Goal: Task Accomplishment & Management: Complete application form

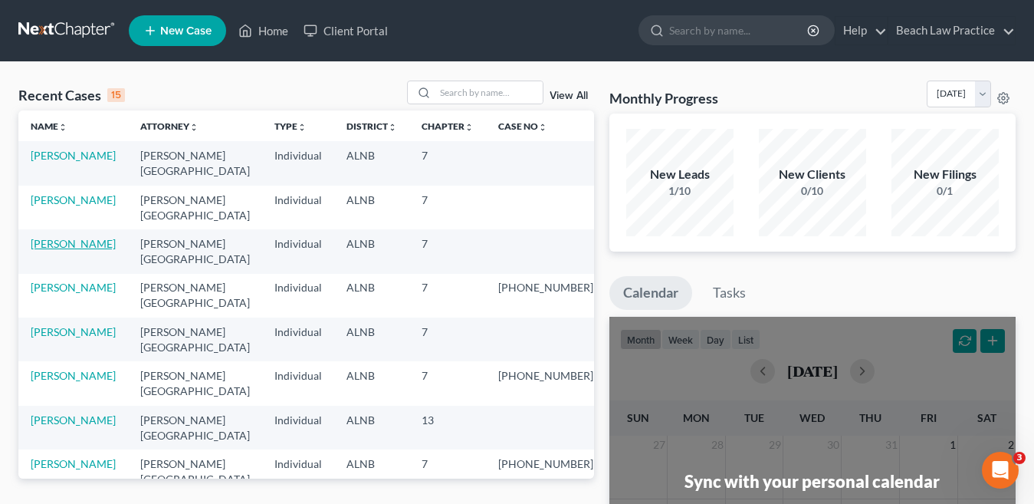
click at [68, 243] on link "[PERSON_NAME]" at bounding box center [73, 243] width 85 height 13
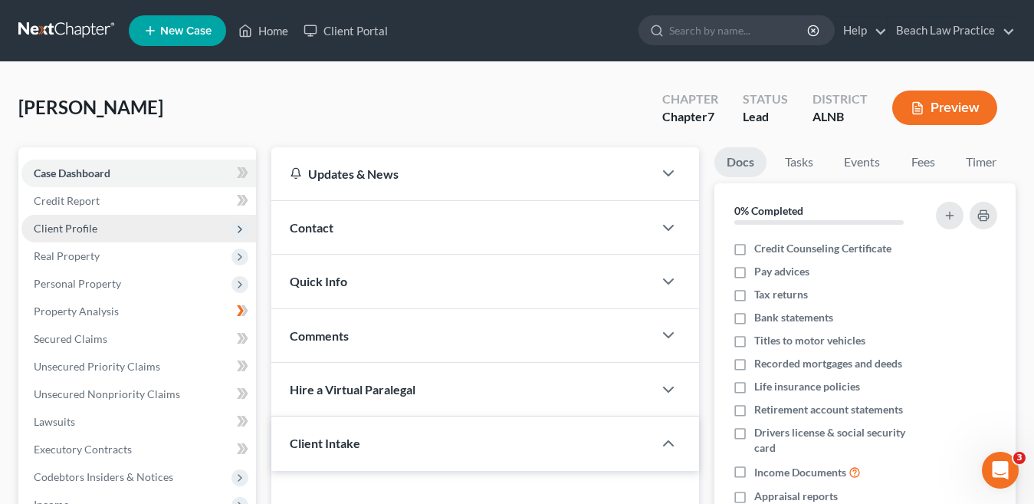
click at [101, 229] on span "Client Profile" at bounding box center [138, 229] width 235 height 28
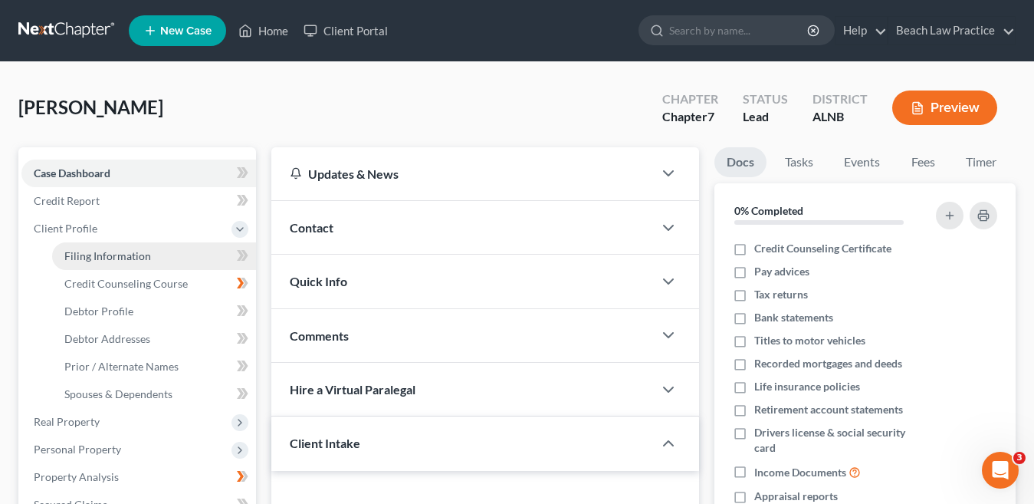
click at [153, 255] on link "Filing Information" at bounding box center [154, 256] width 204 height 28
select select "1"
select select "0"
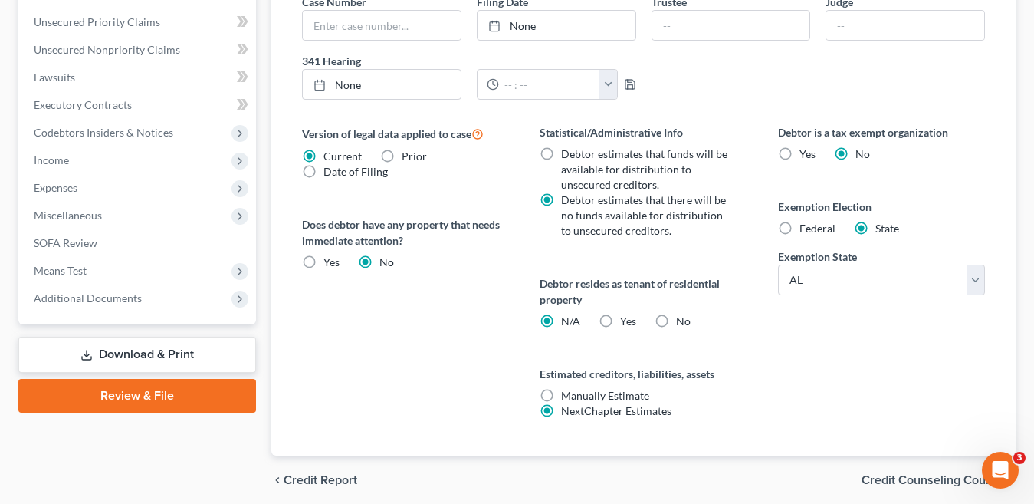
scroll to position [537, 0]
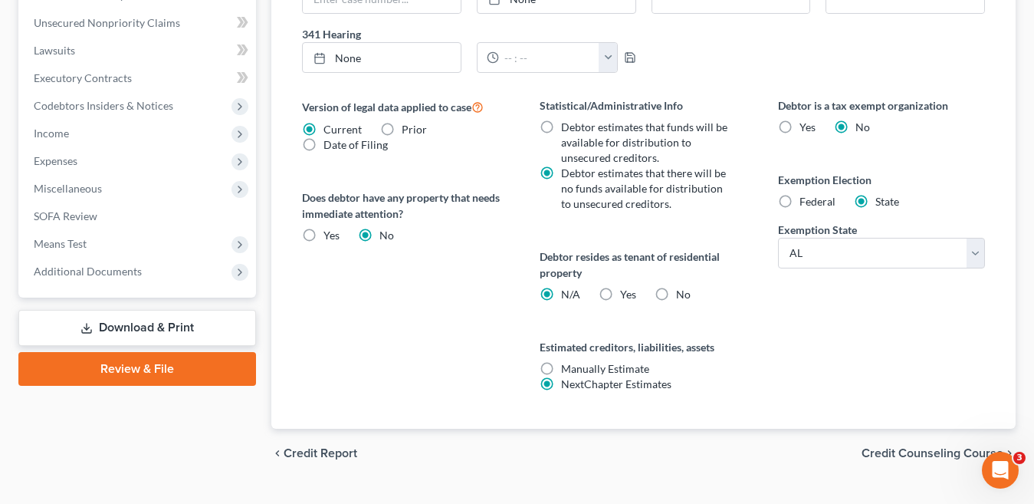
click at [620, 292] on label "Yes Yes" at bounding box center [628, 294] width 16 height 15
click at [626, 292] on input "Yes Yes" at bounding box center [631, 292] width 10 height 10
radio input "true"
radio input "false"
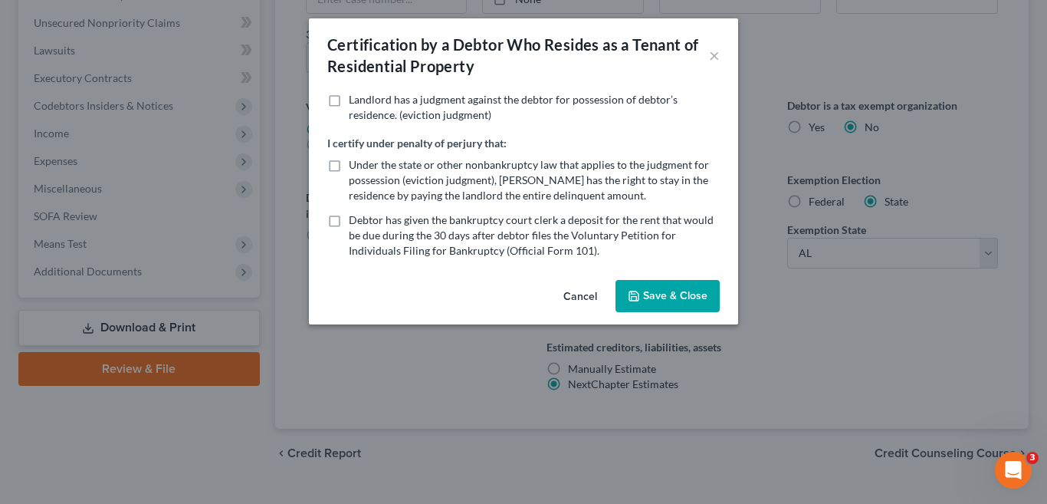
click at [349, 165] on label "Under the state or other nonbankruptcy law that applies to the judgment for pos…" at bounding box center [534, 180] width 371 height 46
click at [355, 165] on input "Under the state or other nonbankruptcy law that applies to the judgment for pos…" at bounding box center [360, 162] width 10 height 10
checkbox input "true"
click at [683, 291] on button "Save & Close" at bounding box center [668, 296] width 104 height 32
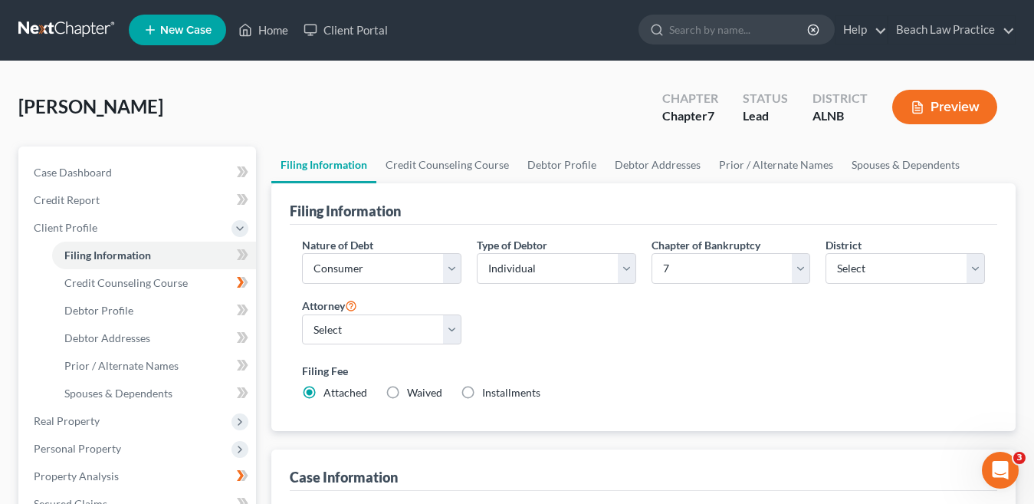
scroll to position [0, 0]
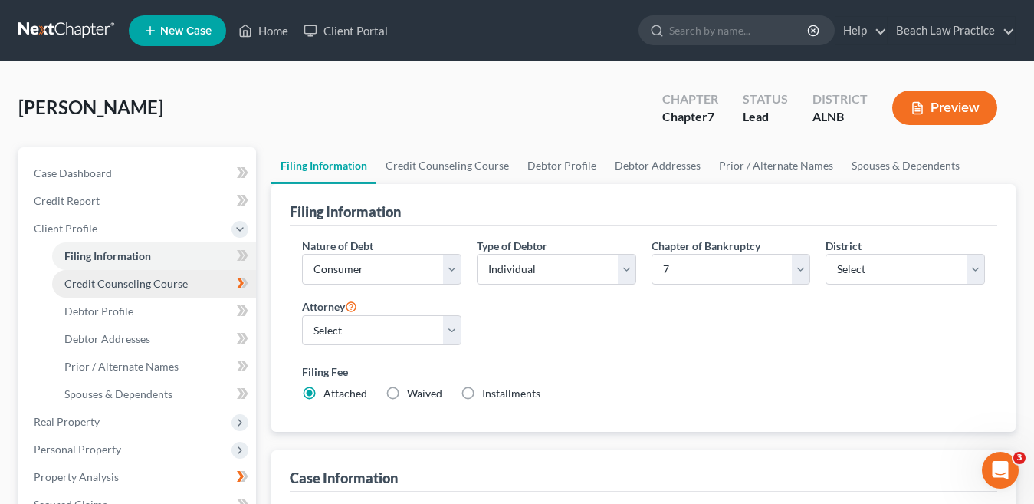
click at [159, 283] on span "Credit Counseling Course" at bounding box center [125, 283] width 123 height 13
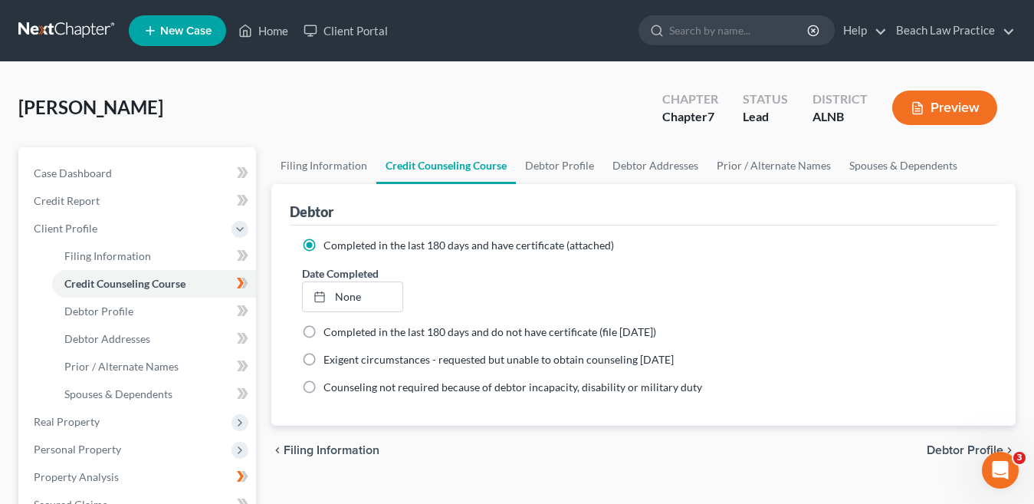
click at [324, 332] on label "Completed in the last 180 days and do not have certificate (file within 14 days)" at bounding box center [490, 331] width 333 height 15
click at [330, 332] on input "Completed in the last 180 days and do not have certificate (file within 14 days)" at bounding box center [335, 329] width 10 height 10
radio input "true"
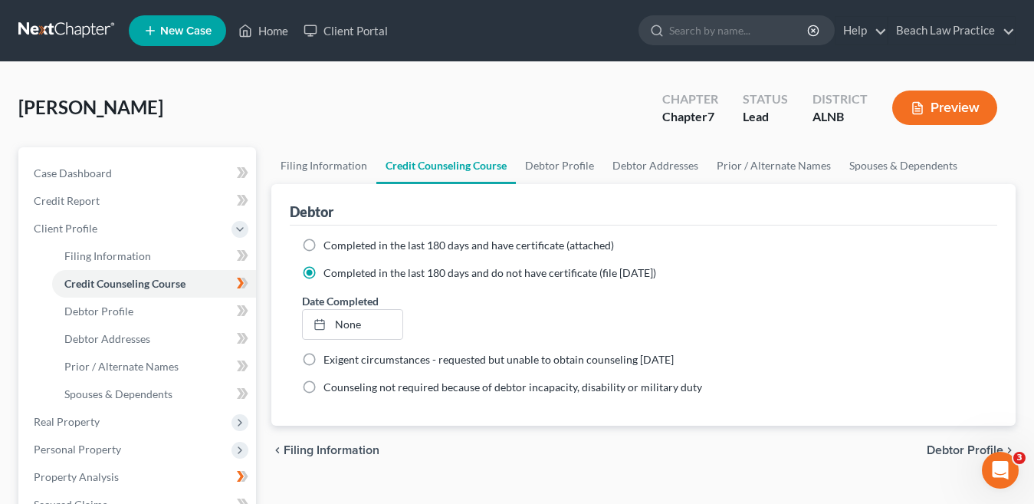
click at [324, 243] on label "Completed in the last 180 days and have certificate (attached)" at bounding box center [469, 245] width 291 height 15
click at [330, 243] on input "Completed in the last 180 days and have certificate (attached)" at bounding box center [335, 243] width 10 height 10
radio input "true"
radio input "false"
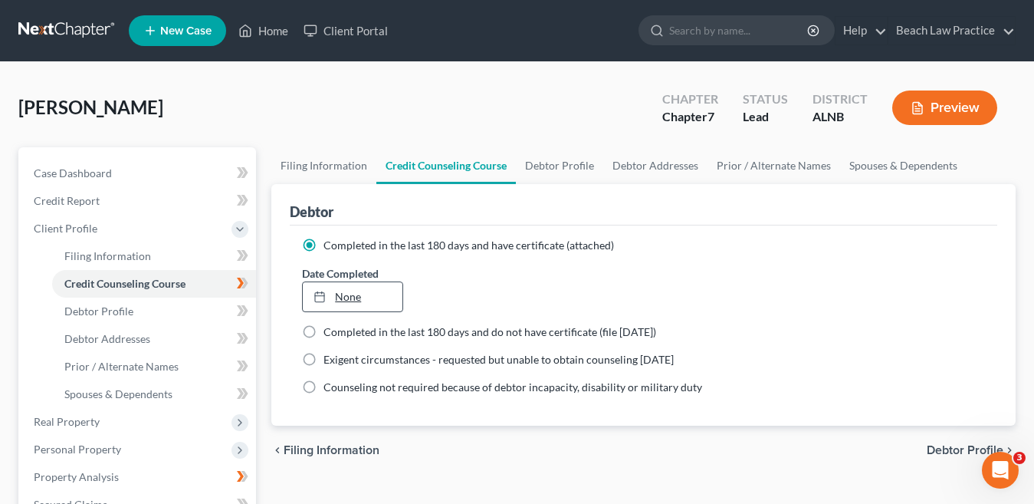
click at [350, 296] on link "None" at bounding box center [353, 296] width 100 height 29
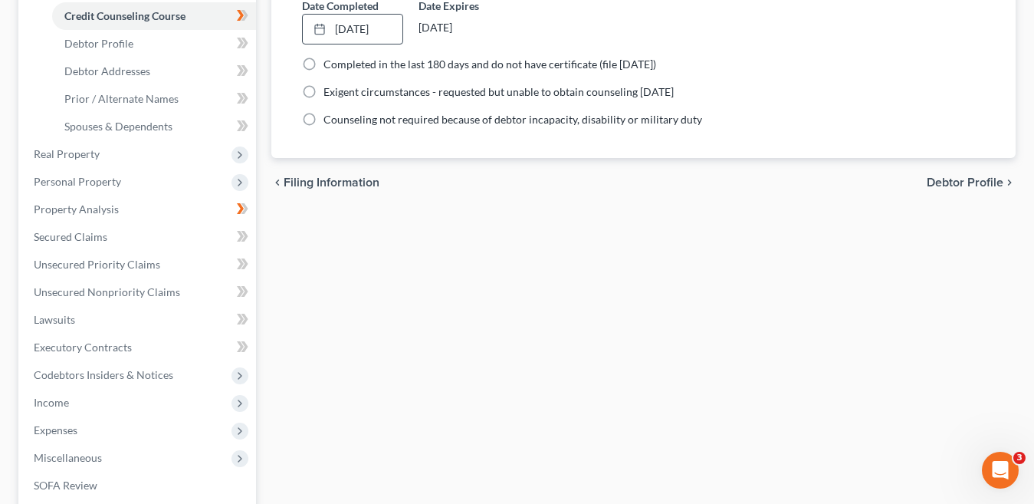
scroll to position [153, 0]
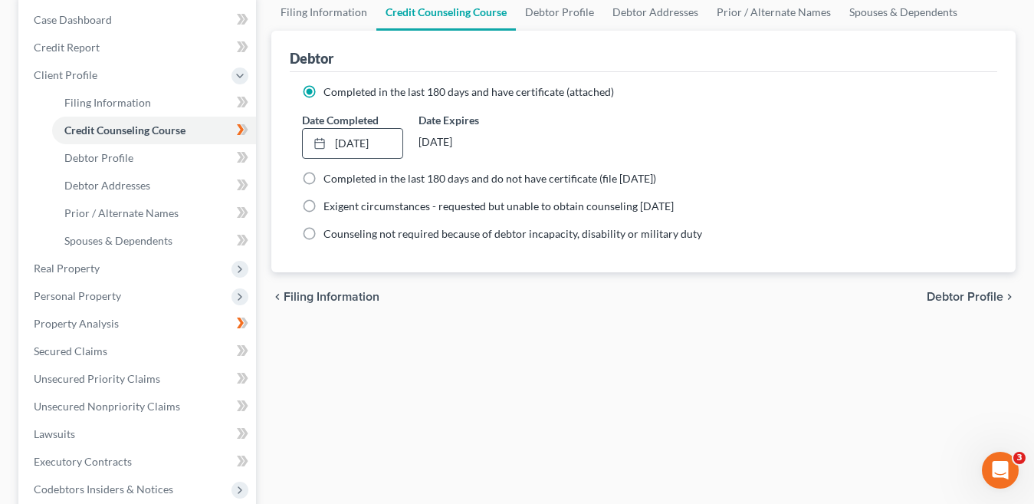
click at [961, 297] on span "Debtor Profile" at bounding box center [965, 297] width 77 height 12
select select "0"
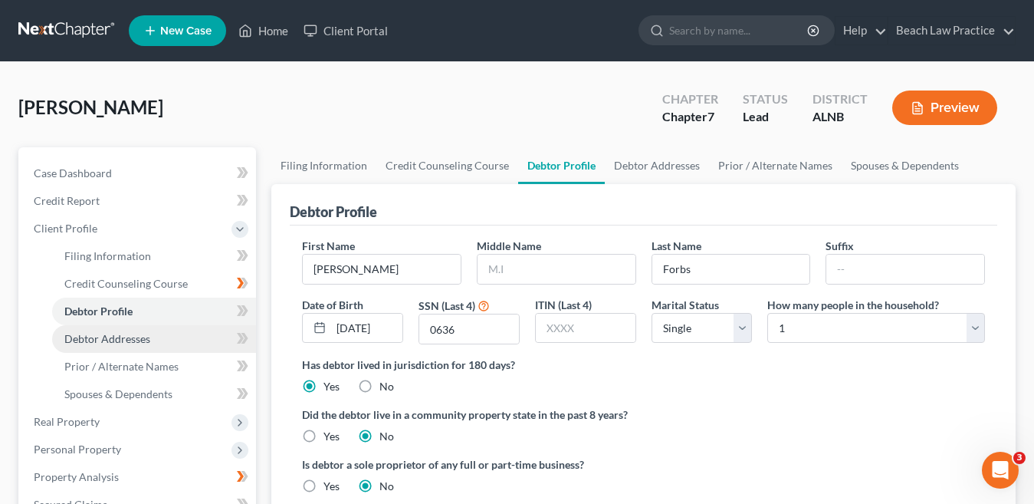
click at [135, 343] on span "Debtor Addresses" at bounding box center [107, 338] width 86 height 13
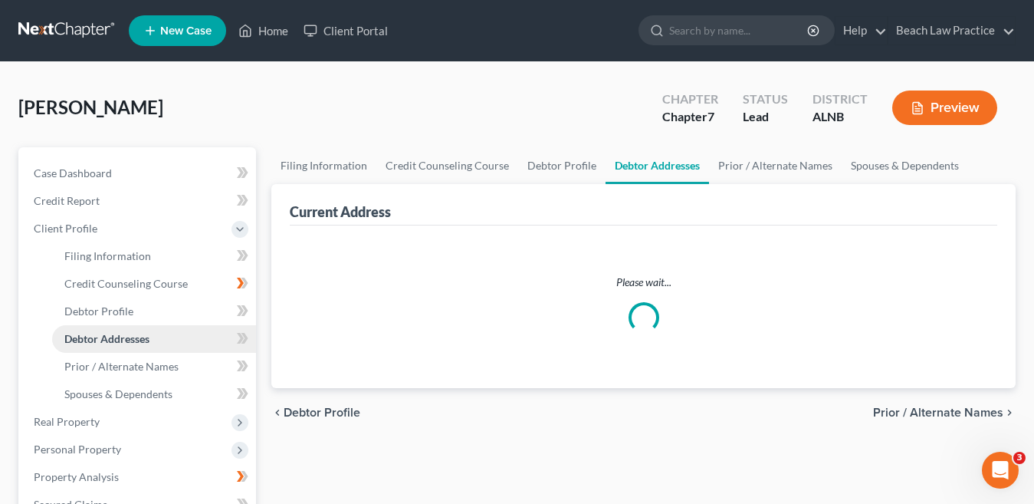
select select "0"
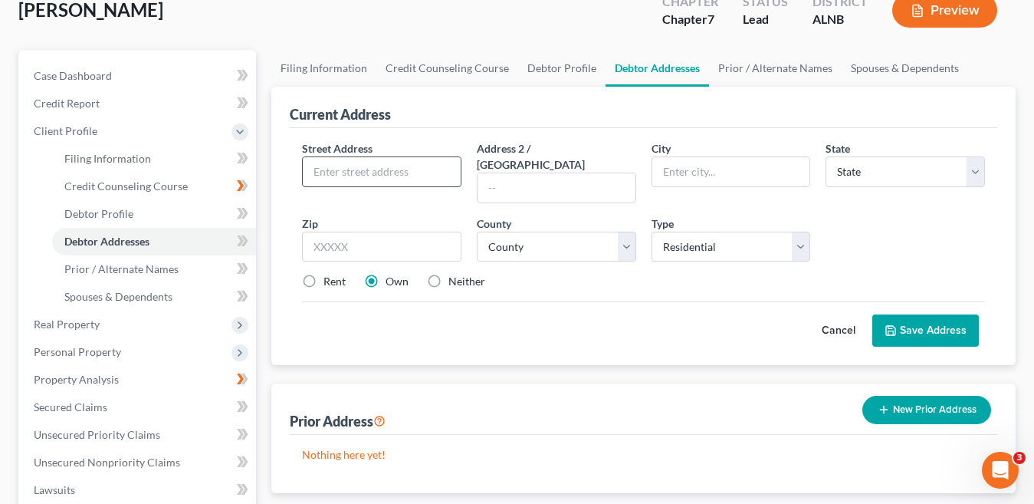
scroll to position [77, 0]
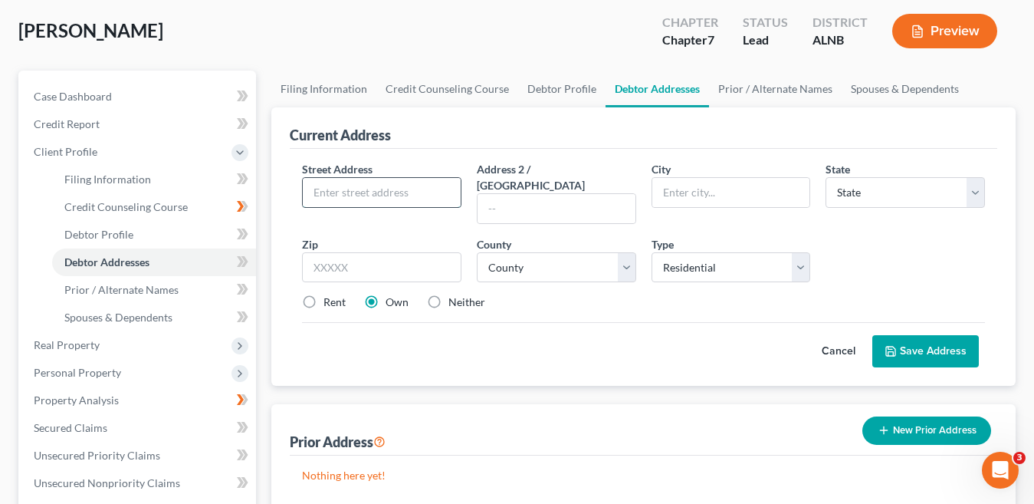
click at [367, 186] on input "text" at bounding box center [382, 192] width 158 height 29
type input "111 Southern Ave"
click at [682, 195] on input "text" at bounding box center [731, 192] width 158 height 29
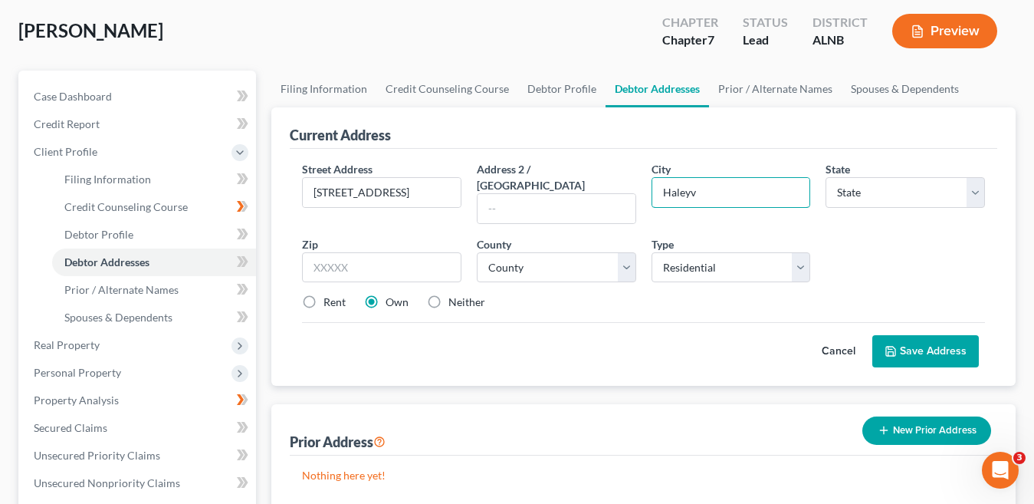
type input "Haleyville"
drag, startPoint x: 978, startPoint y: 190, endPoint x: 956, endPoint y: 191, distance: 21.5
click at [977, 190] on select "State [US_STATE] AK AR AZ CA CO CT DE DC [GEOGRAPHIC_DATA] [GEOGRAPHIC_DATA] GU…" at bounding box center [905, 192] width 159 height 31
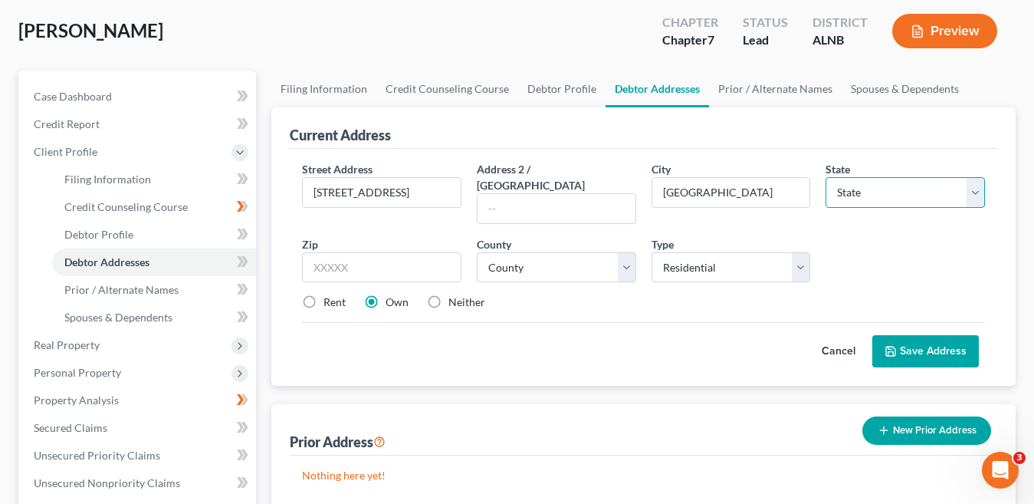
select select "0"
click at [826, 177] on select "State [US_STATE] AK AR AZ CA CO CT DE DC [GEOGRAPHIC_DATA] [GEOGRAPHIC_DATA] GU…" at bounding box center [905, 192] width 159 height 31
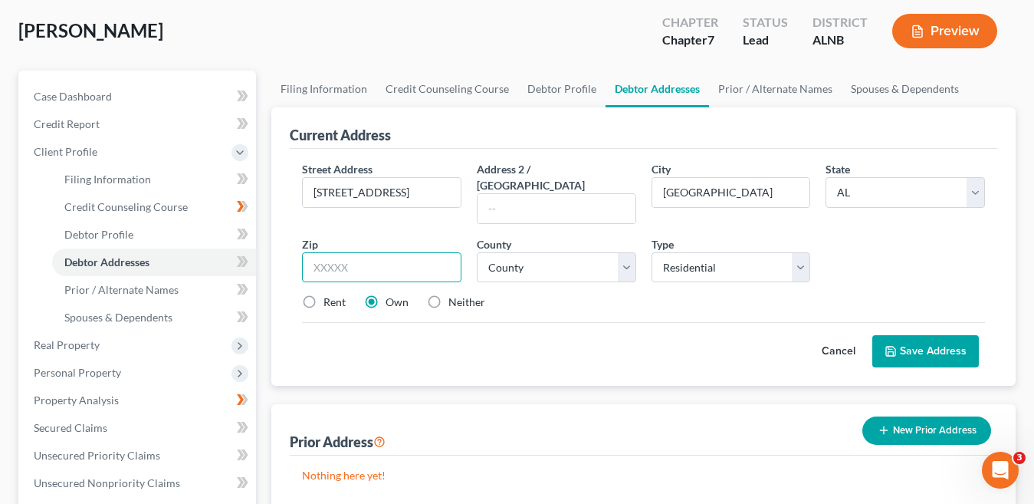
click at [376, 255] on input "text" at bounding box center [381, 267] width 159 height 31
type input "2"
type input "35565"
drag, startPoint x: 308, startPoint y: 285, endPoint x: 380, endPoint y: 283, distance: 72.1
click at [324, 294] on label "Rent" at bounding box center [335, 301] width 22 height 15
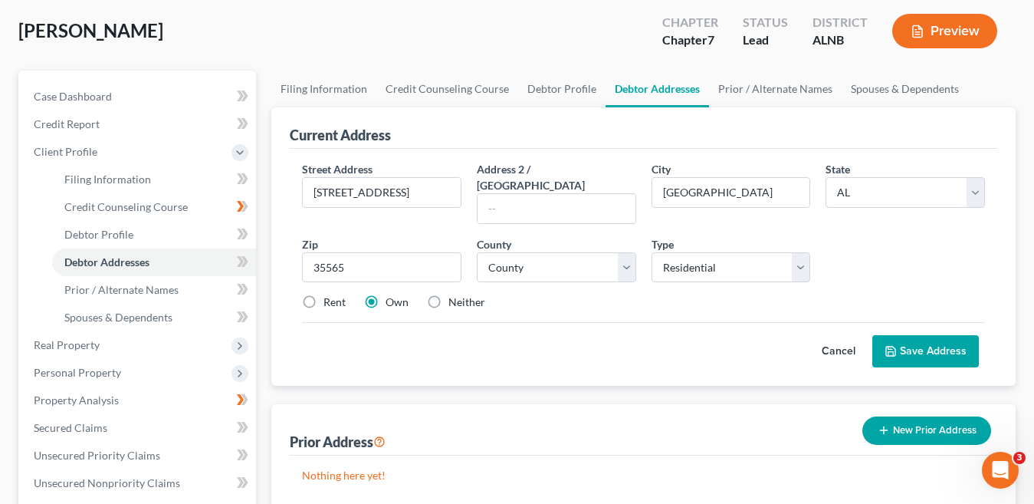
click at [330, 294] on input "Rent" at bounding box center [335, 299] width 10 height 10
radio input "true"
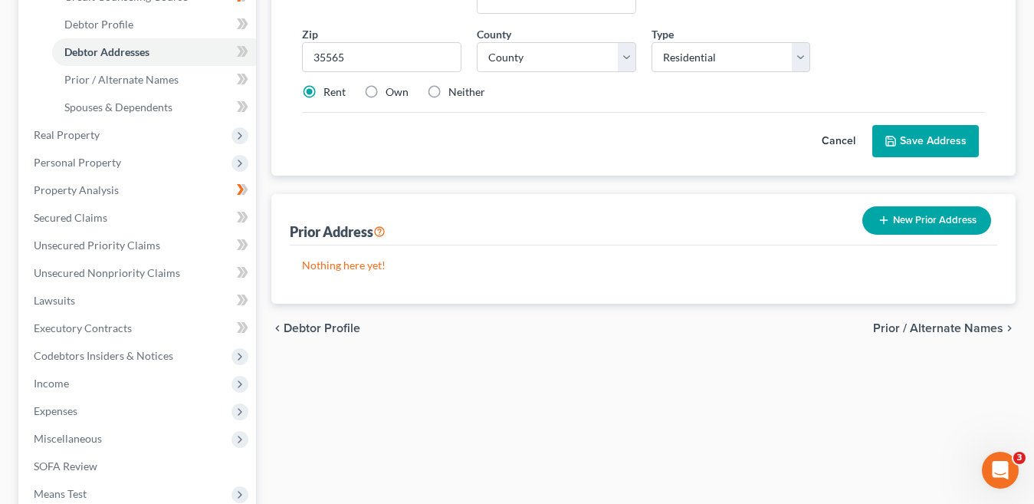
scroll to position [307, 0]
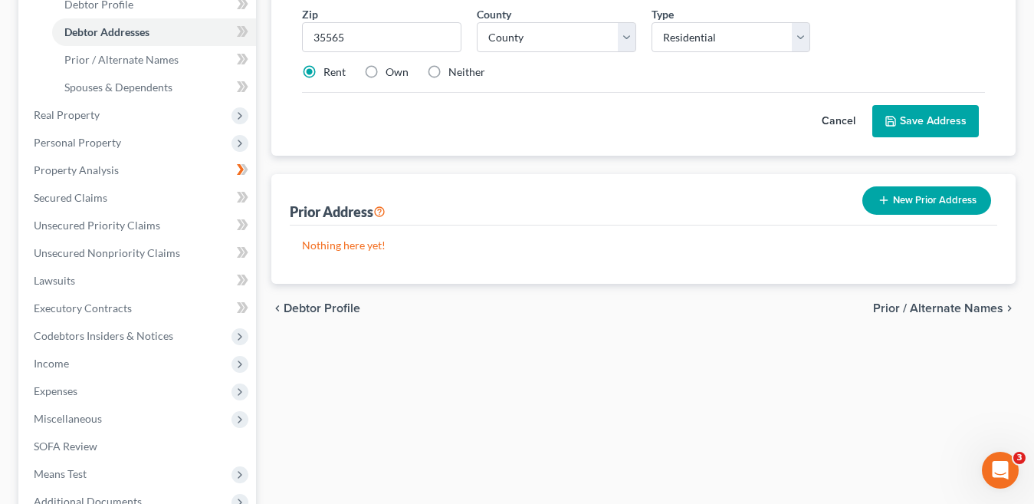
click at [930, 105] on button "Save Address" at bounding box center [925, 121] width 107 height 32
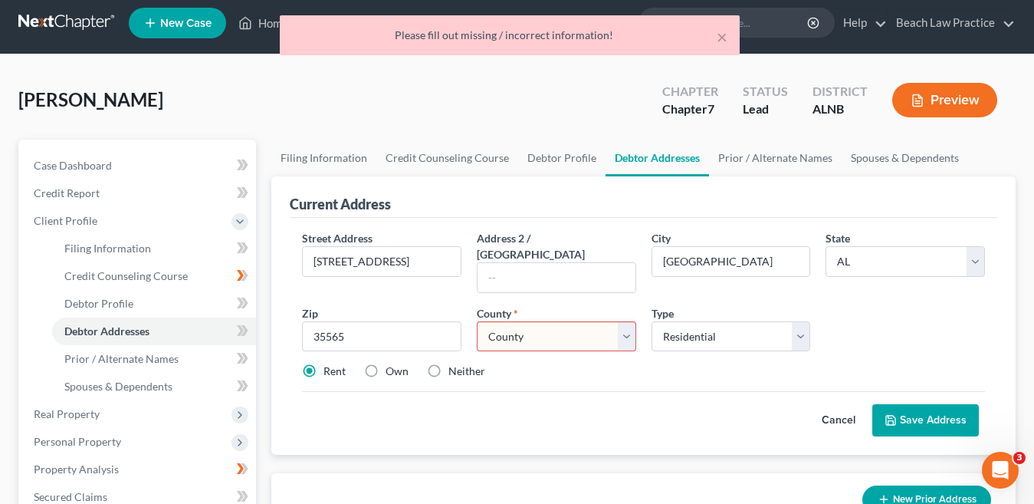
scroll to position [0, 0]
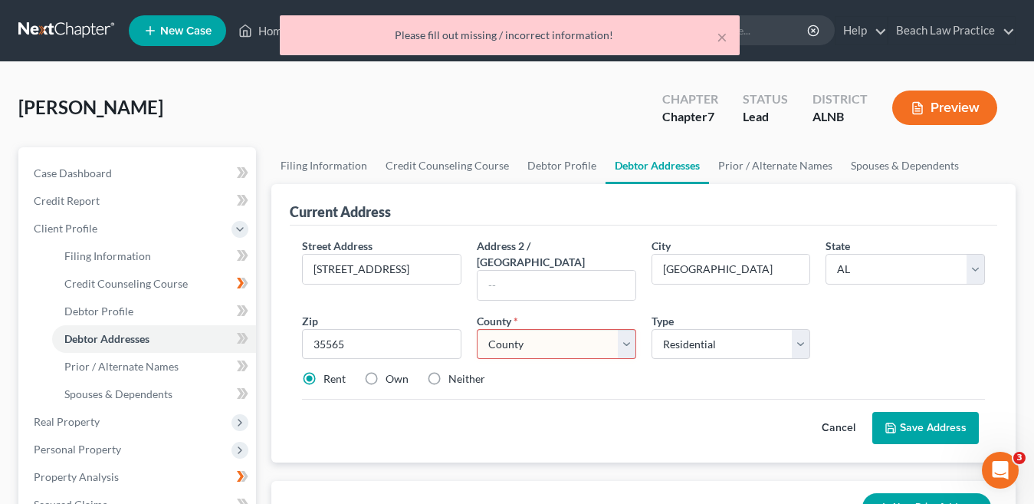
click at [626, 330] on select "County Autauga County Baldwin County Barbour County Bibb County Blount County B…" at bounding box center [556, 344] width 159 height 31
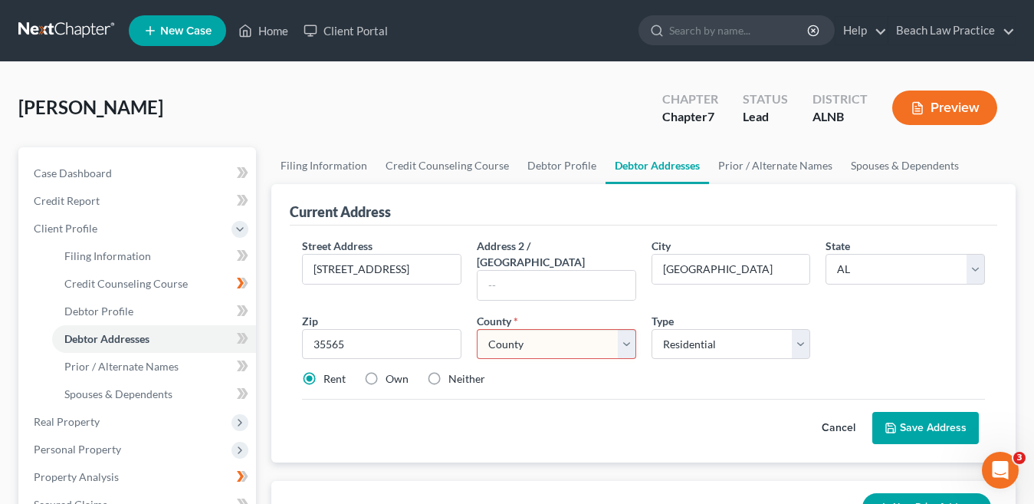
select select "66"
click at [477, 329] on select "County Autauga County Baldwin County Barbour County Bibb County Blount County B…" at bounding box center [556, 344] width 159 height 31
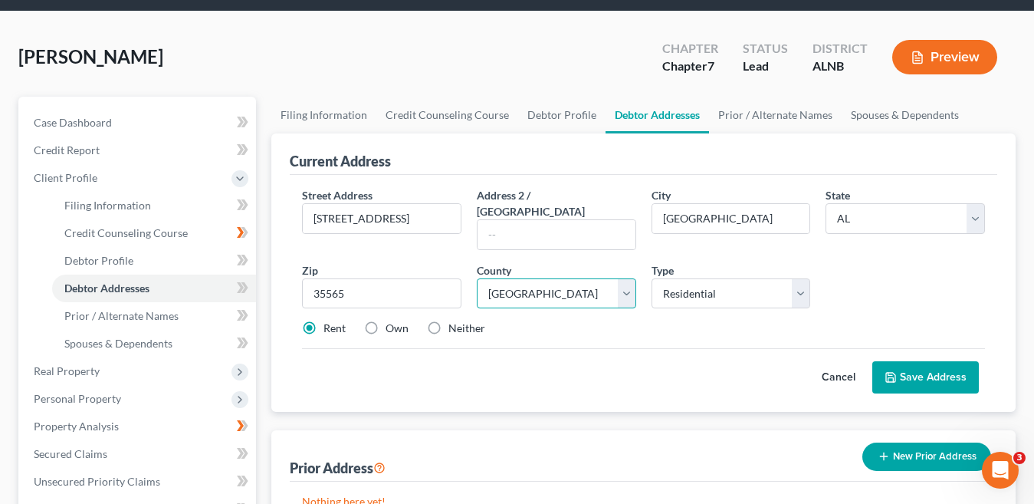
scroll to position [77, 0]
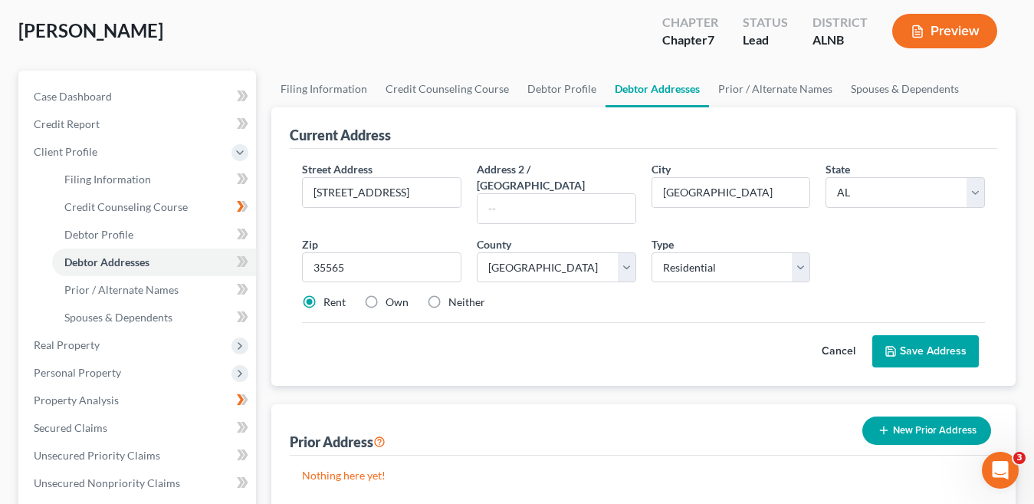
click at [927, 335] on button "Save Address" at bounding box center [925, 351] width 107 height 32
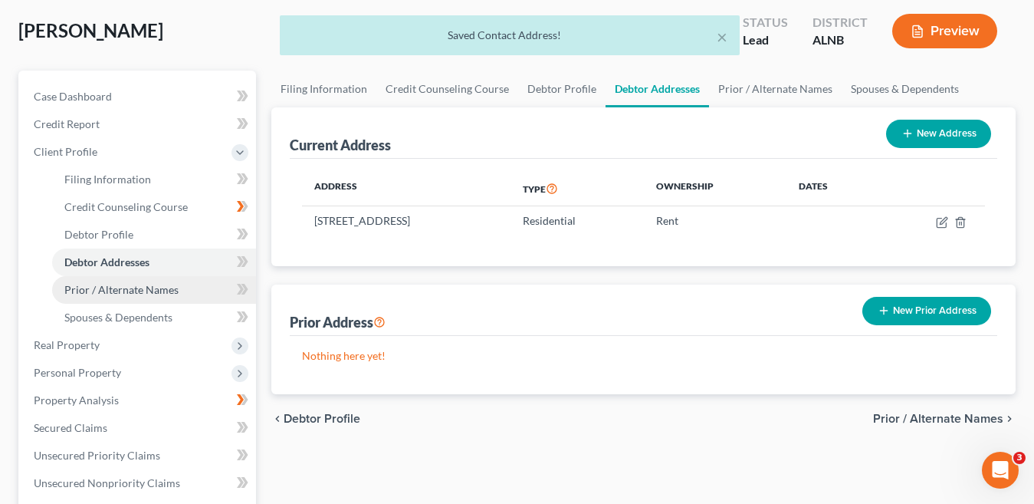
click at [153, 288] on span "Prior / Alternate Names" at bounding box center [121, 289] width 114 height 13
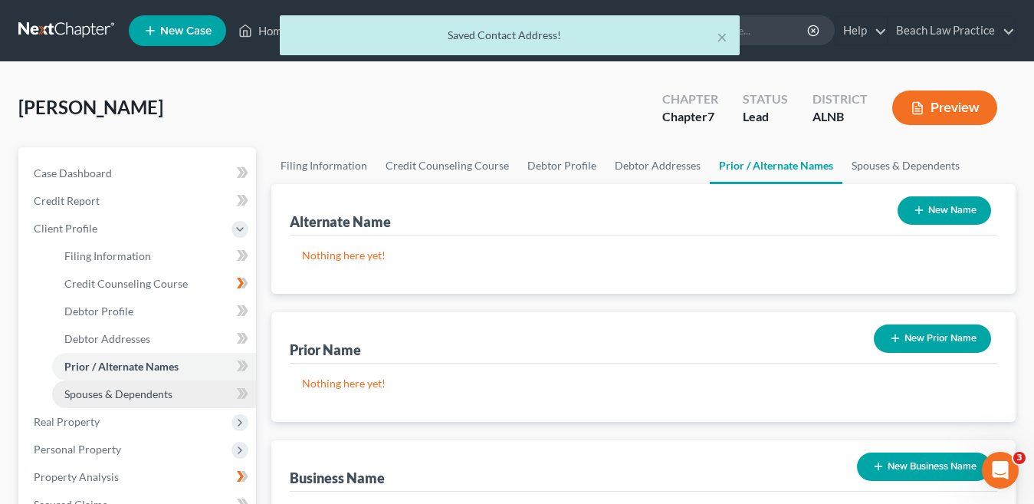
click at [147, 393] on span "Spouses & Dependents" at bounding box center [118, 393] width 108 height 13
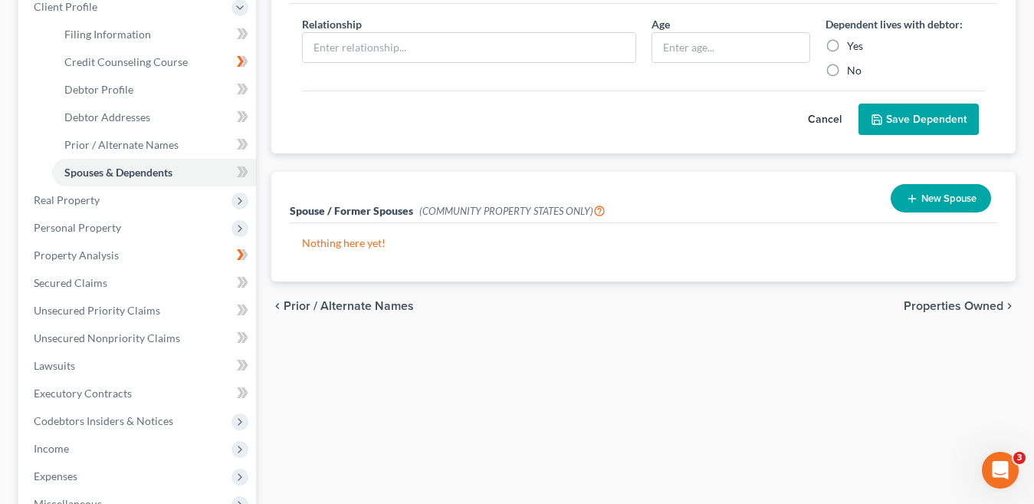
scroll to position [230, 0]
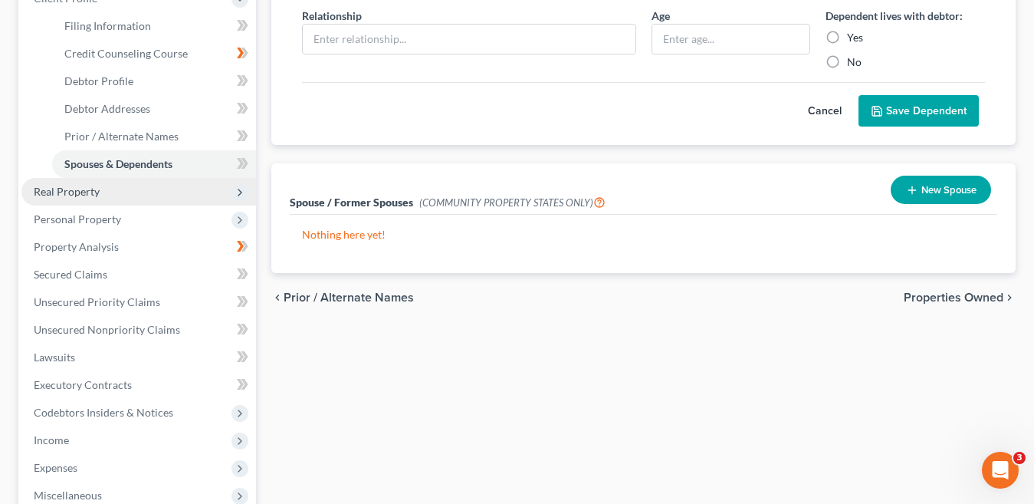
click at [97, 192] on span "Real Property" at bounding box center [67, 191] width 66 height 13
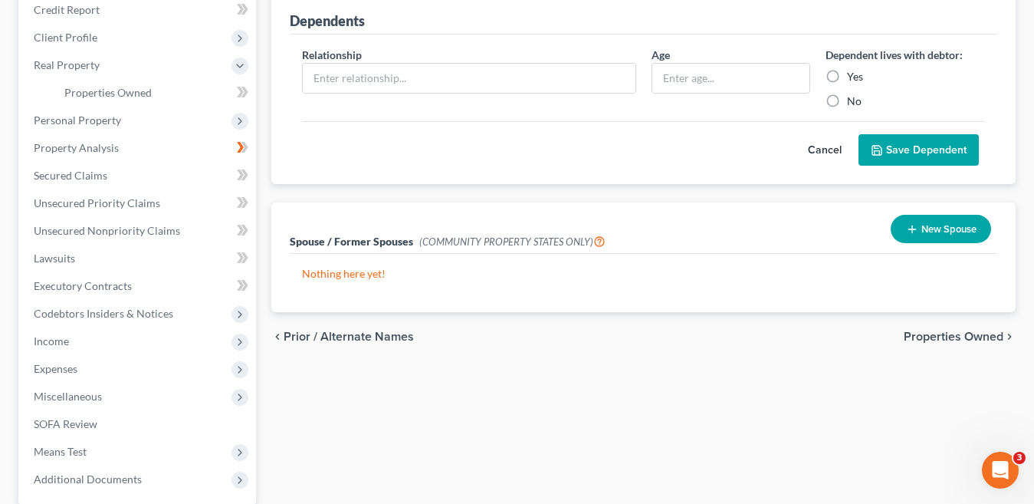
scroll to position [153, 0]
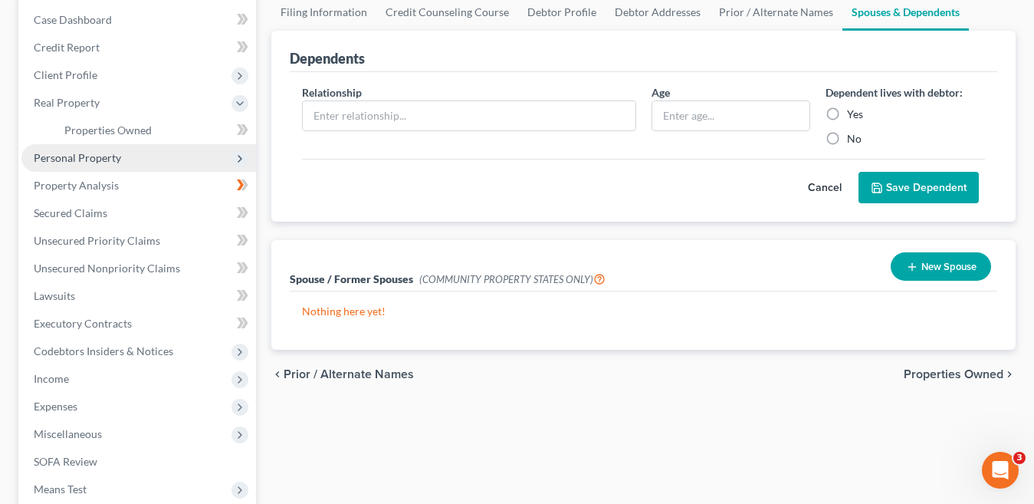
click at [83, 160] on span "Personal Property" at bounding box center [77, 157] width 87 height 13
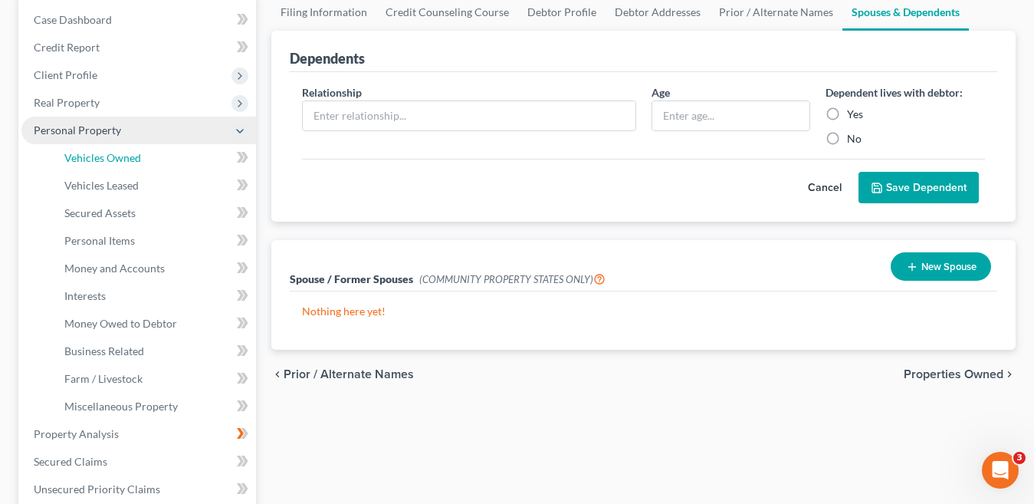
click at [84, 160] on span "Vehicles Owned" at bounding box center [102, 157] width 77 height 13
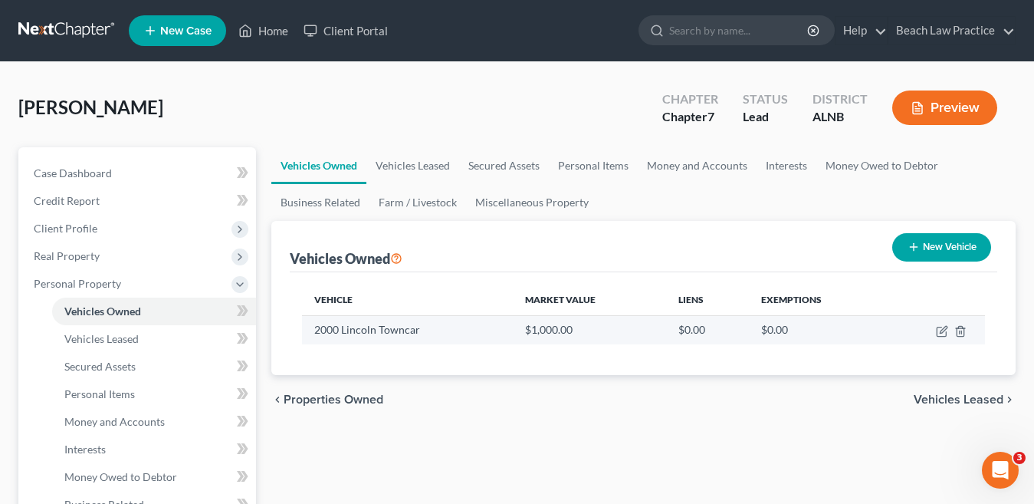
click at [783, 331] on td "$0.00" at bounding box center [817, 329] width 137 height 29
click at [941, 331] on icon "button" at bounding box center [942, 331] width 12 height 12
select select "0"
select select "26"
select select "2"
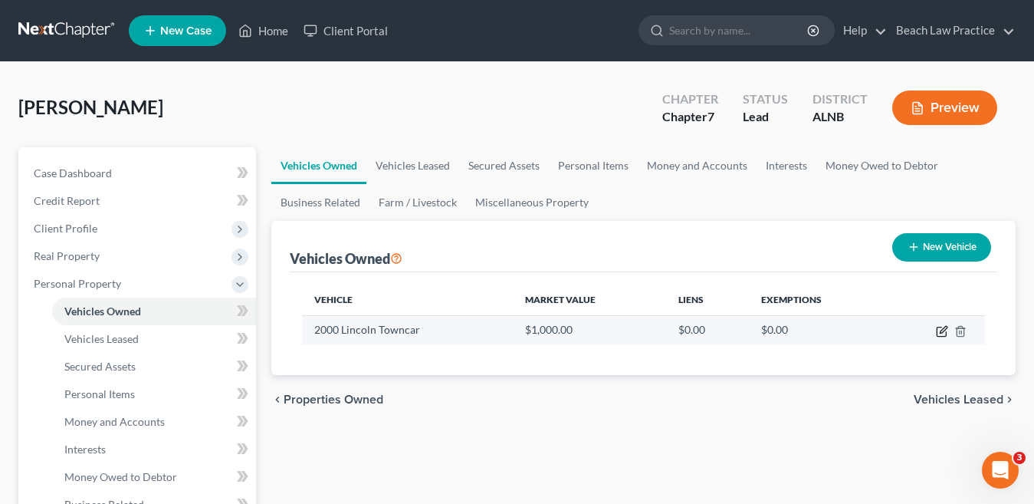
select select "0"
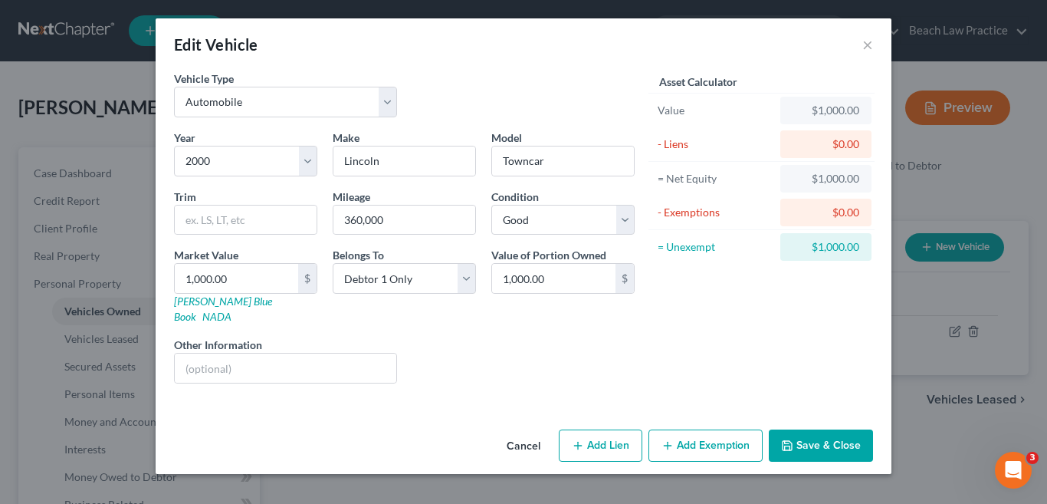
click at [702, 434] on button "Add Exemption" at bounding box center [706, 445] width 114 height 32
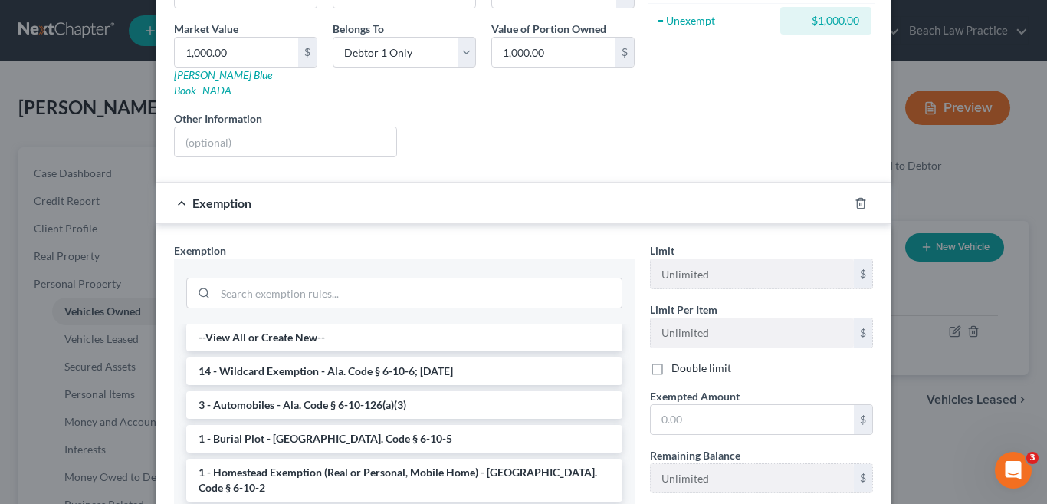
scroll to position [230, 0]
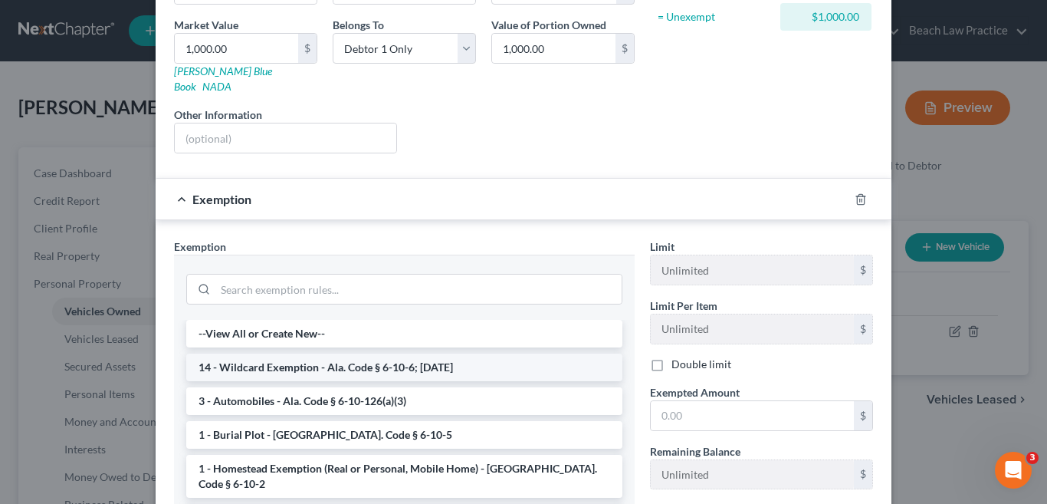
click at [416, 353] on li "14 - Wildcard Exemption - Ala. Code § 6-10-6; 6-10-12" at bounding box center [404, 367] width 436 height 28
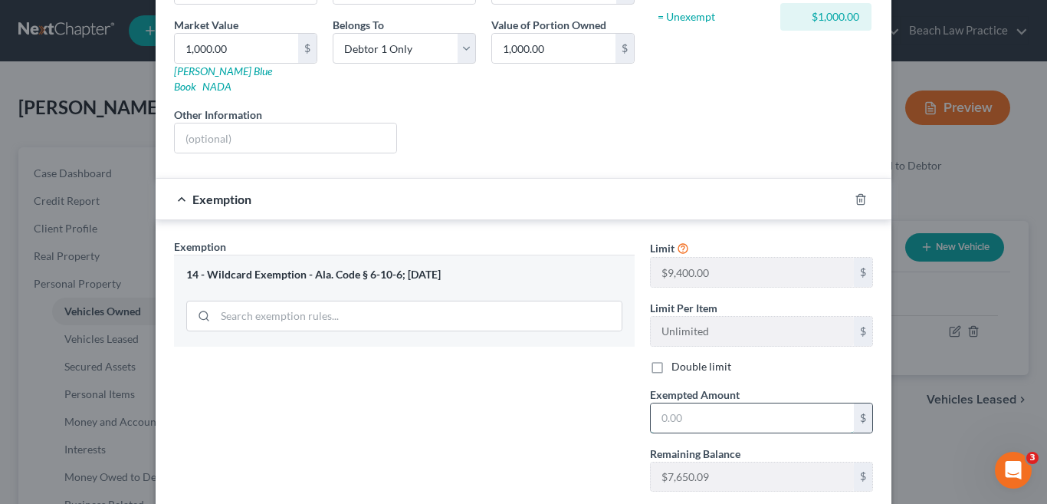
click at [707, 403] on input "text" at bounding box center [752, 417] width 203 height 29
type input "1,000.00"
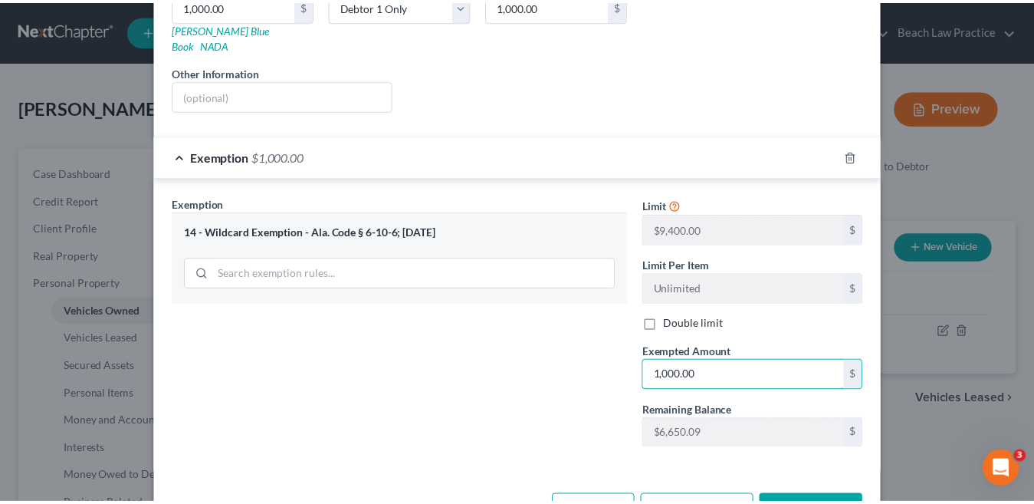
scroll to position [312, 0]
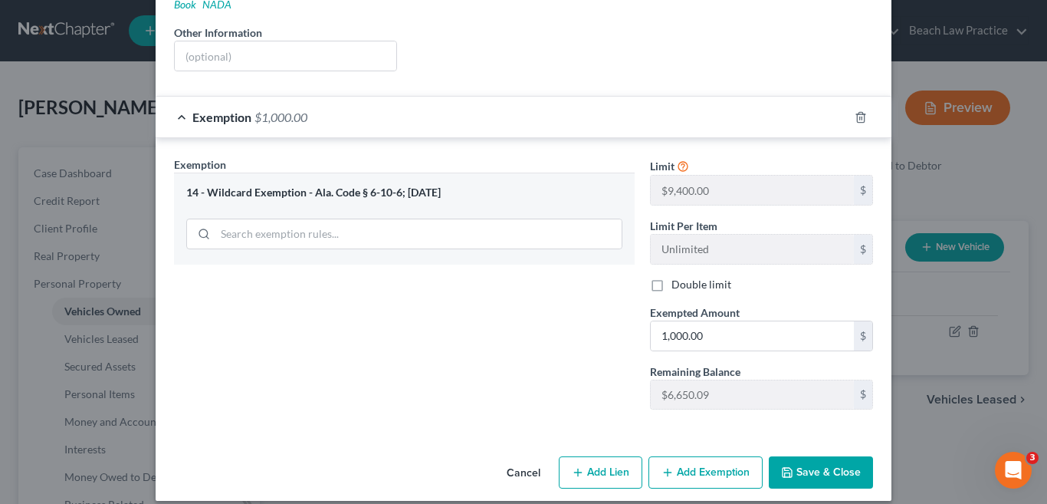
click at [818, 458] on button "Save & Close" at bounding box center [821, 472] width 104 height 32
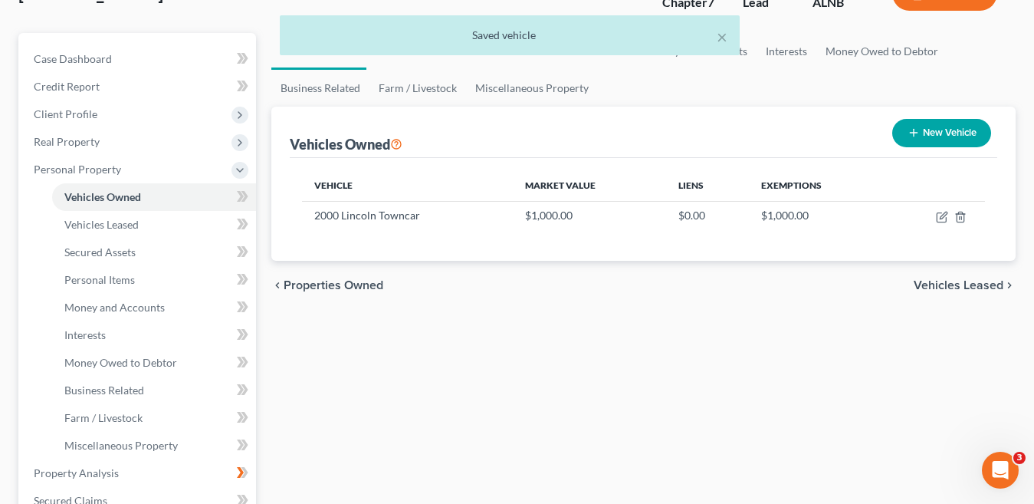
scroll to position [77, 0]
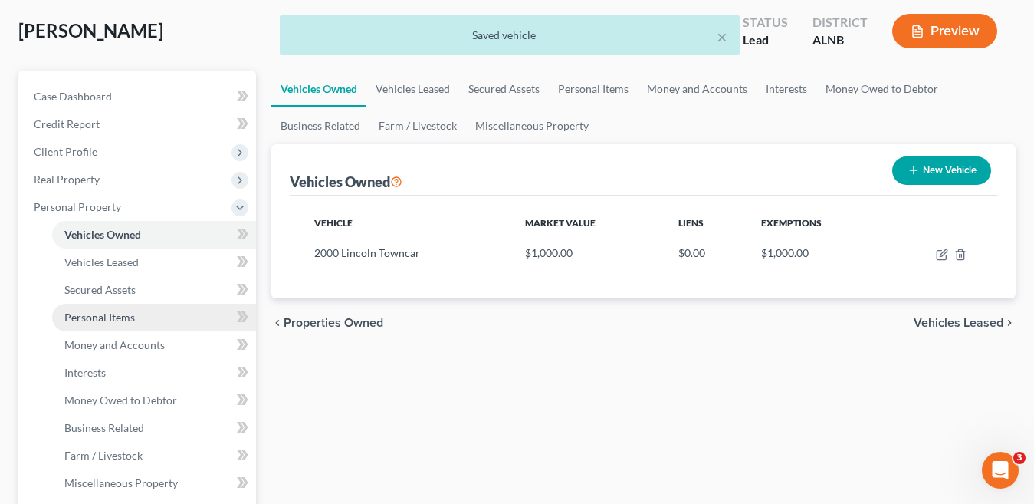
click at [126, 322] on span "Personal Items" at bounding box center [99, 317] width 71 height 13
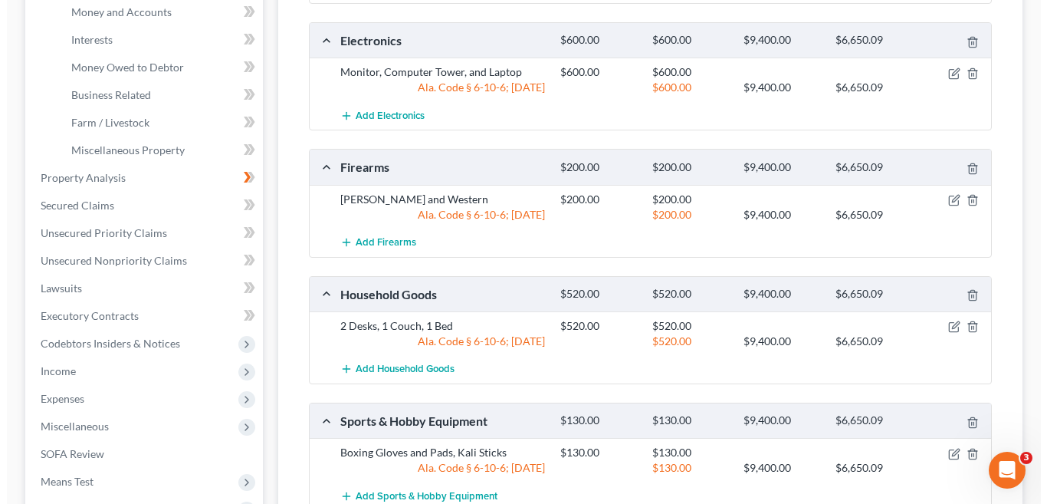
scroll to position [460, 0]
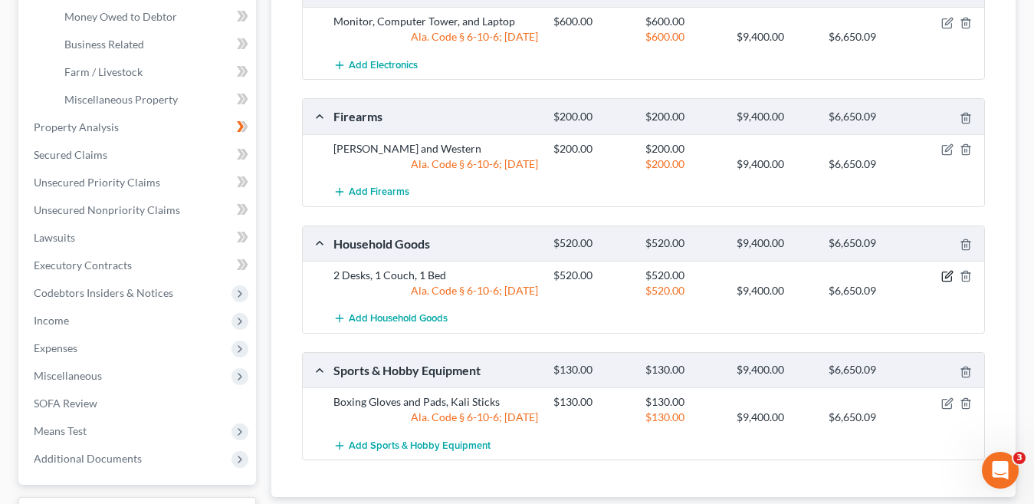
drag, startPoint x: 948, startPoint y: 275, endPoint x: 919, endPoint y: 273, distance: 29.2
click at [948, 275] on icon "button" at bounding box center [947, 276] width 12 height 12
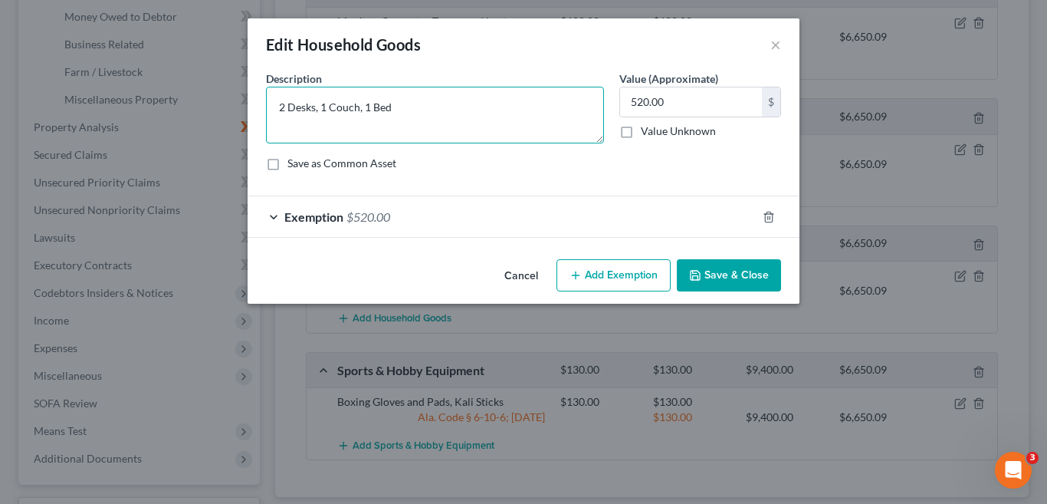
click at [287, 104] on textarea "2 Desks, 1 Couch, 1 Bed" at bounding box center [435, 115] width 338 height 57
click at [393, 104] on textarea "1 Desks, 1 Couch, 1 Bed" at bounding box center [435, 115] width 338 height 57
click at [284, 104] on textarea "1 Desks, 1 Couch, 1 Bed, 1 armoire," at bounding box center [435, 115] width 338 height 57
click at [445, 104] on textarea "2 Desks, 1 Couch, 1 Bed, 1 armoire," at bounding box center [435, 115] width 338 height 57
type textarea "2 Desks, 1 Couch, 1 Bed, 1 armoire, 1 dresser"
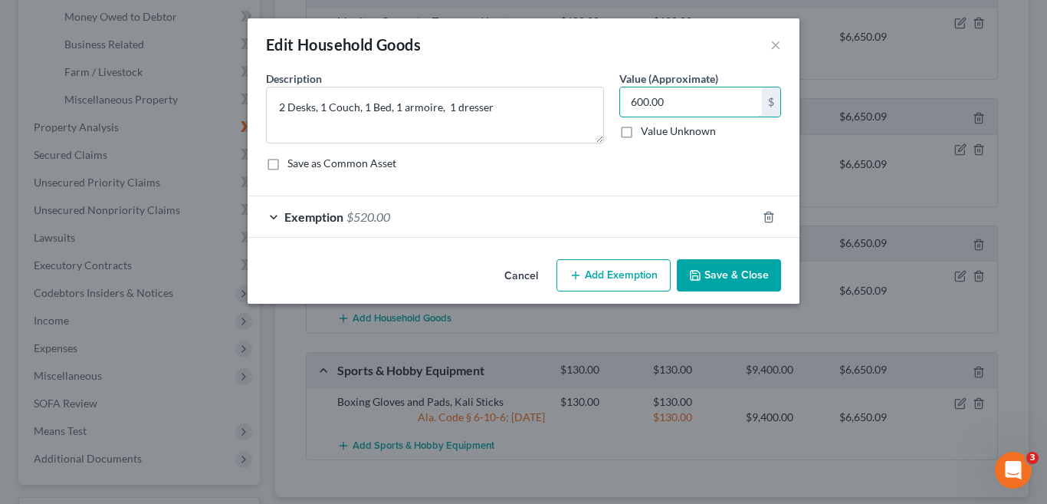
type input "600.00"
click at [616, 276] on button "Add Exemption" at bounding box center [614, 275] width 114 height 32
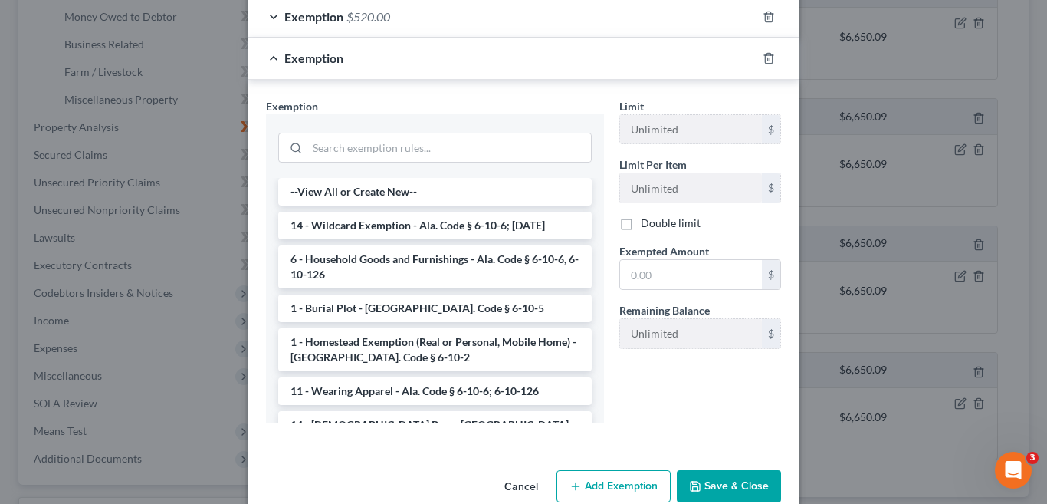
scroll to position [229, 0]
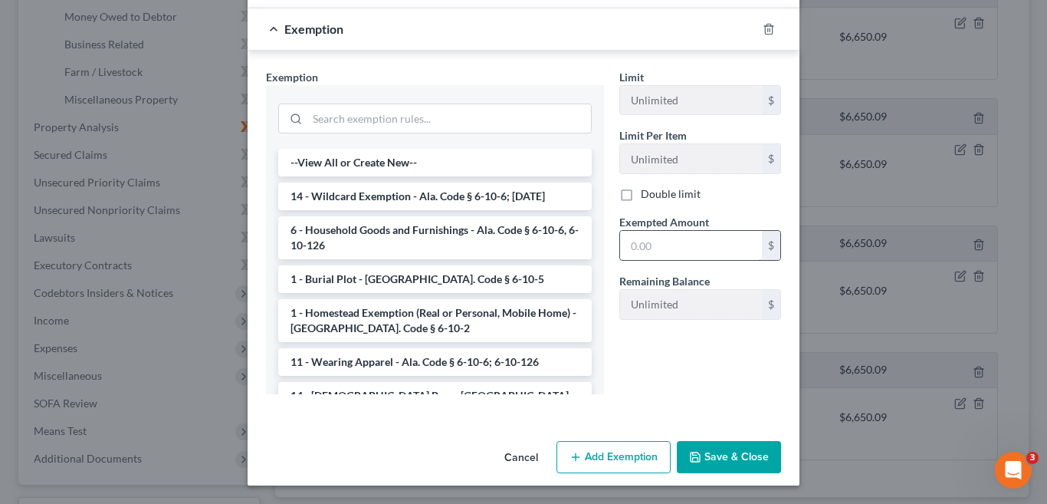
click at [648, 242] on input "text" at bounding box center [691, 245] width 142 height 29
type input "600.00"
click at [722, 450] on button "Save & Close" at bounding box center [729, 457] width 104 height 32
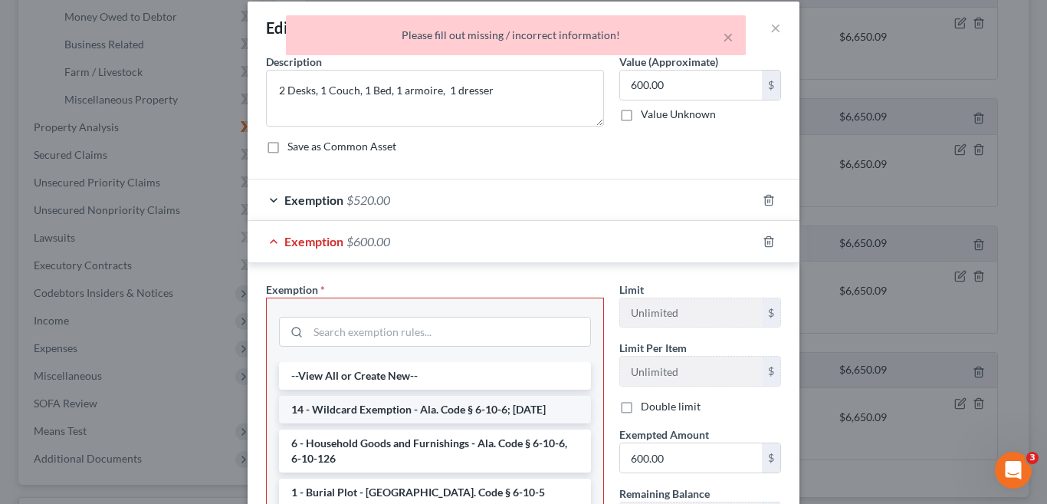
scroll to position [0, 0]
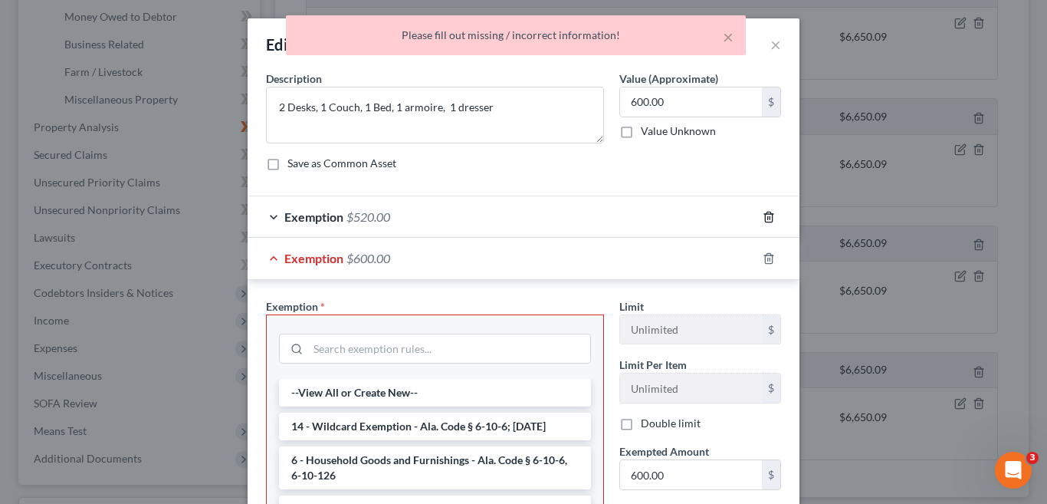
click at [768, 216] on line "button" at bounding box center [768, 217] width 0 height 3
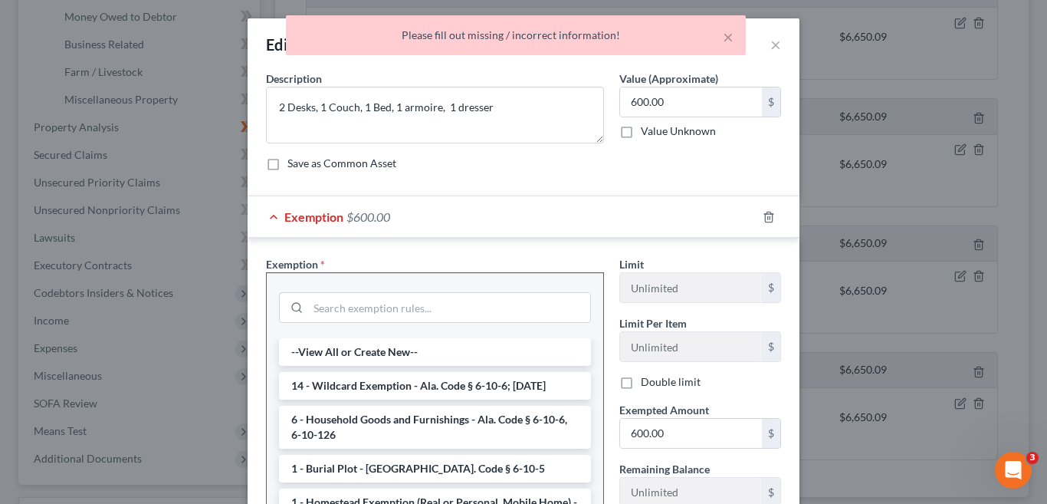
scroll to position [77, 0]
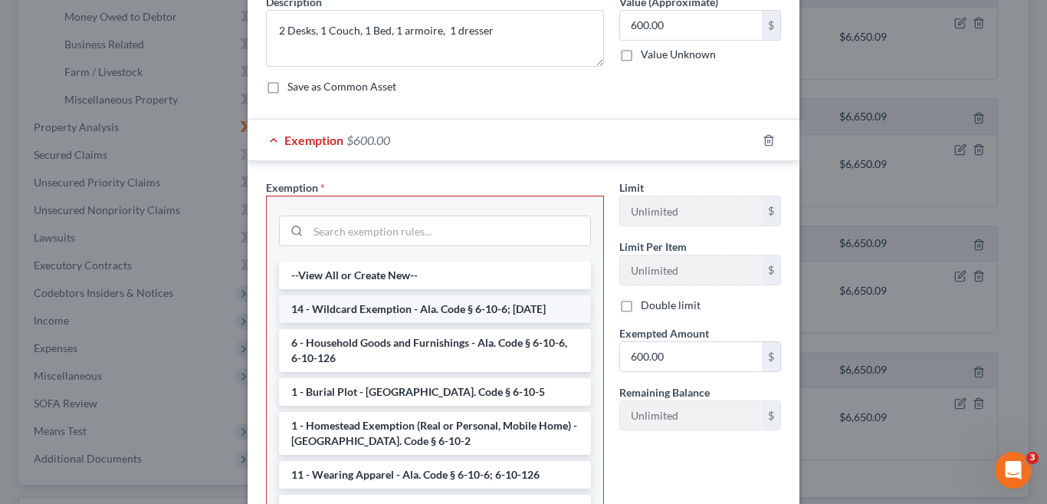
click at [458, 309] on li "14 - Wildcard Exemption - Ala. Code § 6-10-6; 6-10-12" at bounding box center [435, 309] width 312 height 28
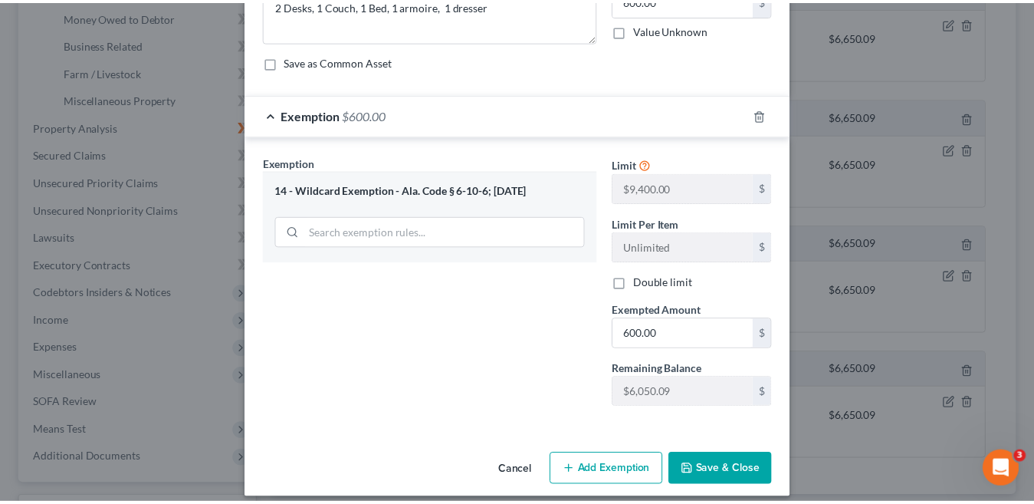
scroll to position [115, 0]
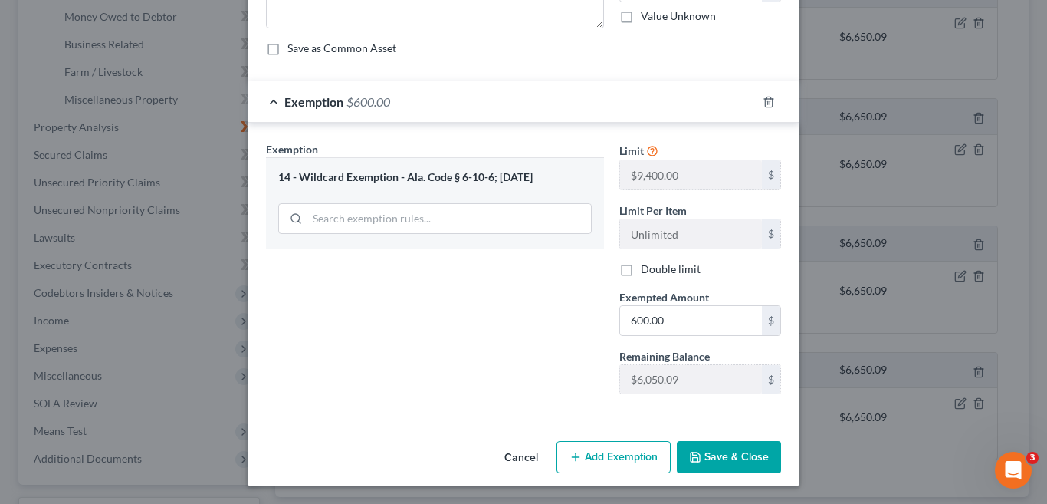
click at [714, 460] on button "Save & Close" at bounding box center [729, 457] width 104 height 32
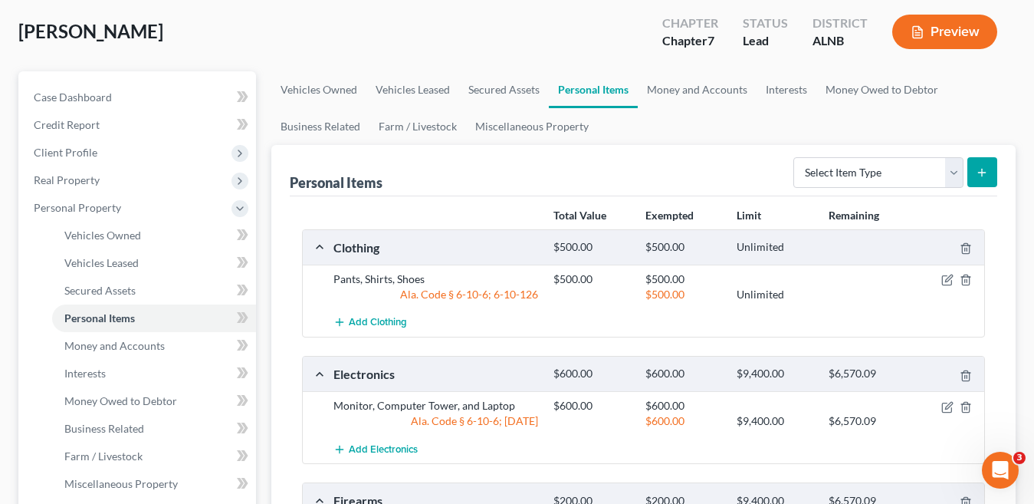
scroll to position [51, 0]
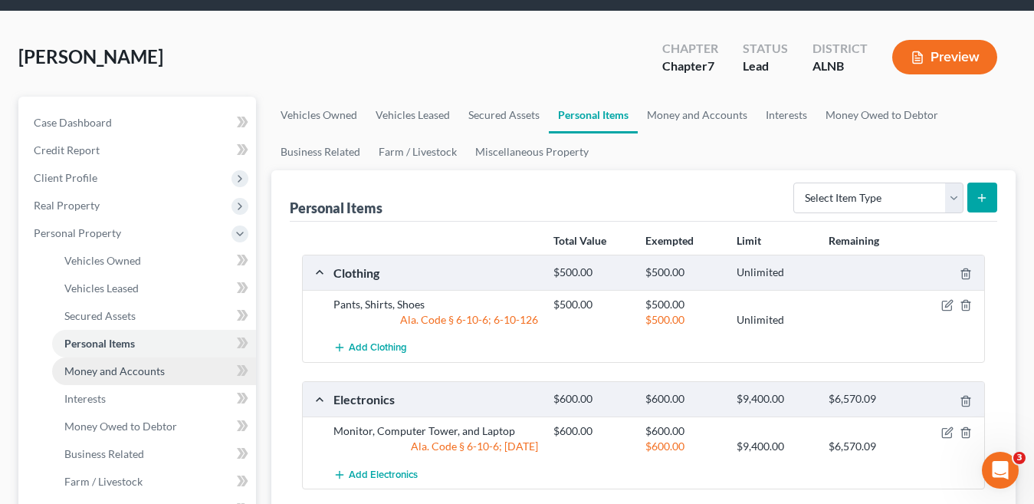
click at [164, 371] on link "Money and Accounts" at bounding box center [154, 371] width 204 height 28
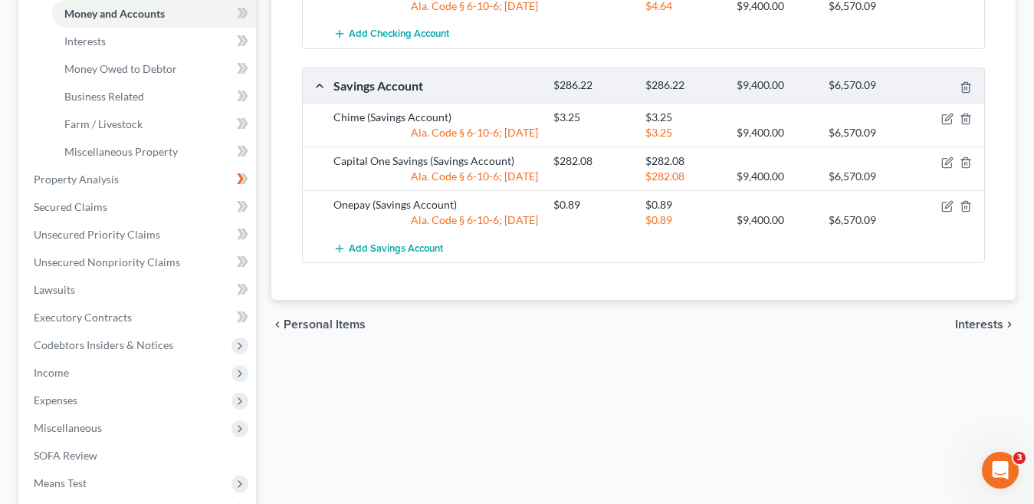
scroll to position [383, 0]
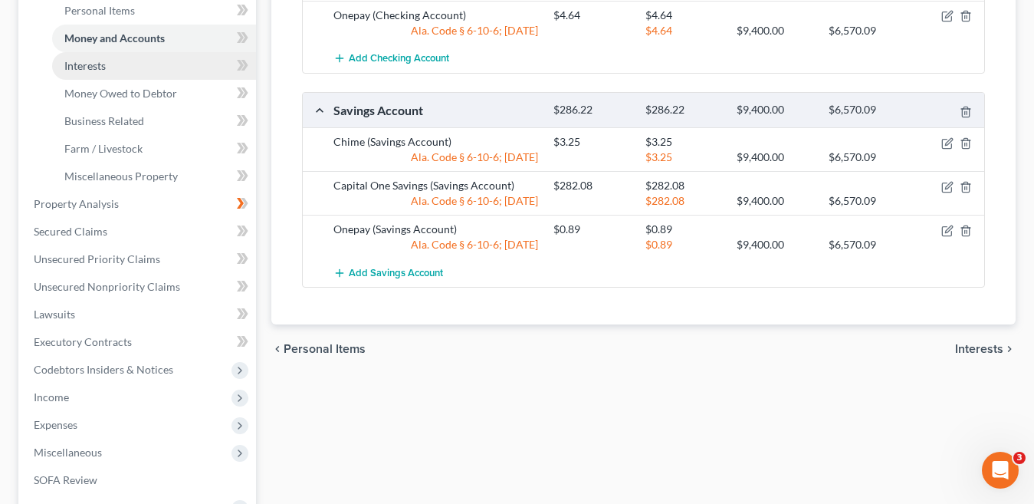
click at [116, 64] on link "Interests" at bounding box center [154, 66] width 204 height 28
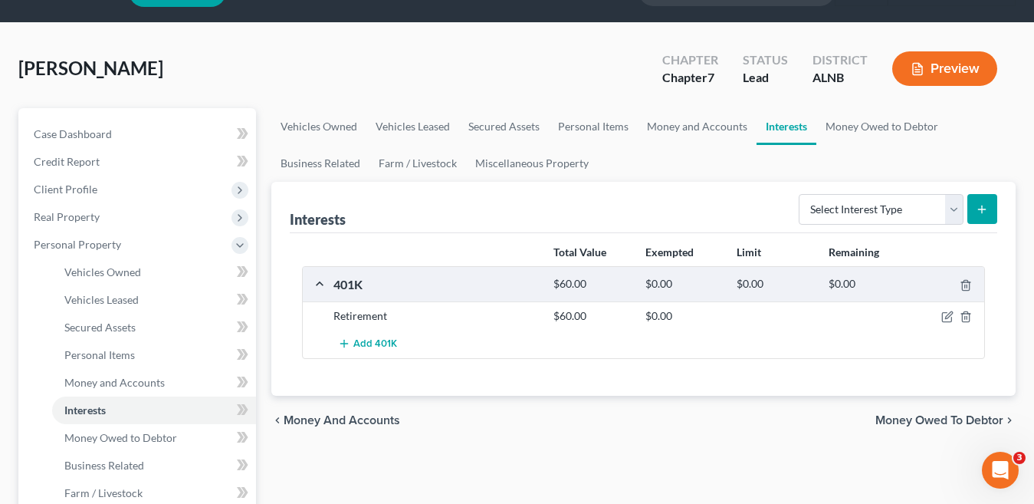
scroll to position [77, 0]
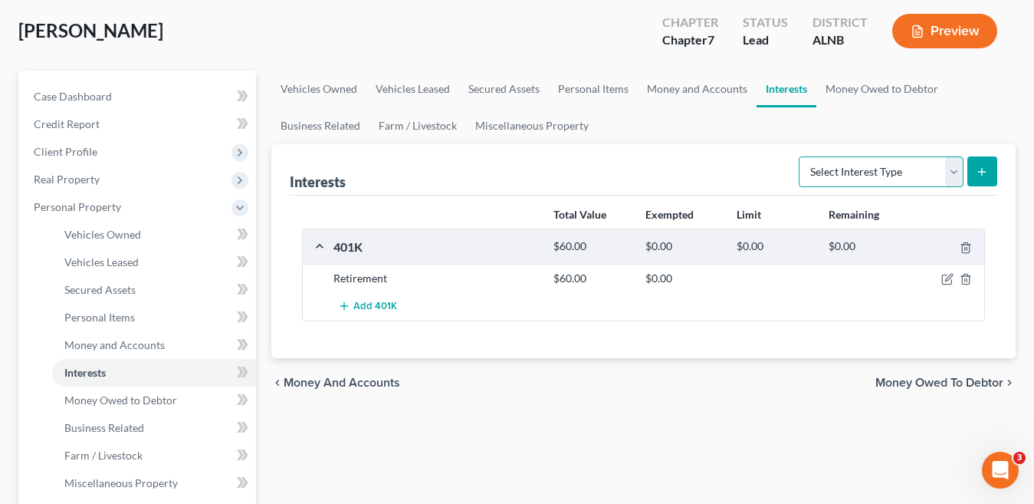
click at [951, 173] on select "Select Interest Type 401K Annuity Bond Education IRA Government Bond Government…" at bounding box center [881, 171] width 165 height 31
select select "term_life_insurance"
click at [800, 156] on select "Select Interest Type 401K Annuity Bond Education IRA Government Bond Government…" at bounding box center [881, 171] width 165 height 31
click at [983, 176] on icon "submit" at bounding box center [982, 172] width 12 height 12
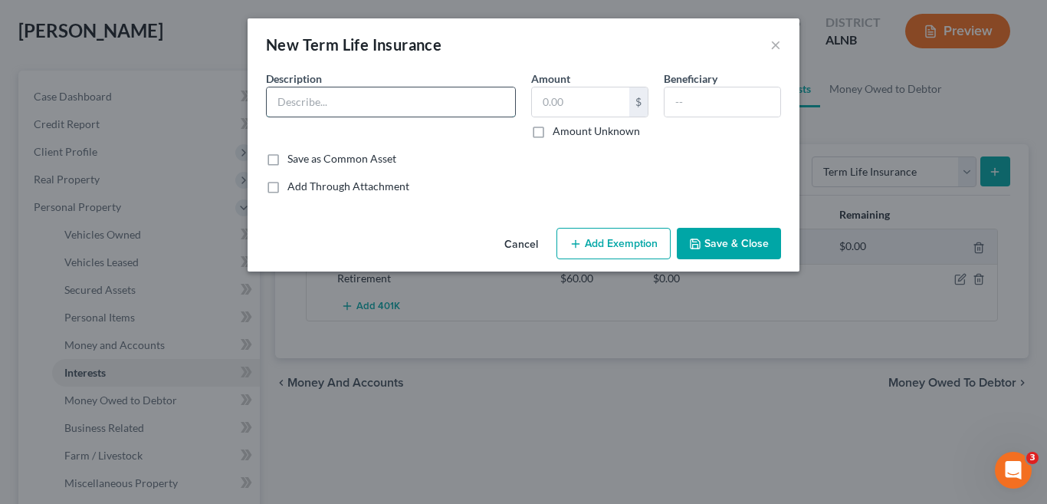
click at [302, 97] on input "text" at bounding box center [391, 101] width 248 height 29
type input "Unum"
click at [553, 112] on input "text" at bounding box center [580, 101] width 97 height 29
type input "0.00"
click at [751, 247] on button "Save & Close" at bounding box center [729, 244] width 104 height 32
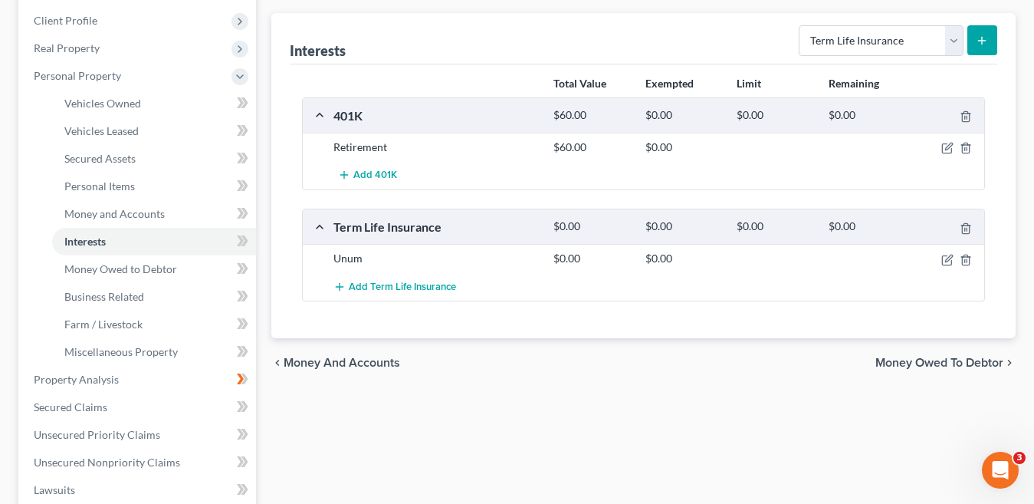
scroll to position [230, 0]
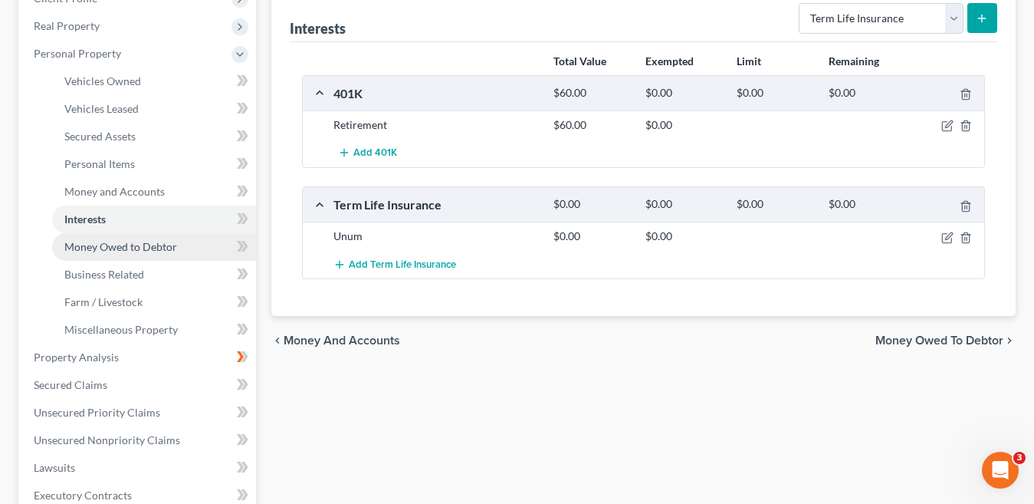
click at [162, 247] on span "Money Owed to Debtor" at bounding box center [120, 246] width 113 height 13
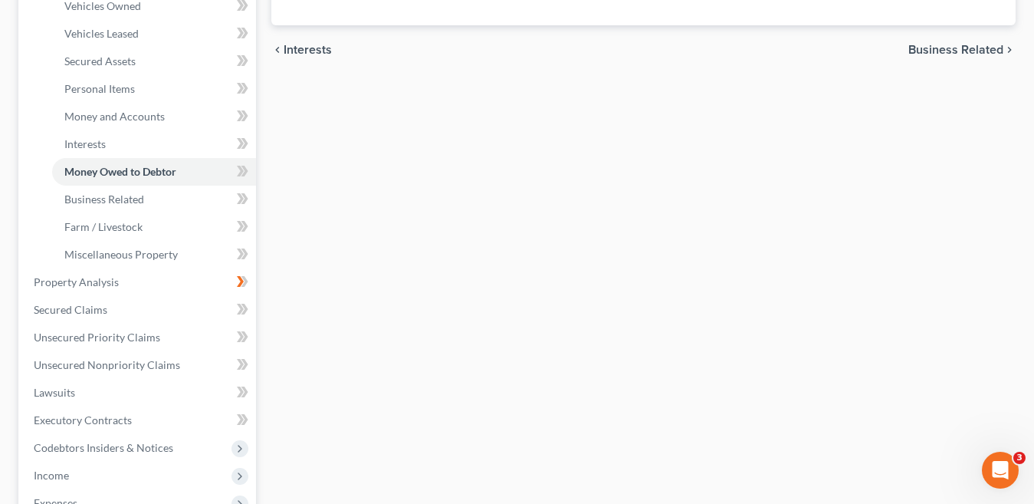
scroll to position [307, 0]
click at [146, 202] on link "Business Related" at bounding box center [154, 198] width 204 height 28
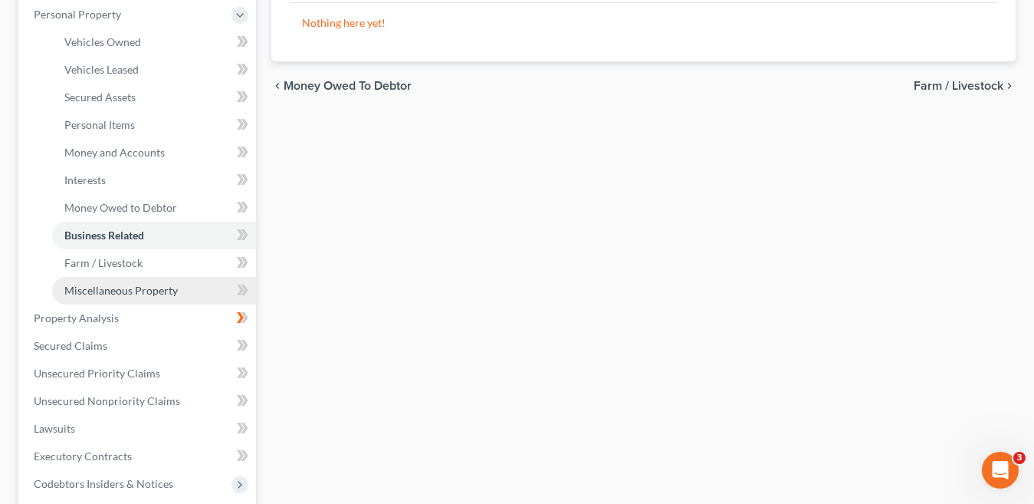
scroll to position [307, 0]
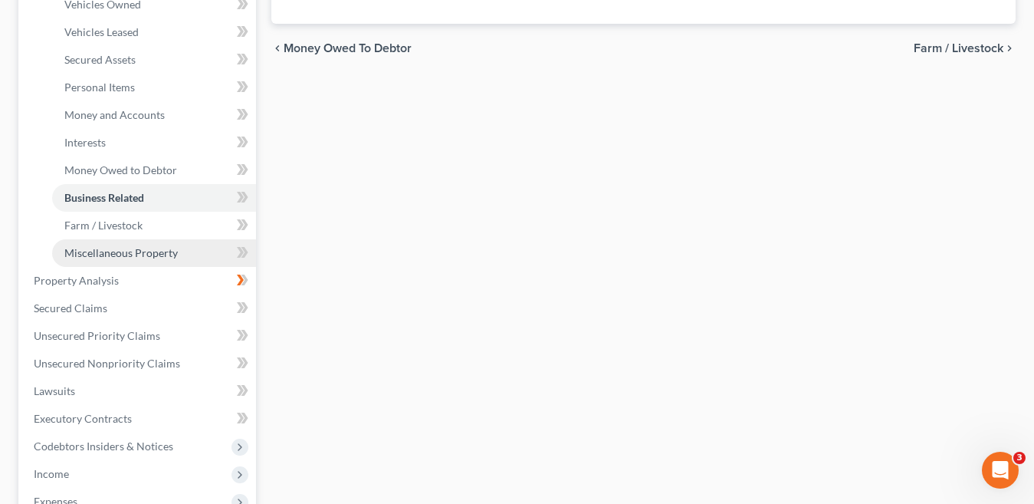
click at [188, 257] on link "Miscellaneous Property" at bounding box center [154, 253] width 204 height 28
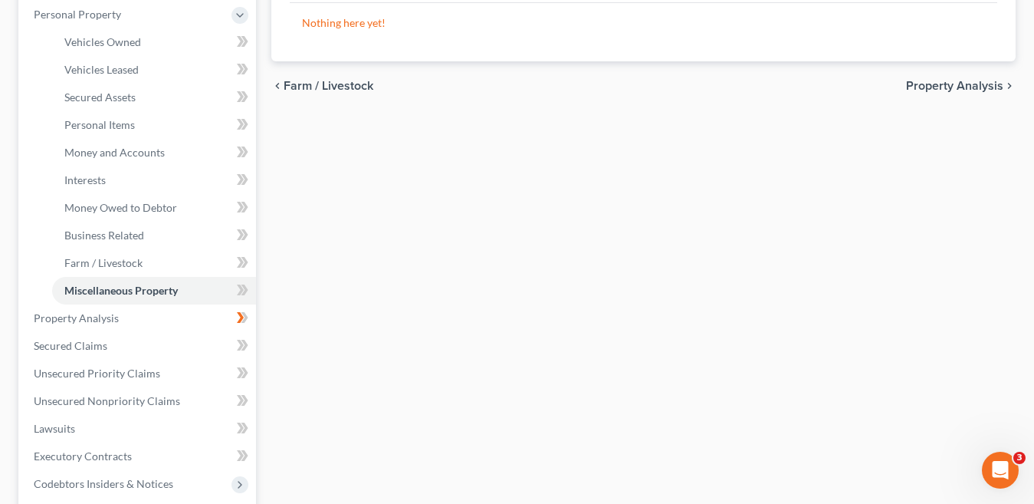
scroll to position [307, 0]
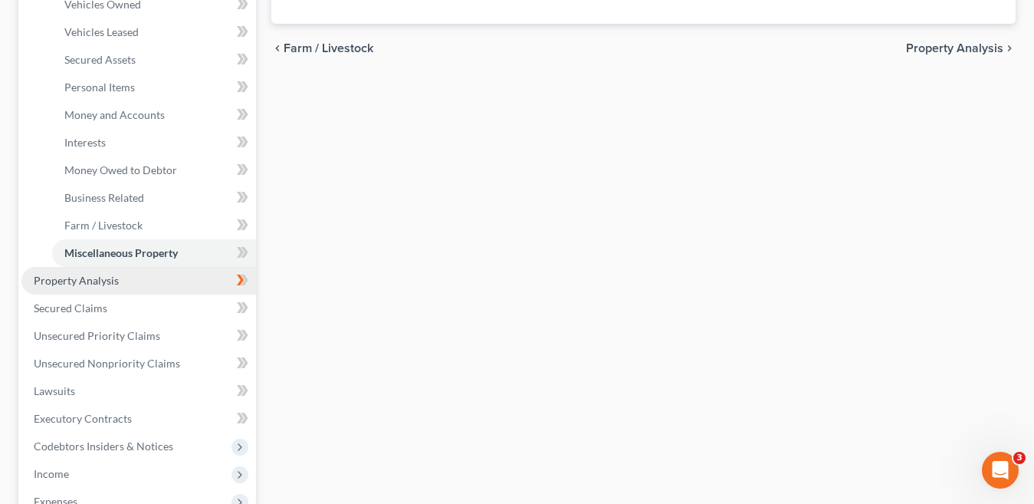
click at [126, 282] on link "Property Analysis" at bounding box center [138, 281] width 235 height 28
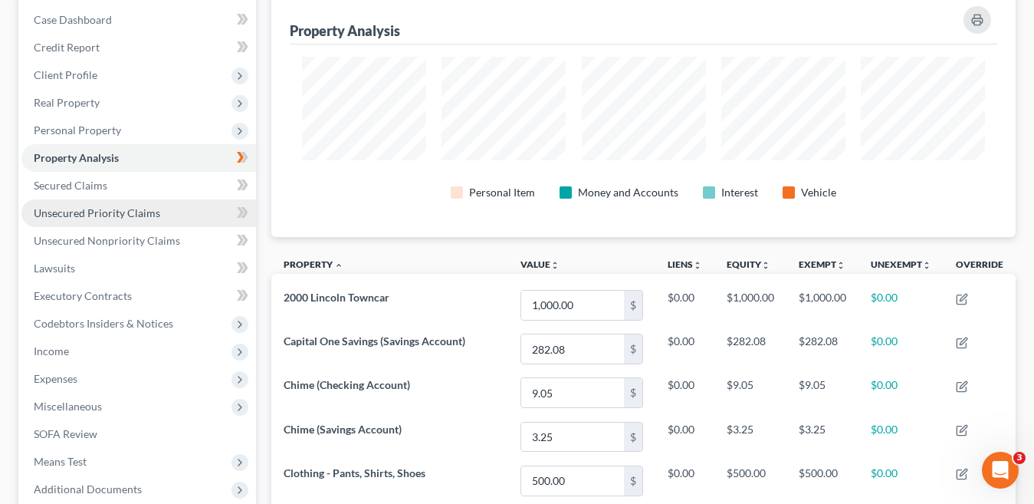
scroll to position [230, 0]
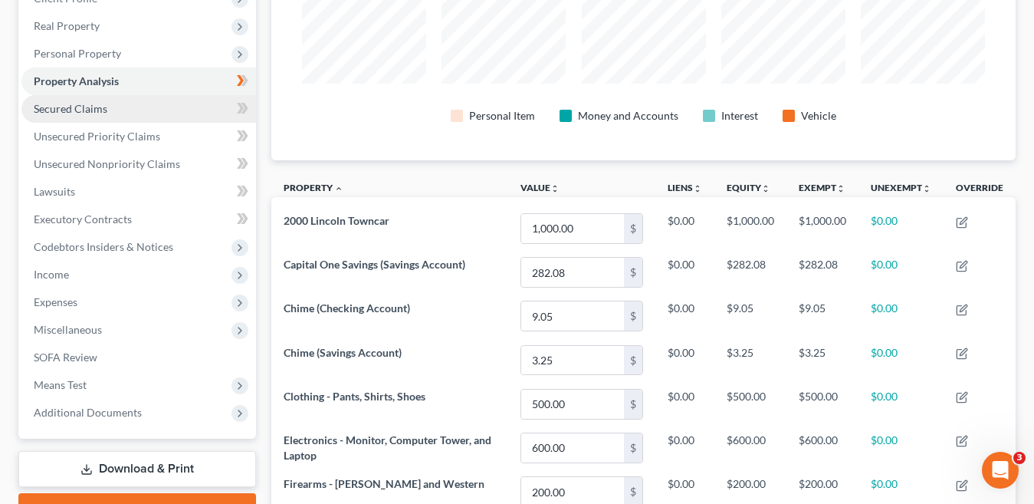
click at [91, 110] on span "Secured Claims" at bounding box center [71, 108] width 74 height 13
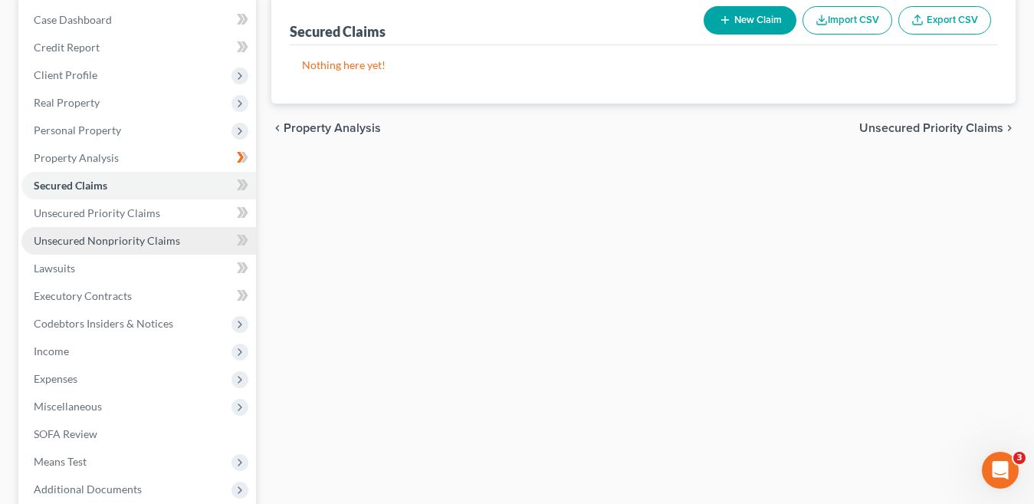
click at [133, 243] on span "Unsecured Nonpriority Claims" at bounding box center [107, 240] width 146 height 13
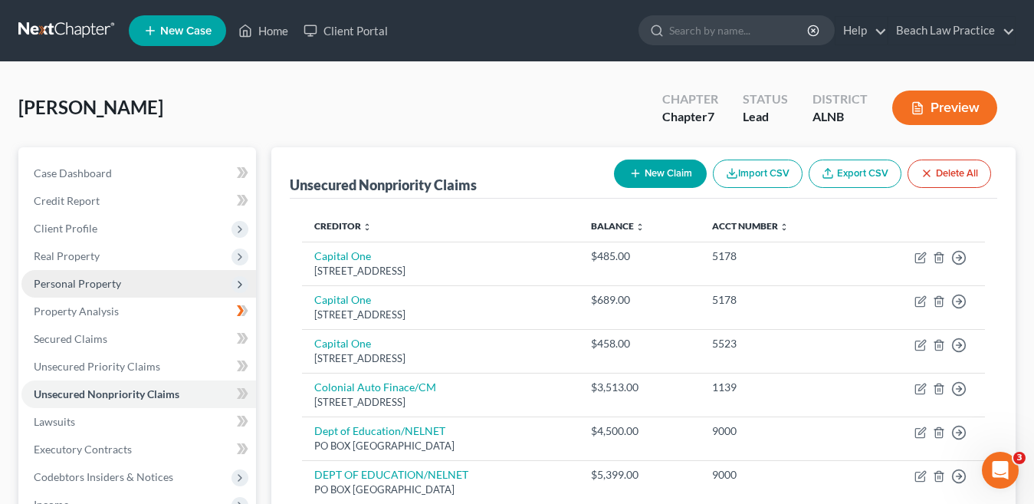
click at [102, 284] on span "Personal Property" at bounding box center [77, 283] width 87 height 13
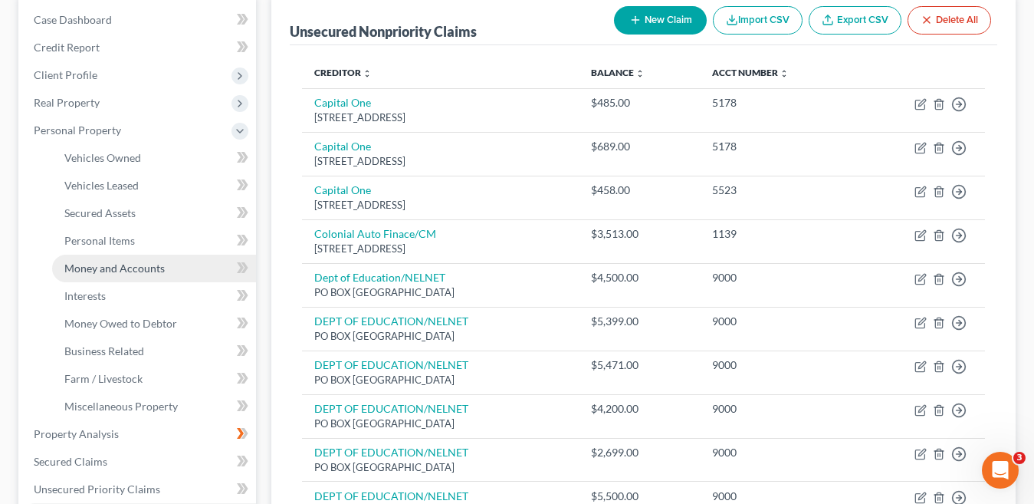
click at [138, 268] on span "Money and Accounts" at bounding box center [114, 267] width 100 height 13
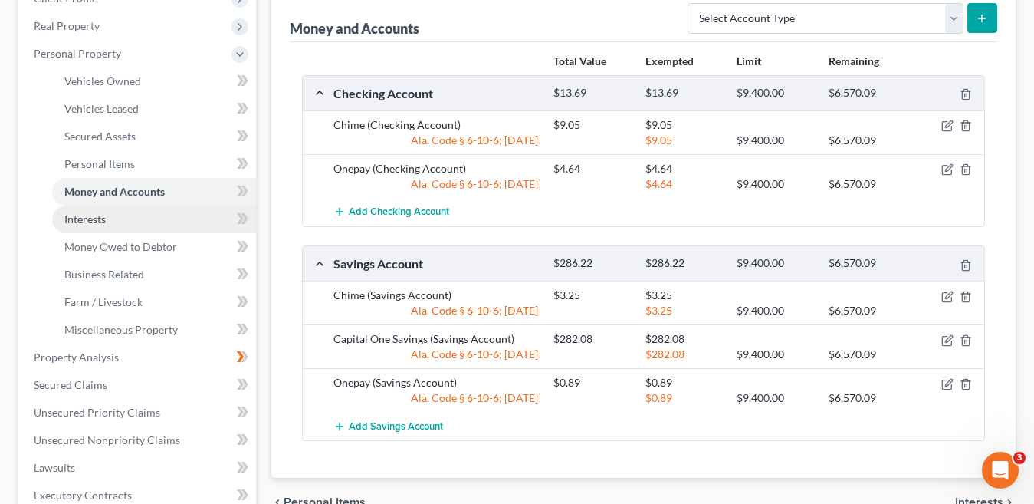
click at [100, 218] on span "Interests" at bounding box center [84, 218] width 41 height 13
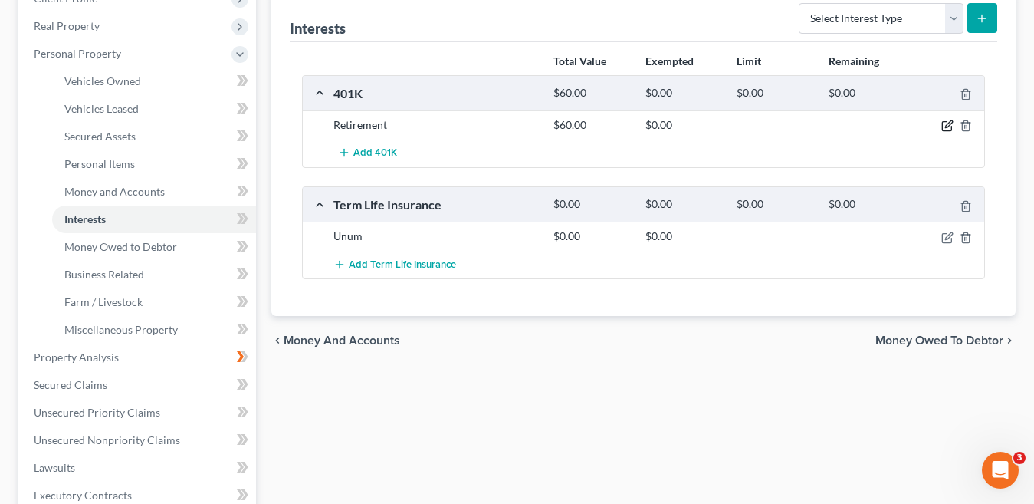
click at [945, 127] on icon "button" at bounding box center [947, 126] width 12 height 12
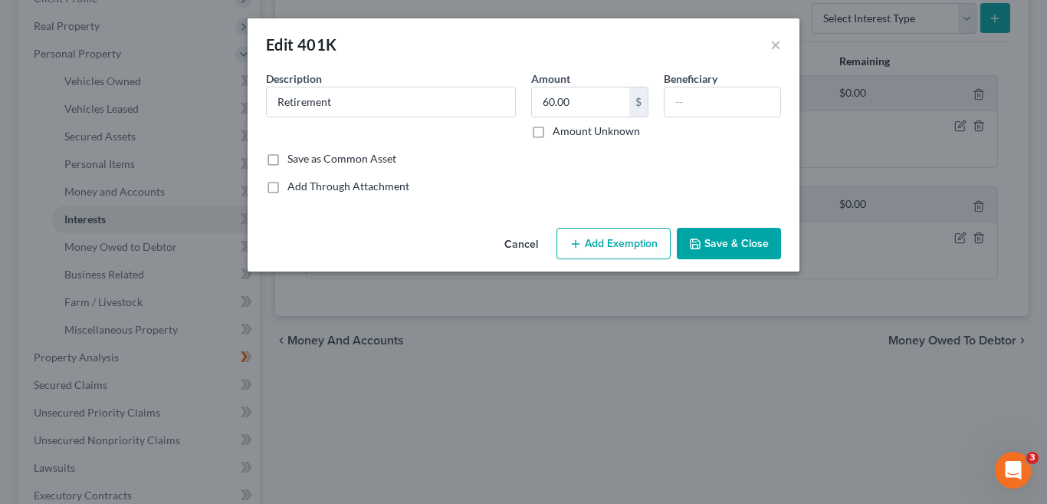
click at [623, 245] on button "Add Exemption" at bounding box center [614, 244] width 114 height 32
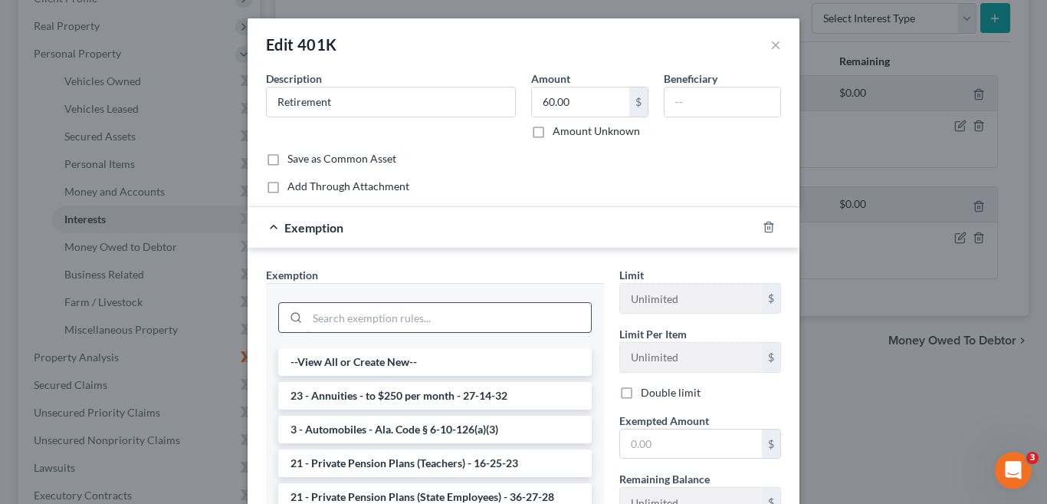
scroll to position [77, 0]
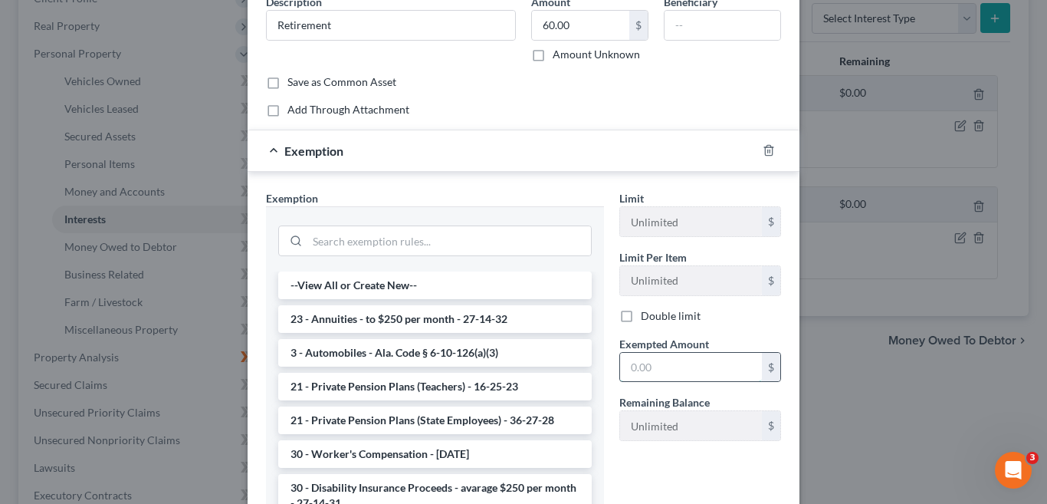
click at [688, 373] on input "text" at bounding box center [691, 367] width 142 height 29
type input "60.00"
click at [366, 239] on input "search" at bounding box center [449, 240] width 284 height 29
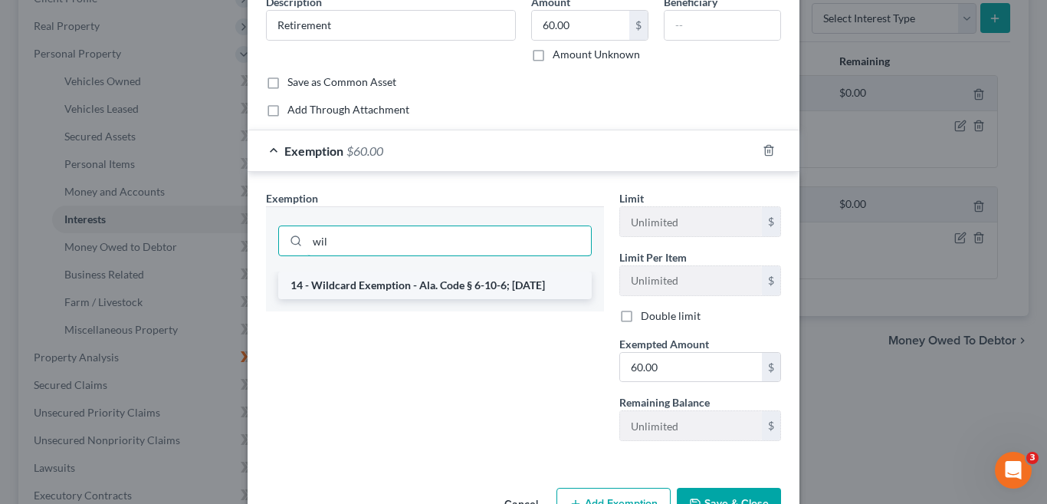
type input "wil"
click at [397, 284] on li "14 - Wildcard Exemption - Ala. Code § 6-10-6; 6-10-12" at bounding box center [435, 285] width 314 height 28
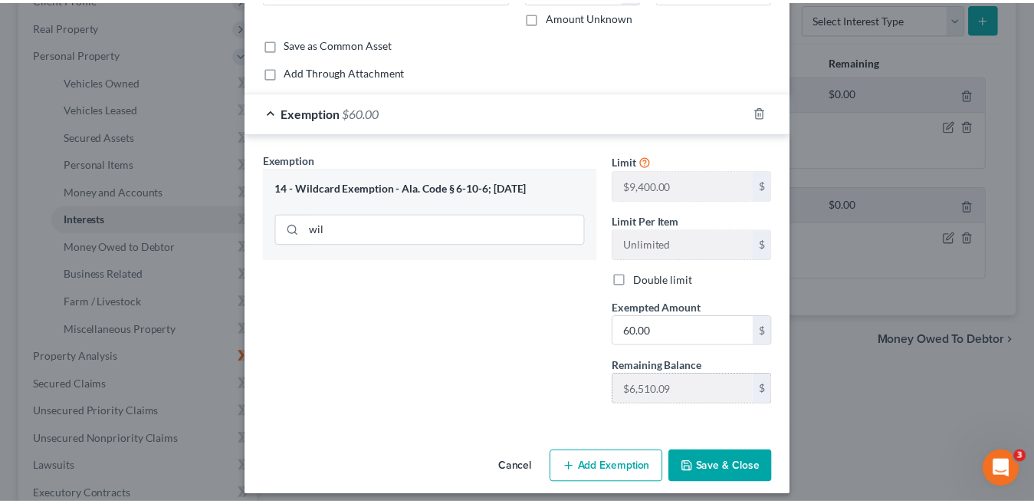
scroll to position [126, 0]
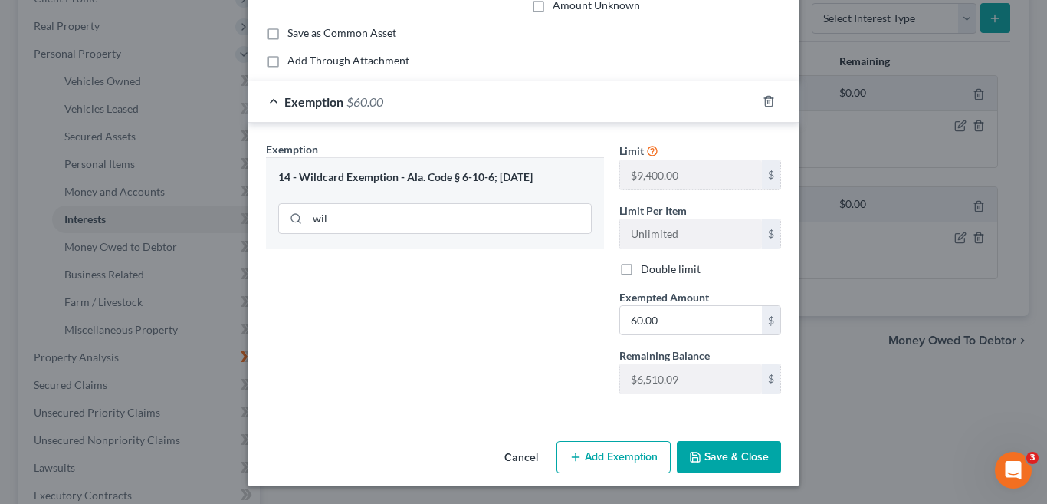
click at [725, 462] on button "Save & Close" at bounding box center [729, 457] width 104 height 32
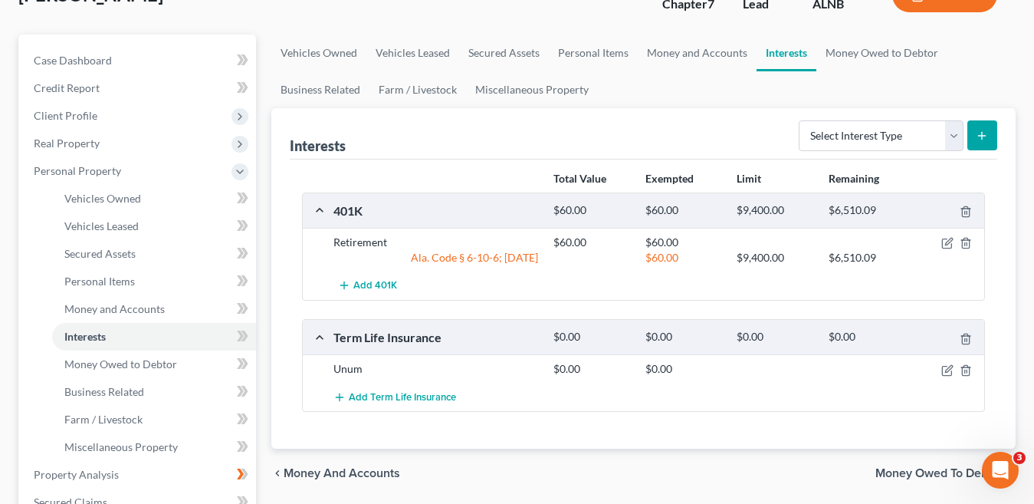
scroll to position [77, 0]
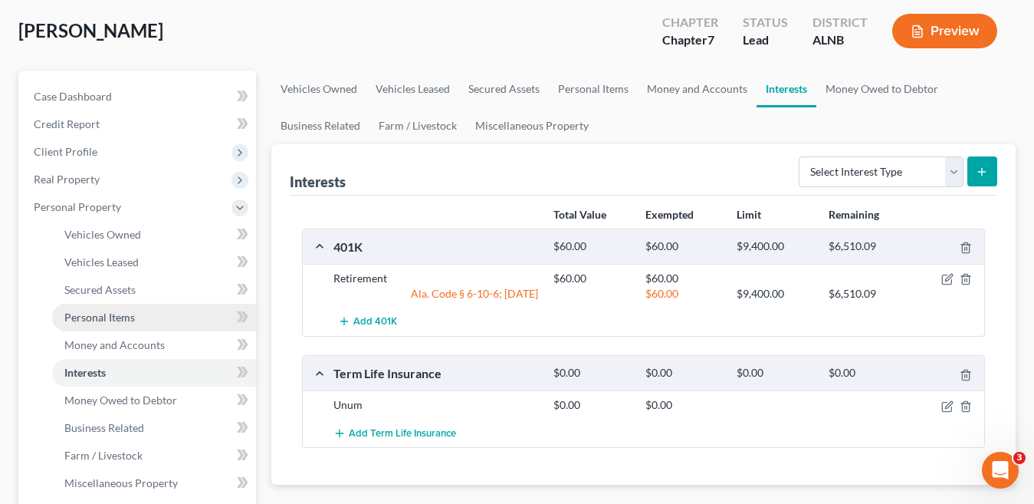
click at [118, 319] on span "Personal Items" at bounding box center [99, 317] width 71 height 13
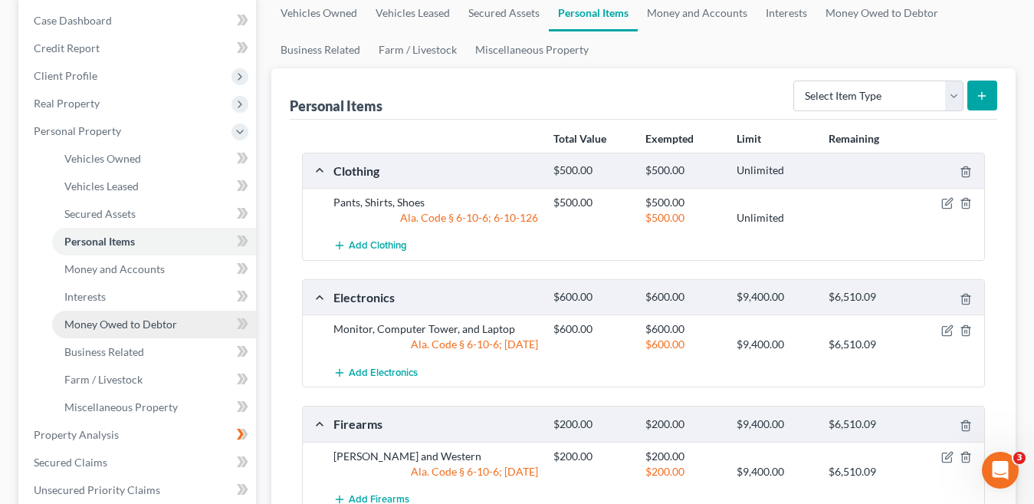
scroll to position [307, 0]
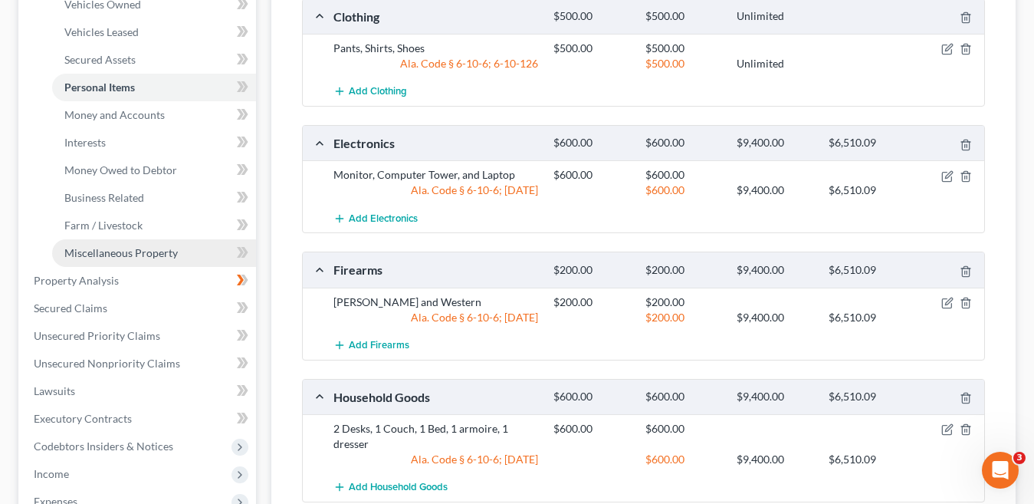
click at [141, 251] on span "Miscellaneous Property" at bounding box center [120, 252] width 113 height 13
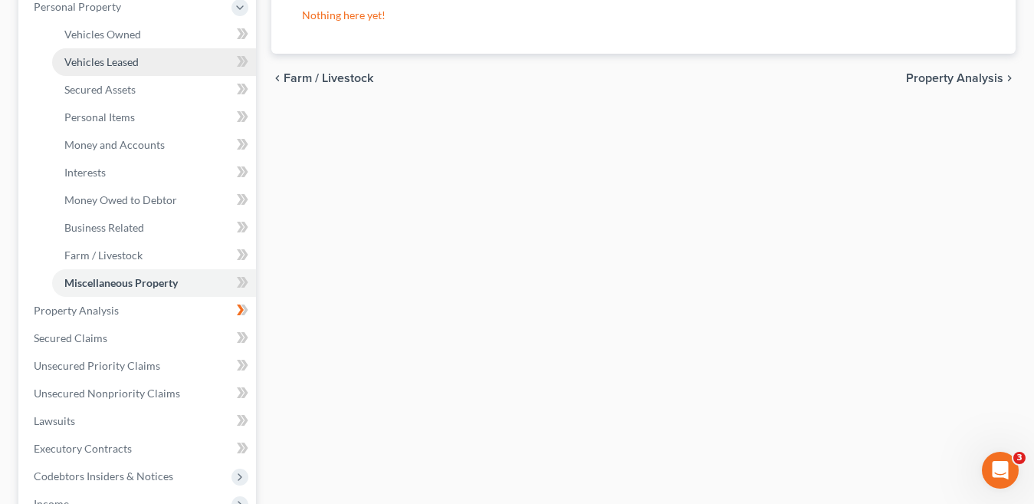
scroll to position [307, 0]
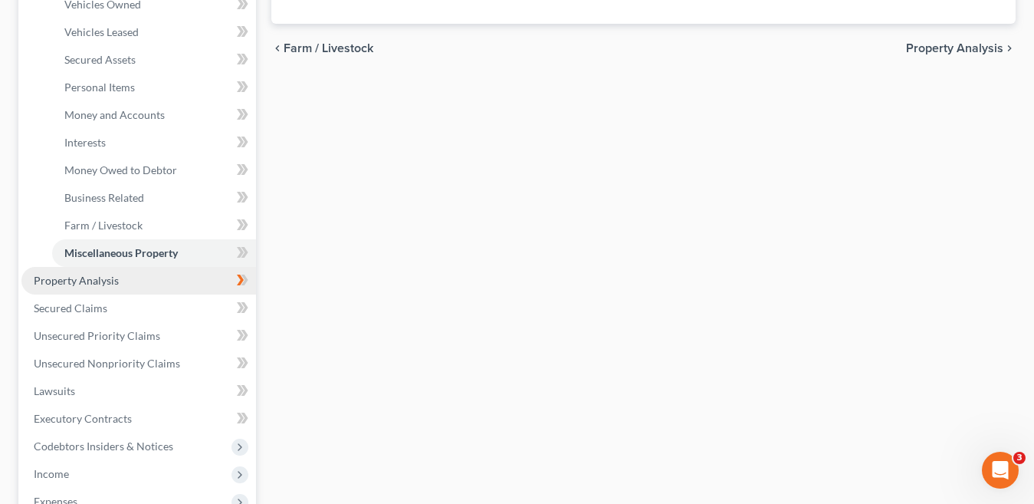
click at [115, 284] on span "Property Analysis" at bounding box center [76, 280] width 85 height 13
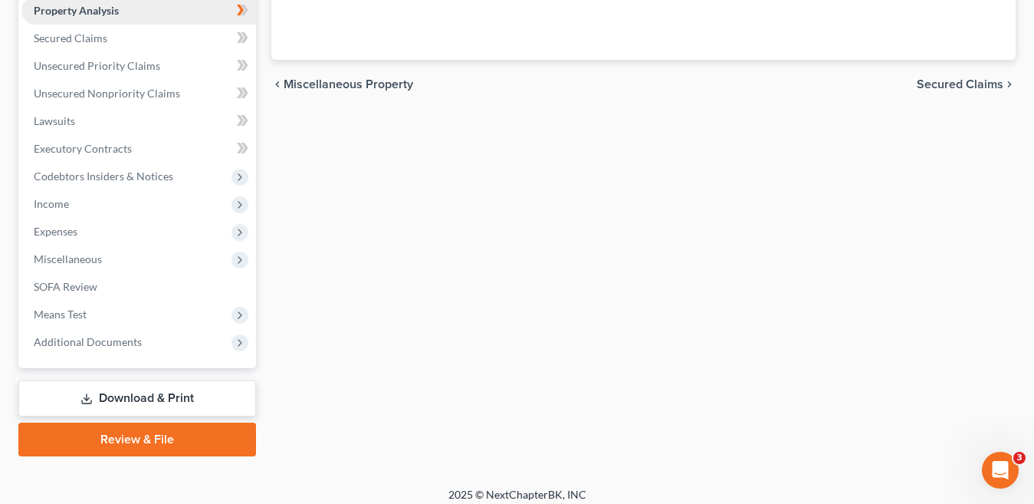
scroll to position [179, 0]
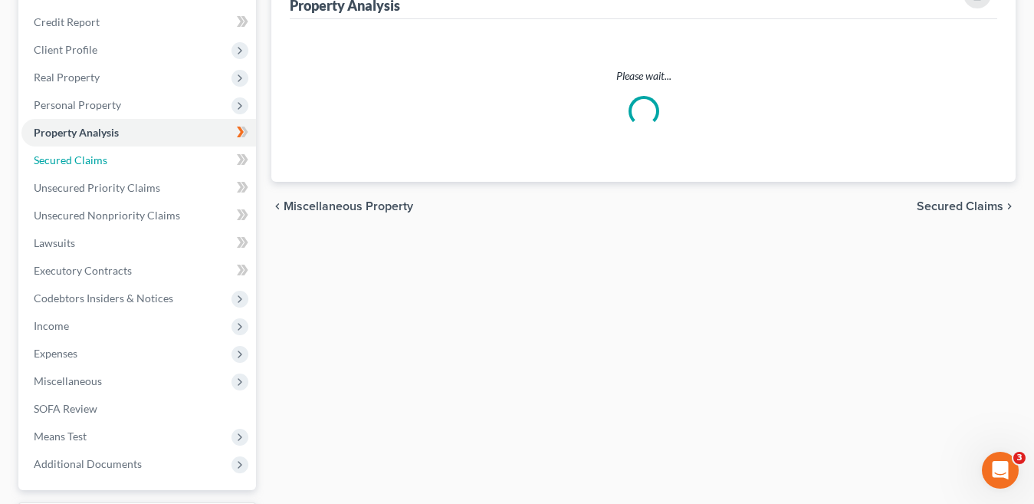
drag, startPoint x: 104, startPoint y: 306, endPoint x: 133, endPoint y: 296, distance: 31.5
click at [104, 166] on span "Secured Claims" at bounding box center [71, 159] width 74 height 13
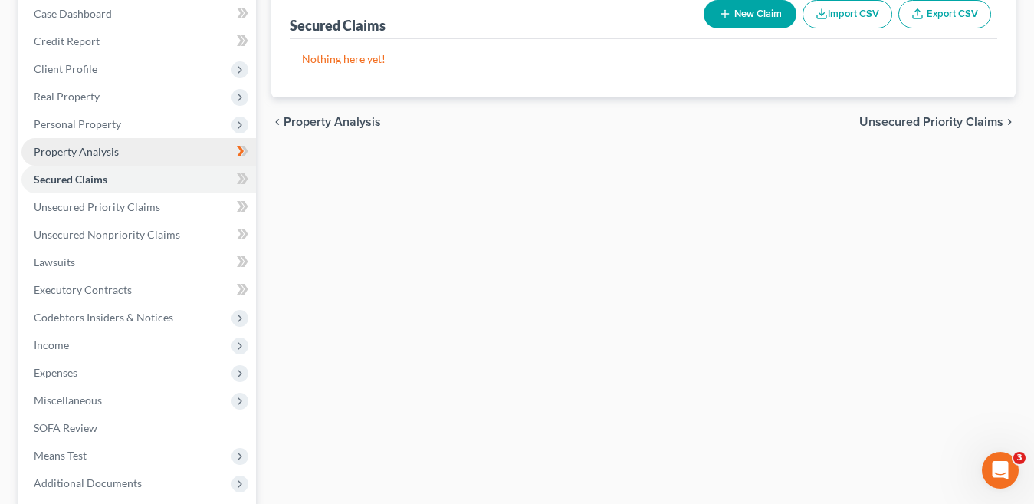
scroll to position [158, 0]
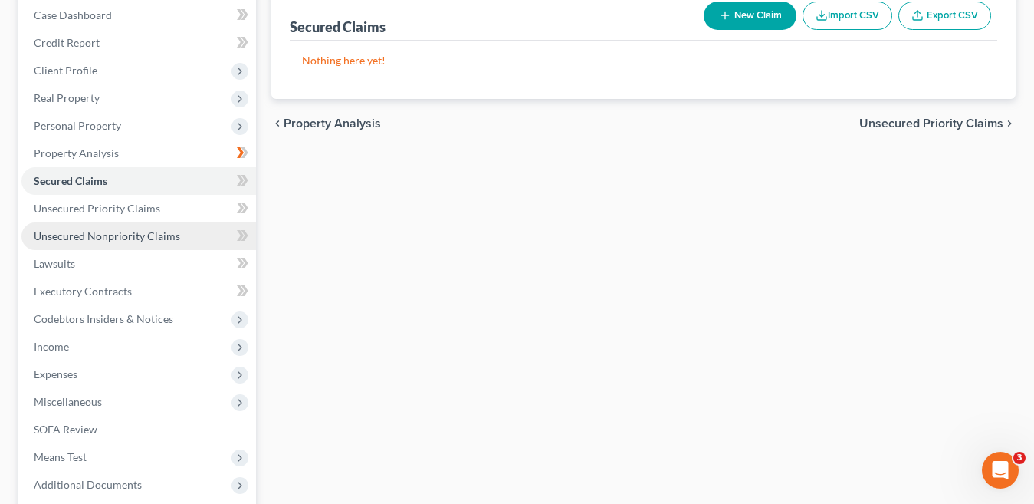
click at [130, 235] on span "Unsecured Nonpriority Claims" at bounding box center [107, 235] width 146 height 13
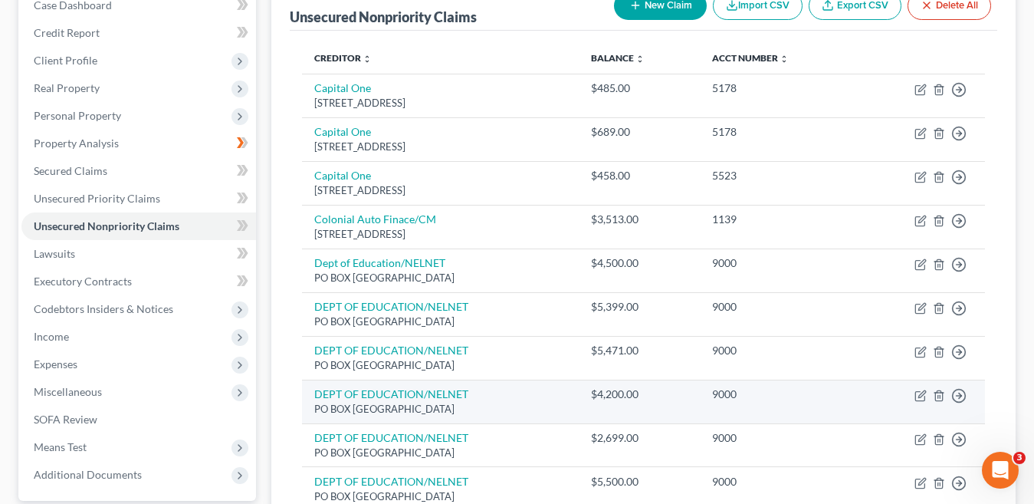
scroll to position [120, 0]
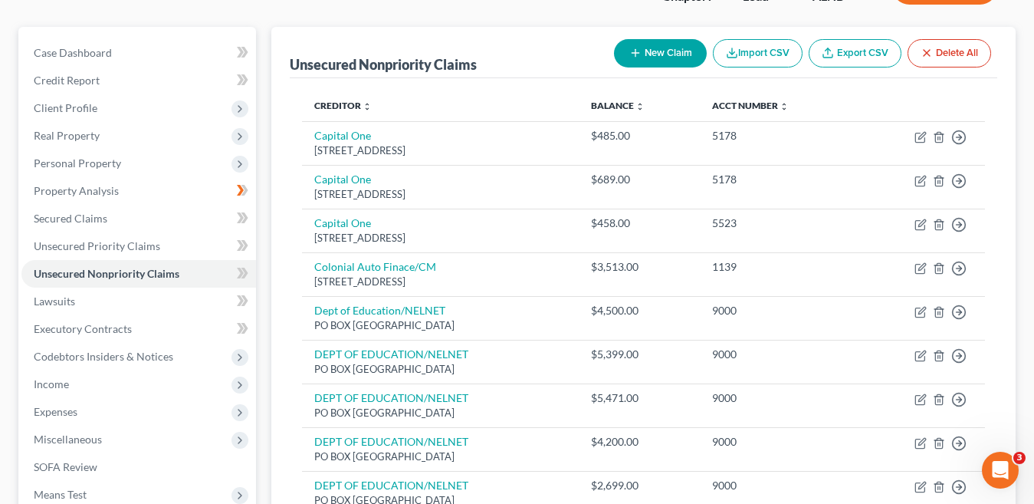
click at [667, 54] on button "New Claim" at bounding box center [660, 53] width 93 height 28
select select "0"
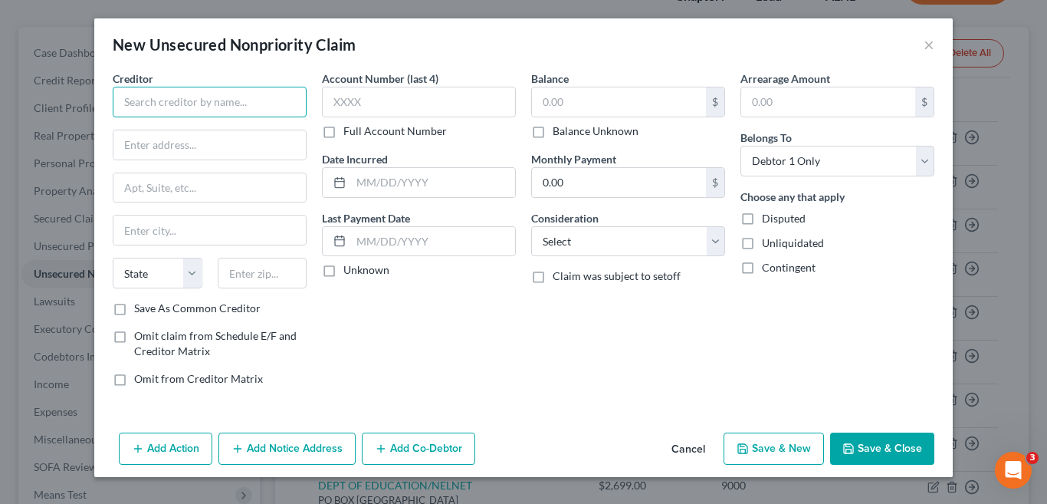
click at [152, 108] on input "text" at bounding box center [210, 102] width 194 height 31
type input "C"
click at [695, 446] on button "Cancel" at bounding box center [688, 449] width 58 height 31
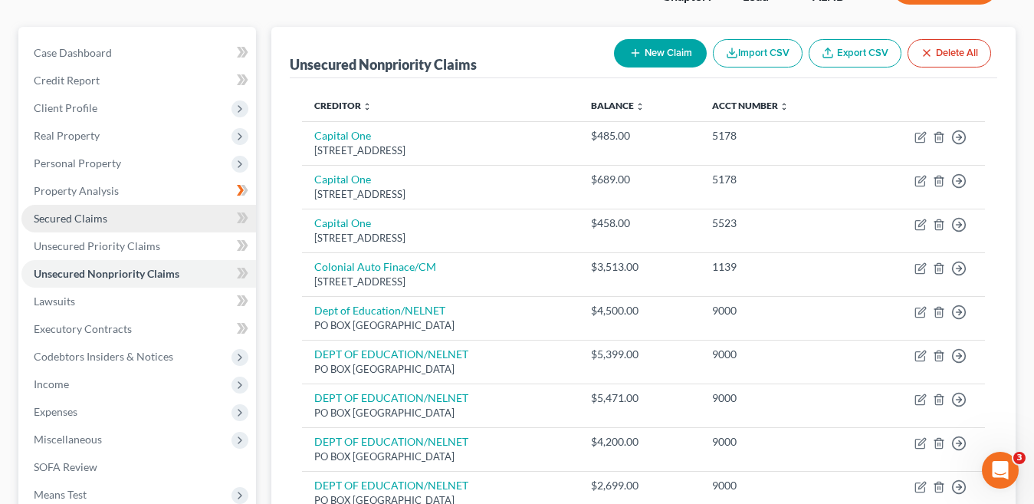
click at [96, 216] on span "Secured Claims" at bounding box center [71, 218] width 74 height 13
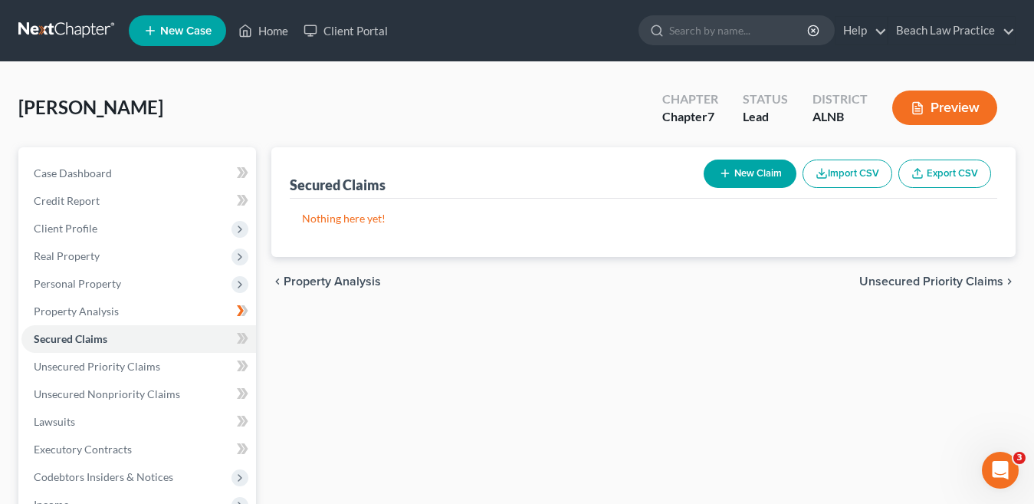
click at [752, 173] on button "New Claim" at bounding box center [750, 173] width 93 height 28
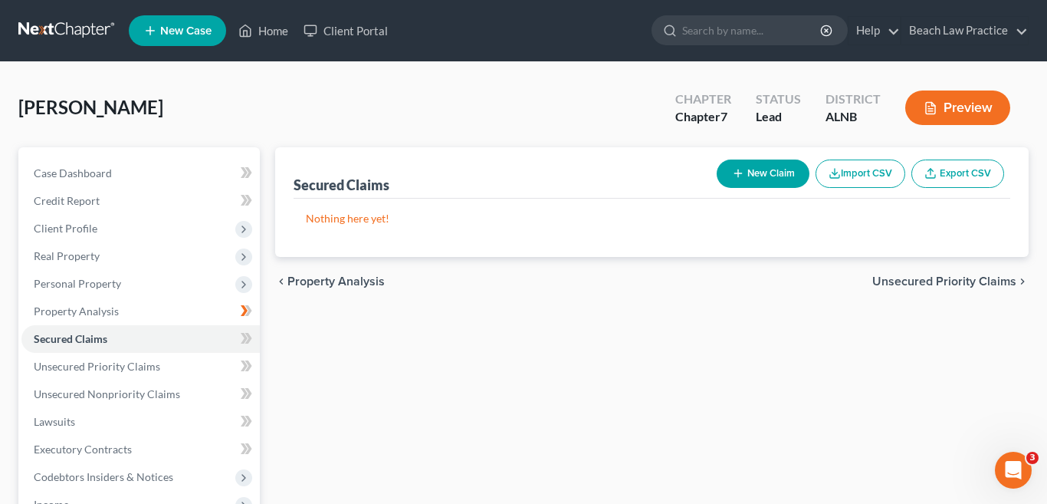
select select "0"
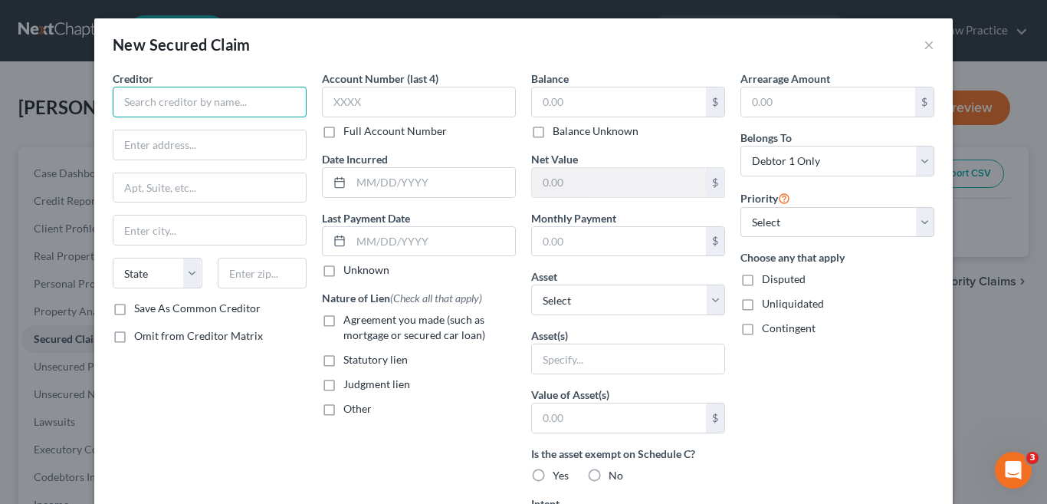
click at [188, 104] on input "text" at bounding box center [210, 102] width 194 height 31
type input "Chime/Stride Bank"
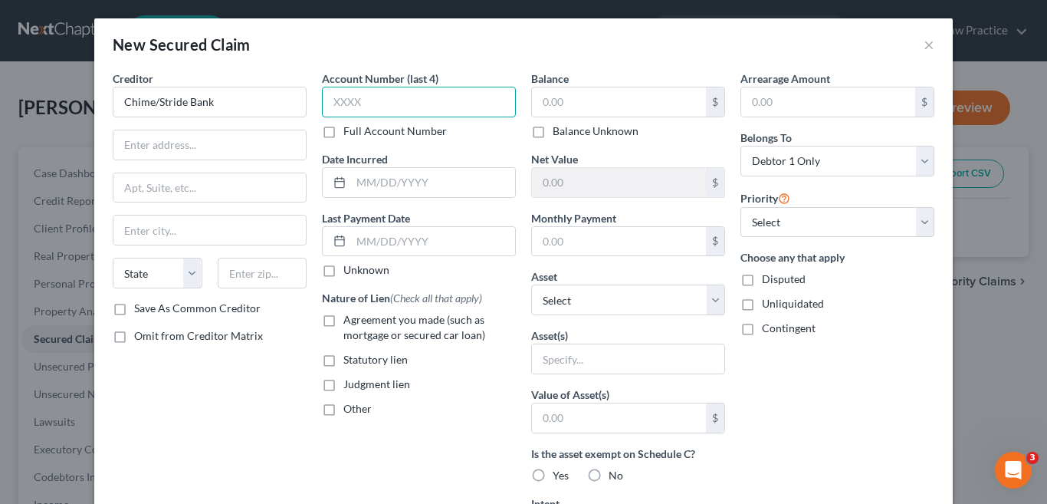
drag, startPoint x: 367, startPoint y: 107, endPoint x: 370, endPoint y: 97, distance: 11.2
click at [367, 107] on input "text" at bounding box center [419, 102] width 194 height 31
type input "6081"
click at [580, 105] on input "text" at bounding box center [619, 101] width 174 height 29
type input "0.00"
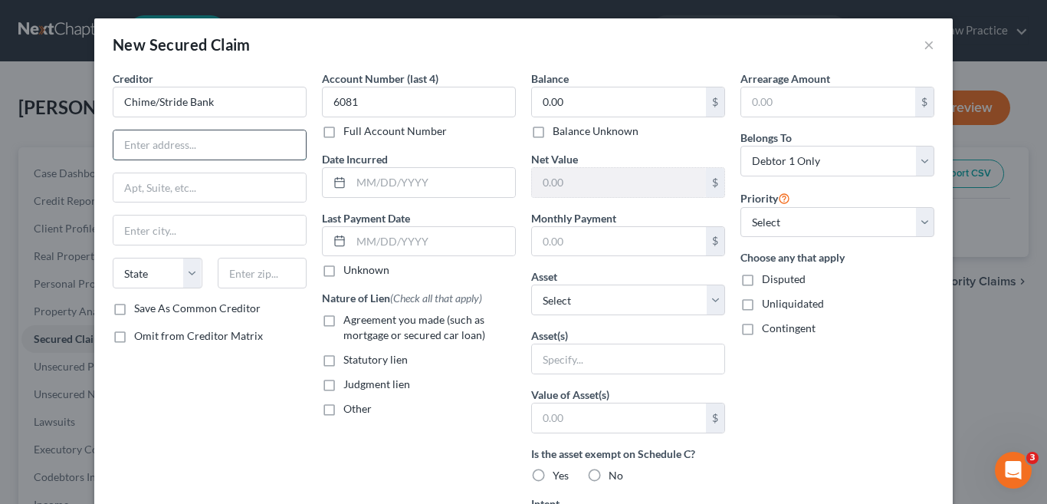
click at [244, 148] on input "text" at bounding box center [209, 144] width 192 height 29
type input "PO Box 417"
click at [227, 226] on input "text" at bounding box center [209, 229] width 192 height 29
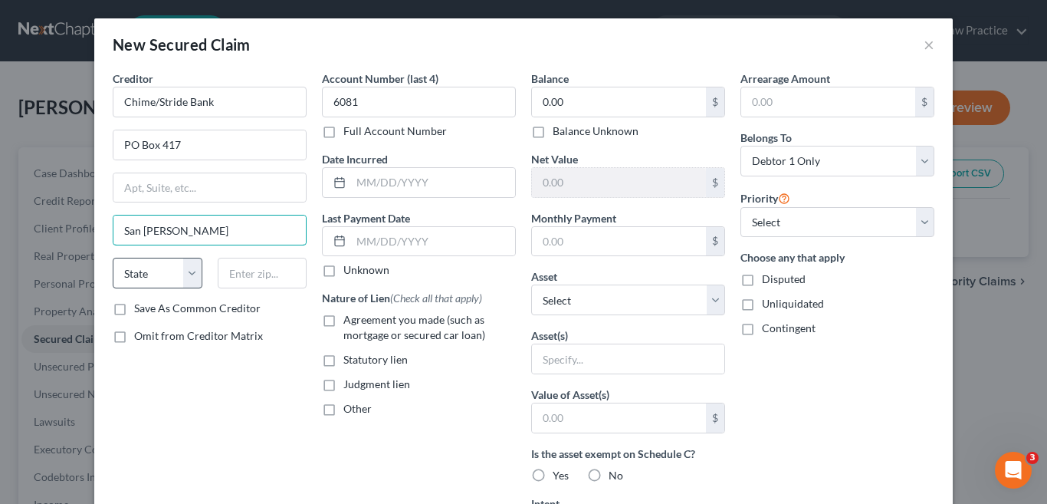
type input "San Franciso"
click at [191, 274] on select "State [US_STATE] AK AR AZ CA CO CT DE DC [GEOGRAPHIC_DATA] [GEOGRAPHIC_DATA] GU…" at bounding box center [158, 273] width 90 height 31
select select "4"
click at [113, 258] on select "State [US_STATE] AK AR AZ CA CO CT DE DC [GEOGRAPHIC_DATA] [GEOGRAPHIC_DATA] GU…" at bounding box center [158, 273] width 90 height 31
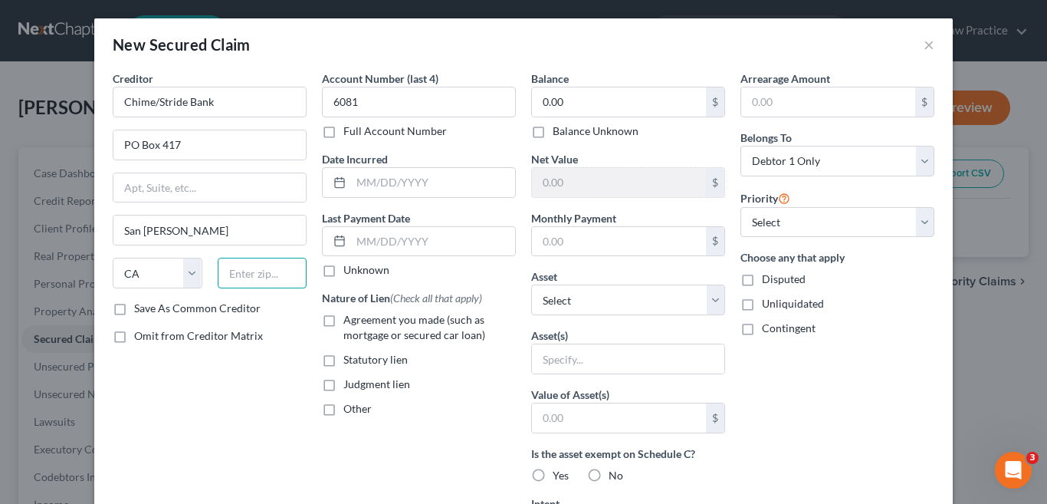
click at [263, 275] on input "text" at bounding box center [263, 273] width 90 height 31
type input "94104"
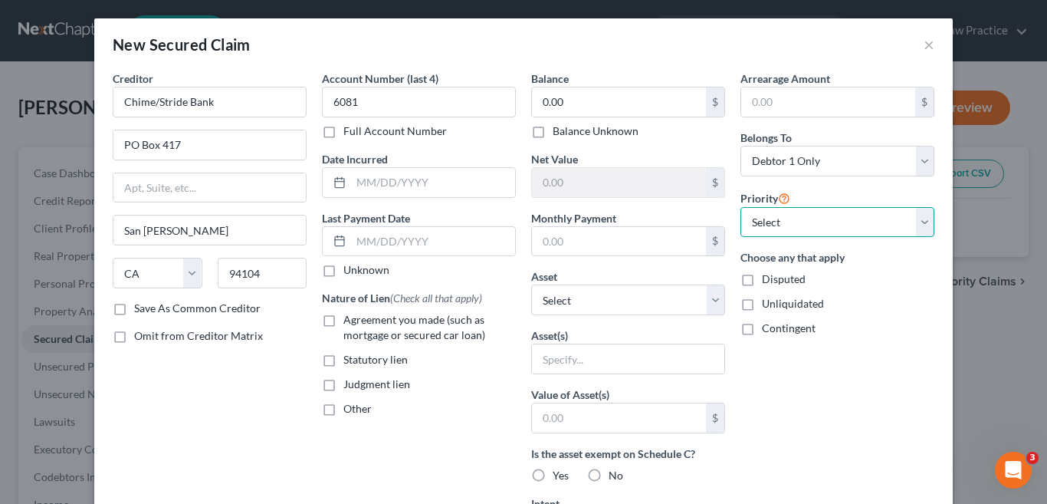
click at [922, 220] on select "Select 1st 2nd 3rd 4th 5th 6th 7th 8th 9th 10th 11th 12th 13th 14th 15th 16th 1…" at bounding box center [838, 222] width 194 height 31
type input "San Francisco"
click at [922, 221] on select "Select 1st 2nd 3rd 4th 5th 6th 7th 8th 9th 10th 11th 12th 13th 14th 15th 16th 1…" at bounding box center [838, 222] width 194 height 31
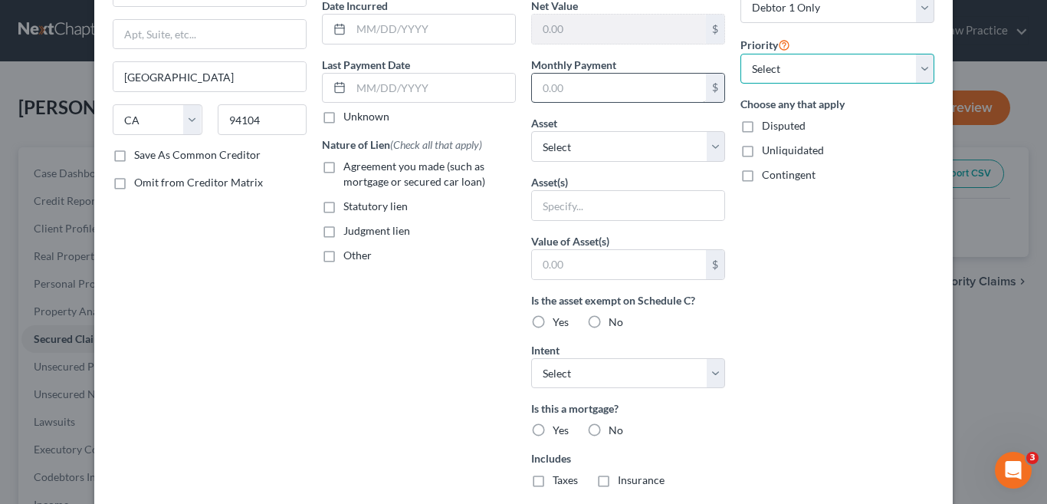
scroll to position [230, 0]
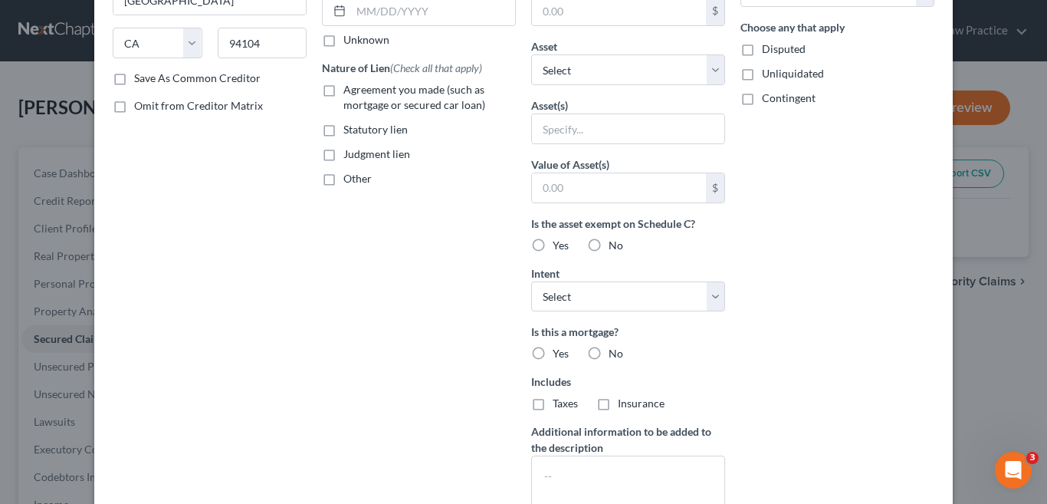
click at [609, 244] on label "No" at bounding box center [616, 245] width 15 height 15
click at [615, 244] on input "No" at bounding box center [620, 243] width 10 height 10
radio input "true"
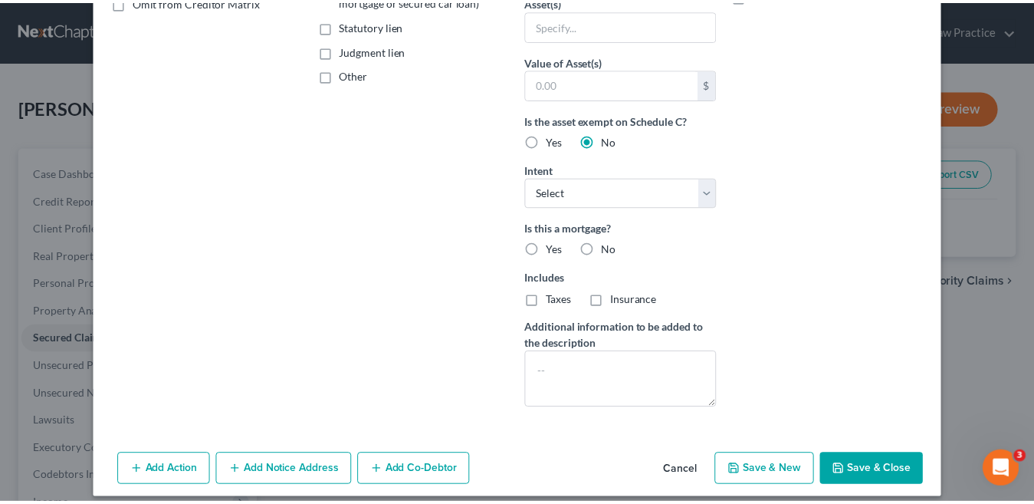
scroll to position [347, 0]
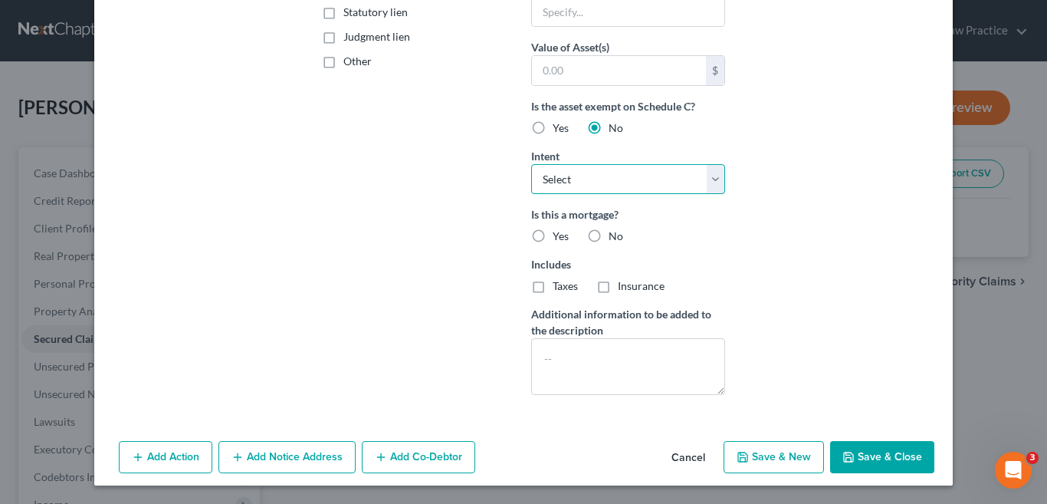
click at [712, 184] on select "Select Surrender Redeem Reaffirm Avoid Other" at bounding box center [628, 179] width 194 height 31
click at [810, 222] on div "Arrearage Amount $ Belongs To * Select Debtor 1 Only Debtor 2 Only Debtor 1 And…" at bounding box center [837, 65] width 209 height 684
click at [876, 461] on button "Save & Close" at bounding box center [882, 457] width 104 height 32
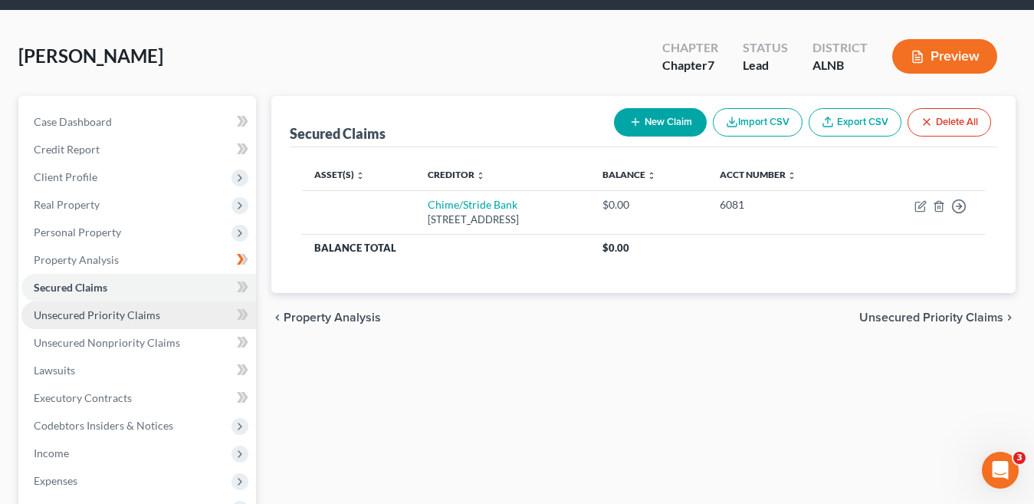
scroll to position [77, 0]
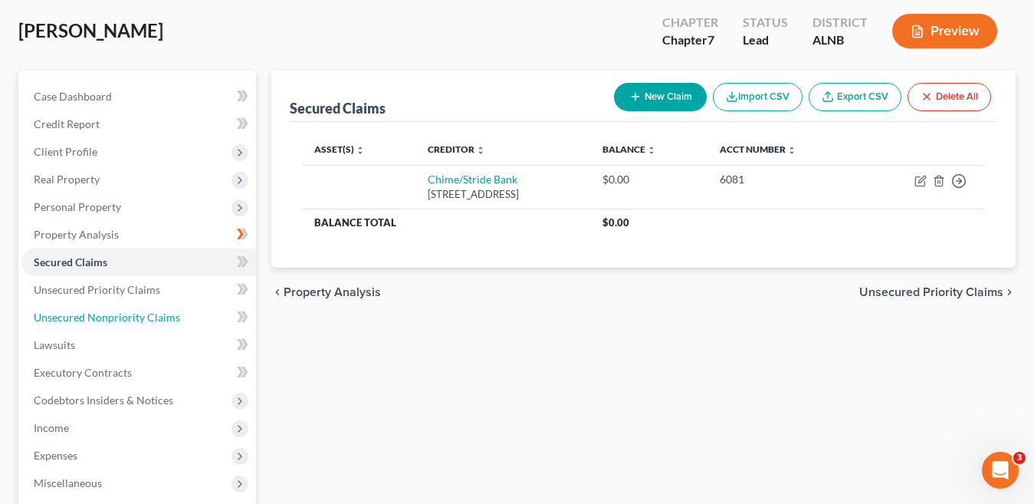
drag, startPoint x: 169, startPoint y: 321, endPoint x: 419, endPoint y: 291, distance: 252.5
click at [169, 321] on span "Unsecured Nonpriority Claims" at bounding box center [107, 317] width 146 height 13
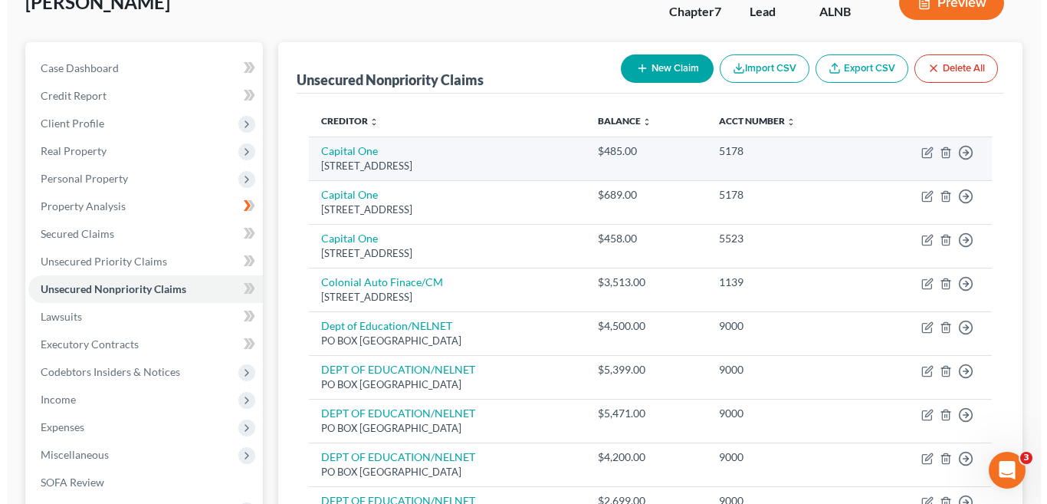
scroll to position [153, 0]
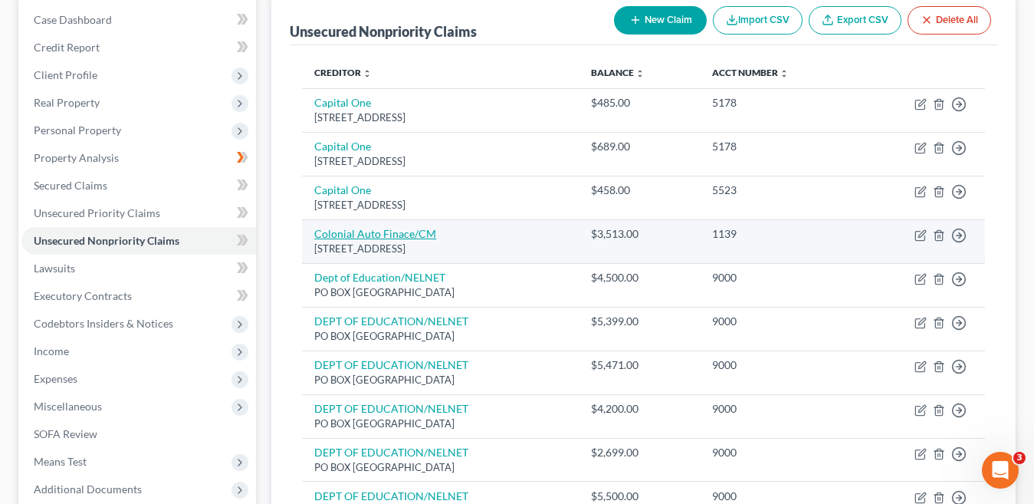
click at [380, 231] on link "Colonial Auto Finace/CM" at bounding box center [375, 233] width 122 height 13
select select "2"
select select "0"
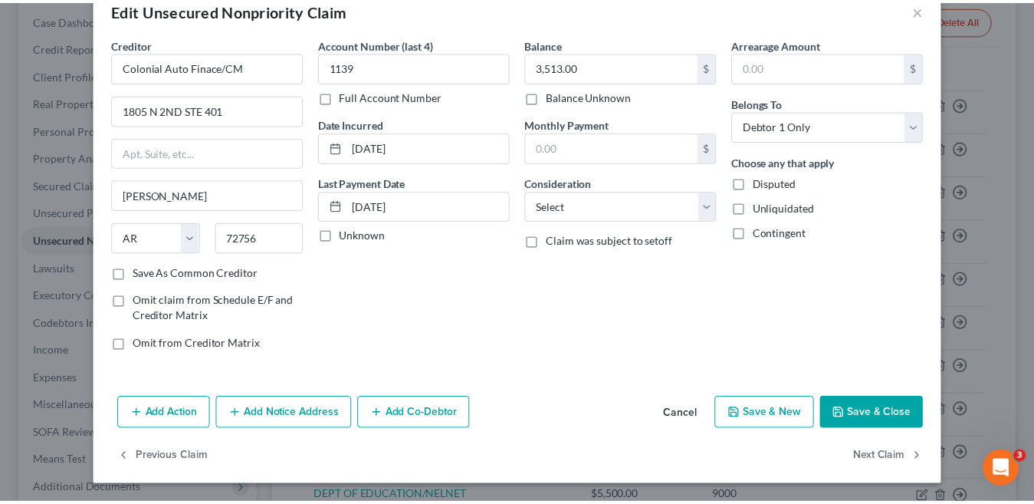
scroll to position [0, 0]
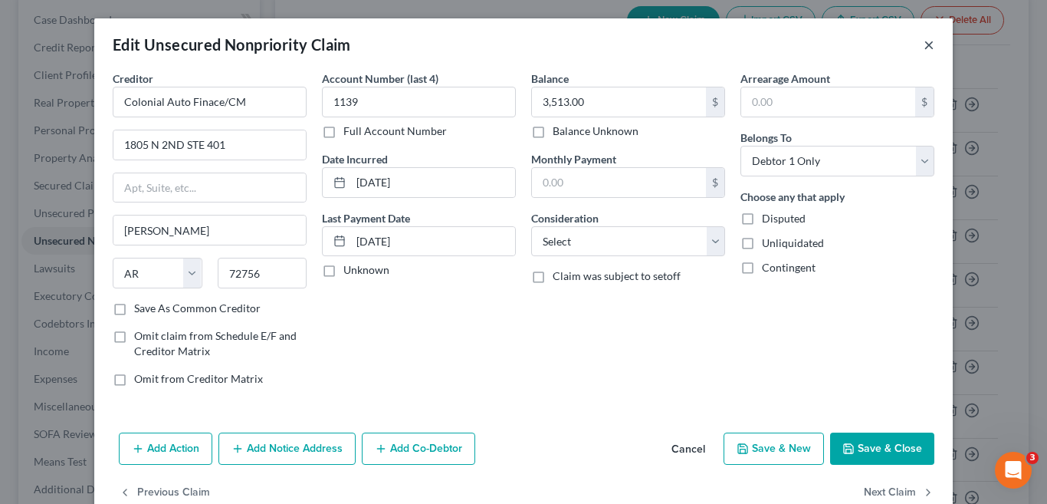
click at [924, 41] on button "×" at bounding box center [929, 44] width 11 height 18
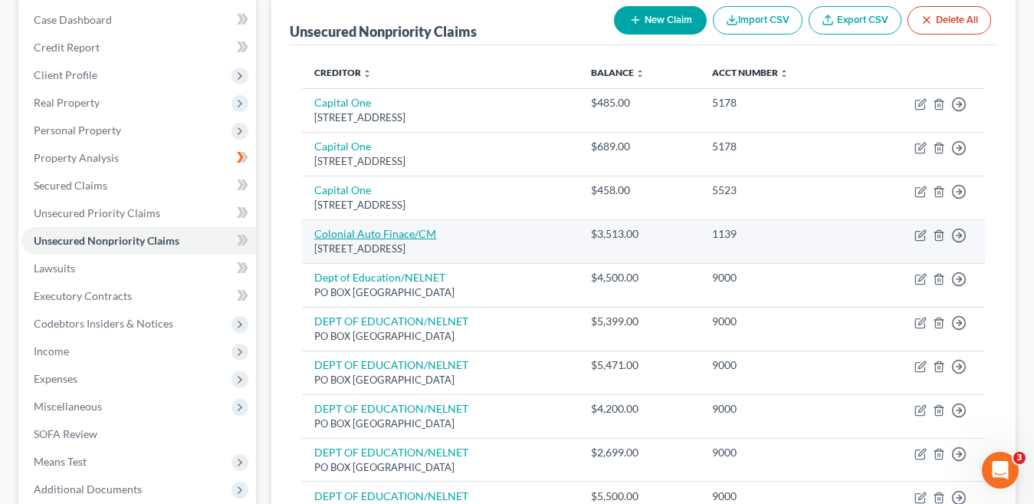
click at [400, 240] on link "Colonial Auto Finace/CM" at bounding box center [375, 233] width 122 height 13
select select "2"
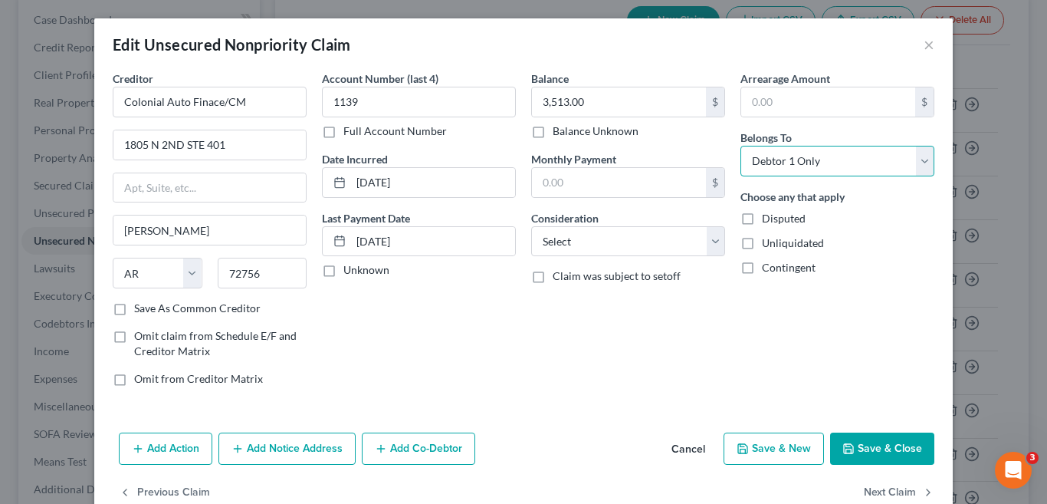
click at [916, 159] on select "Select Debtor 1 Only Debtor 2 Only Debtor 1 And Debtor 2 Only At Least One Of T…" at bounding box center [838, 161] width 194 height 31
select select "3"
click at [741, 146] on select "Select Debtor 1 Only Debtor 2 Only Debtor 1 And Debtor 2 Only At Least One Of T…" at bounding box center [838, 161] width 194 height 31
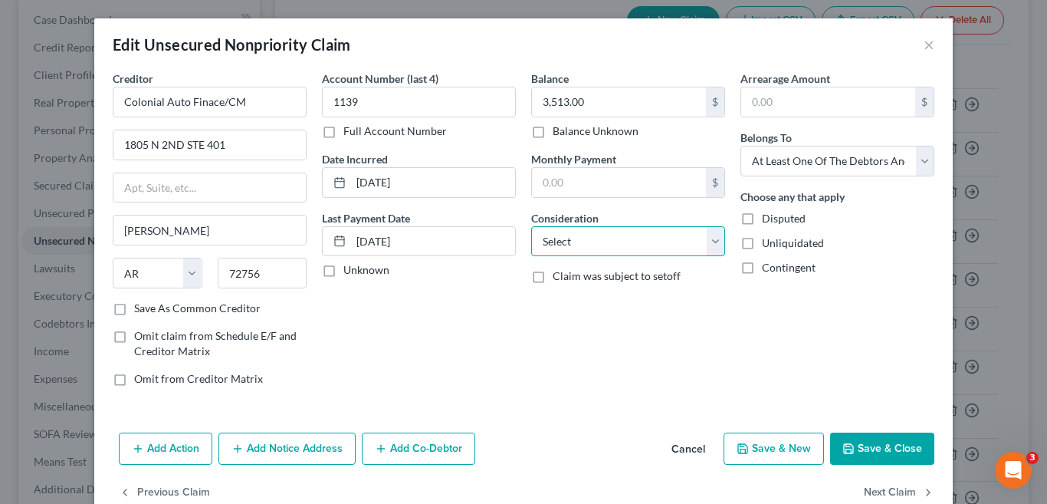
click at [705, 240] on select "Select Cable / Satellite Services Collection Agency Credit Card Debt Debt Couns…" at bounding box center [628, 241] width 194 height 31
select select "4"
click at [531, 226] on select "Select Cable / Satellite Services Collection Agency Credit Card Debt Debt Couns…" at bounding box center [628, 241] width 194 height 31
click at [704, 238] on select "Select Cable / Satellite Services Collection Agency Credit Card Debt Debt Couns…" at bounding box center [628, 241] width 194 height 31
click at [660, 293] on div "Balance 3,513.00 $ Balance Unknown Balance Undetermined 3,513.00 $ Balance Unkn…" at bounding box center [628, 235] width 209 height 328
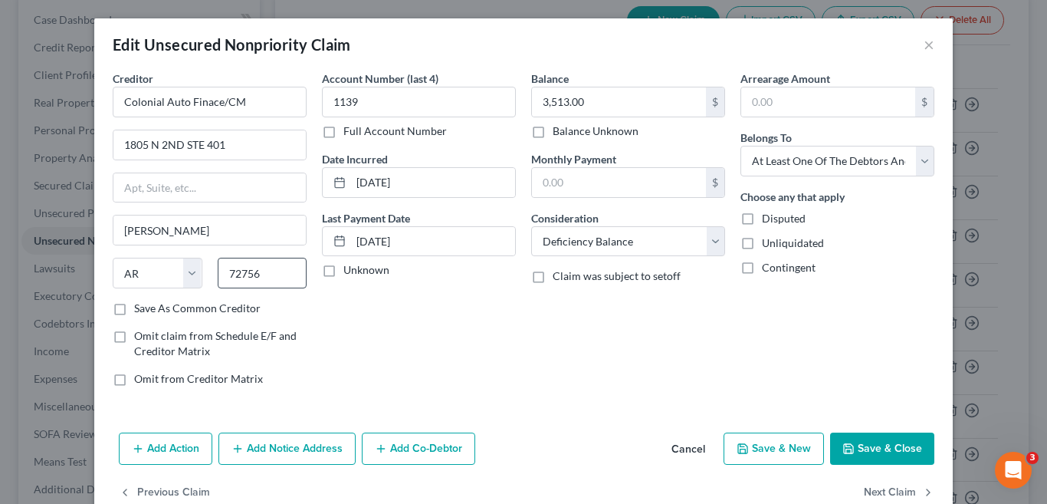
drag, startPoint x: 872, startPoint y: 454, endPoint x: 297, endPoint y: 288, distance: 599.3
click at [872, 453] on button "Save & Close" at bounding box center [882, 448] width 104 height 32
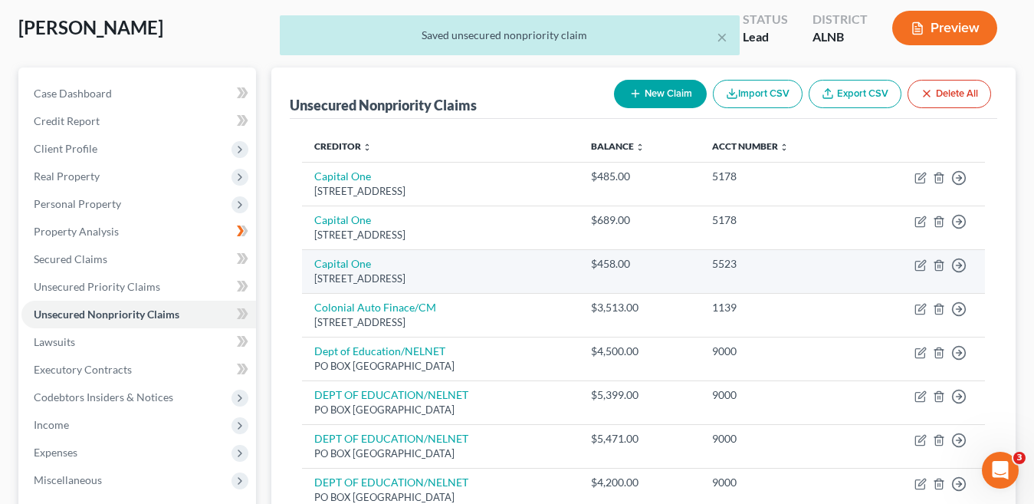
scroll to position [77, 0]
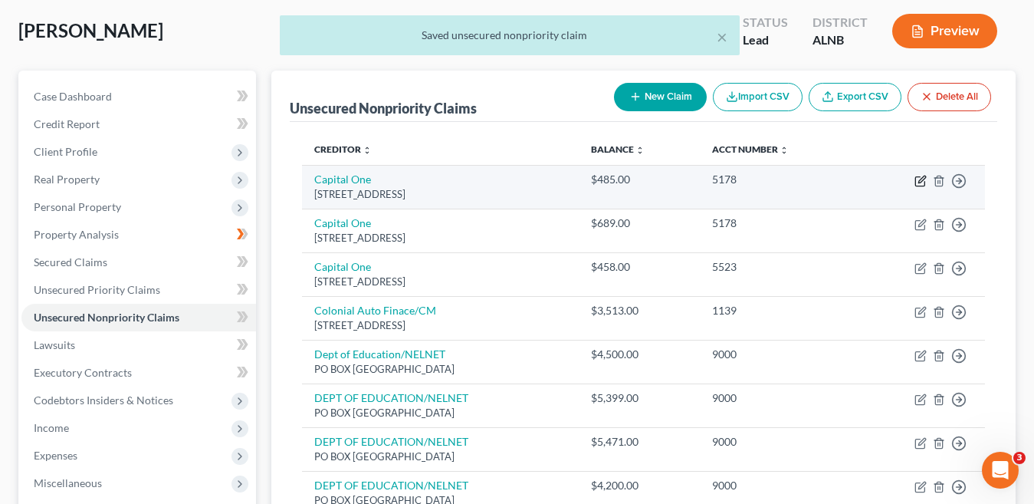
click at [920, 184] on icon "button" at bounding box center [921, 181] width 12 height 12
select select "46"
select select "0"
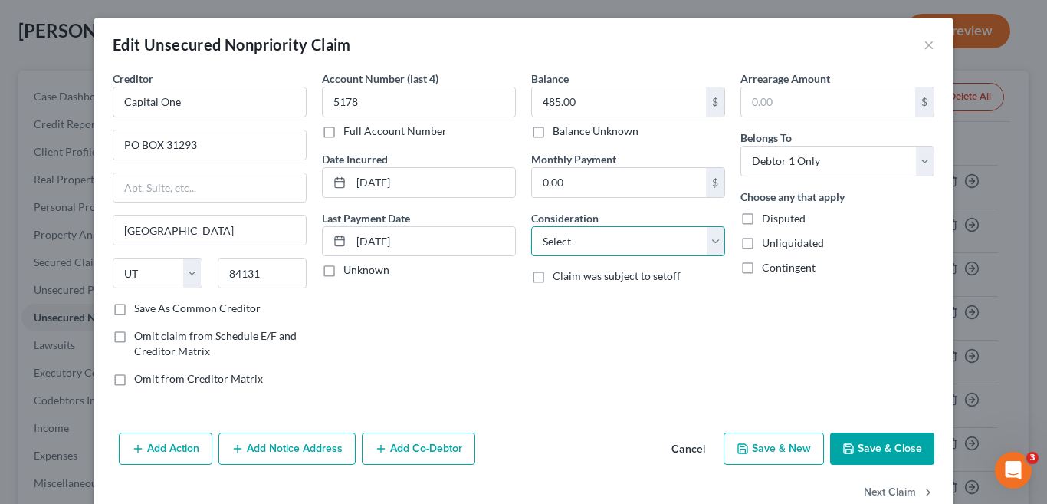
drag, startPoint x: 713, startPoint y: 242, endPoint x: 665, endPoint y: 228, distance: 50.2
click at [712, 242] on select "Select Cable / Satellite Services Collection Agency Credit Card Debt Debt Couns…" at bounding box center [628, 241] width 194 height 31
select select "2"
click at [531, 226] on select "Select Cable / Satellite Services Collection Agency Credit Card Debt Debt Couns…" at bounding box center [628, 241] width 194 height 31
click at [864, 448] on button "Save & Close" at bounding box center [882, 448] width 104 height 32
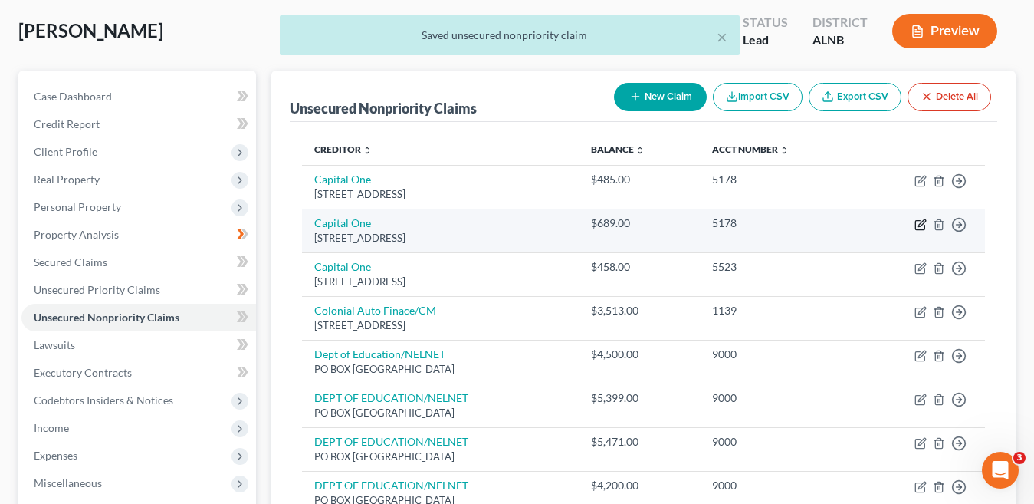
click at [920, 225] on icon "button" at bounding box center [921, 225] width 12 height 12
select select "46"
select select "0"
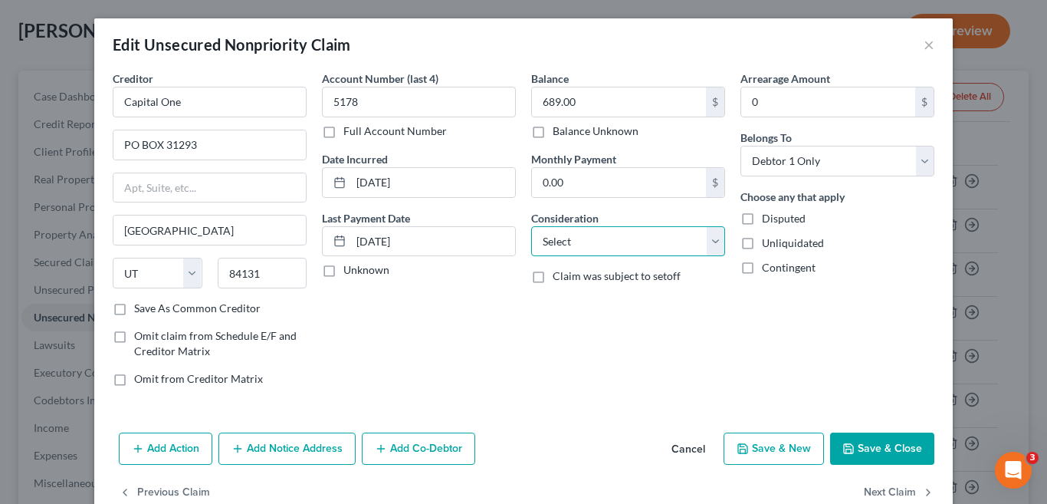
drag, startPoint x: 711, startPoint y: 244, endPoint x: 523, endPoint y: 60, distance: 263.5
click at [711, 244] on select "Select Cable / Satellite Services Collection Agency Credit Card Debt Debt Couns…" at bounding box center [628, 241] width 194 height 31
select select "2"
click at [531, 226] on select "Select Cable / Satellite Services Collection Agency Credit Card Debt Debt Couns…" at bounding box center [628, 241] width 194 height 31
click at [861, 450] on button "Save & Close" at bounding box center [882, 448] width 104 height 32
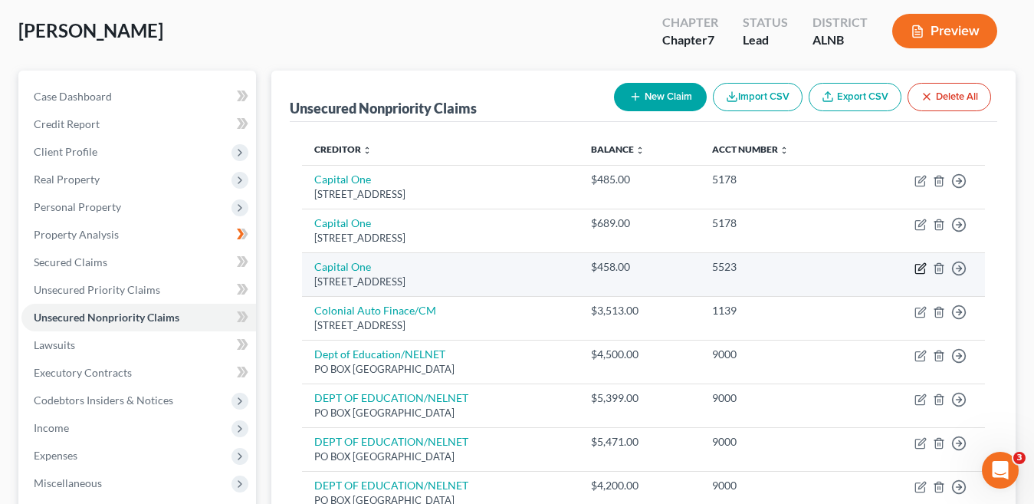
click at [919, 268] on icon "button" at bounding box center [921, 266] width 7 height 7
select select "46"
select select "0"
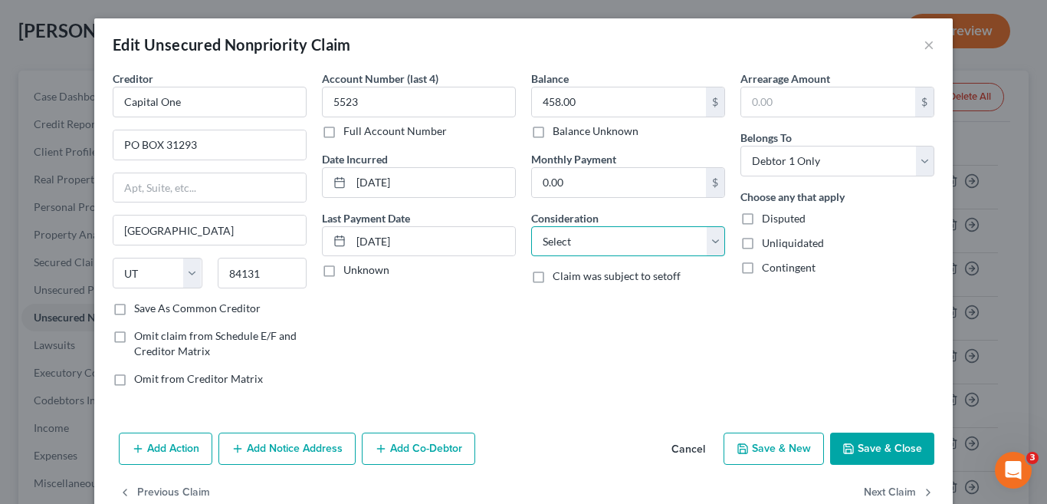
click at [715, 245] on select "Select Cable / Satellite Services Collection Agency Credit Card Debt Debt Couns…" at bounding box center [628, 241] width 194 height 31
select select "2"
click at [531, 226] on select "Select Cable / Satellite Services Collection Agency Credit Card Debt Debt Couns…" at bounding box center [628, 241] width 194 height 31
click at [863, 452] on button "Save & Close" at bounding box center [882, 448] width 104 height 32
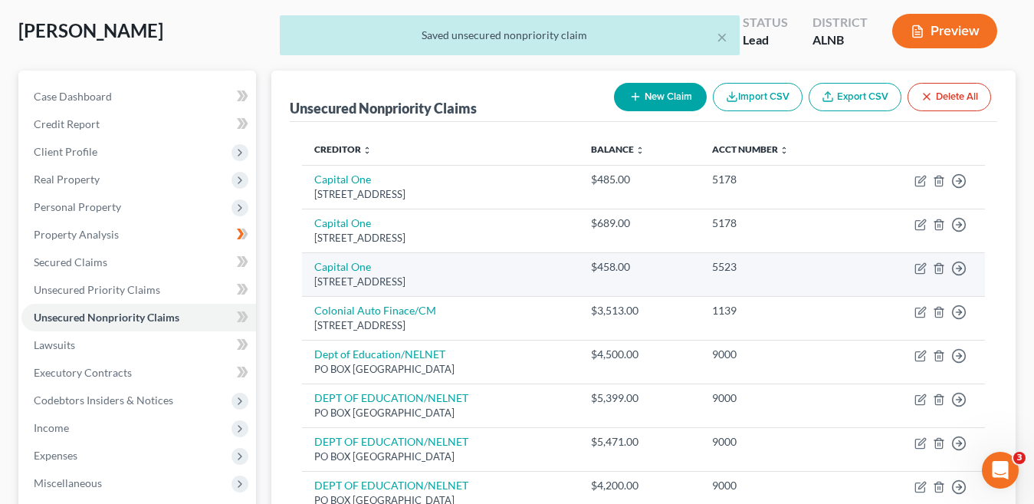
scroll to position [153, 0]
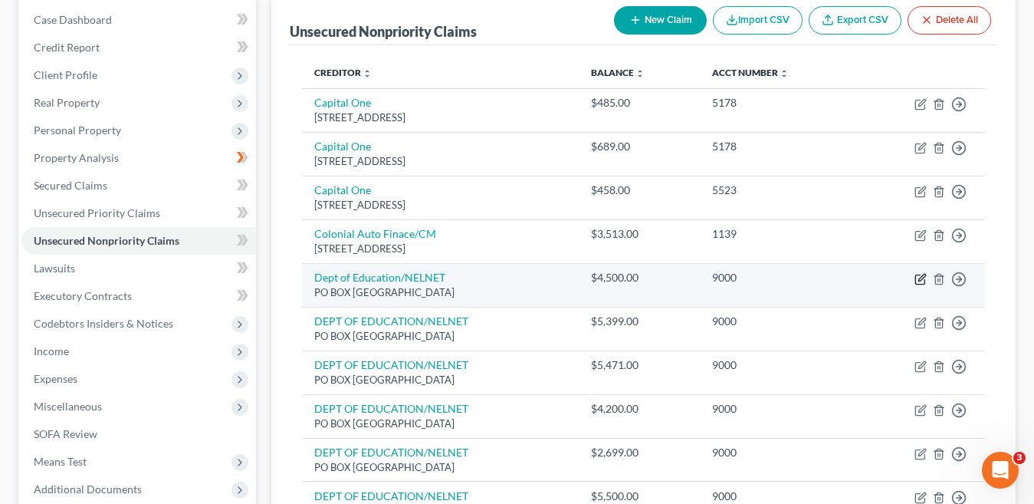
click at [920, 279] on icon "button" at bounding box center [921, 279] width 12 height 12
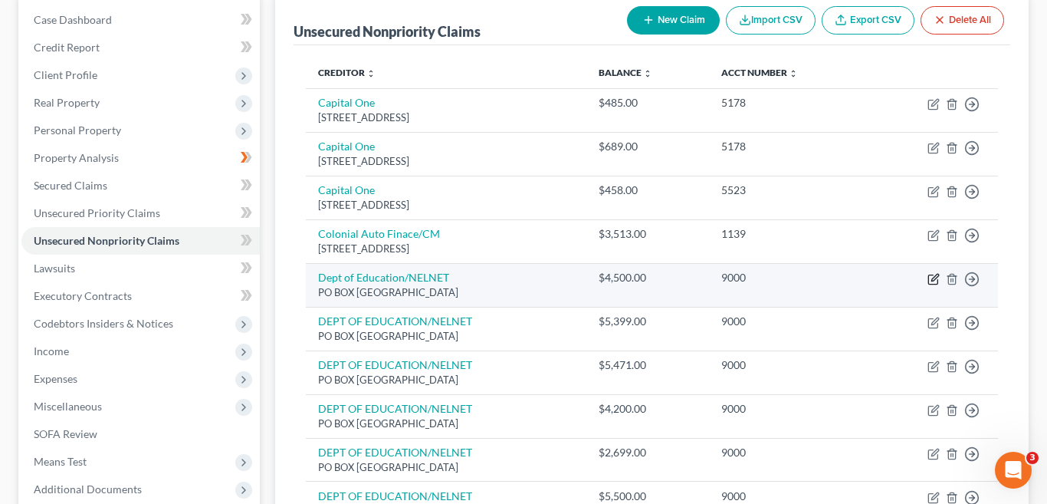
select select "30"
select select "0"
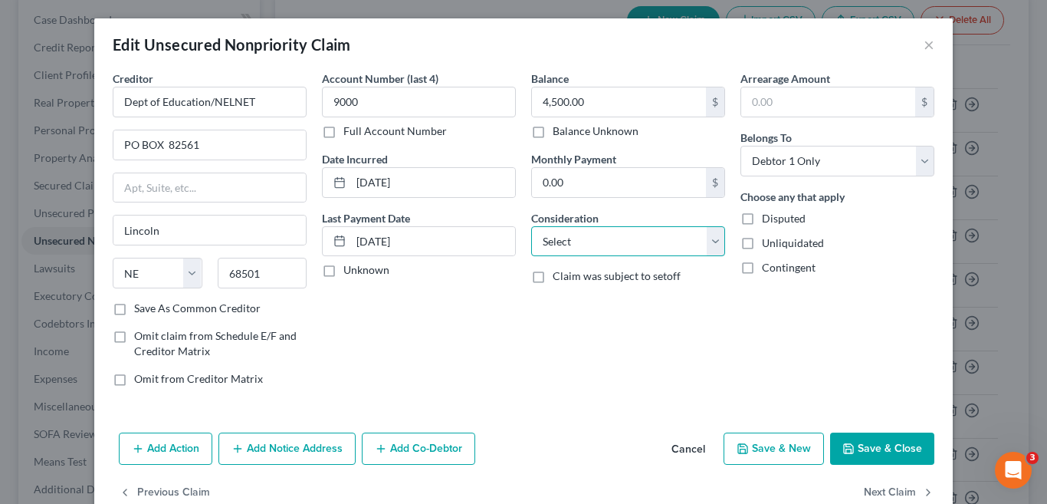
click at [709, 238] on select "Select Cable / Satellite Services Collection Agency Credit Card Debt Debt Couns…" at bounding box center [628, 241] width 194 height 31
select select "17"
click at [531, 226] on select "Select Cable / Satellite Services Collection Agency Credit Card Debt Debt Couns…" at bounding box center [628, 241] width 194 height 31
click at [894, 452] on button "Save & Close" at bounding box center [882, 448] width 104 height 32
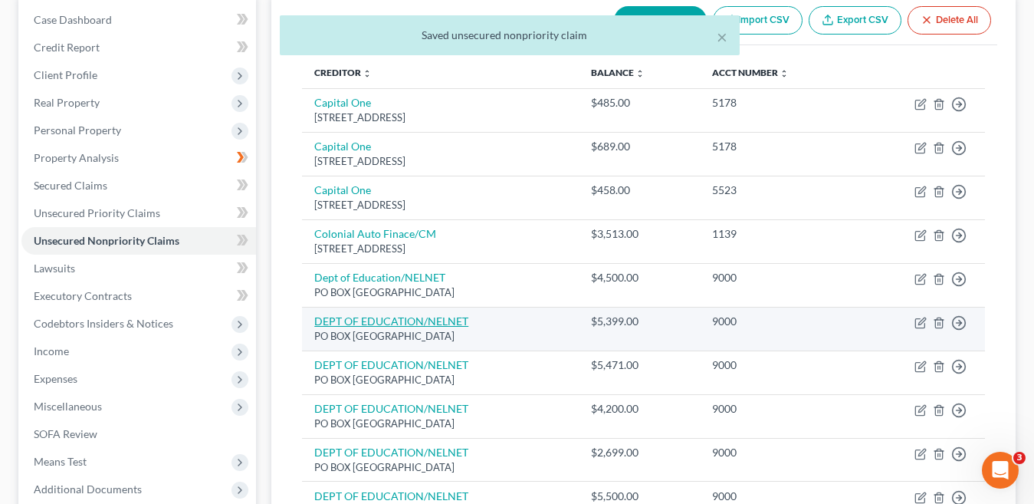
click at [448, 324] on link "DEPT OF EDUCATION/NELNET" at bounding box center [391, 320] width 154 height 13
select select "30"
select select "0"
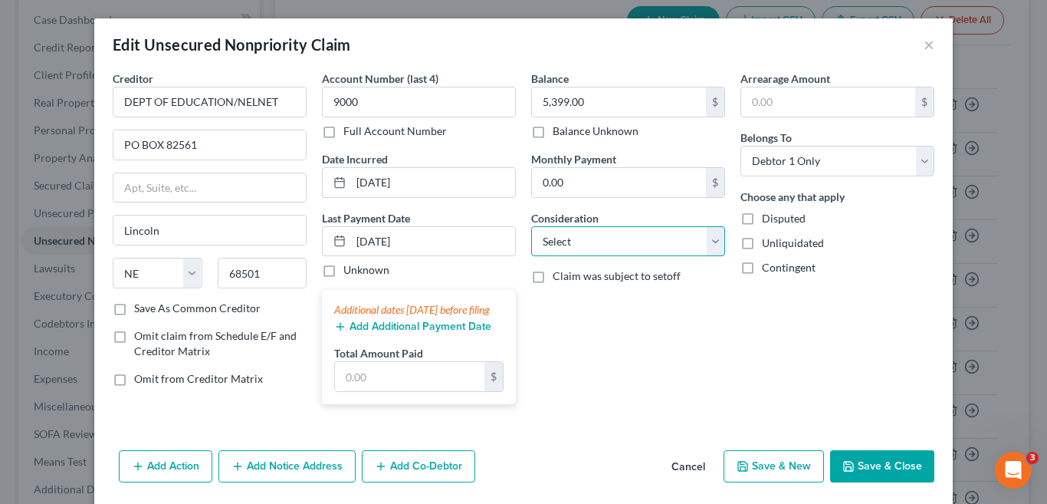
click at [709, 240] on select "Select Cable / Satellite Services Collection Agency Credit Card Debt Debt Couns…" at bounding box center [628, 241] width 194 height 31
select select "17"
click at [531, 226] on select "Select Cable / Satellite Services Collection Agency Credit Card Debt Debt Couns…" at bounding box center [628, 241] width 194 height 31
click at [886, 482] on button "Save & Close" at bounding box center [882, 466] width 104 height 32
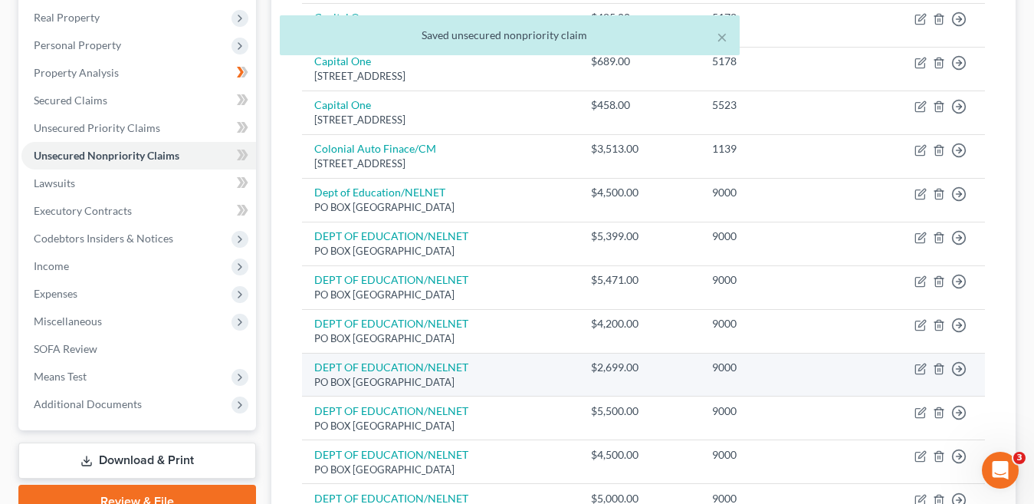
scroll to position [307, 0]
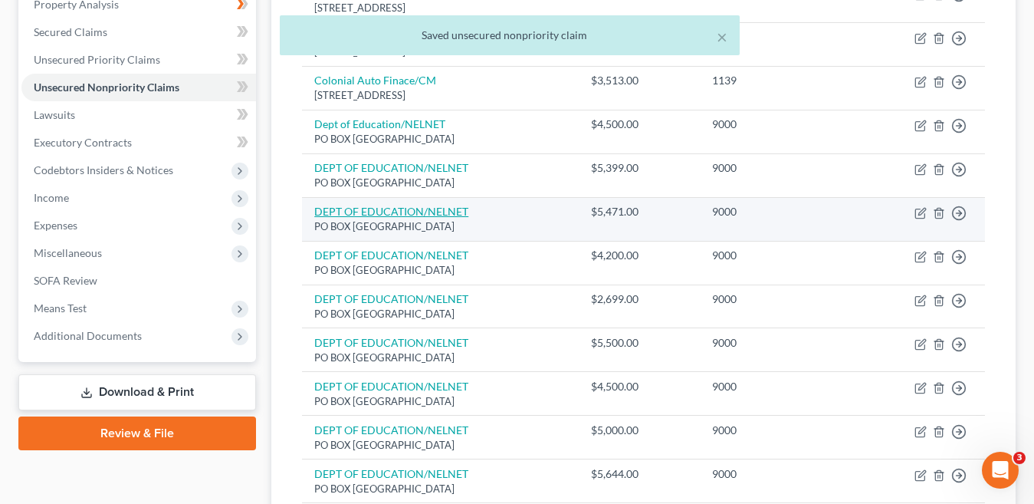
click at [429, 212] on link "DEPT OF EDUCATION/NELNET" at bounding box center [391, 211] width 154 height 13
select select "30"
select select "0"
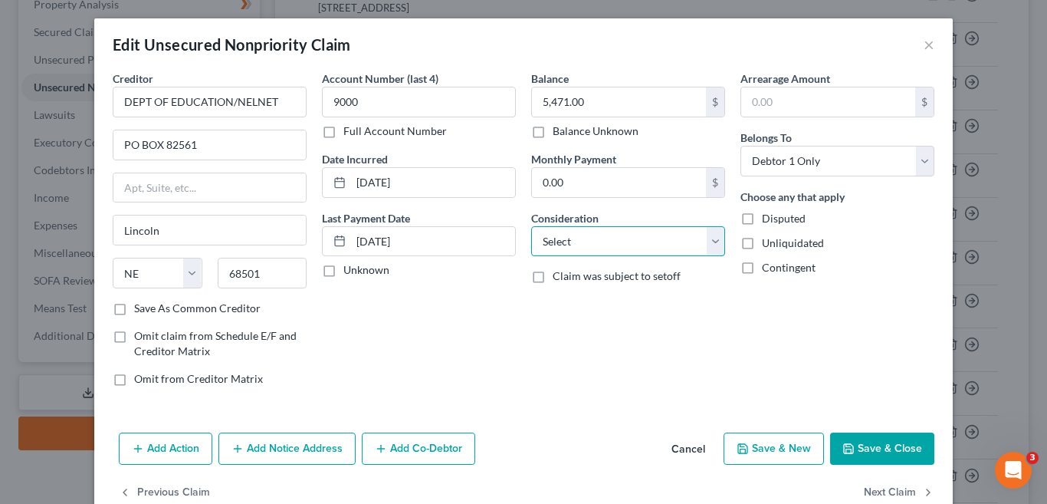
click at [707, 240] on select "Select Cable / Satellite Services Collection Agency Credit Card Debt Debt Couns…" at bounding box center [628, 241] width 194 height 31
select select "17"
click at [531, 226] on select "Select Cable / Satellite Services Collection Agency Credit Card Debt Debt Couns…" at bounding box center [628, 241] width 194 height 31
click at [860, 446] on button "Save & Close" at bounding box center [882, 448] width 104 height 32
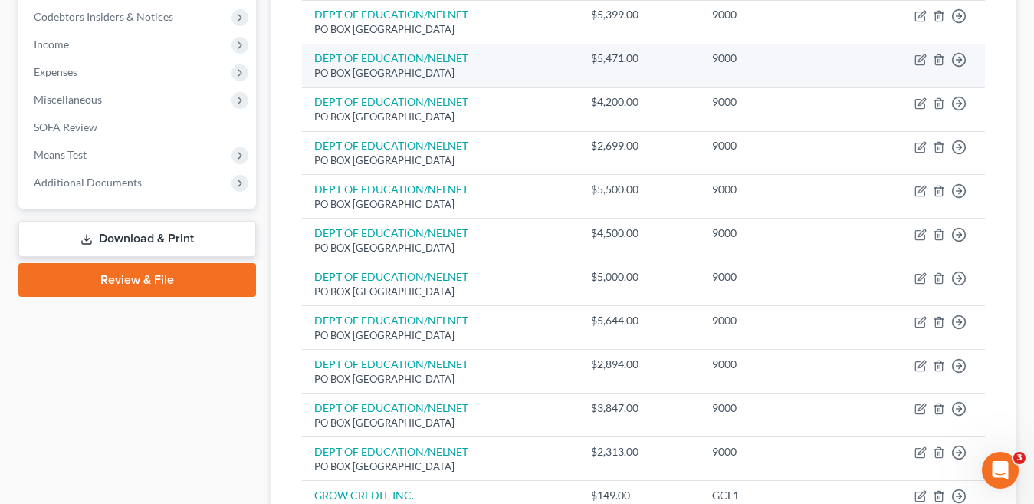
scroll to position [537, 0]
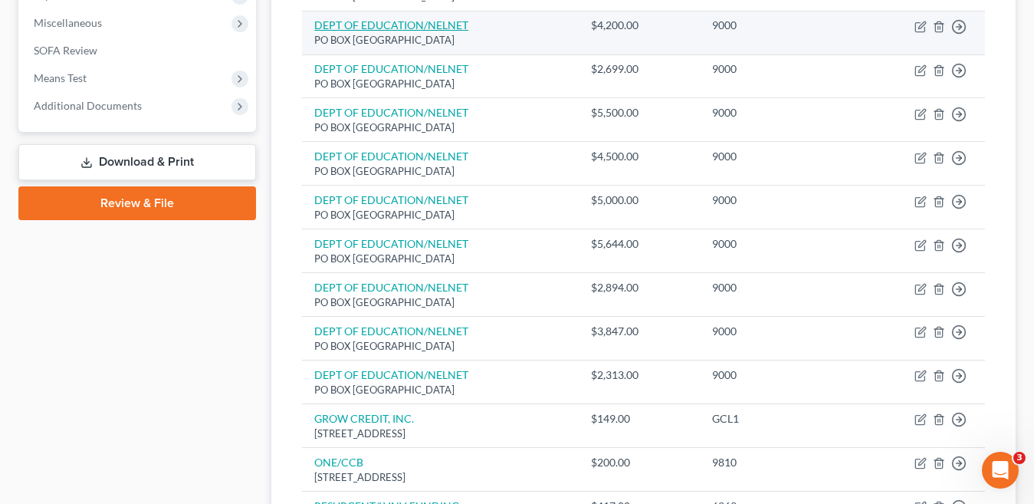
click at [445, 26] on link "DEPT OF EDUCATION/NELNET" at bounding box center [391, 24] width 154 height 13
select select "30"
select select "0"
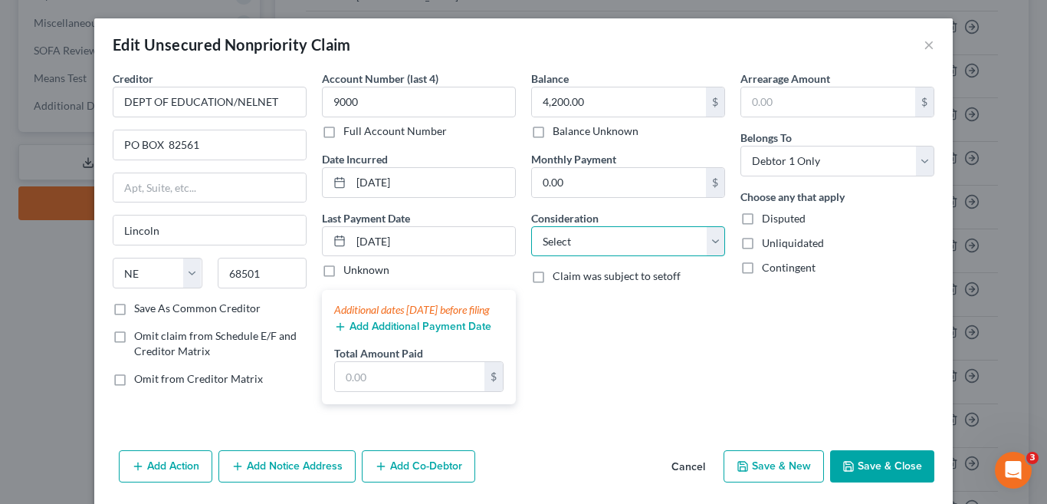
click at [706, 242] on select "Select Cable / Satellite Services Collection Agency Credit Card Debt Debt Couns…" at bounding box center [628, 241] width 194 height 31
select select "17"
click at [531, 226] on select "Select Cable / Satellite Services Collection Agency Credit Card Debt Debt Couns…" at bounding box center [628, 241] width 194 height 31
click at [880, 482] on button "Save & Close" at bounding box center [882, 466] width 104 height 32
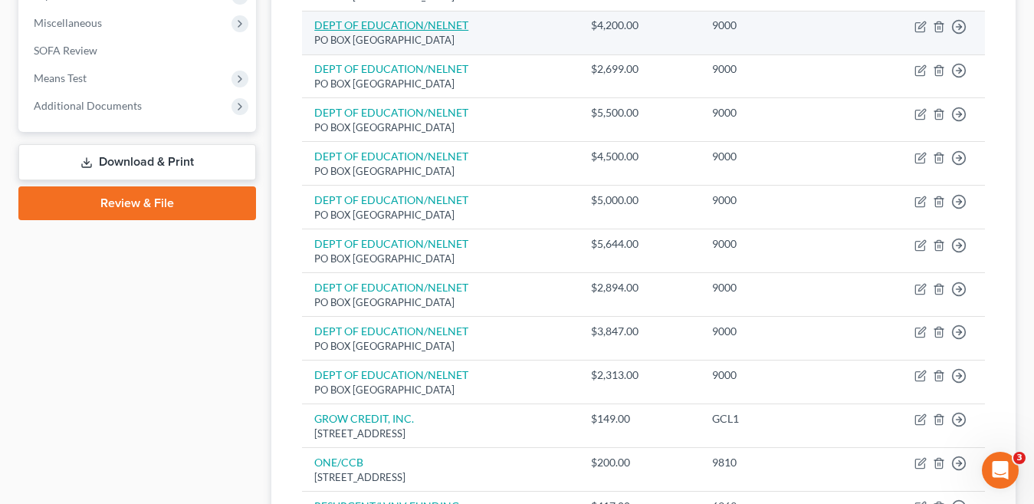
click at [404, 30] on link "DEPT OF EDUCATION/NELNET" at bounding box center [391, 24] width 154 height 13
select select "30"
select select "17"
select select "0"
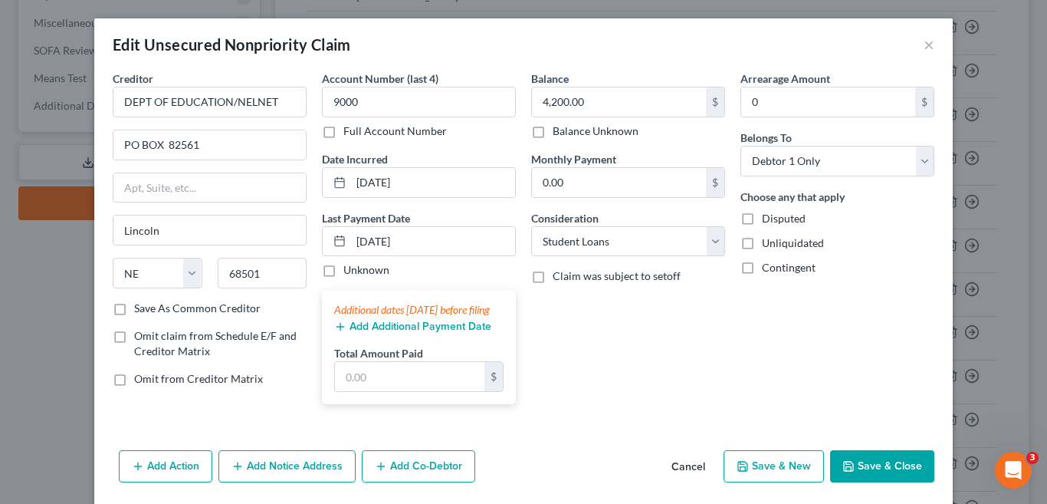
click at [878, 482] on button "Save & Close" at bounding box center [882, 466] width 104 height 32
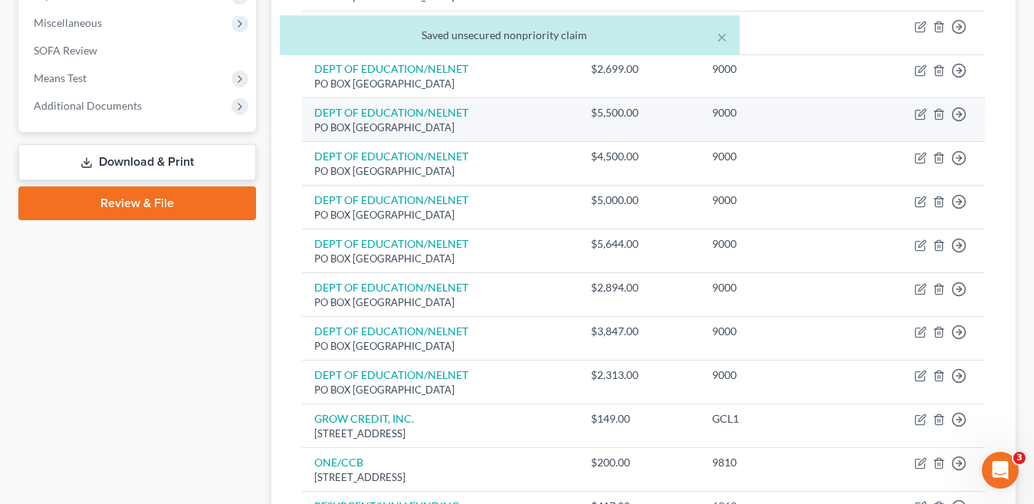
click at [368, 122] on div "PO BOX [GEOGRAPHIC_DATA]" at bounding box center [440, 127] width 252 height 15
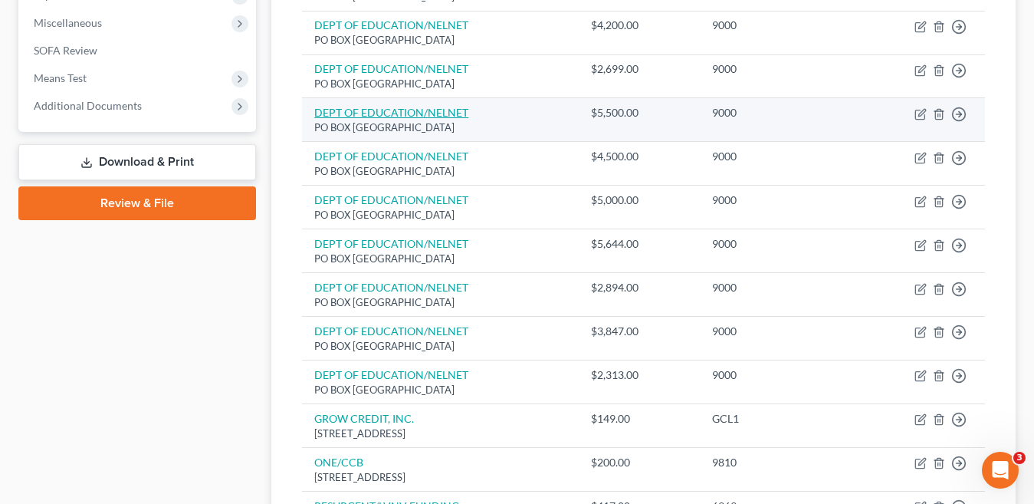
click at [415, 115] on link "DEPT OF EDUCATION/NELNET" at bounding box center [391, 112] width 154 height 13
select select "30"
select select "0"
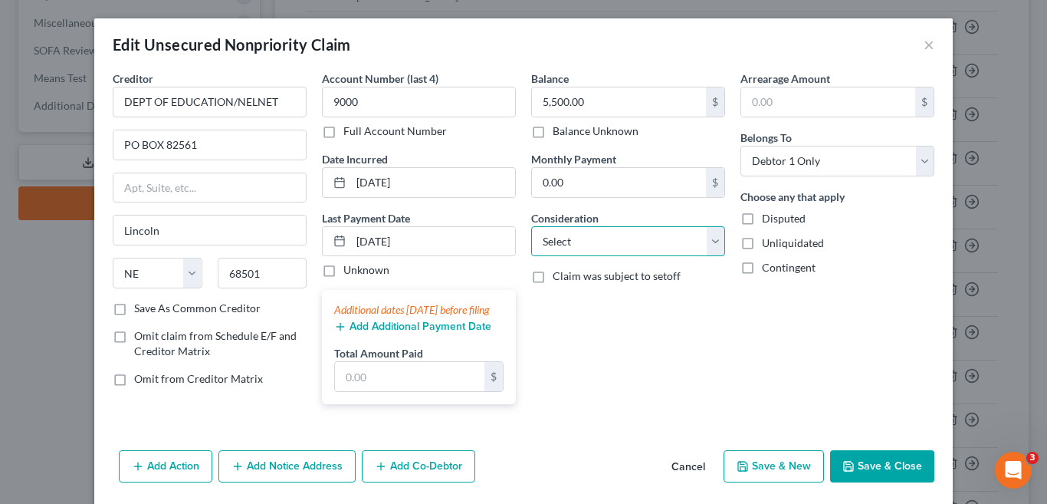
drag, startPoint x: 710, startPoint y: 236, endPoint x: 676, endPoint y: 226, distance: 35.2
click at [710, 236] on select "Select Cable / Satellite Services Collection Agency Credit Card Debt Debt Couns…" at bounding box center [628, 241] width 194 height 31
select select "17"
click at [531, 226] on select "Select Cable / Satellite Services Collection Agency Credit Card Debt Debt Couns…" at bounding box center [628, 241] width 194 height 31
click at [895, 482] on button "Save & Close" at bounding box center [882, 466] width 104 height 32
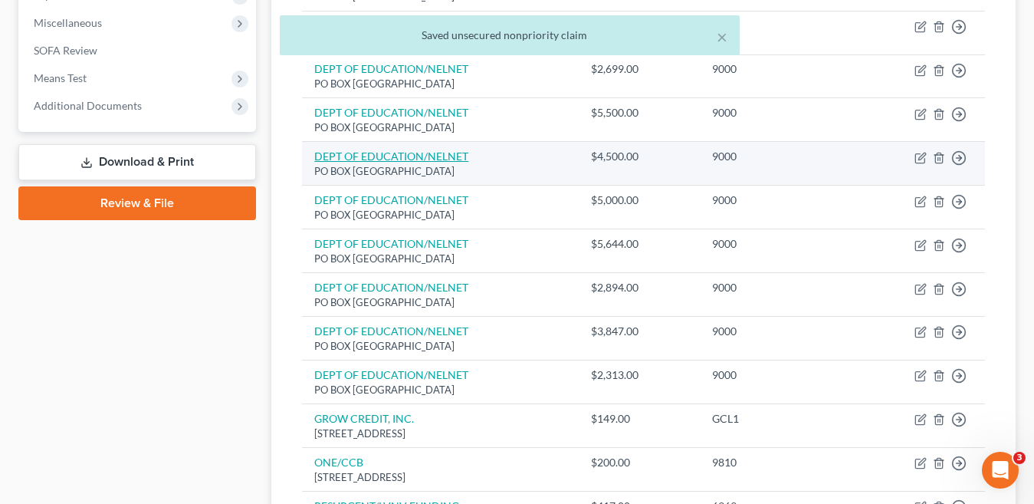
click at [399, 155] on link "DEPT OF EDUCATION/NELNET" at bounding box center [391, 156] width 154 height 13
select select "30"
select select "0"
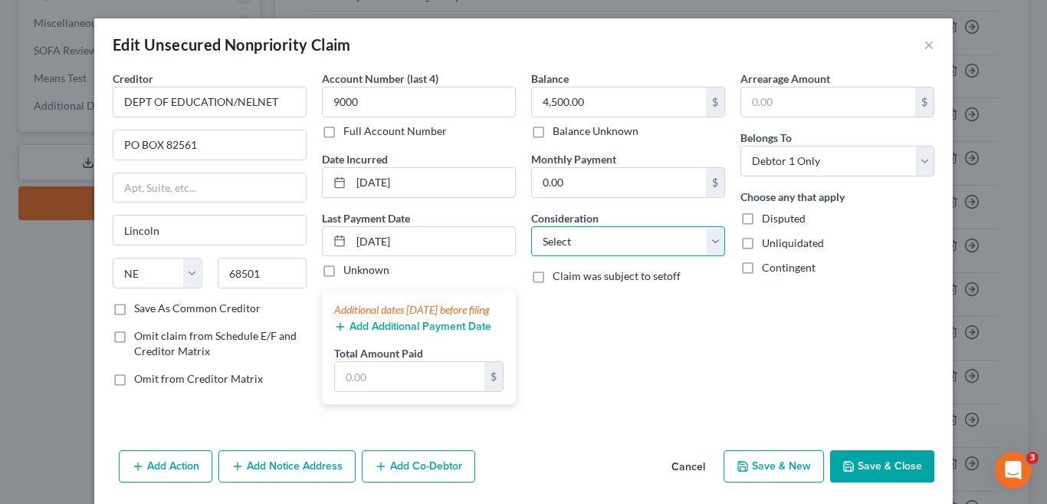
drag, startPoint x: 706, startPoint y: 242, endPoint x: 633, endPoint y: 226, distance: 74.4
click at [706, 242] on select "Select Cable / Satellite Services Collection Agency Credit Card Debt Debt Couns…" at bounding box center [628, 241] width 194 height 31
select select "17"
click at [531, 226] on select "Select Cable / Satellite Services Collection Agency Credit Card Debt Debt Couns…" at bounding box center [628, 241] width 194 height 31
click at [876, 481] on button "Save & Close" at bounding box center [882, 466] width 104 height 32
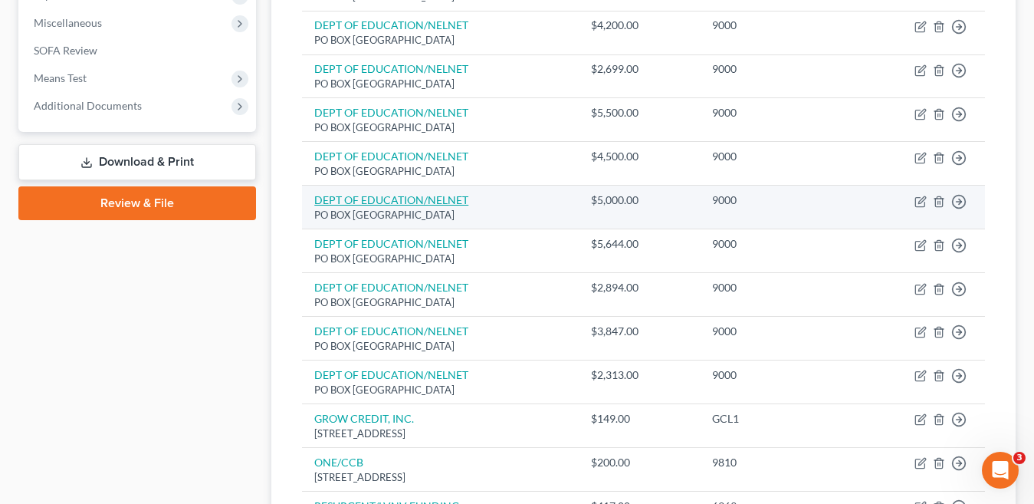
click at [419, 202] on link "DEPT OF EDUCATION/NELNET" at bounding box center [391, 199] width 154 height 13
select select "30"
select select "0"
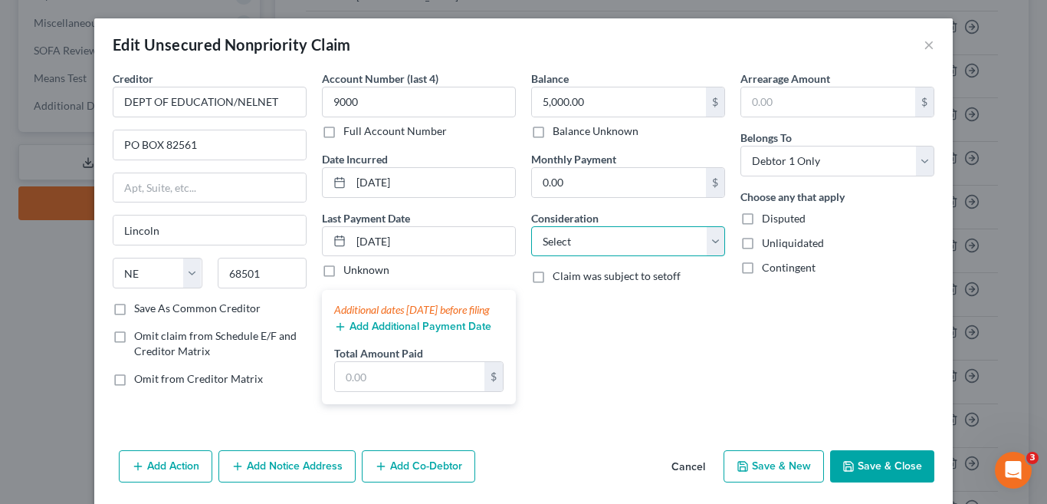
click at [707, 235] on select "Select Cable / Satellite Services Collection Agency Credit Card Debt Debt Couns…" at bounding box center [628, 241] width 194 height 31
select select "17"
click at [531, 226] on select "Select Cable / Satellite Services Collection Agency Credit Card Debt Debt Couns…" at bounding box center [628, 241] width 194 height 31
click at [870, 482] on button "Save & Close" at bounding box center [882, 466] width 104 height 32
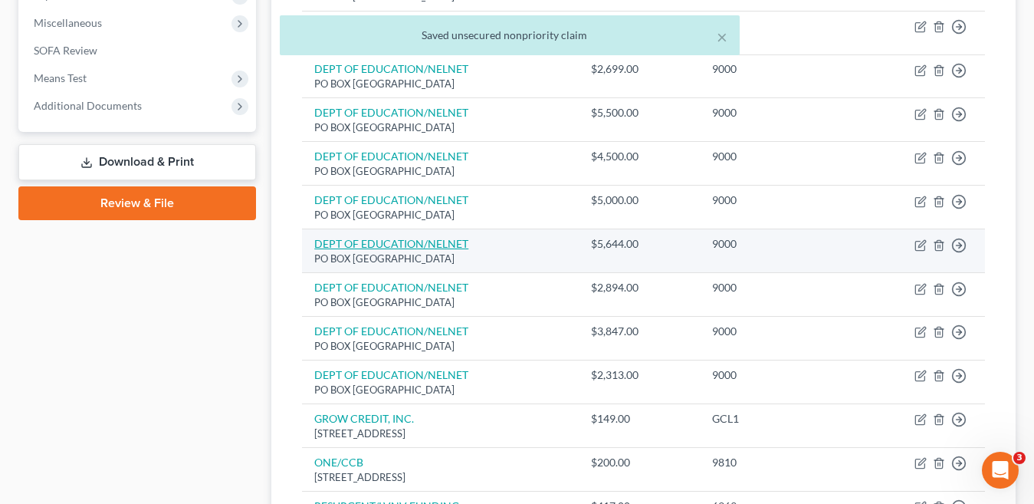
click at [405, 245] on link "DEPT OF EDUCATION/NELNET" at bounding box center [391, 243] width 154 height 13
select select "30"
select select "0"
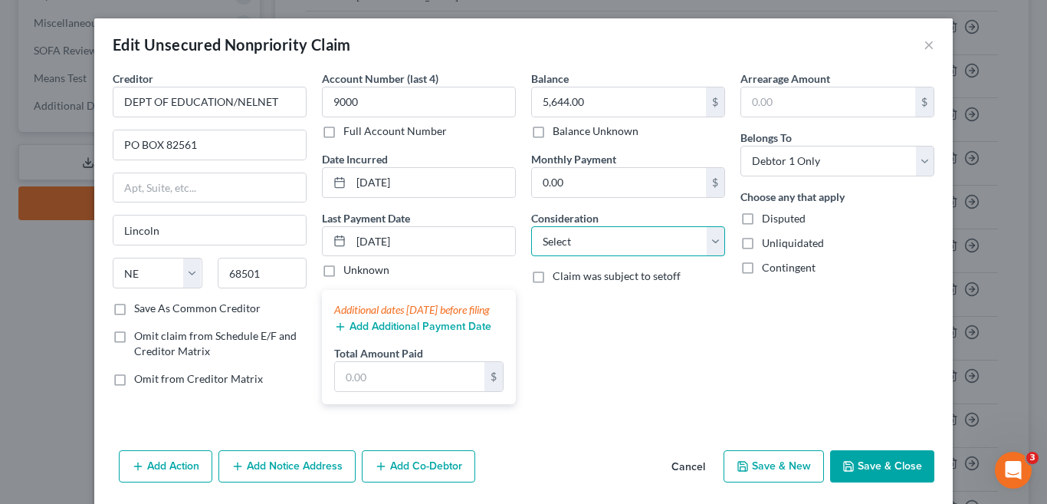
drag, startPoint x: 711, startPoint y: 243, endPoint x: 634, endPoint y: 227, distance: 78.3
click at [711, 243] on select "Select Cable / Satellite Services Collection Agency Credit Card Debt Debt Couns…" at bounding box center [628, 241] width 194 height 31
select select "17"
click at [531, 226] on select "Select Cable / Satellite Services Collection Agency Credit Card Debt Debt Couns…" at bounding box center [628, 241] width 194 height 31
click at [879, 482] on button "Save & Close" at bounding box center [882, 466] width 104 height 32
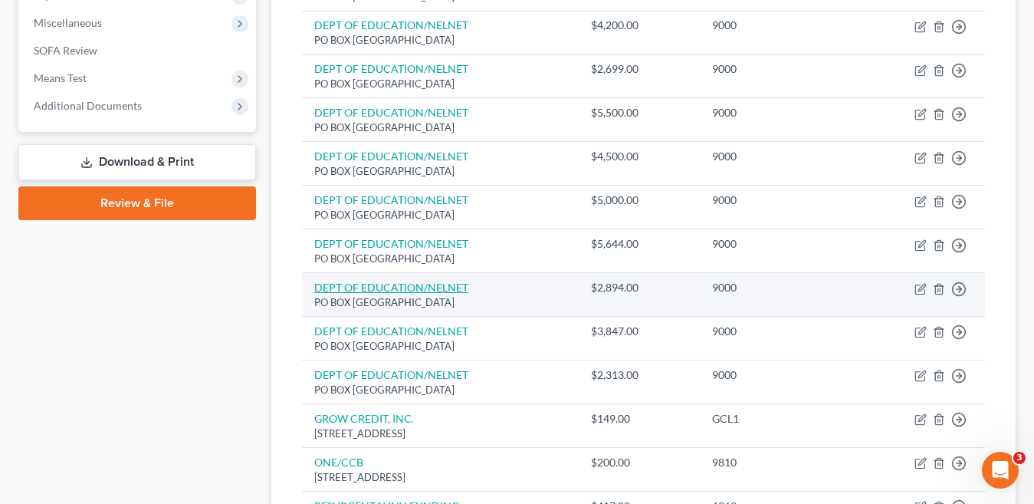
click at [427, 291] on link "DEPT OF EDUCATION/NELNET" at bounding box center [391, 287] width 154 height 13
select select "30"
select select "0"
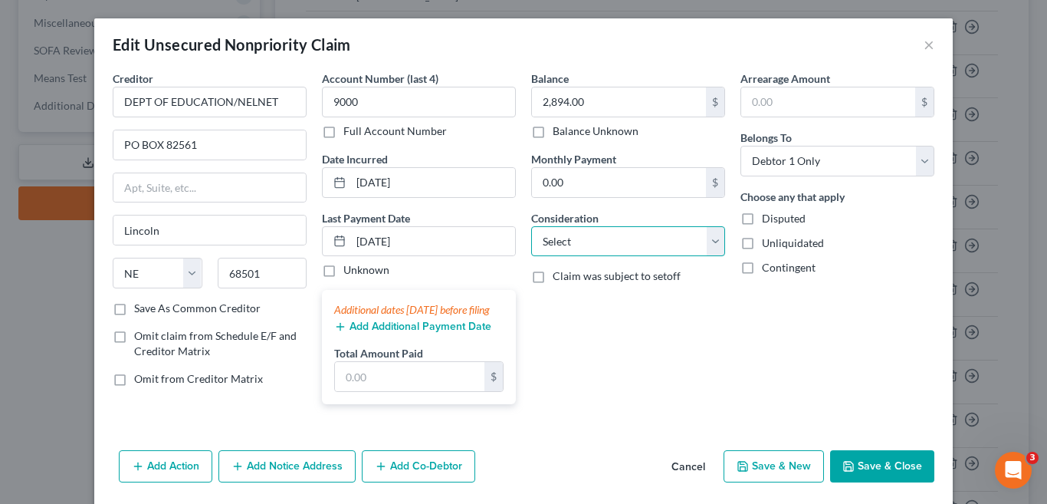
click at [707, 241] on select "Select Cable / Satellite Services Collection Agency Credit Card Debt Debt Couns…" at bounding box center [628, 241] width 194 height 31
select select "17"
click at [531, 226] on select "Select Cable / Satellite Services Collection Agency Credit Card Debt Debt Couns…" at bounding box center [628, 241] width 194 height 31
click at [889, 480] on button "Save & Close" at bounding box center [882, 466] width 104 height 32
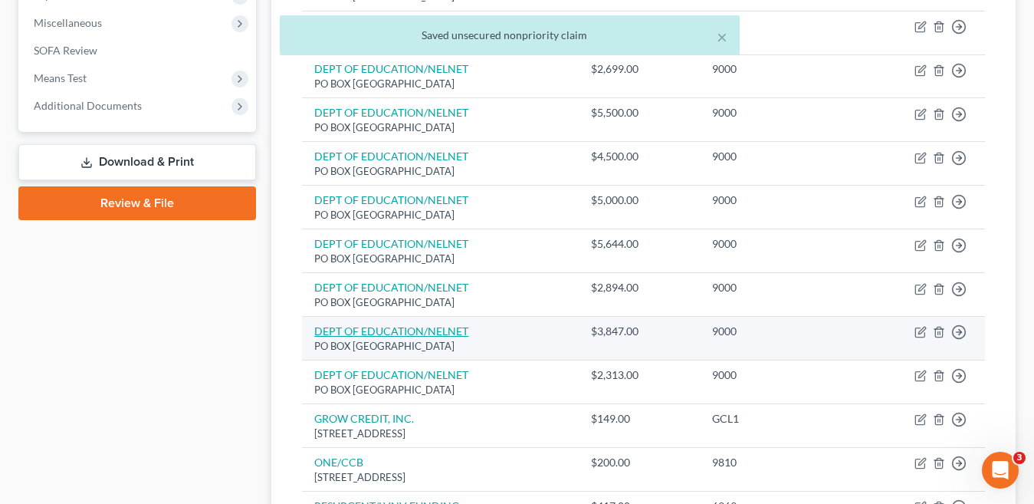
click at [433, 332] on link "DEPT OF EDUCATION/NELNET" at bounding box center [391, 330] width 154 height 13
select select "30"
select select "0"
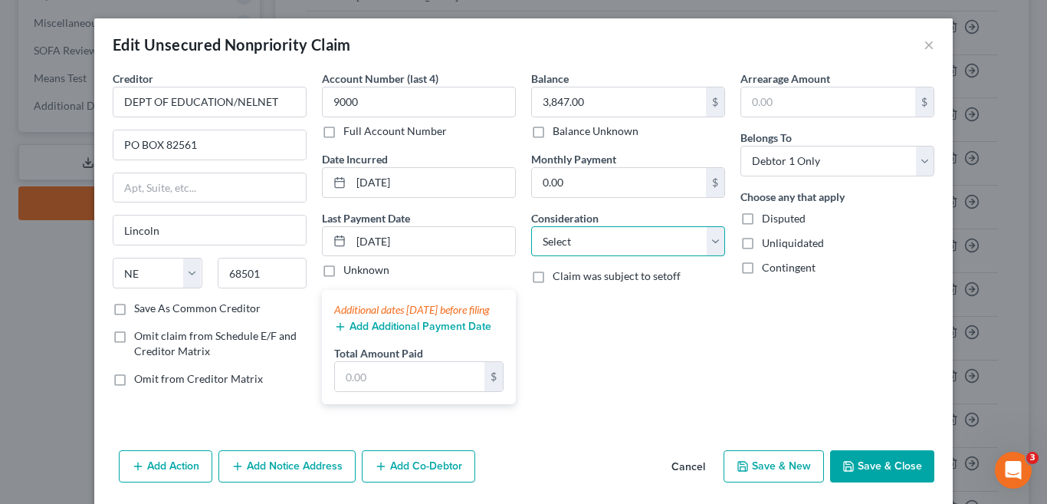
click at [710, 239] on select "Select Cable / Satellite Services Collection Agency Credit Card Debt Debt Couns…" at bounding box center [628, 241] width 194 height 31
select select "17"
click at [531, 226] on select "Select Cable / Satellite Services Collection Agency Credit Card Debt Debt Couns…" at bounding box center [628, 241] width 194 height 31
click at [887, 478] on button "Save & Close" at bounding box center [882, 466] width 104 height 32
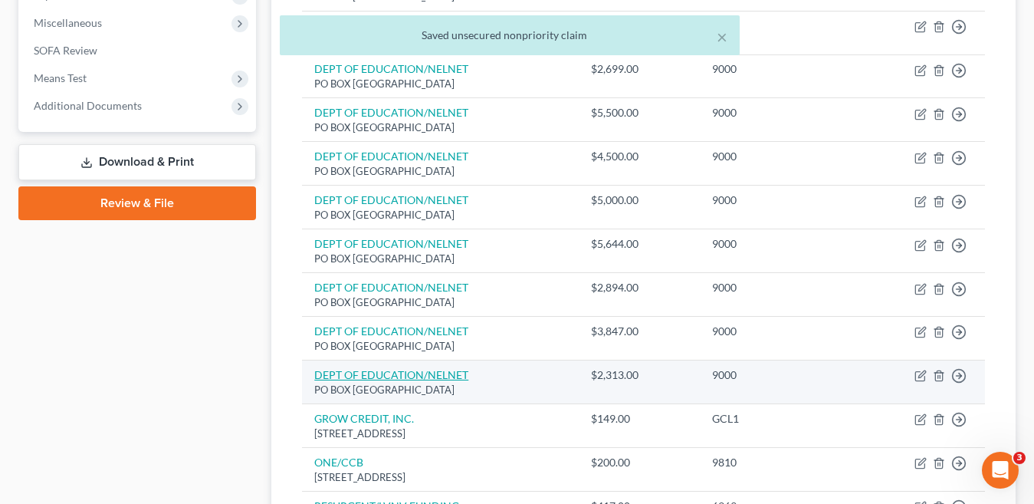
click at [394, 372] on link "DEPT OF EDUCATION/NELNET" at bounding box center [391, 374] width 154 height 13
select select "30"
select select "0"
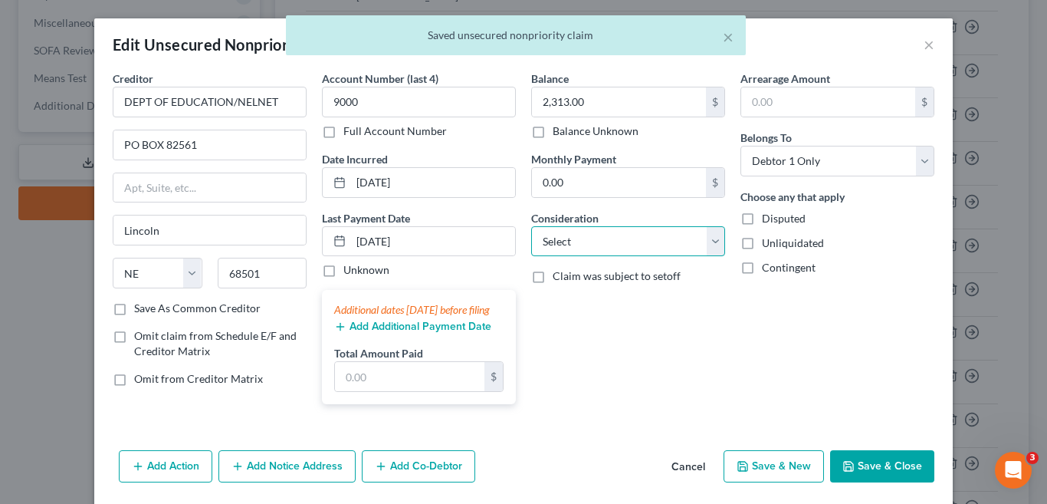
click at [712, 238] on select "Select Cable / Satellite Services Collection Agency Credit Card Debt Debt Couns…" at bounding box center [628, 241] width 194 height 31
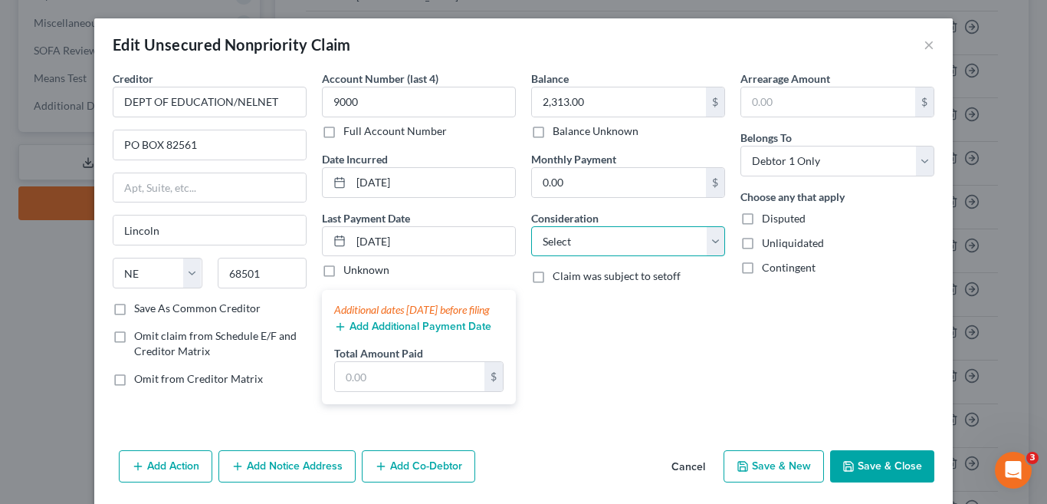
select select "17"
click at [531, 226] on select "Select Cable / Satellite Services Collection Agency Credit Card Debt Debt Couns…" at bounding box center [628, 241] width 194 height 31
click at [859, 482] on button "Save & Close" at bounding box center [882, 466] width 104 height 32
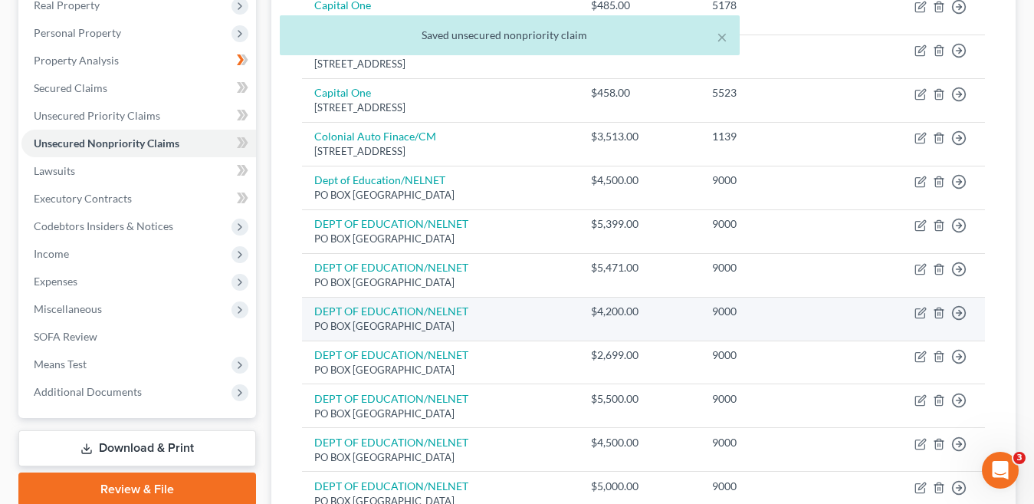
scroll to position [230, 0]
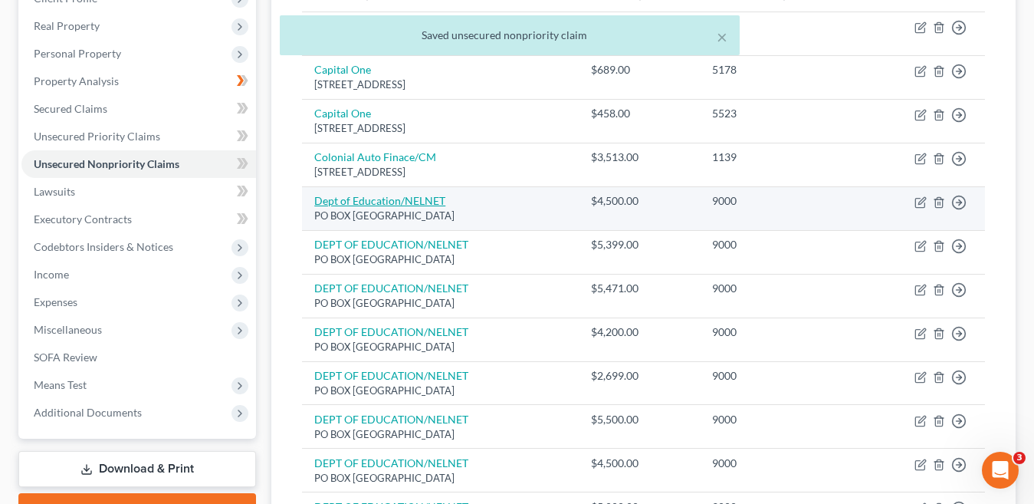
click at [413, 204] on link "Dept of Education/NELNET" at bounding box center [379, 200] width 131 height 13
select select "30"
select select "17"
select select "0"
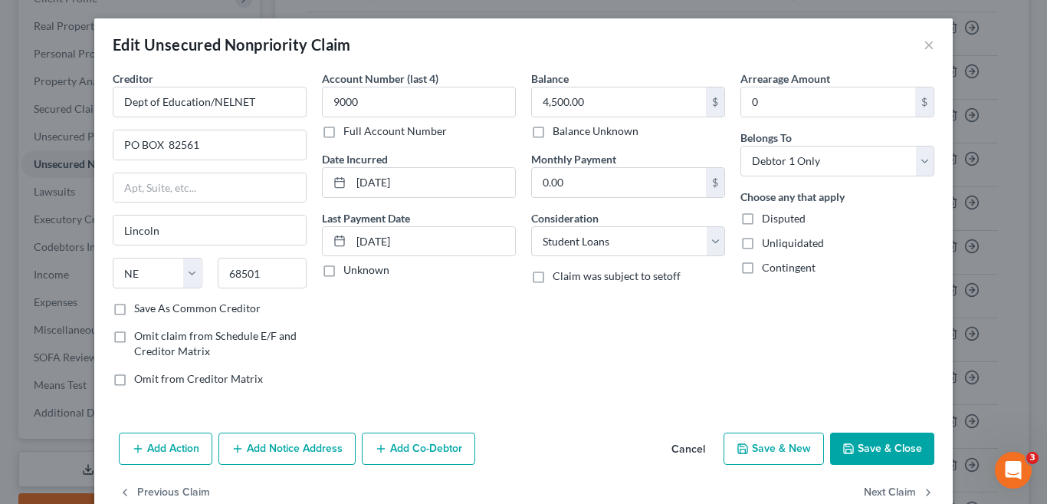
click at [856, 451] on button "Save & Close" at bounding box center [882, 448] width 104 height 32
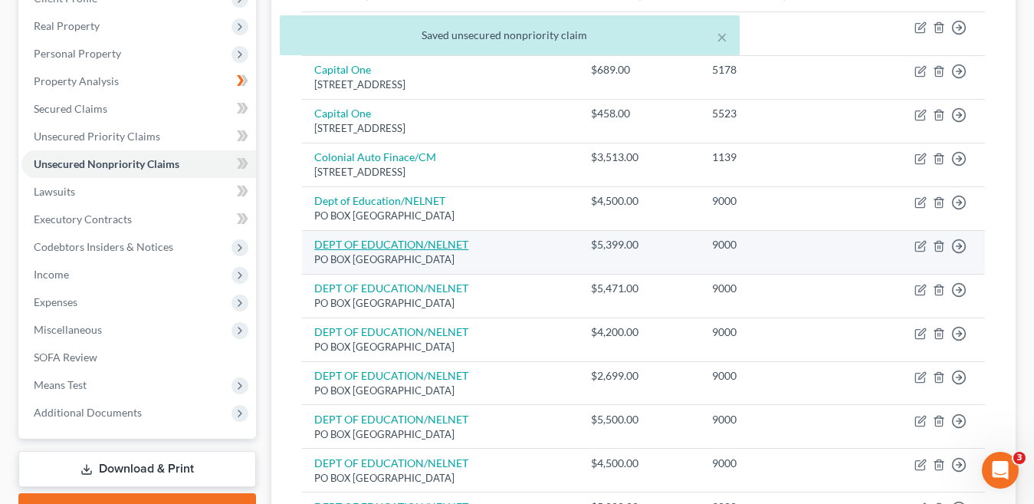
click at [359, 245] on link "DEPT OF EDUCATION/NELNET" at bounding box center [391, 244] width 154 height 13
select select "30"
select select "17"
select select "0"
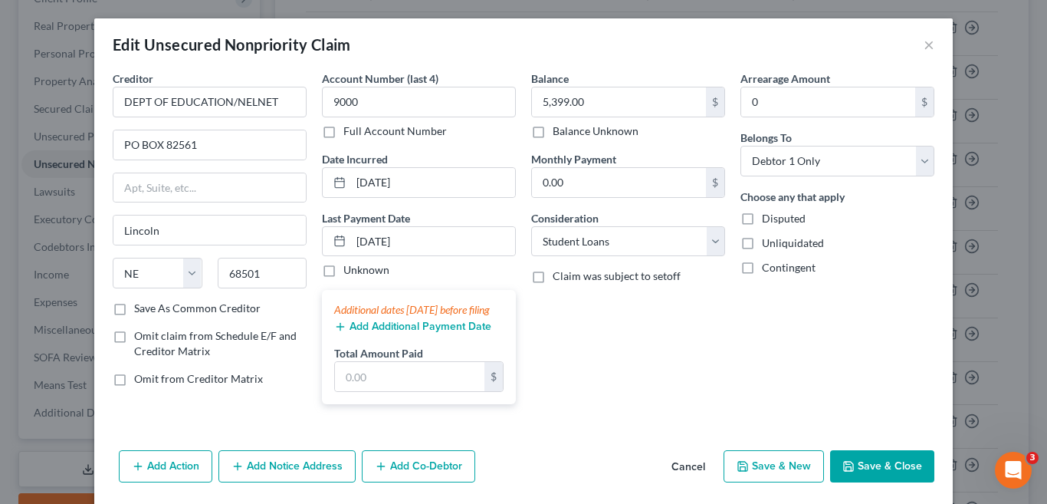
click at [869, 482] on button "Save & Close" at bounding box center [882, 466] width 104 height 32
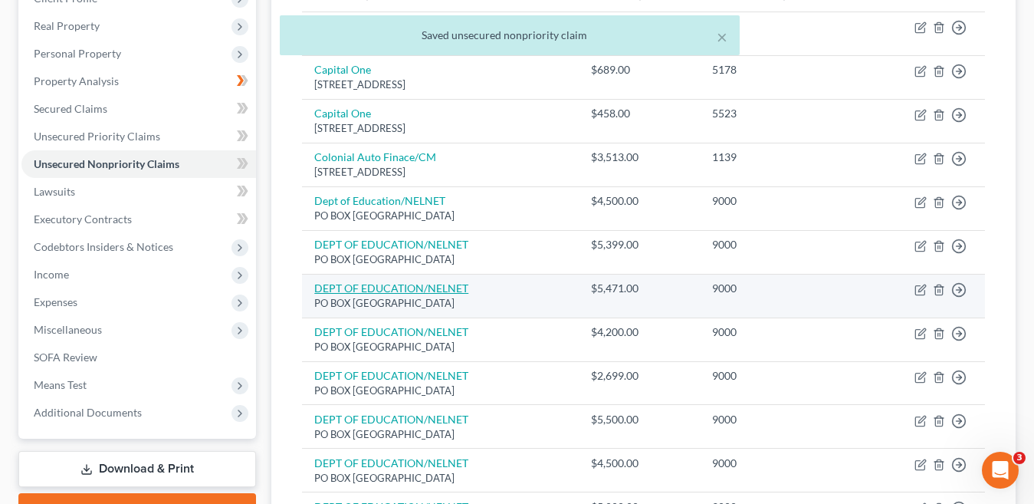
click at [377, 288] on link "DEPT OF EDUCATION/NELNET" at bounding box center [391, 287] width 154 height 13
select select "30"
select select "17"
select select "0"
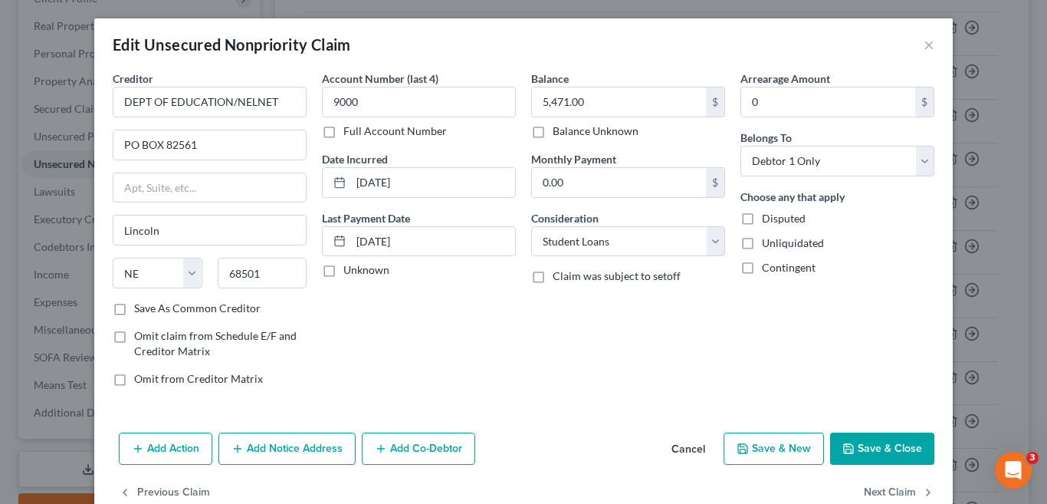
click at [883, 445] on button "Save & Close" at bounding box center [882, 448] width 104 height 32
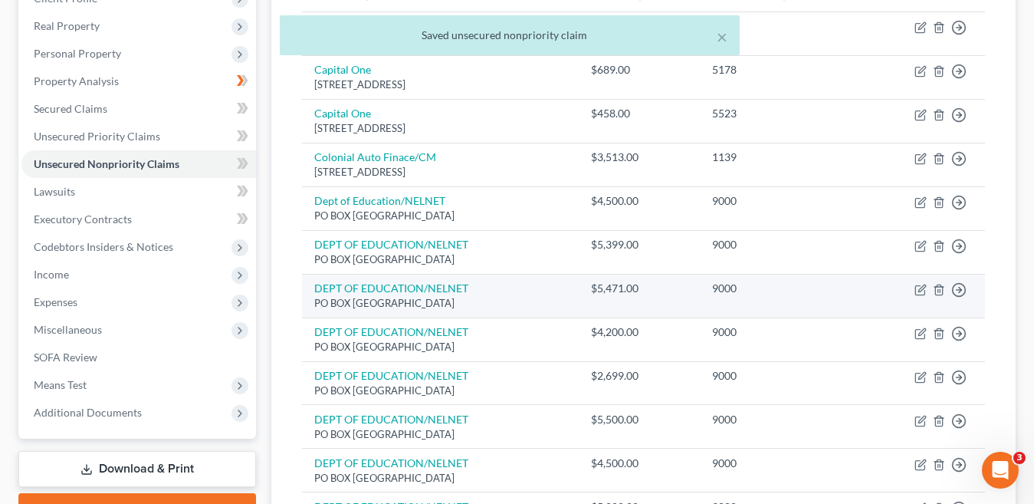
scroll to position [307, 0]
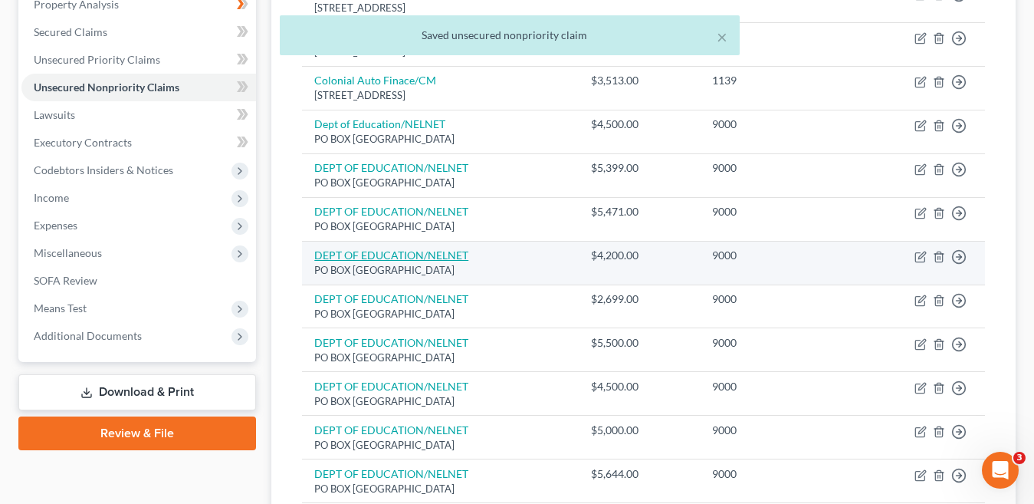
click at [378, 255] on link "DEPT OF EDUCATION/NELNET" at bounding box center [391, 254] width 154 height 13
select select "30"
select select "17"
select select "0"
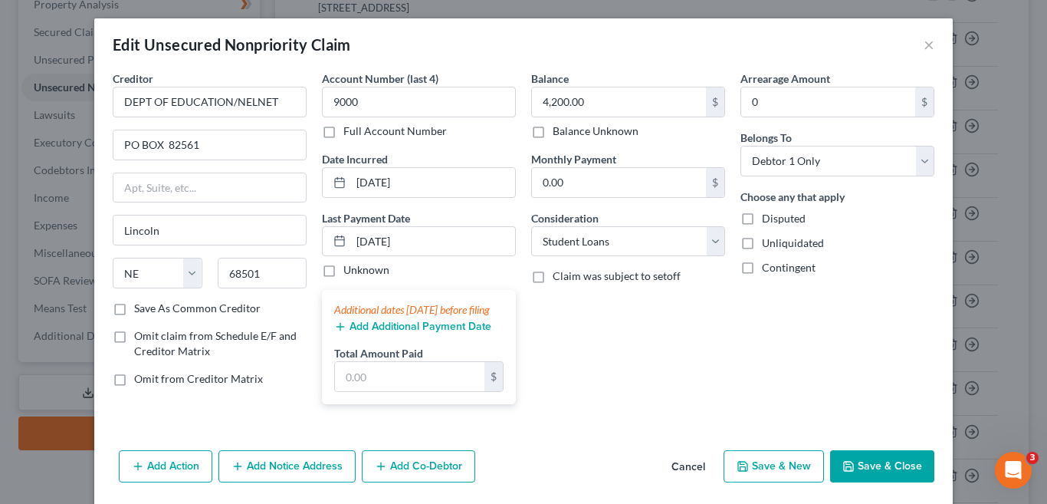
click at [890, 482] on button "Save & Close" at bounding box center [882, 466] width 104 height 32
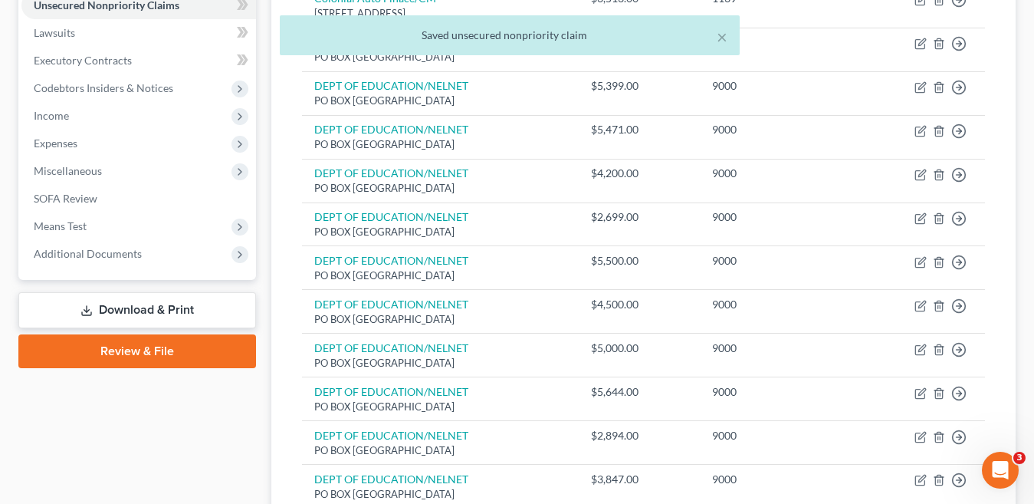
scroll to position [460, 0]
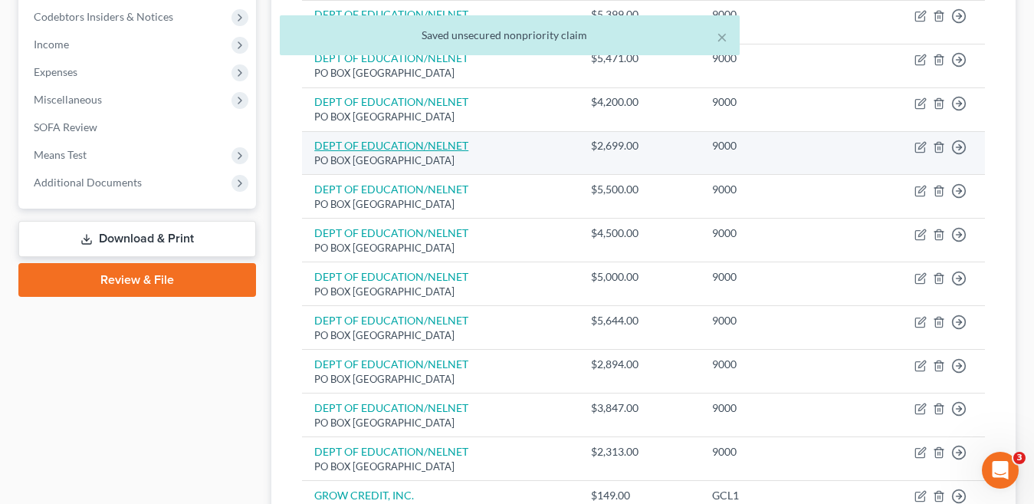
click at [426, 143] on link "DEPT OF EDUCATION/NELNET" at bounding box center [391, 145] width 154 height 13
select select "30"
select select "0"
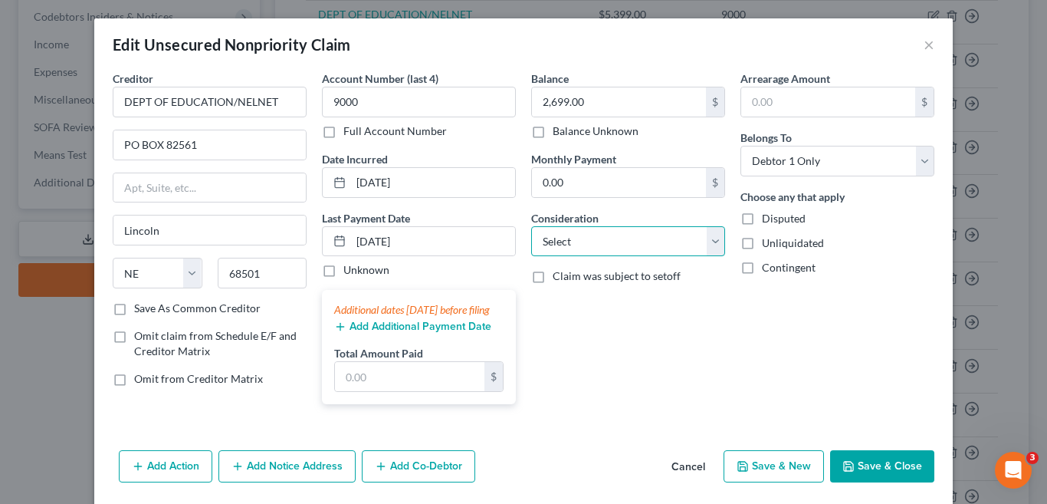
drag, startPoint x: 715, startPoint y: 239, endPoint x: 665, endPoint y: 226, distance: 51.5
click at [715, 239] on select "Select Cable / Satellite Services Collection Agency Credit Card Debt Debt Couns…" at bounding box center [628, 241] width 194 height 31
select select "17"
click at [531, 226] on select "Select Cable / Satellite Services Collection Agency Credit Card Debt Debt Couns…" at bounding box center [628, 241] width 194 height 31
click at [872, 482] on button "Save & Close" at bounding box center [882, 466] width 104 height 32
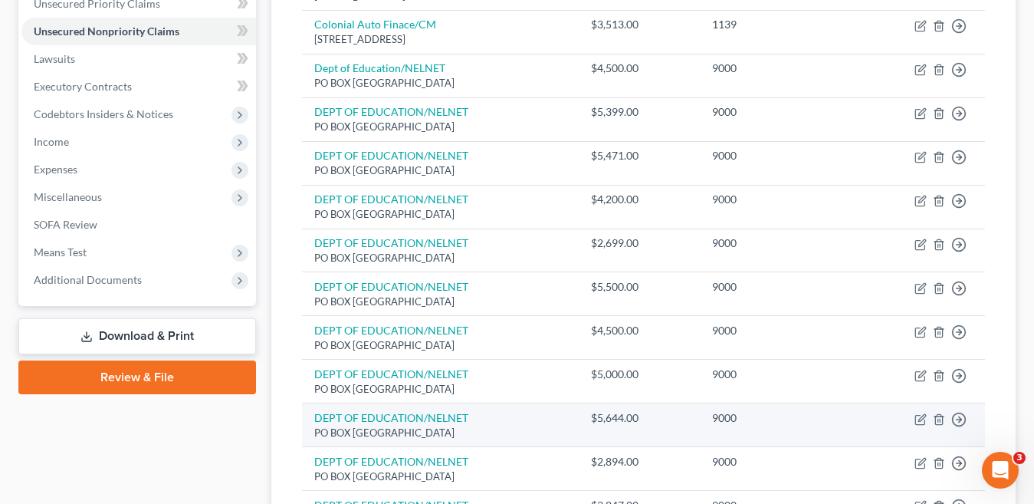
scroll to position [307, 0]
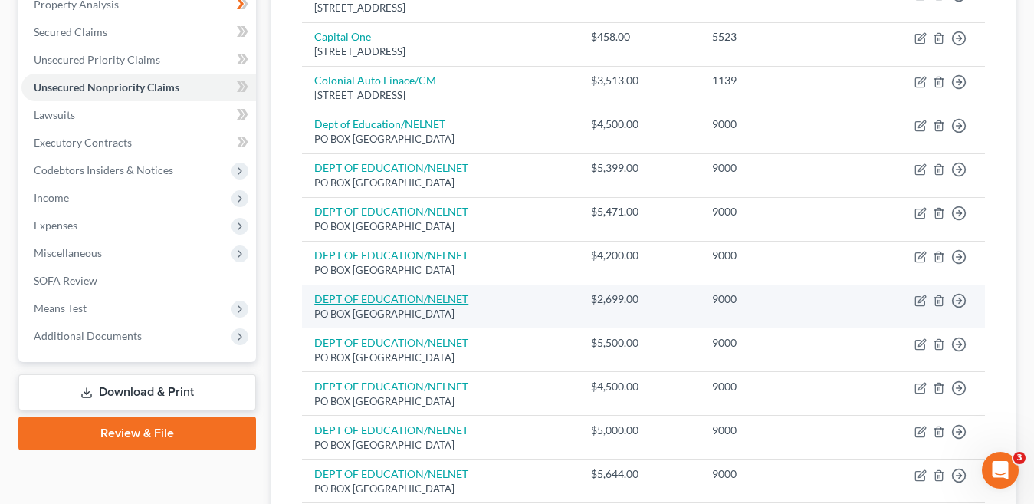
click at [457, 299] on link "DEPT OF EDUCATION/NELNET" at bounding box center [391, 298] width 154 height 13
select select "30"
select select "17"
select select "0"
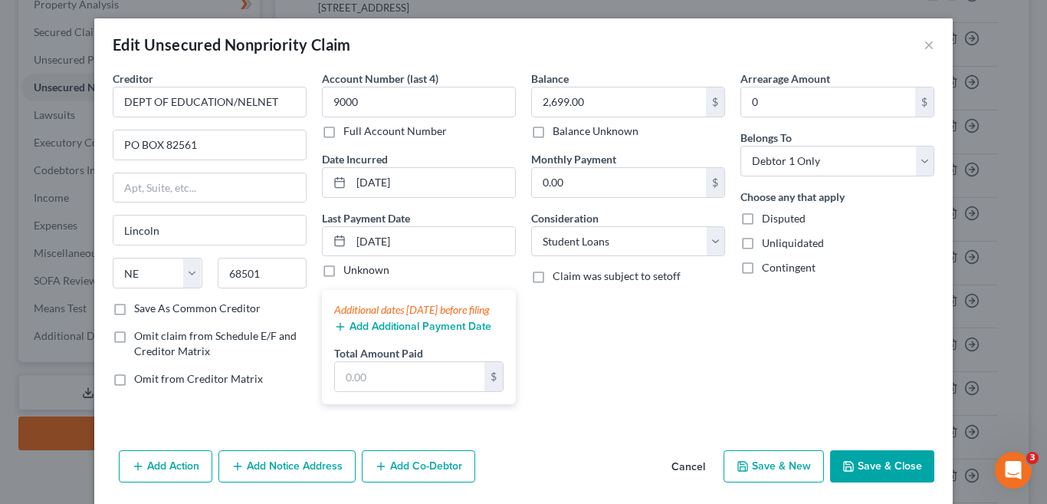
click at [890, 482] on button "Save & Close" at bounding box center [882, 466] width 104 height 32
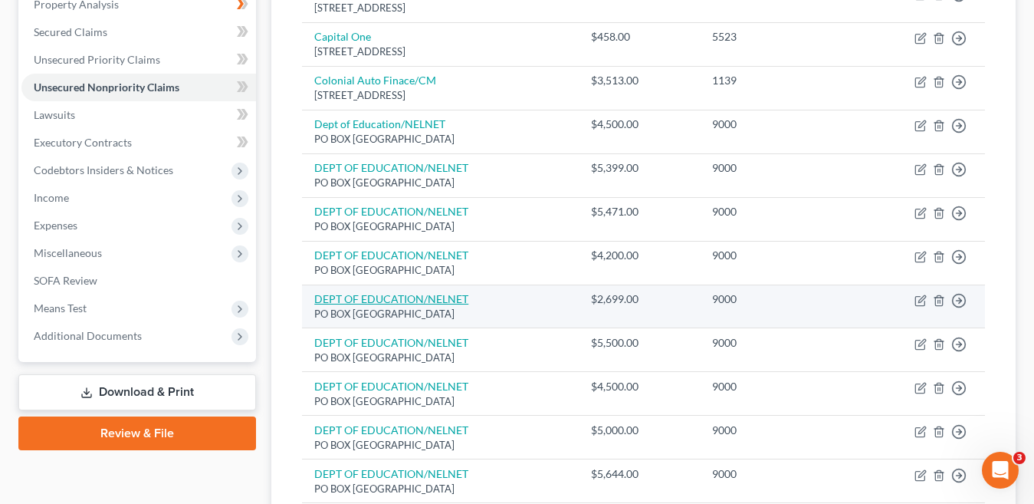
click at [432, 301] on link "DEPT OF EDUCATION/NELNET" at bounding box center [391, 298] width 154 height 13
select select "30"
select select "17"
select select "0"
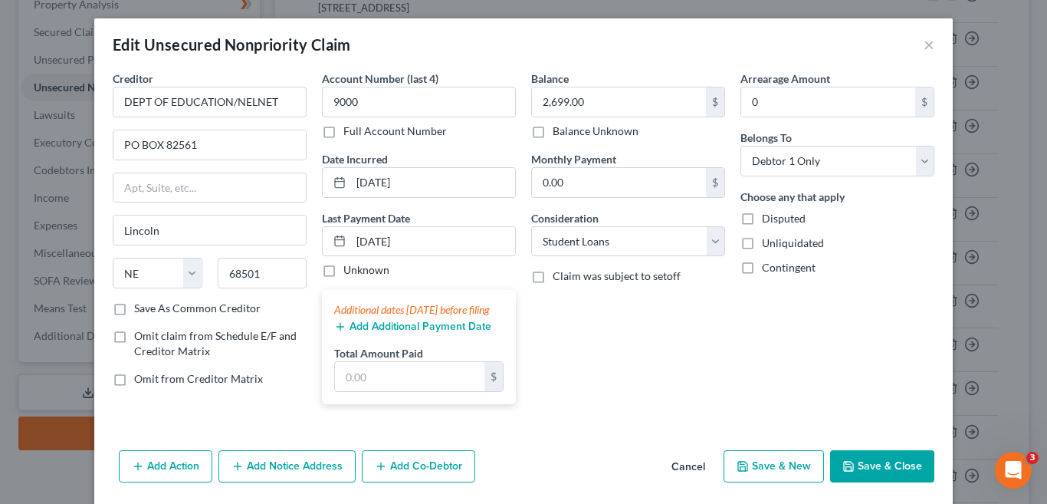
drag, startPoint x: 872, startPoint y: 484, endPoint x: 429, endPoint y: 278, distance: 489.2
click at [872, 482] on button "Save & Close" at bounding box center [882, 466] width 104 height 32
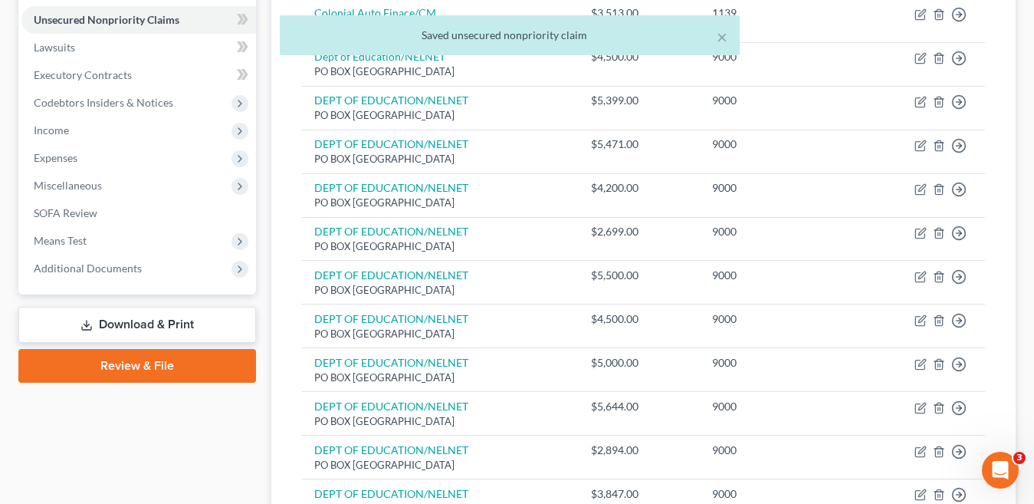
scroll to position [383, 0]
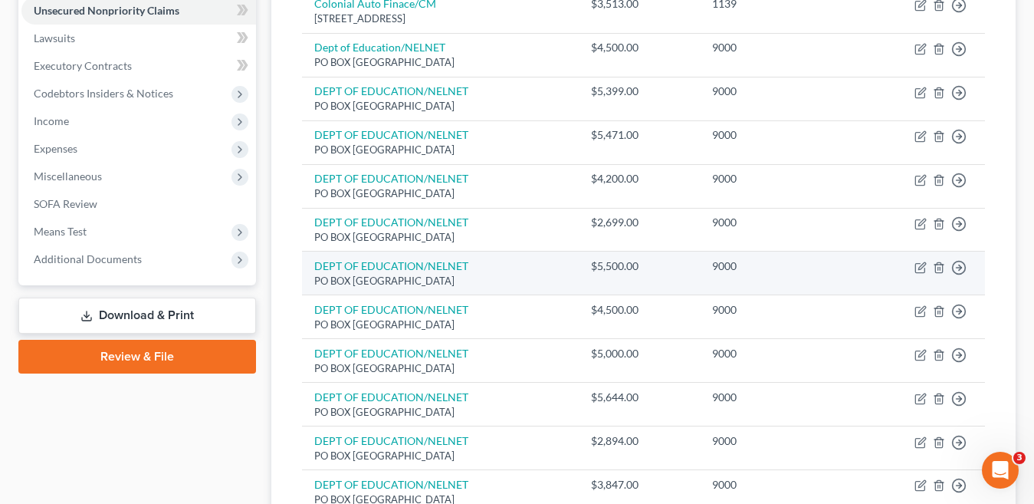
click at [579, 271] on td "DEPT OF EDUCATION/NELNET PO BOX 82561, Lincoln, NE 68501" at bounding box center [440, 273] width 277 height 44
click at [426, 266] on link "DEPT OF EDUCATION/NELNET" at bounding box center [391, 265] width 154 height 13
select select "30"
select select "17"
select select "0"
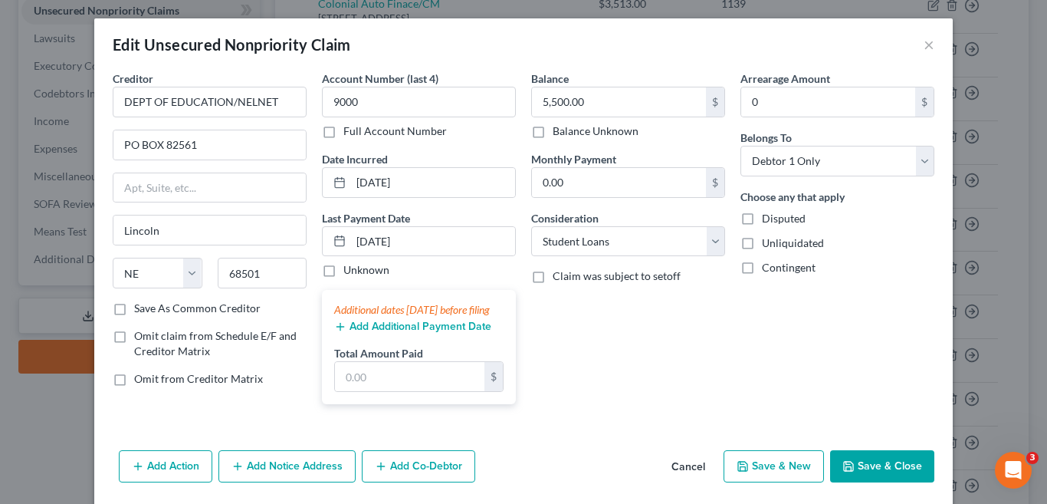
click at [882, 480] on button "Save & Close" at bounding box center [882, 466] width 104 height 32
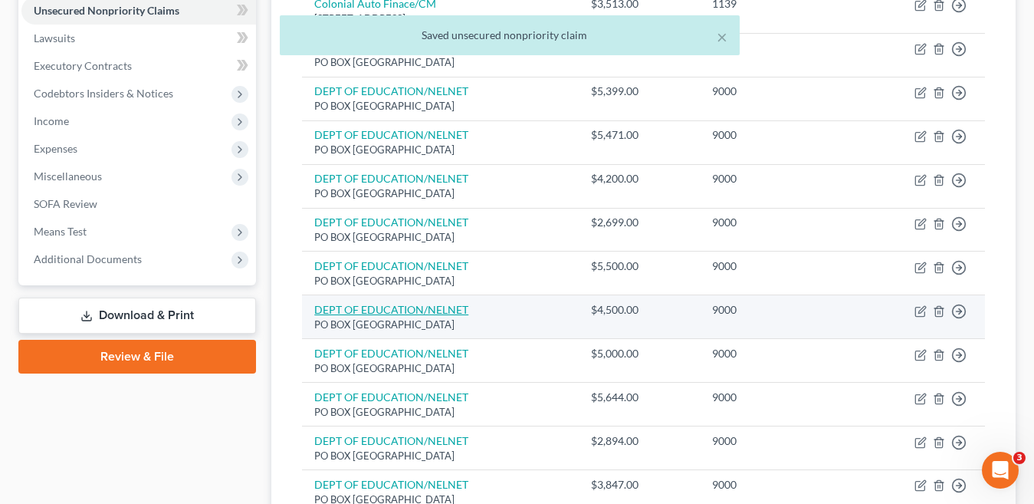
click at [443, 311] on link "DEPT OF EDUCATION/NELNET" at bounding box center [391, 309] width 154 height 13
select select "30"
select select "17"
select select "0"
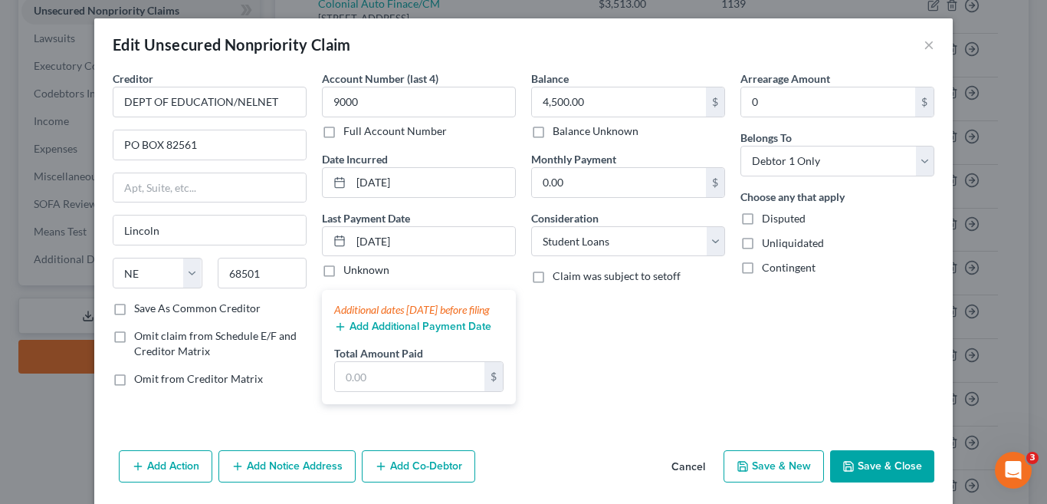
drag, startPoint x: 889, startPoint y: 478, endPoint x: 518, endPoint y: 358, distance: 390.1
click at [889, 479] on button "Save & Close" at bounding box center [882, 466] width 104 height 32
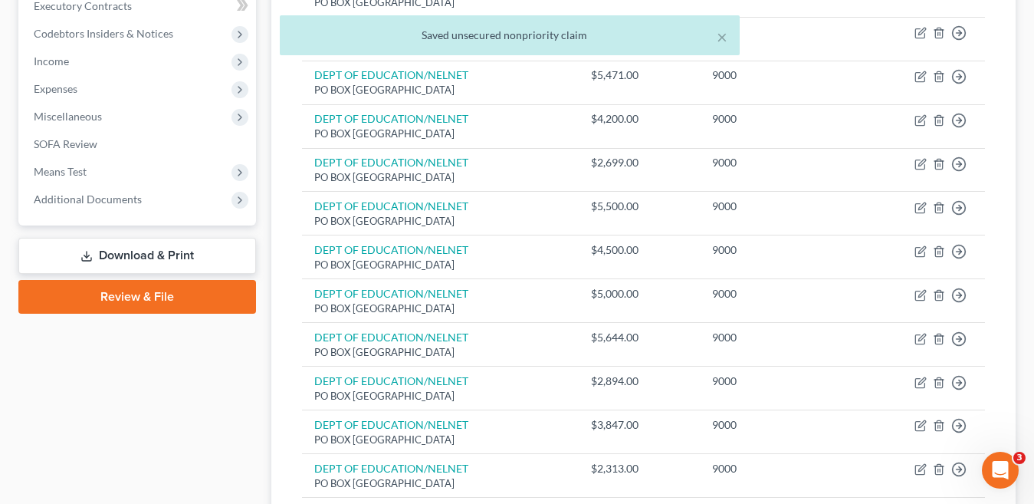
scroll to position [460, 0]
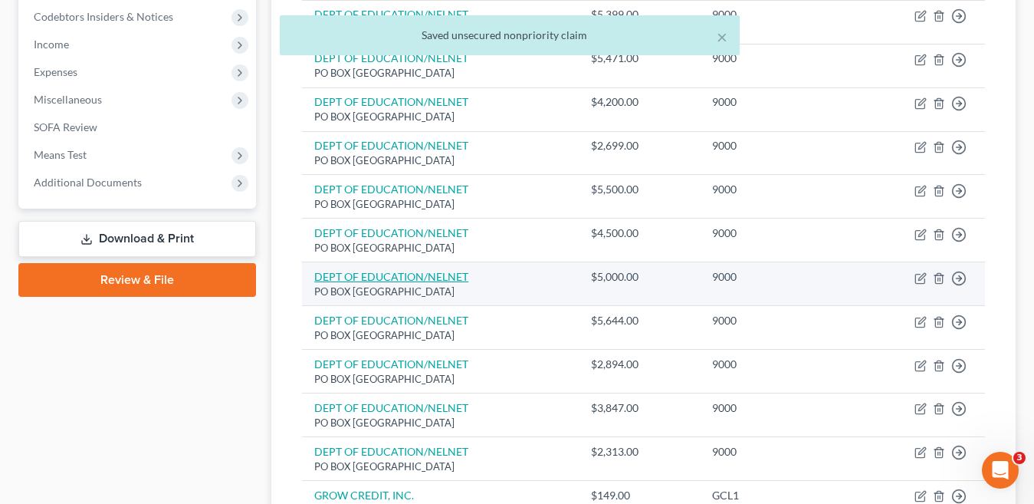
click at [441, 281] on link "DEPT OF EDUCATION/NELNET" at bounding box center [391, 276] width 154 height 13
select select "30"
select select "17"
select select "0"
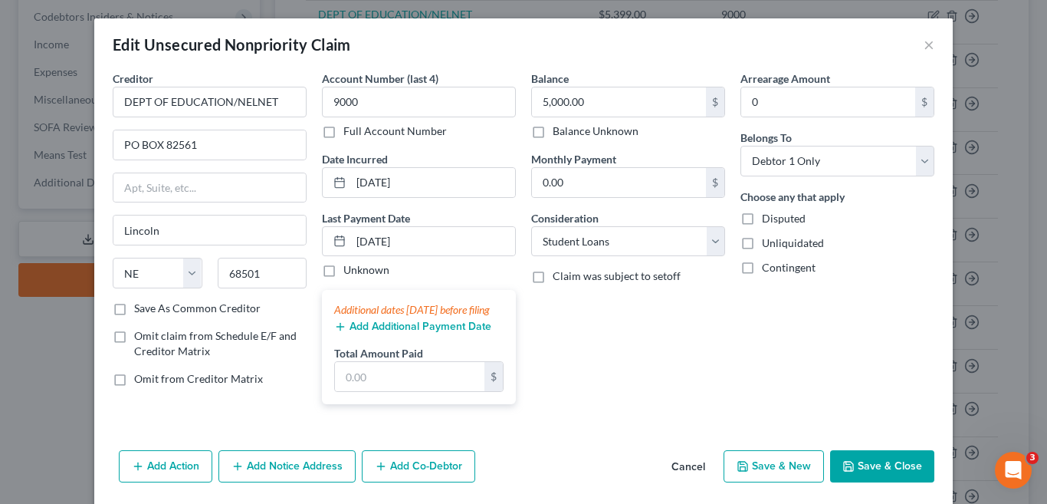
click at [902, 482] on button "Save & Close" at bounding box center [882, 466] width 104 height 32
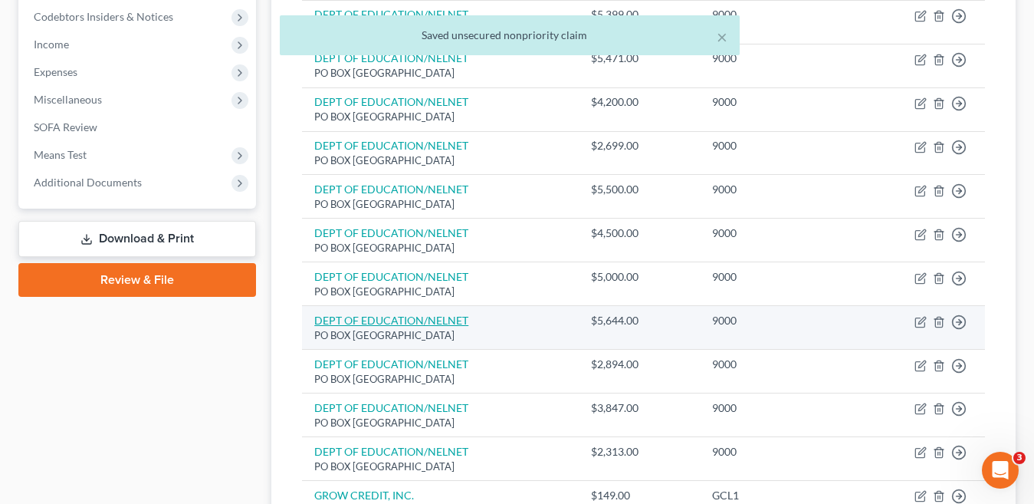
click at [442, 320] on link "DEPT OF EDUCATION/NELNET" at bounding box center [391, 320] width 154 height 13
select select "30"
select select "17"
select select "0"
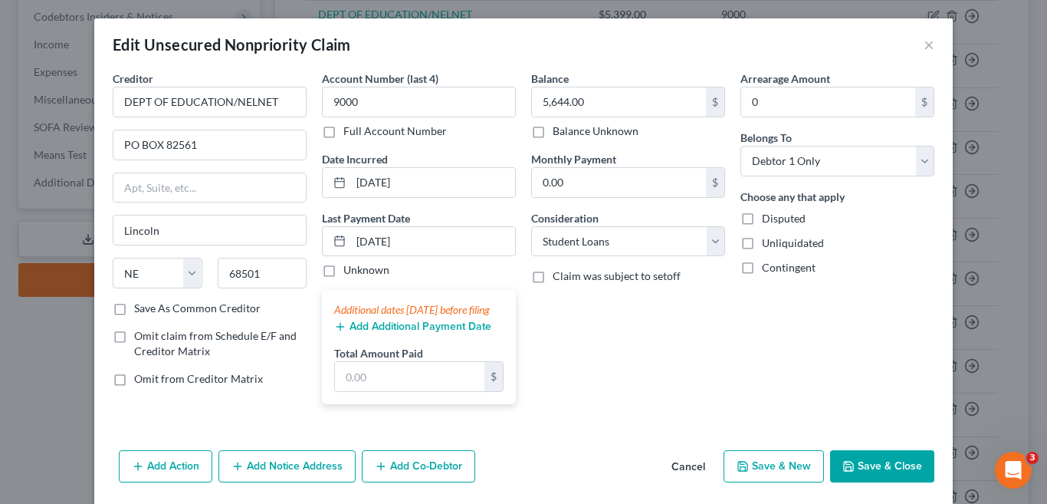
click at [901, 477] on button "Save & Close" at bounding box center [882, 466] width 104 height 32
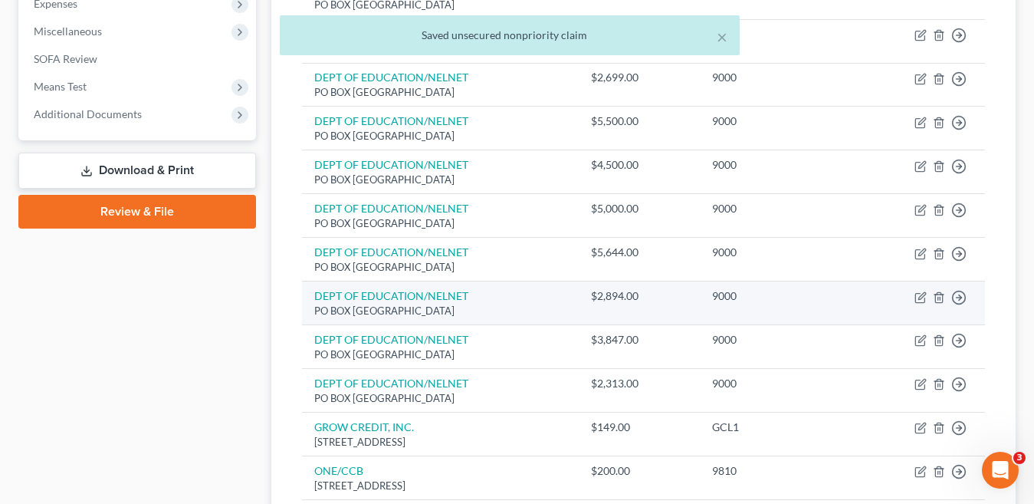
scroll to position [537, 0]
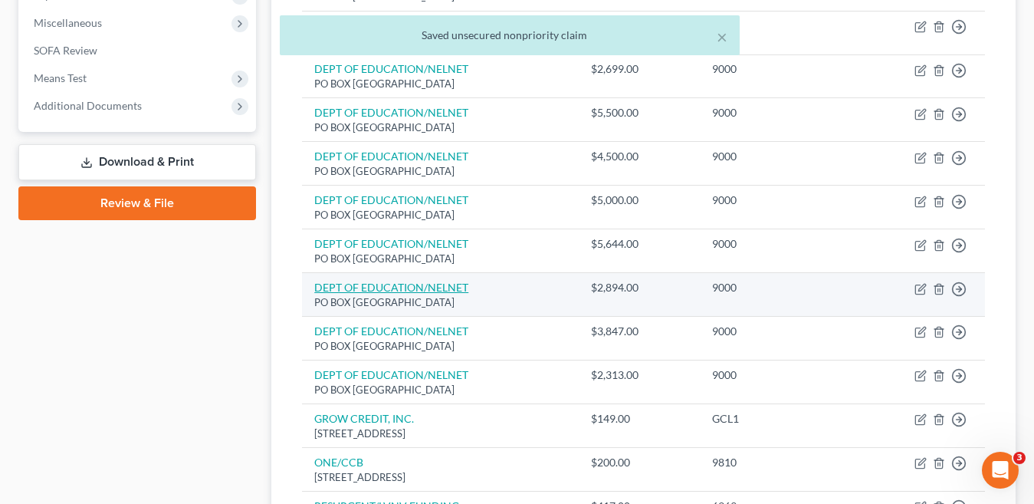
click at [458, 291] on link "DEPT OF EDUCATION/NELNET" at bounding box center [391, 287] width 154 height 13
select select "30"
select select "17"
select select "0"
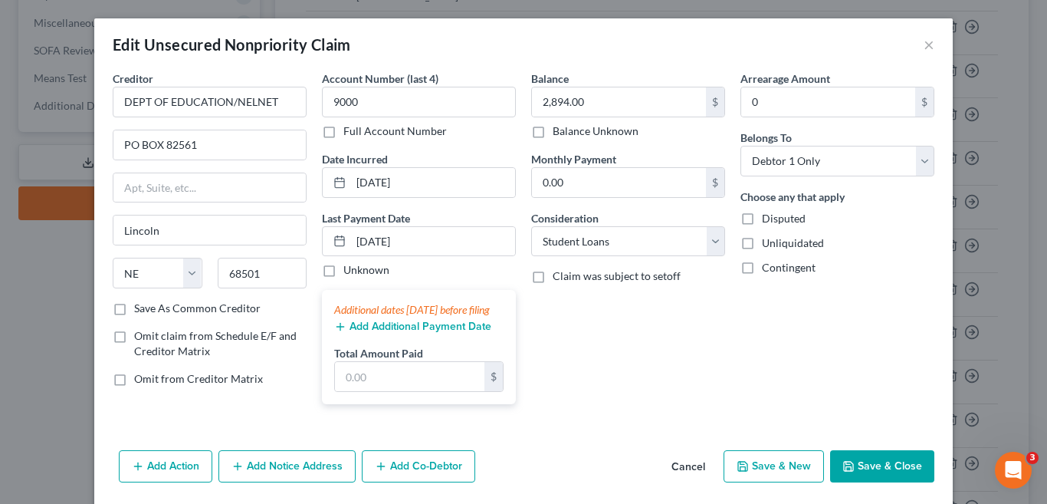
click at [895, 479] on button "Save & Close" at bounding box center [882, 466] width 104 height 32
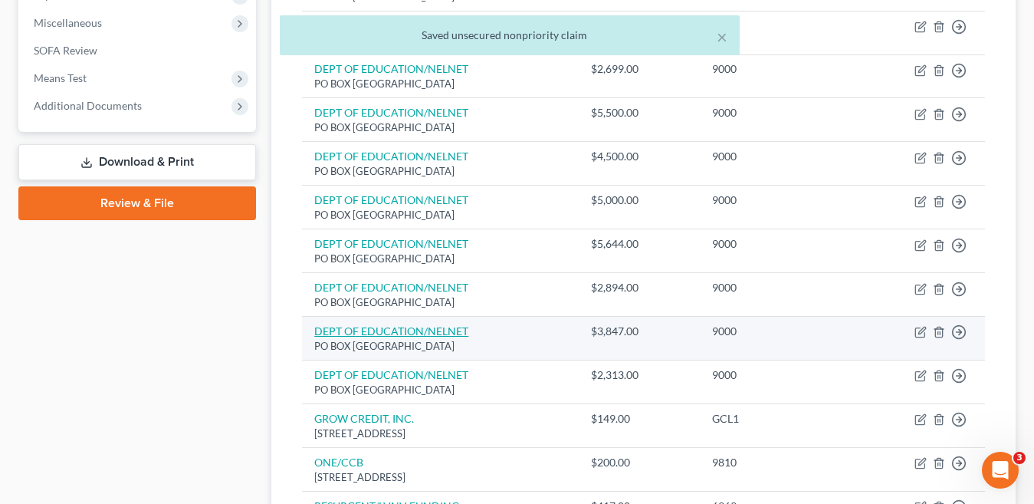
click at [409, 334] on link "DEPT OF EDUCATION/NELNET" at bounding box center [391, 330] width 154 height 13
select select "30"
select select "17"
select select "0"
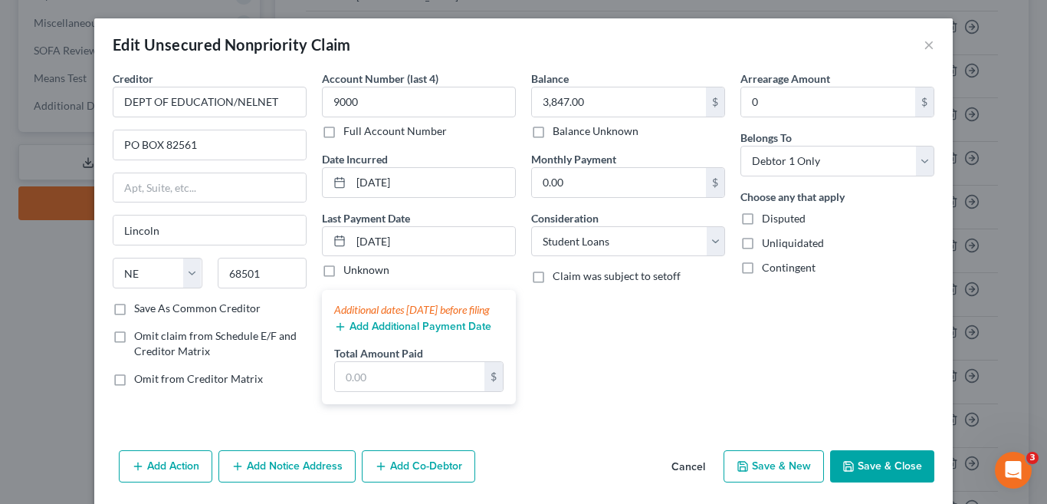
click at [871, 481] on button "Save & Close" at bounding box center [882, 466] width 104 height 32
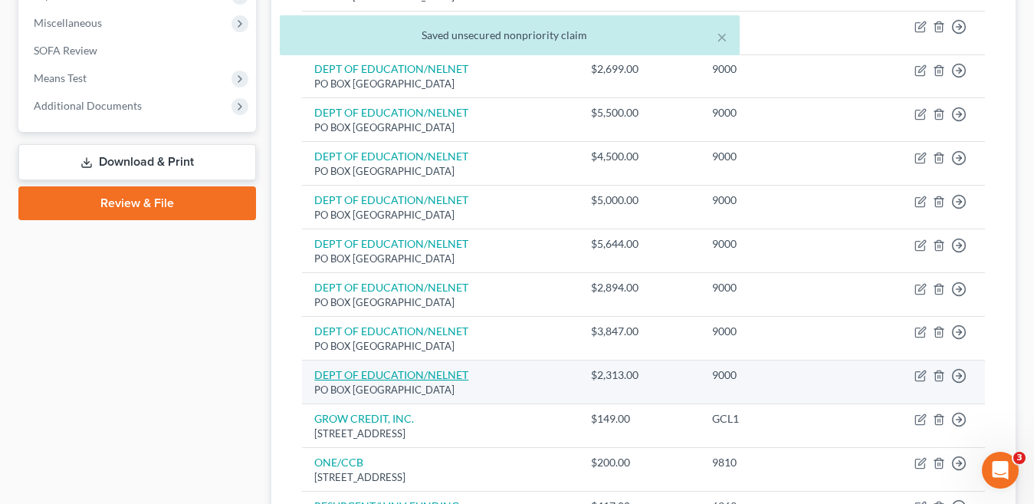
click at [406, 373] on link "DEPT OF EDUCATION/NELNET" at bounding box center [391, 374] width 154 height 13
select select "30"
select select "17"
select select "0"
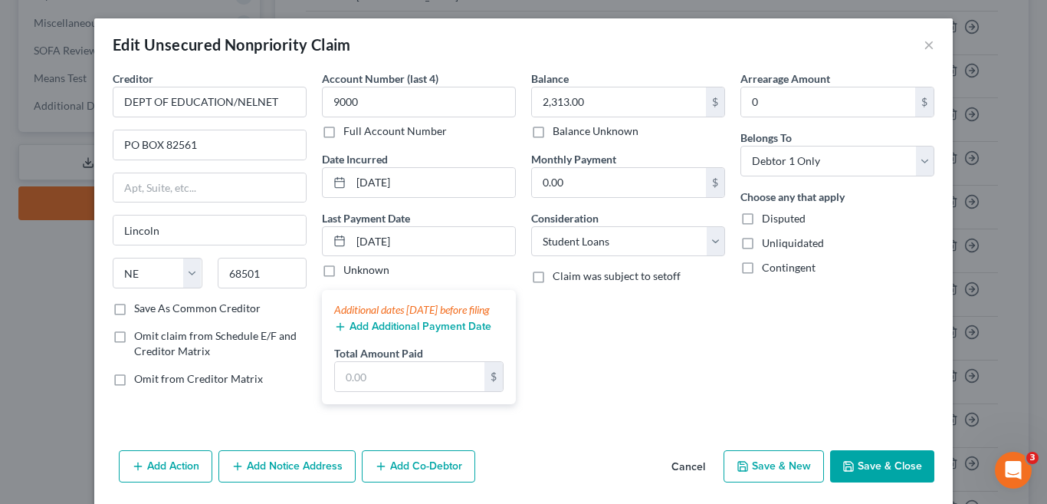
click at [878, 479] on button "Save & Close" at bounding box center [882, 466] width 104 height 32
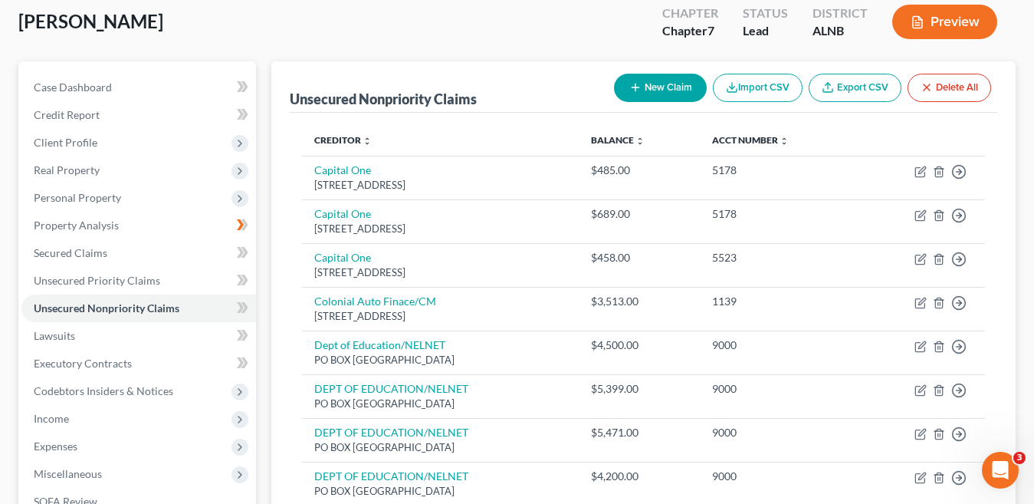
scroll to position [0, 0]
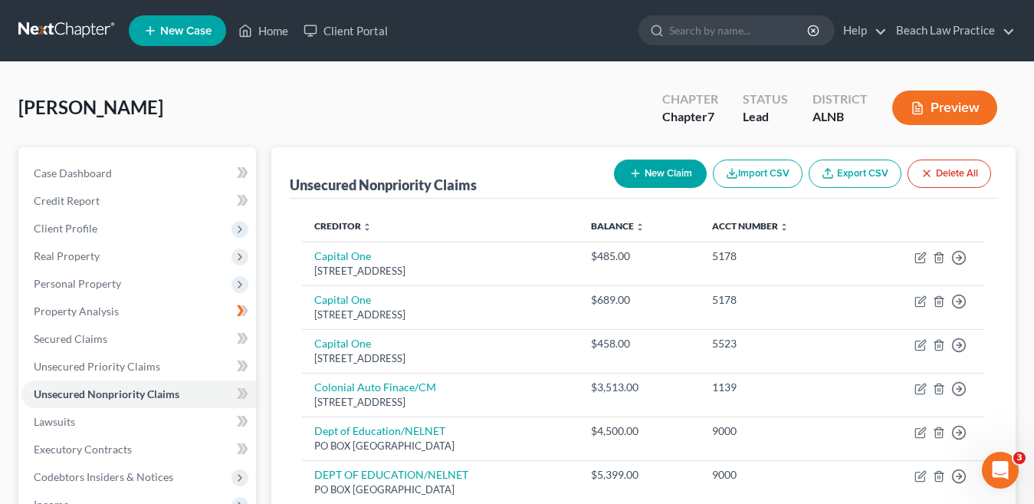
click at [652, 174] on button "New Claim" at bounding box center [660, 173] width 93 height 28
select select "0"
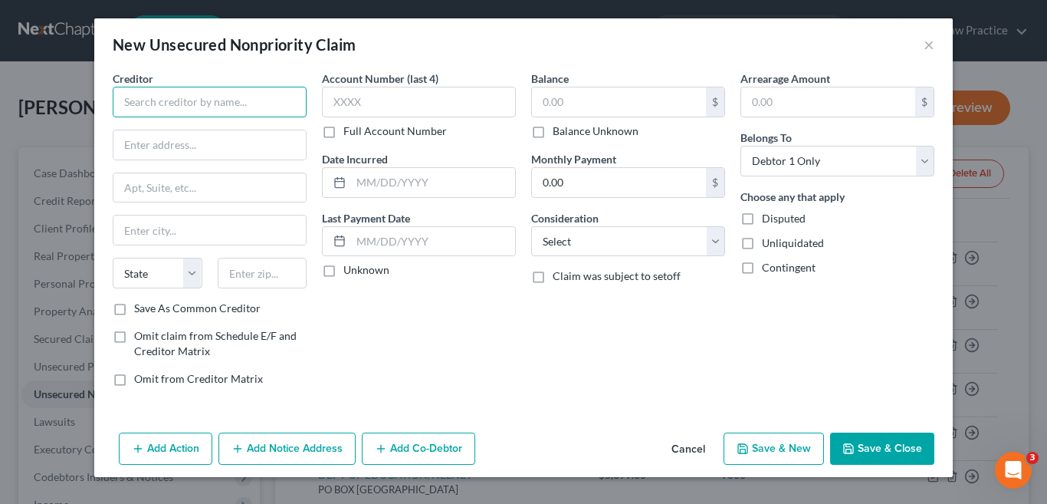
click at [186, 108] on input "text" at bounding box center [210, 102] width 194 height 31
type input "Deferit Inc"
click at [241, 157] on input "text" at bounding box center [209, 144] width 192 height 29
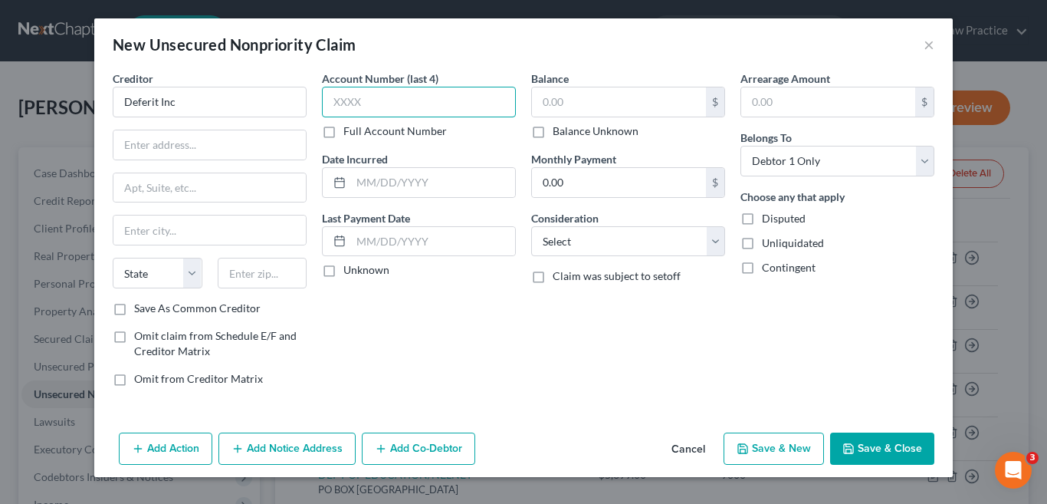
click at [429, 110] on input "text" at bounding box center [419, 102] width 194 height 31
type input "1BD9"
click at [623, 110] on input "text" at bounding box center [619, 101] width 174 height 29
type input "0.00"
click at [208, 151] on input "text" at bounding box center [209, 144] width 192 height 29
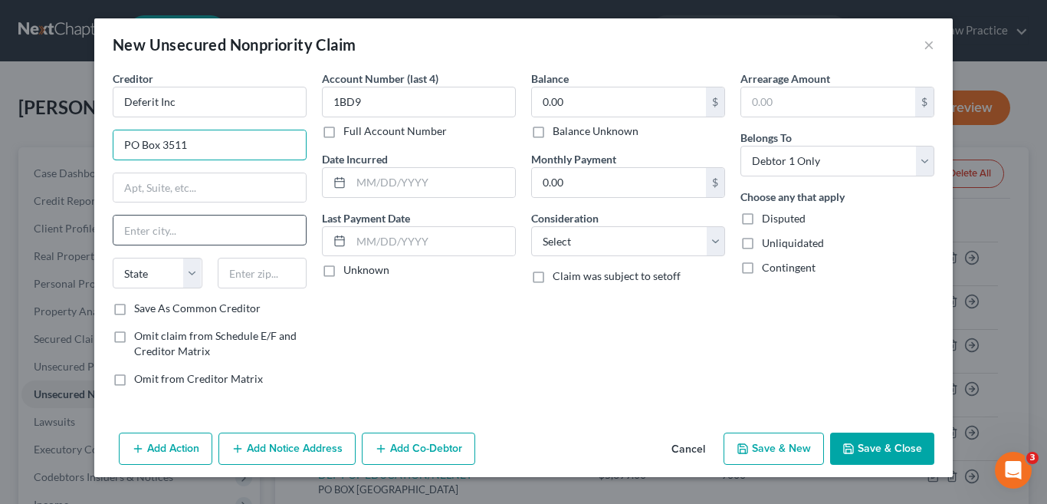
type input "PO Box 3511"
click at [197, 232] on input "text" at bounding box center [209, 229] width 192 height 29
type input "New York"
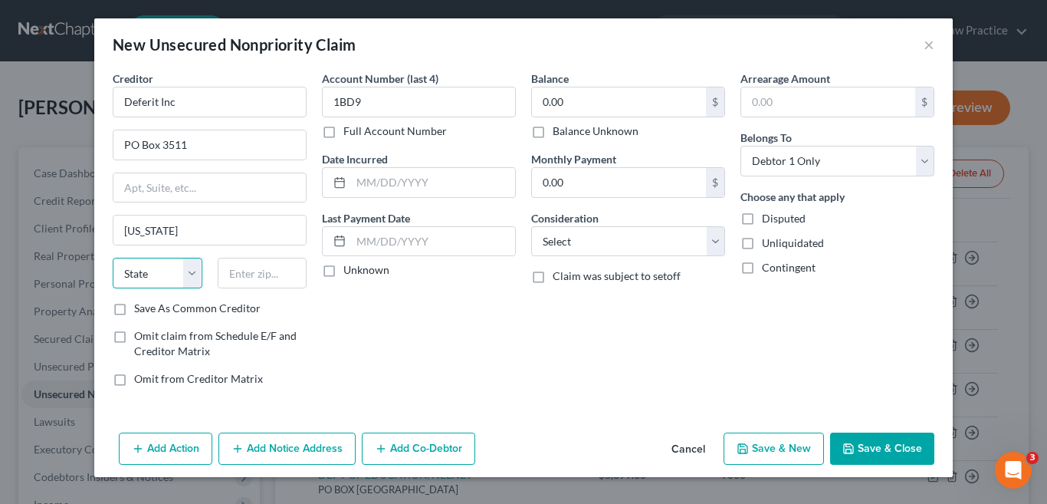
drag, startPoint x: 192, startPoint y: 274, endPoint x: 172, endPoint y: 258, distance: 26.2
click at [192, 274] on select "State [US_STATE] AK AR AZ CA CO CT DE DC [GEOGRAPHIC_DATA] [GEOGRAPHIC_DATA] GU…" at bounding box center [158, 273] width 90 height 31
select select "35"
click at [113, 258] on select "State [US_STATE] AK AR AZ CA CO CT DE DC [GEOGRAPHIC_DATA] [GEOGRAPHIC_DATA] GU…" at bounding box center [158, 273] width 90 height 31
click at [267, 271] on input "text" at bounding box center [263, 273] width 90 height 31
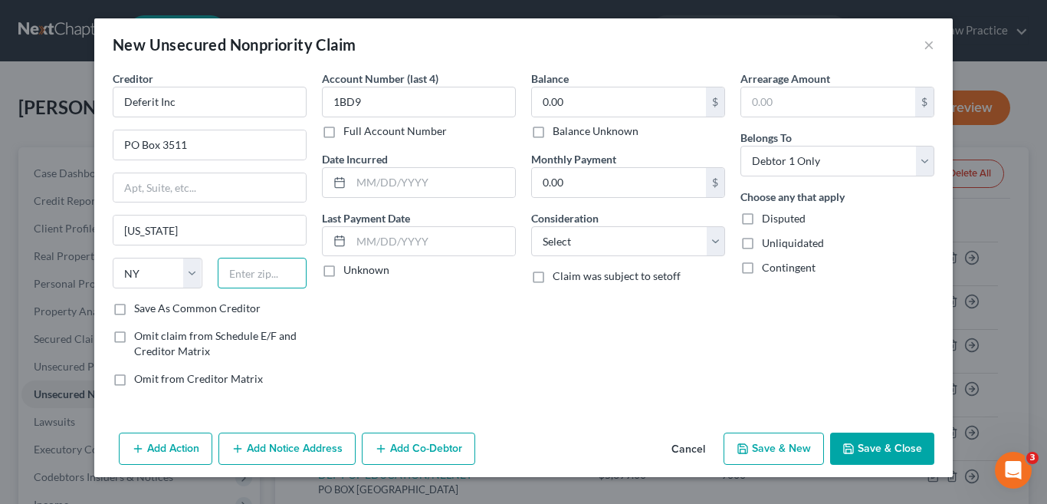
click at [267, 271] on input "text" at bounding box center [263, 273] width 90 height 31
type input "10008"
click at [396, 340] on div "Account Number (last 4) 1BD9 Full Account Number Date Incurred Last Payment Dat…" at bounding box center [418, 235] width 209 height 328
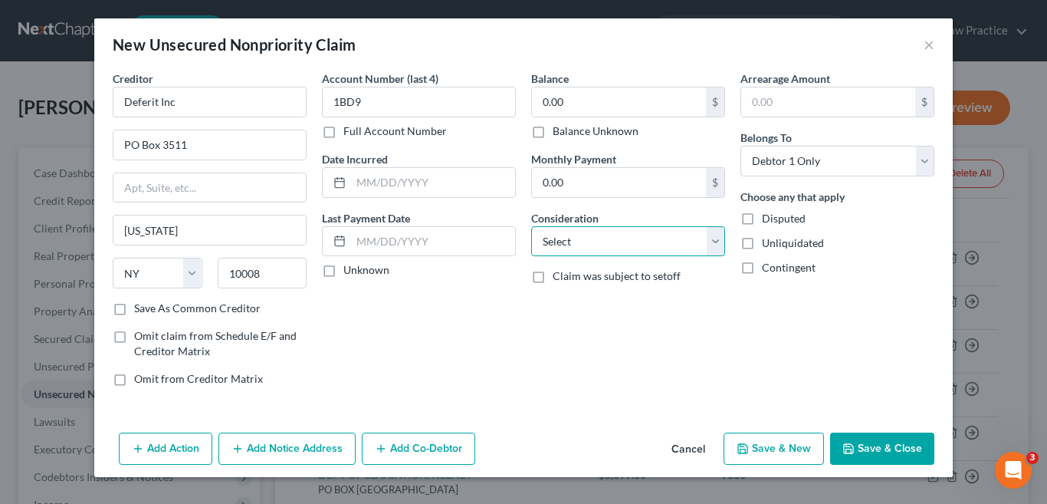
click at [716, 238] on select "Select Cable / Satellite Services Collection Agency Credit Card Debt Debt Couns…" at bounding box center [628, 241] width 194 height 31
select select "14"
click at [531, 226] on select "Select Cable / Satellite Services Collection Agency Credit Card Debt Debt Couns…" at bounding box center [628, 241] width 194 height 31
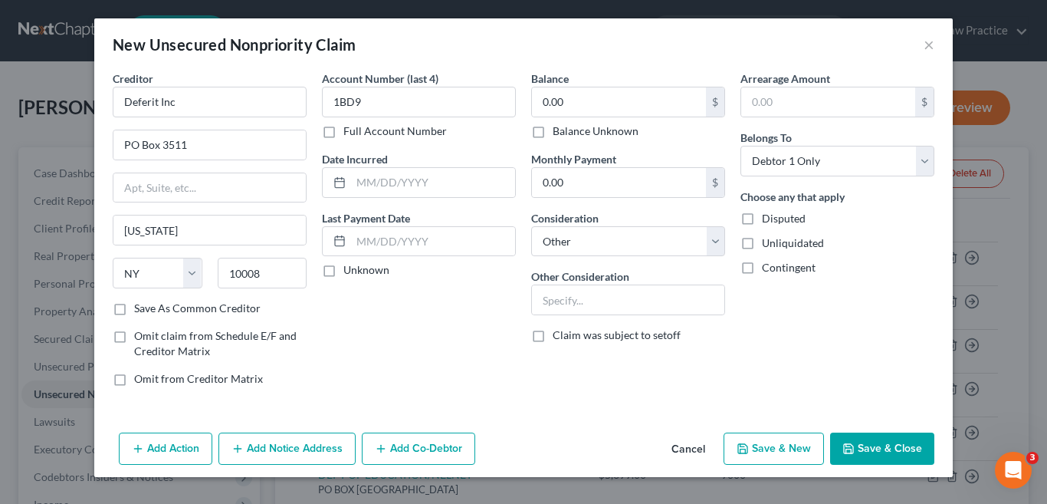
click at [892, 448] on button "Save & Close" at bounding box center [882, 448] width 104 height 32
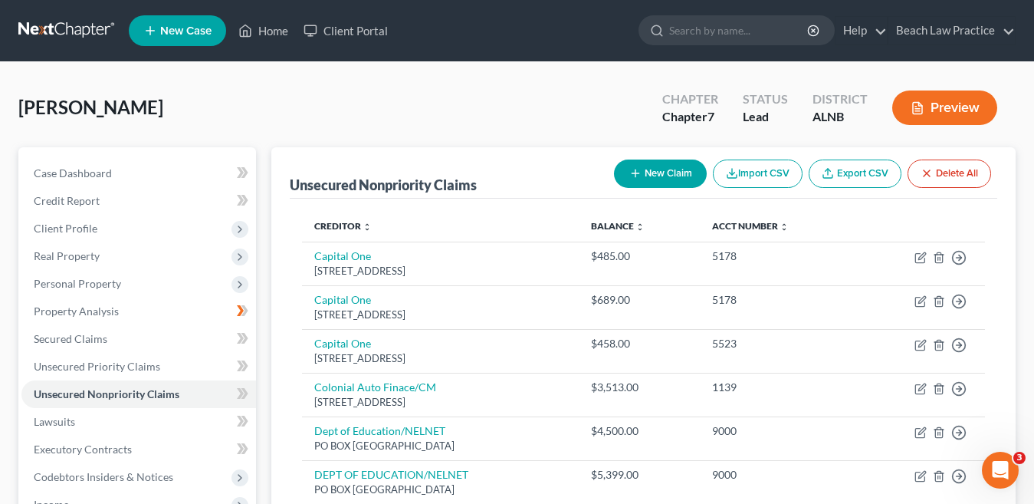
click at [648, 171] on button "New Claim" at bounding box center [660, 173] width 93 height 28
select select "0"
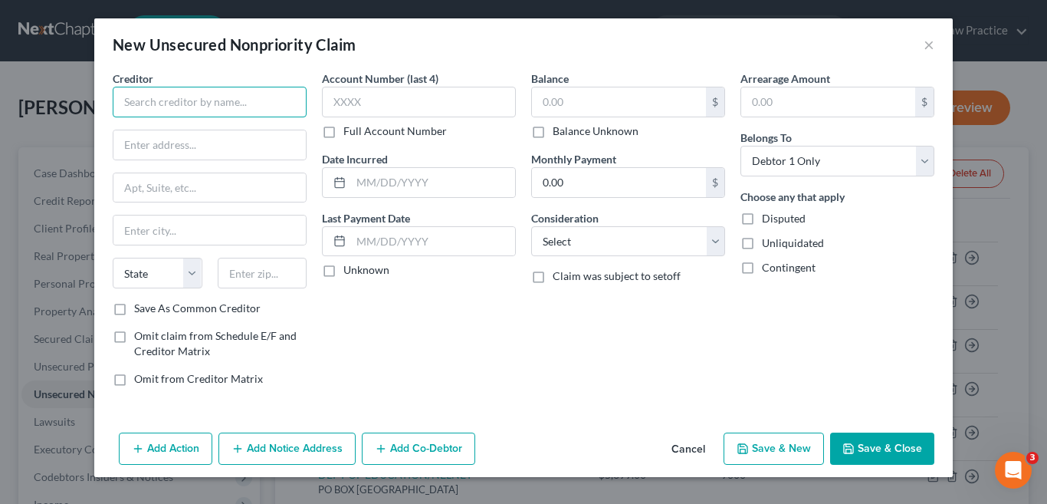
click at [178, 110] on input "text" at bounding box center [210, 102] width 194 height 31
type input "Fettli/Fingerut"
click at [585, 100] on input "text" at bounding box center [619, 101] width 174 height 29
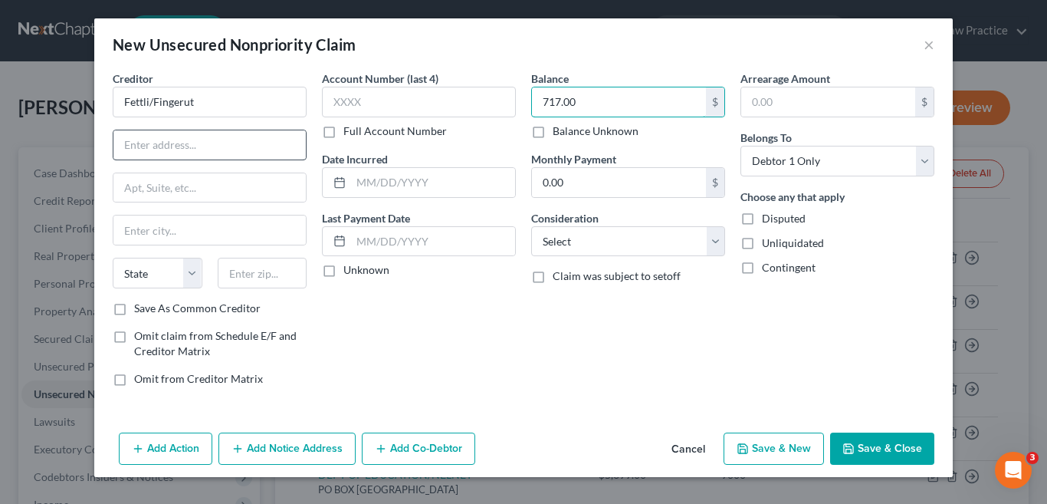
type input "717.00"
click at [244, 147] on input "text" at bounding box center [209, 144] width 192 height 29
click at [206, 141] on input "text" at bounding box center [209, 144] width 192 height 29
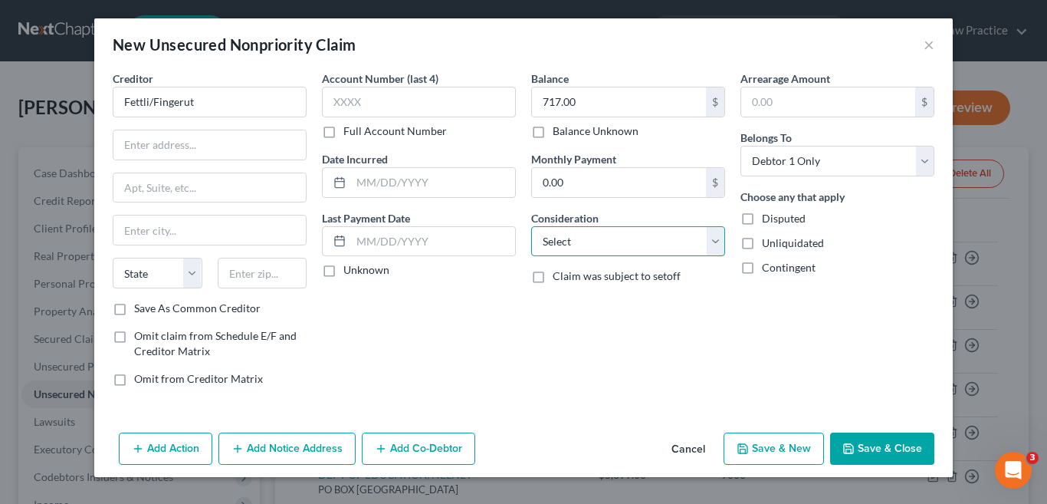
click at [718, 239] on select "Select Cable / Satellite Services Collection Agency Credit Card Debt Debt Couns…" at bounding box center [628, 241] width 194 height 31
select select "2"
click at [531, 226] on select "Select Cable / Satellite Services Collection Agency Credit Card Debt Debt Couns…" at bounding box center [628, 241] width 194 height 31
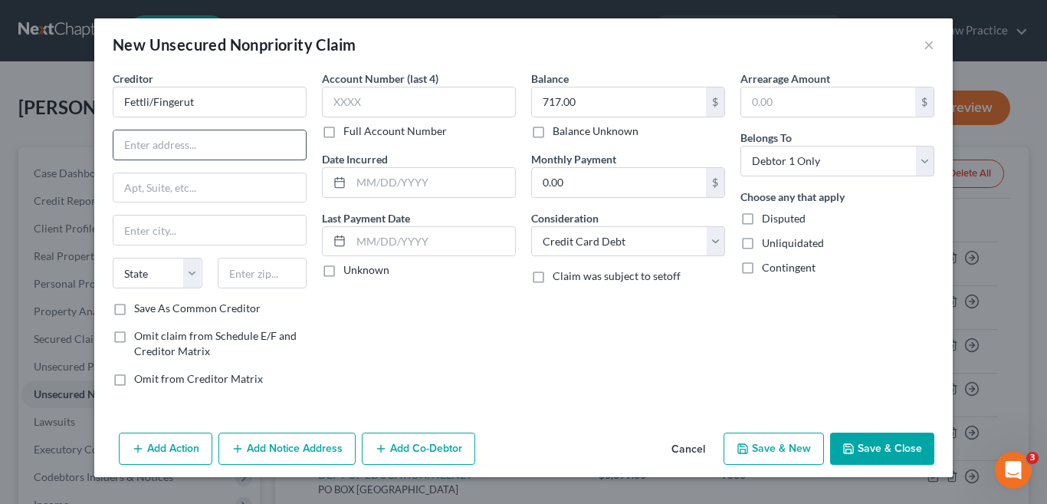
click at [179, 145] on input "text" at bounding box center [209, 144] width 192 height 29
click at [167, 149] on input "text" at bounding box center [209, 144] width 192 height 29
type input "6250 Ridgewood Road"
click at [169, 235] on input "text" at bounding box center [209, 229] width 192 height 29
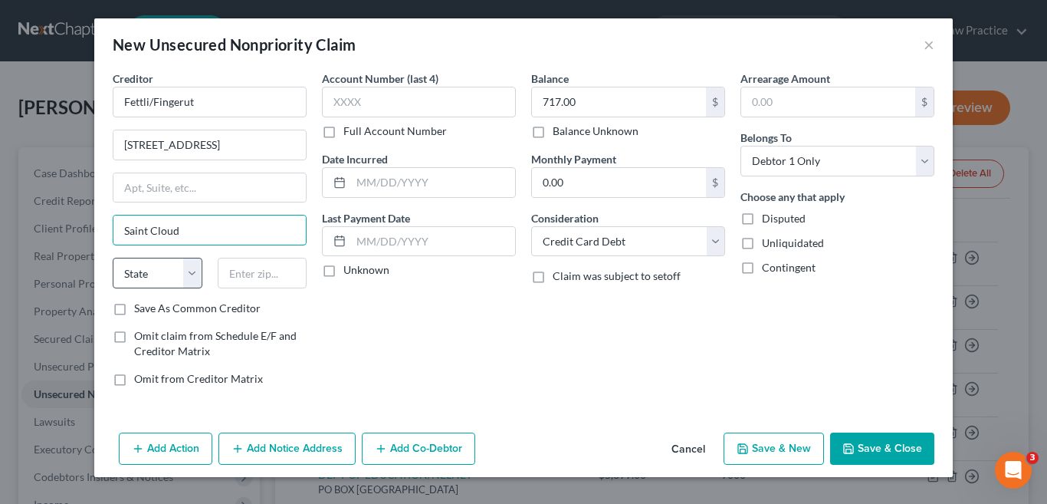
type input "Saint Cloud"
click at [188, 269] on select "State [US_STATE] AK AR AZ CA CO CT DE DC [GEOGRAPHIC_DATA] [GEOGRAPHIC_DATA] GU…" at bounding box center [158, 273] width 90 height 31
select select "24"
click at [113, 258] on select "State [US_STATE] AK AR AZ CA CO CT DE DC [GEOGRAPHIC_DATA] [GEOGRAPHIC_DATA] GU…" at bounding box center [158, 273] width 90 height 31
click at [257, 274] on input "text" at bounding box center [263, 273] width 90 height 31
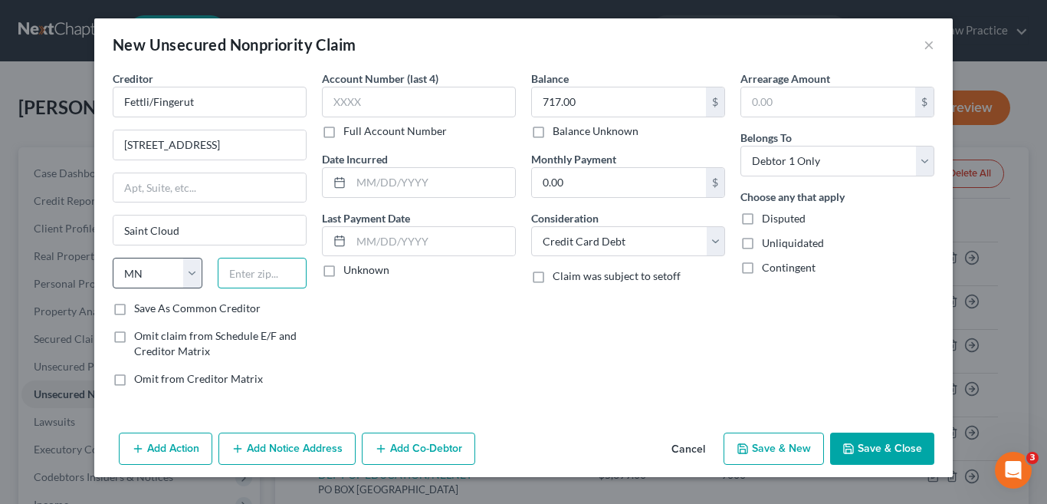
click at [253, 272] on input "text" at bounding box center [263, 273] width 90 height 31
click at [255, 273] on input "text" at bounding box center [263, 273] width 90 height 31
type input "56303"
drag, startPoint x: 534, startPoint y: 346, endPoint x: 491, endPoint y: 322, distance: 49.1
click at [534, 347] on div "Balance 717.00 $ Balance Unknown Balance Undetermined 717.00 $ Balance Unknown …" at bounding box center [628, 235] width 209 height 328
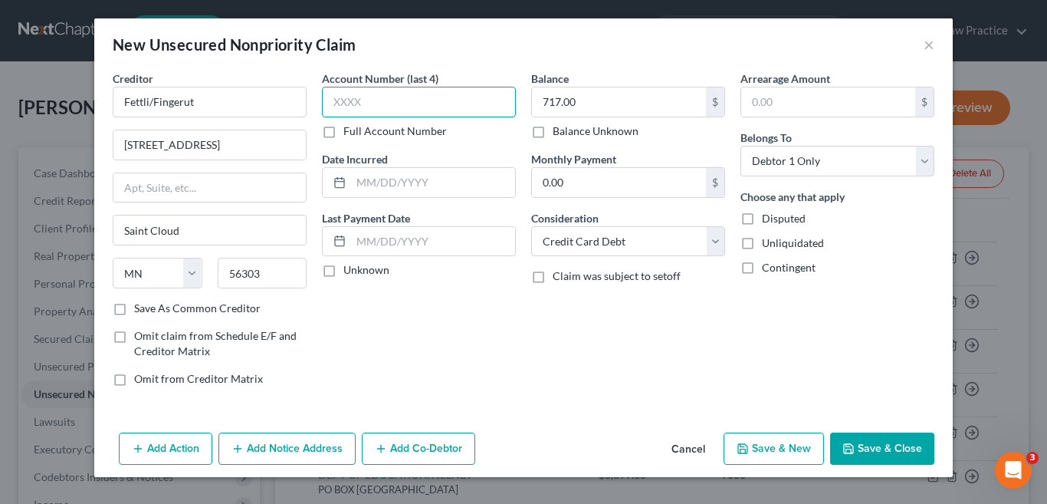
click at [409, 105] on input "text" at bounding box center [419, 102] width 194 height 31
click at [403, 101] on input "text" at bounding box center [419, 102] width 194 height 31
type input "6369"
click at [600, 350] on div "Balance 717.00 $ Balance Unknown Balance Undetermined 717.00 $ Balance Unknown …" at bounding box center [628, 235] width 209 height 328
click at [879, 449] on button "Save & Close" at bounding box center [882, 448] width 104 height 32
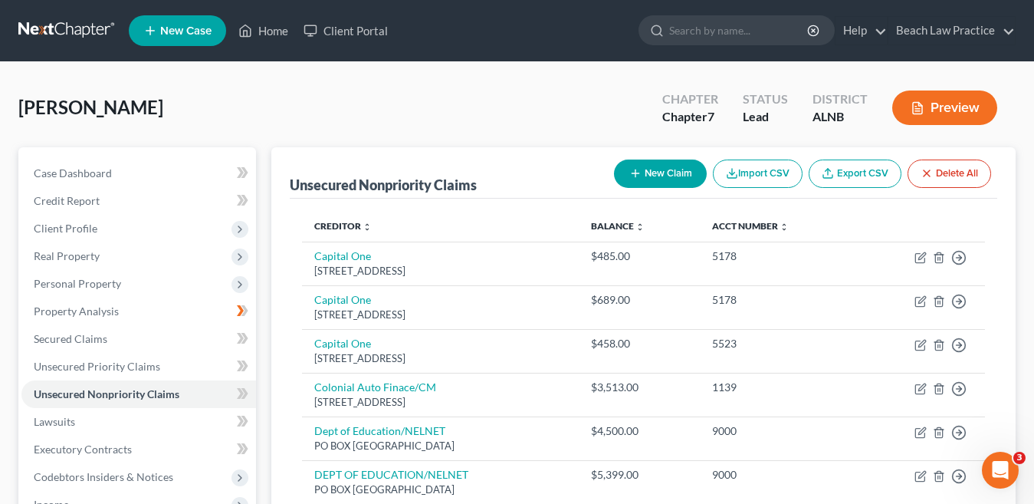
click at [667, 169] on button "New Claim" at bounding box center [660, 173] width 93 height 28
select select "0"
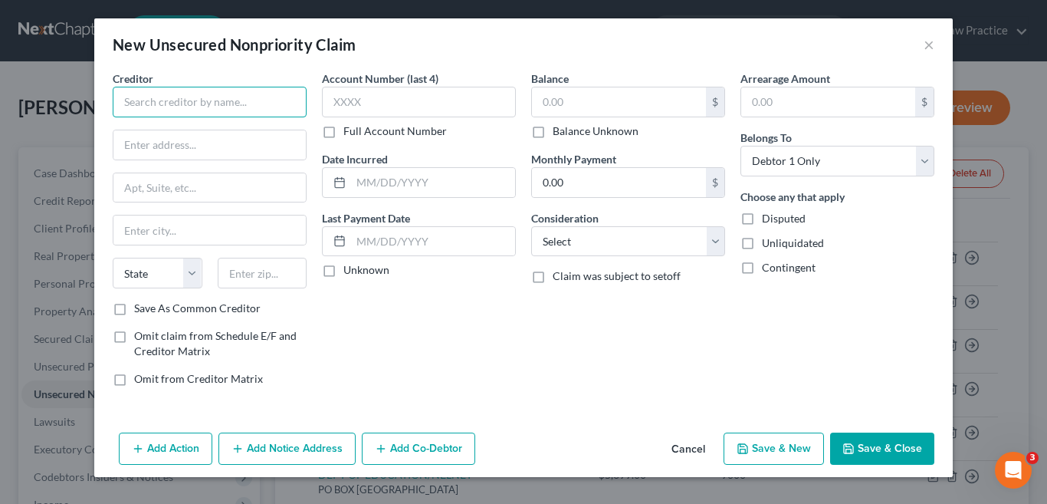
click at [216, 102] on input "text" at bounding box center [210, 102] width 194 height 31
type input "[PERSON_NAME] Credit Union"
click at [714, 245] on select "Select Cable / Satellite Services Collection Agency Credit Card Debt Debt Couns…" at bounding box center [628, 241] width 194 height 31
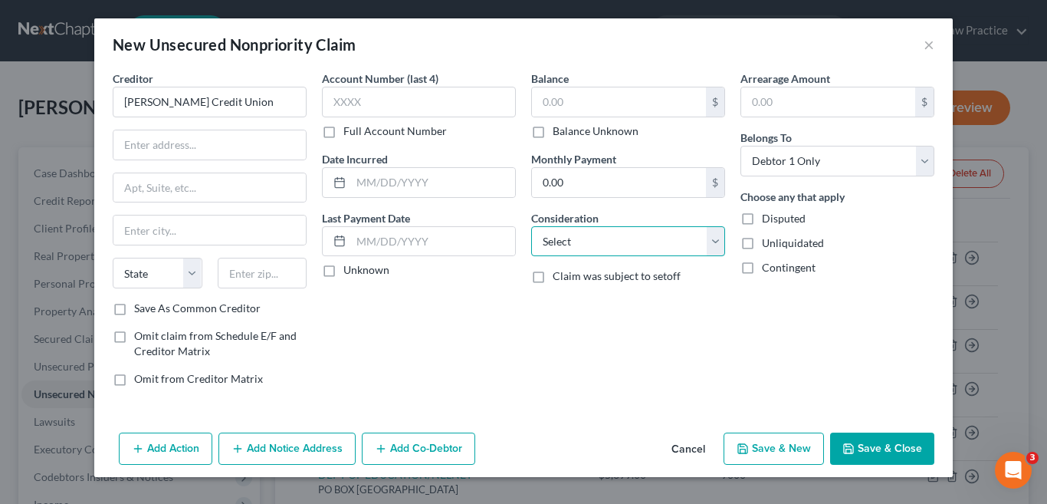
select select "14"
click at [531, 226] on select "Select Cable / Satellite Services Collection Agency Credit Card Debt Debt Couns…" at bounding box center [628, 241] width 194 height 31
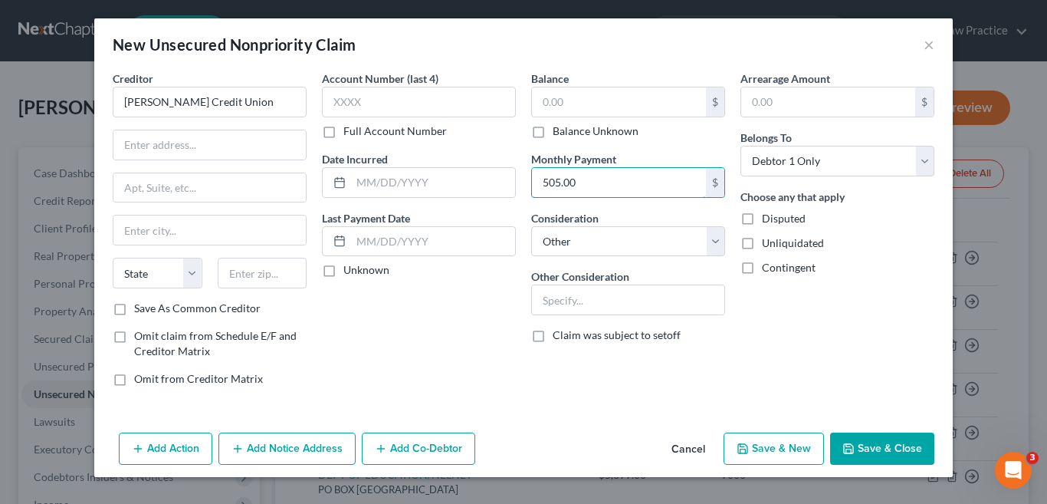
type input "505.00"
click at [419, 323] on div "Account Number (last 4) Full Account Number Date Incurred Last Payment Date Unk…" at bounding box center [418, 235] width 209 height 328
click at [238, 145] on input "text" at bounding box center [209, 144] width 192 height 29
click at [156, 147] on input "text" at bounding box center [209, 144] width 192 height 29
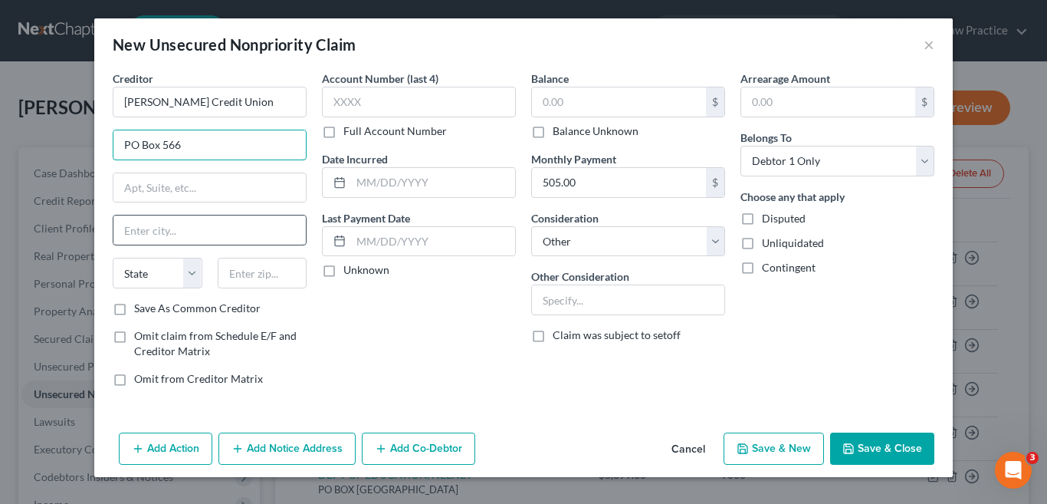
type input "PO Box 566"
click at [174, 231] on input "text" at bounding box center [209, 229] width 192 height 29
type input "[GEOGRAPHIC_DATA]"
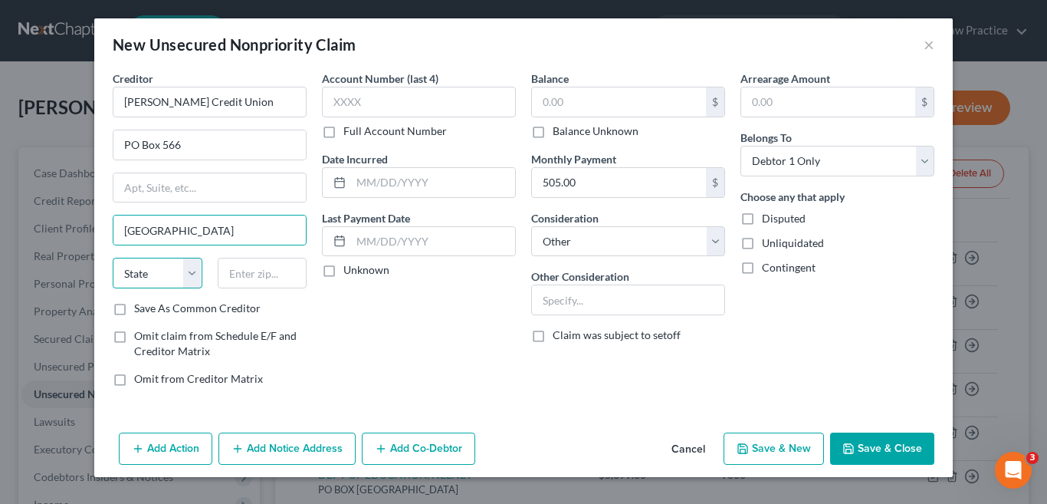
drag, startPoint x: 193, startPoint y: 269, endPoint x: 179, endPoint y: 258, distance: 18.0
click at [193, 269] on select "State [US_STATE] AK AR AZ CA CO CT DE DC [GEOGRAPHIC_DATA] [GEOGRAPHIC_DATA] GU…" at bounding box center [158, 273] width 90 height 31
select select "0"
click at [113, 258] on select "State [US_STATE] AK AR AZ CA CO CT DE DC [GEOGRAPHIC_DATA] [GEOGRAPHIC_DATA] GU…" at bounding box center [158, 273] width 90 height 31
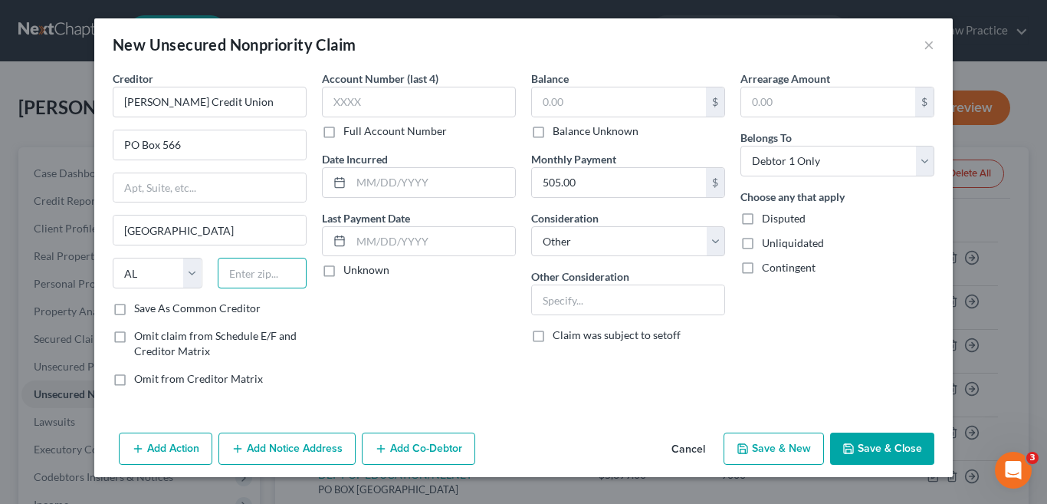
click at [245, 279] on input "text" at bounding box center [263, 273] width 90 height 31
type input "35660"
click at [886, 449] on button "Save & Close" at bounding box center [882, 448] width 104 height 32
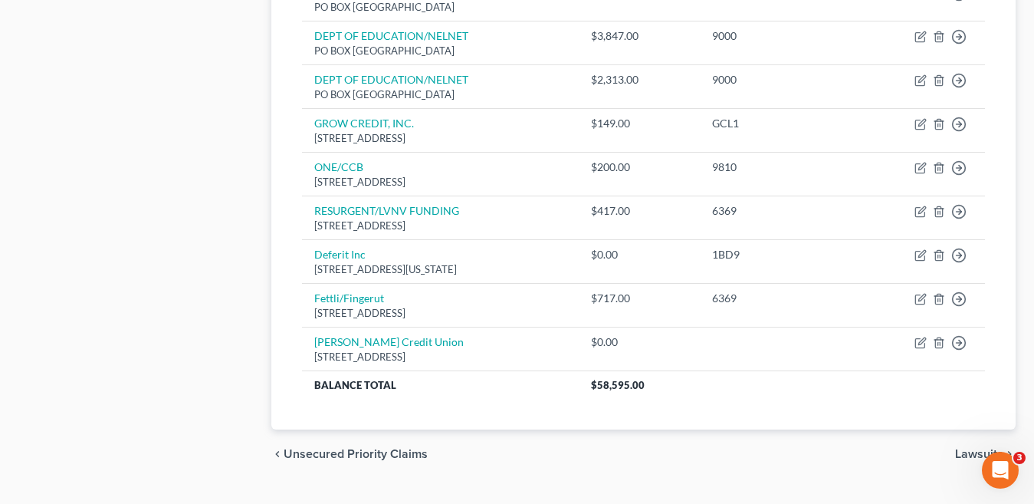
scroll to position [779, 0]
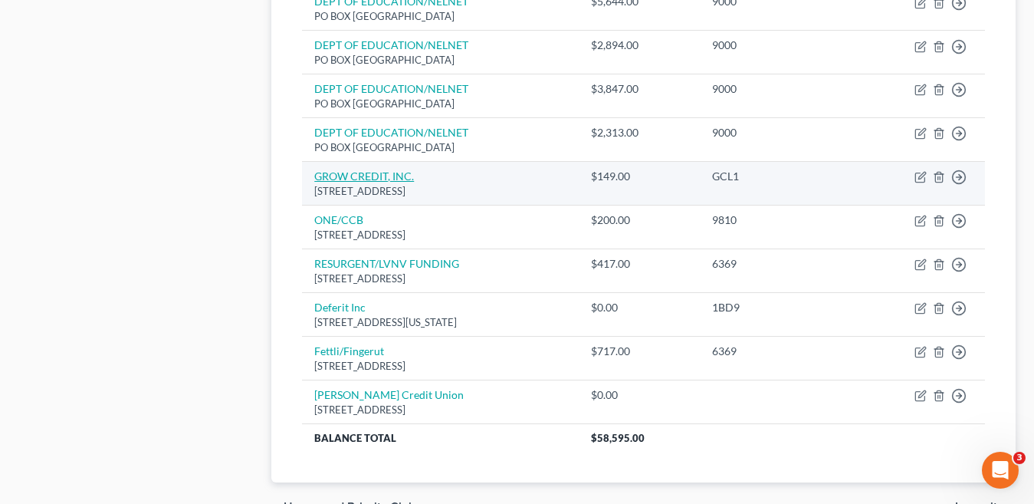
click at [366, 177] on link "GROW CREDIT, INC." at bounding box center [364, 175] width 100 height 13
select select "4"
select select "0"
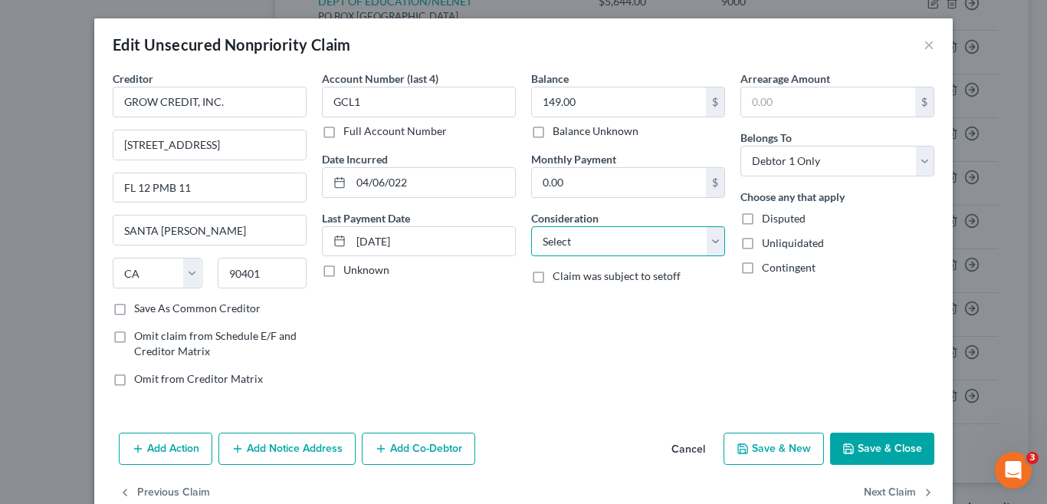
drag, startPoint x: 711, startPoint y: 244, endPoint x: 678, endPoint y: 226, distance: 38.1
click at [711, 244] on select "Select Cable / Satellite Services Collection Agency Credit Card Debt Debt Couns…" at bounding box center [628, 241] width 194 height 31
select select "14"
click at [531, 226] on select "Select Cable / Satellite Services Collection Agency Credit Card Debt Debt Couns…" at bounding box center [628, 241] width 194 height 31
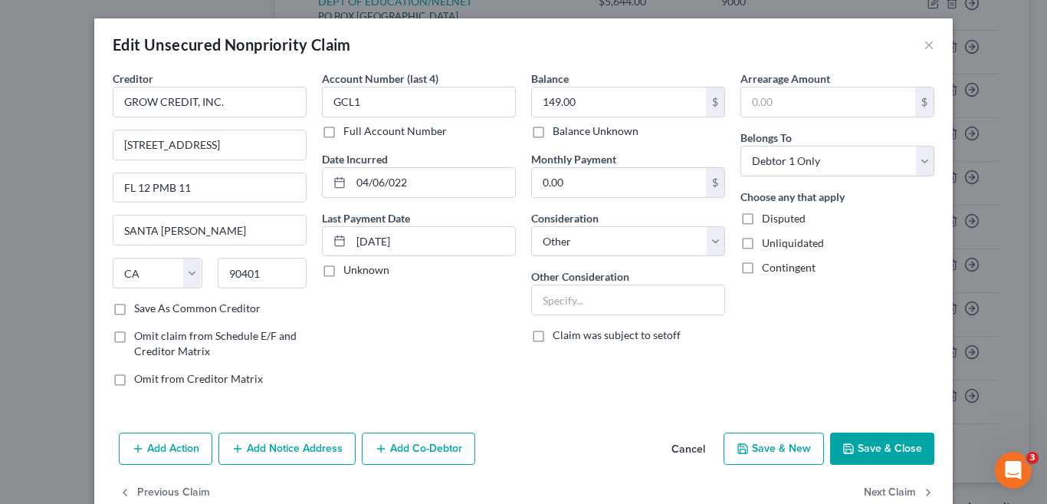
click at [853, 449] on button "Save & Close" at bounding box center [882, 448] width 104 height 32
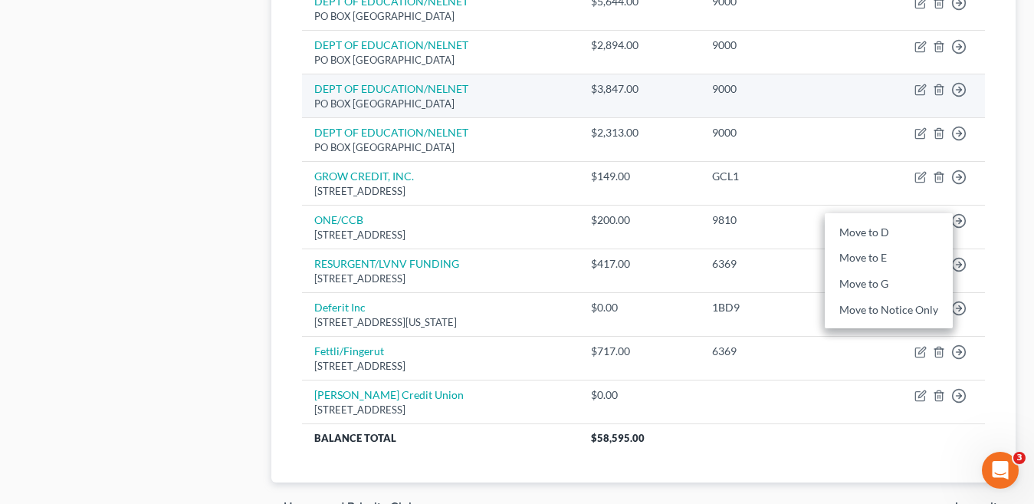
click at [549, 106] on div "PO BOX [GEOGRAPHIC_DATA]" at bounding box center [440, 104] width 252 height 15
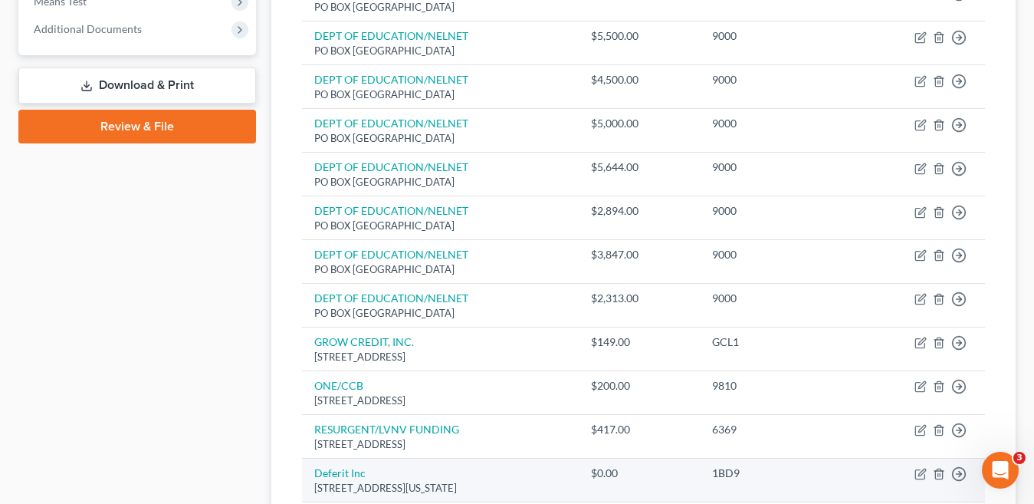
scroll to position [767, 0]
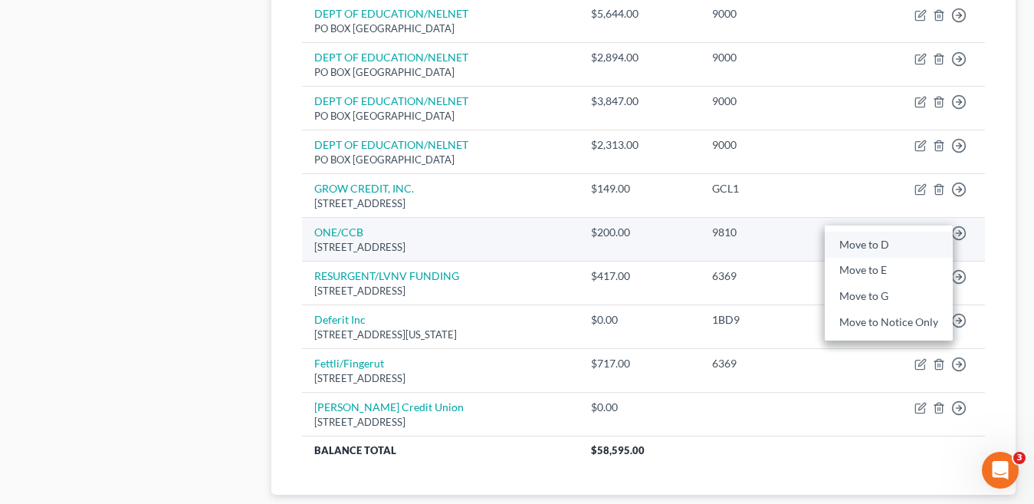
click at [876, 242] on link "Move to D" at bounding box center [889, 245] width 128 height 26
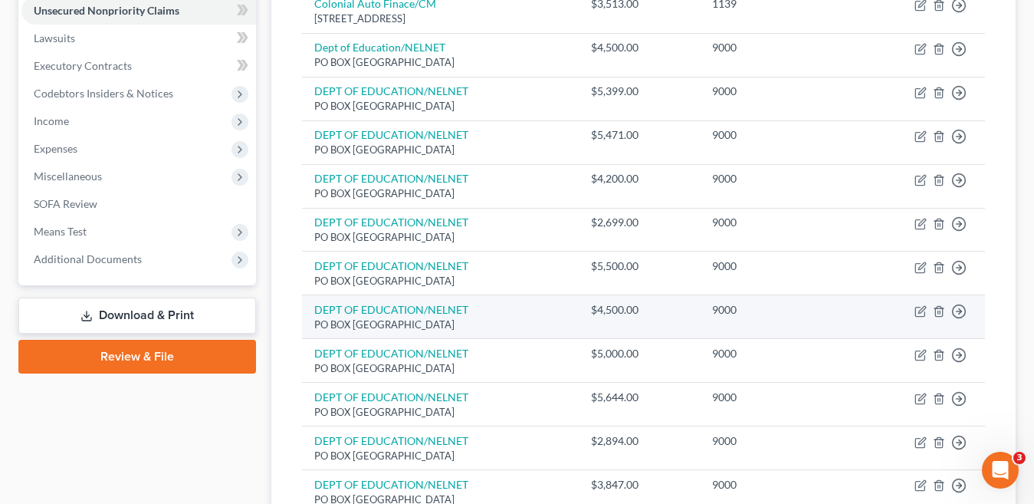
scroll to position [153, 0]
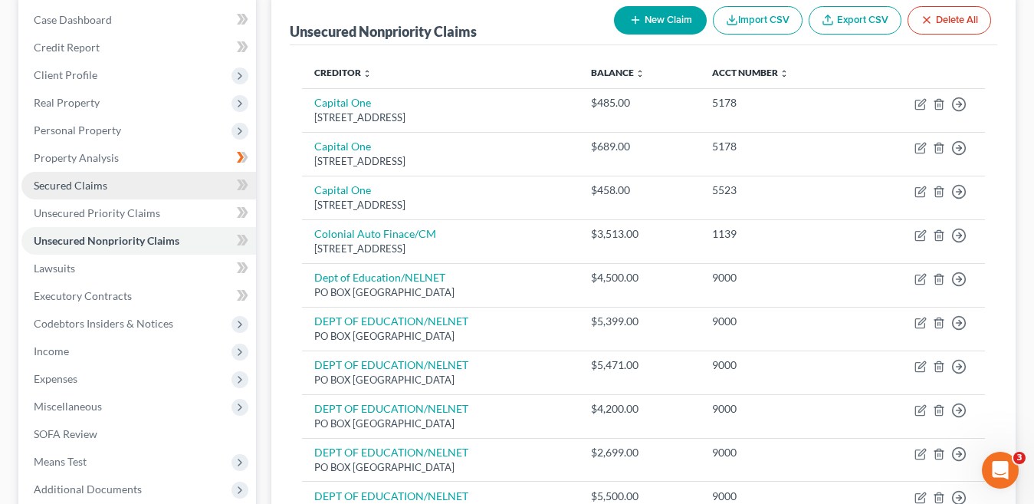
click at [112, 190] on link "Secured Claims" at bounding box center [138, 186] width 235 height 28
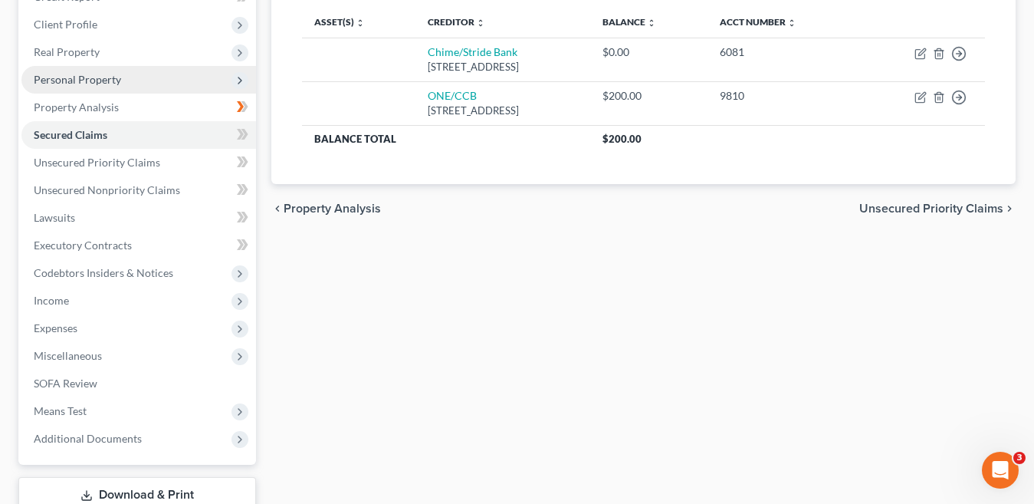
scroll to position [230, 0]
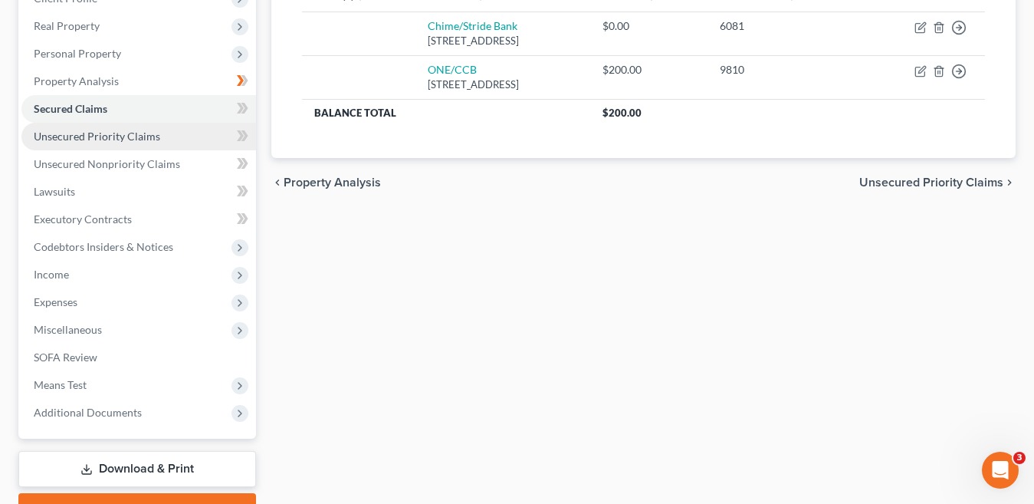
click at [142, 142] on span "Unsecured Priority Claims" at bounding box center [97, 136] width 127 height 13
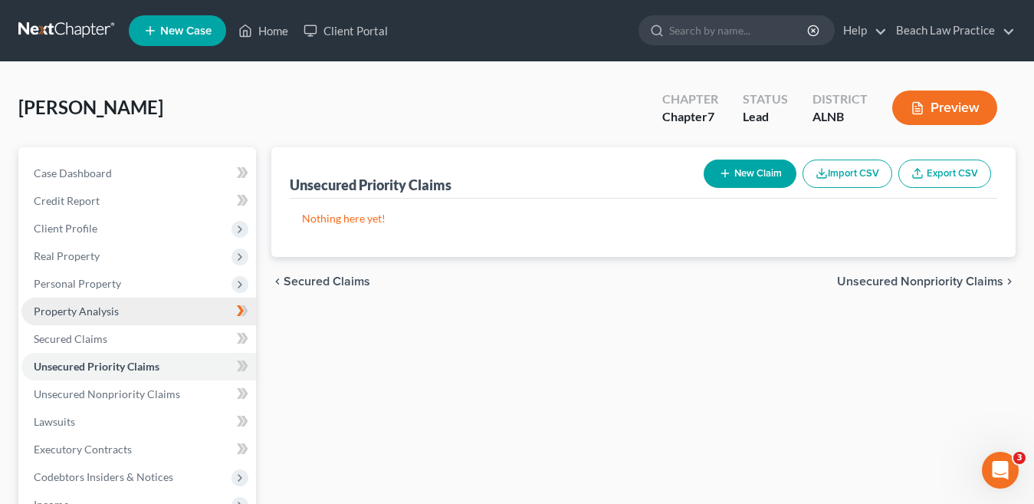
scroll to position [230, 0]
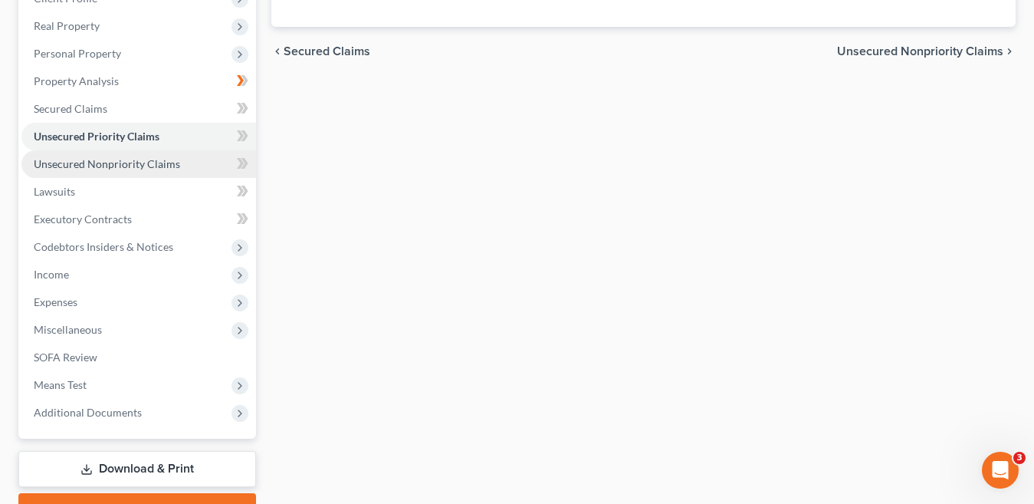
click at [149, 166] on span "Unsecured Nonpriority Claims" at bounding box center [107, 163] width 146 height 13
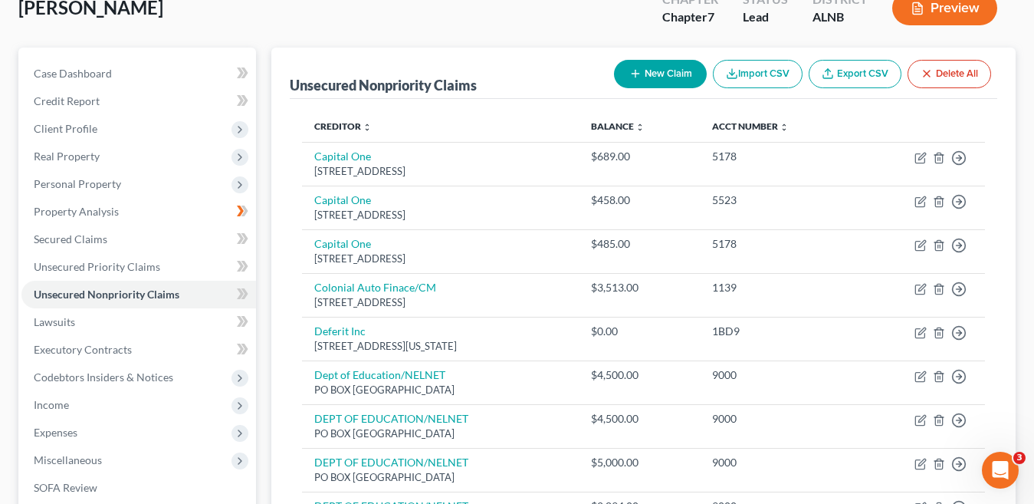
scroll to position [34, 0]
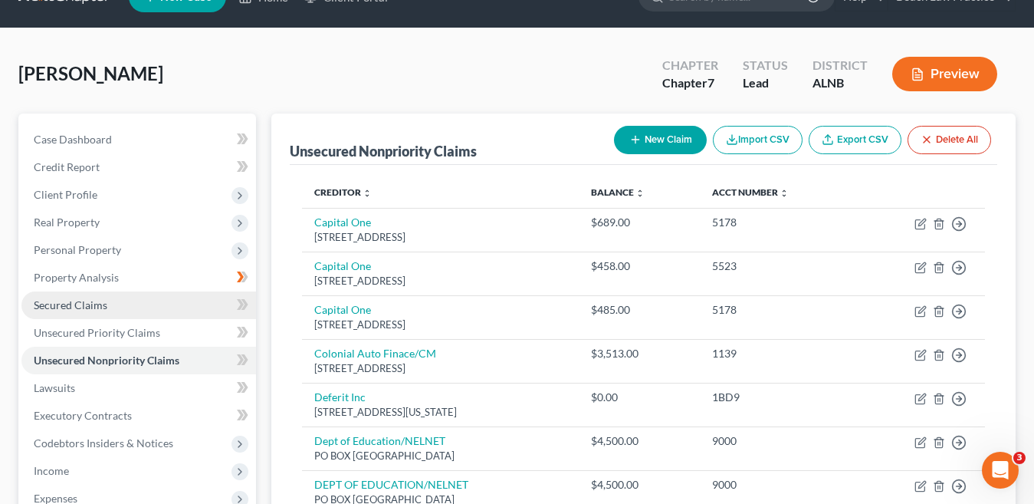
click at [157, 304] on link "Secured Claims" at bounding box center [138, 305] width 235 height 28
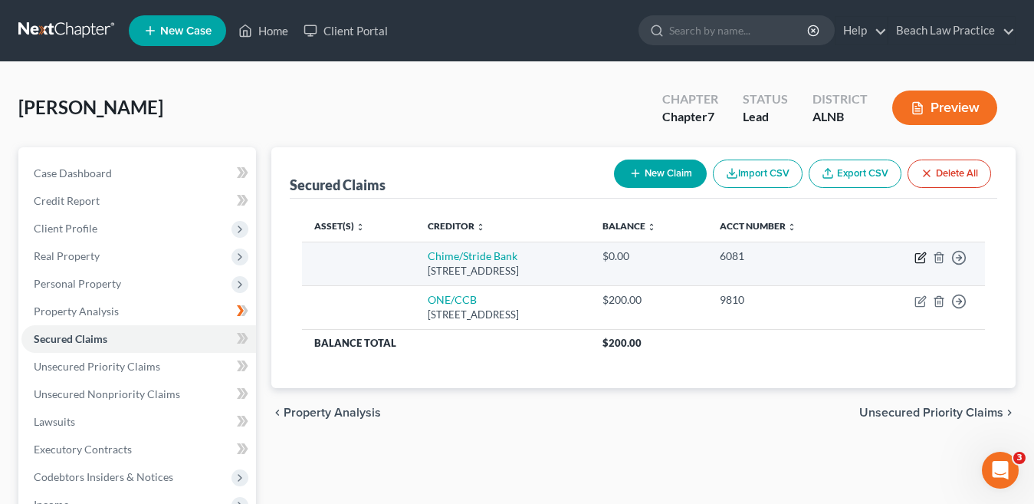
click at [921, 258] on icon "button" at bounding box center [921, 257] width 12 height 12
select select "4"
select select "0"
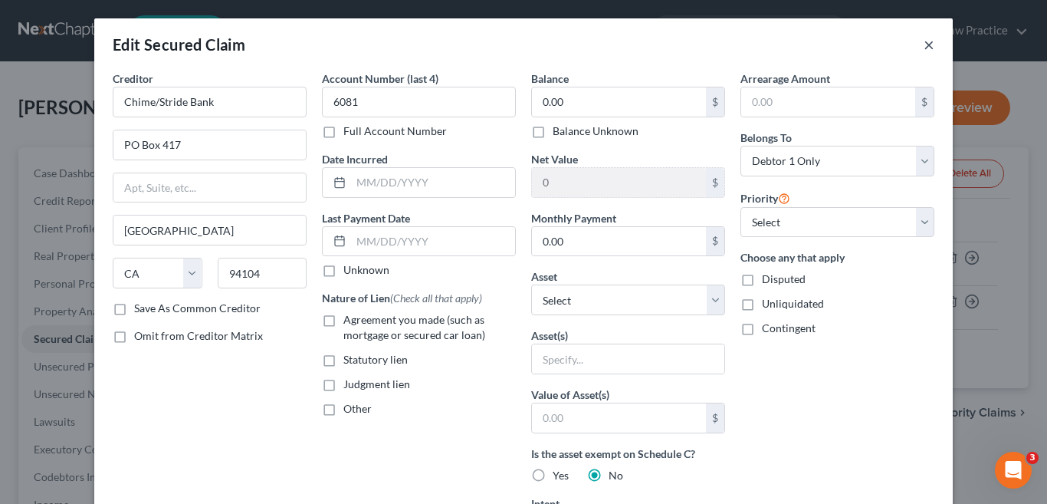
click at [924, 45] on button "×" at bounding box center [929, 44] width 11 height 18
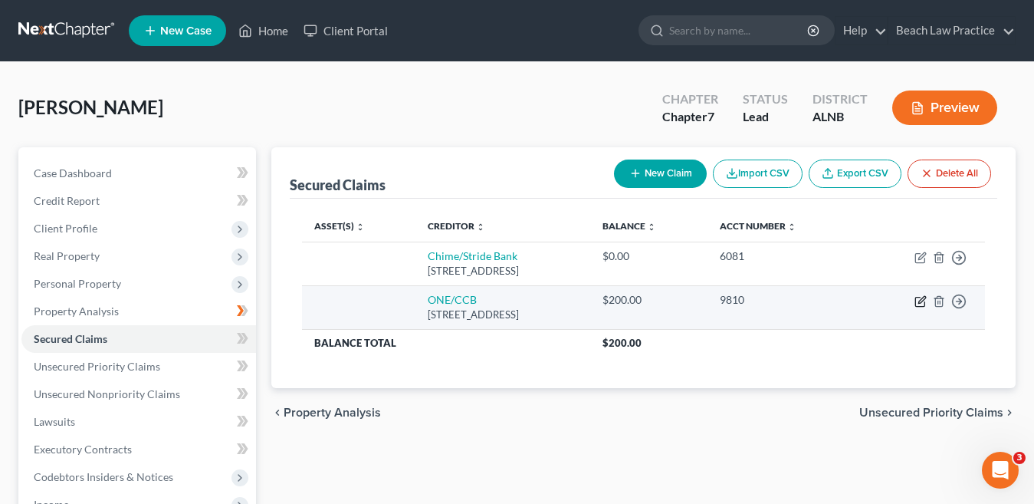
click at [921, 301] on icon "button" at bounding box center [921, 301] width 12 height 12
select select "4"
select select "0"
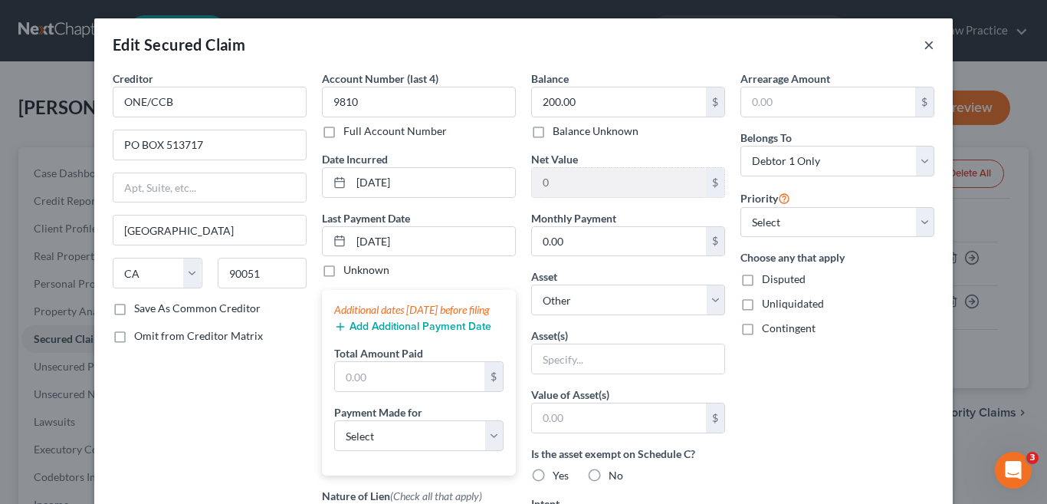
click at [924, 48] on button "×" at bounding box center [929, 44] width 11 height 18
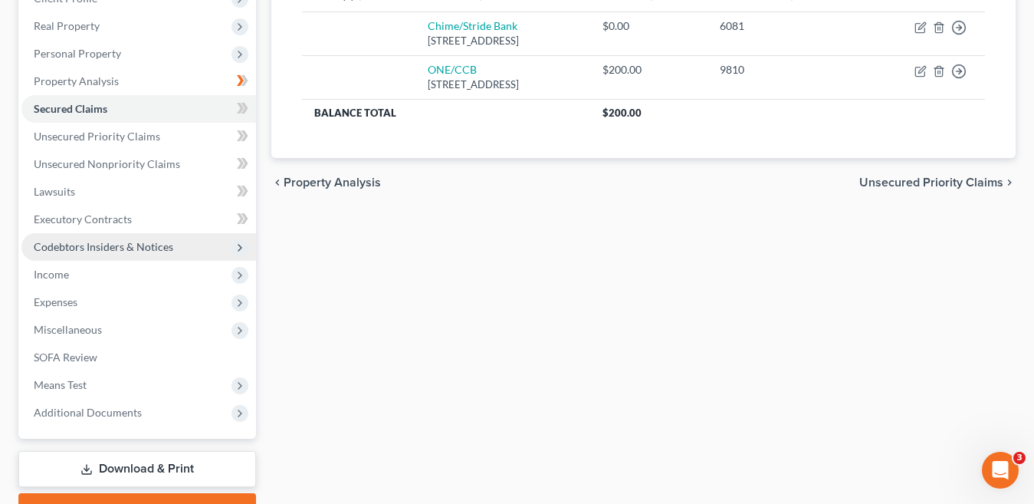
scroll to position [153, 0]
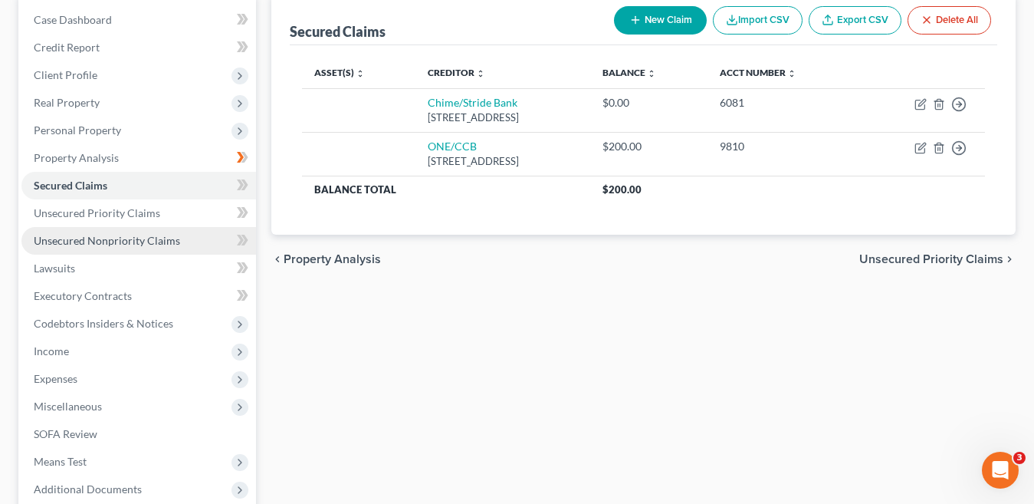
click at [136, 242] on span "Unsecured Nonpriority Claims" at bounding box center [107, 240] width 146 height 13
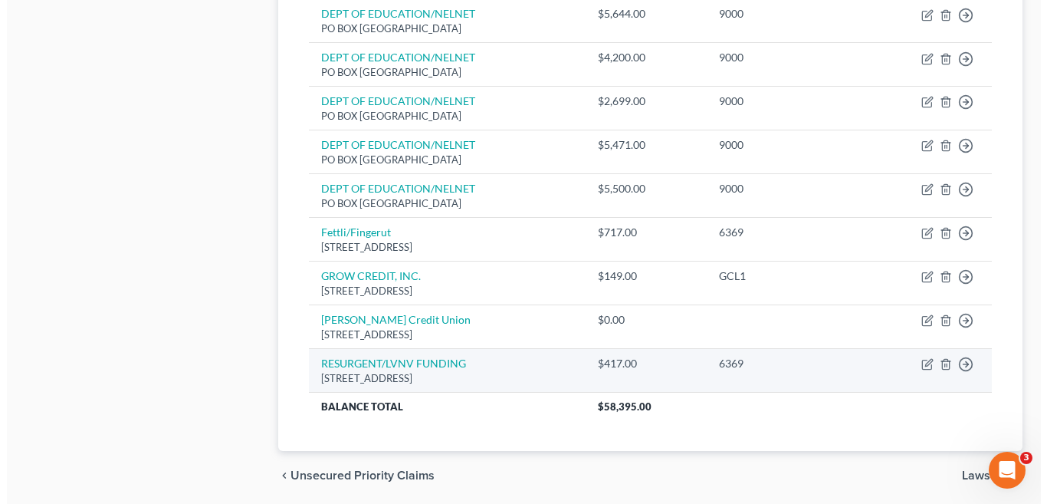
scroll to position [821, 0]
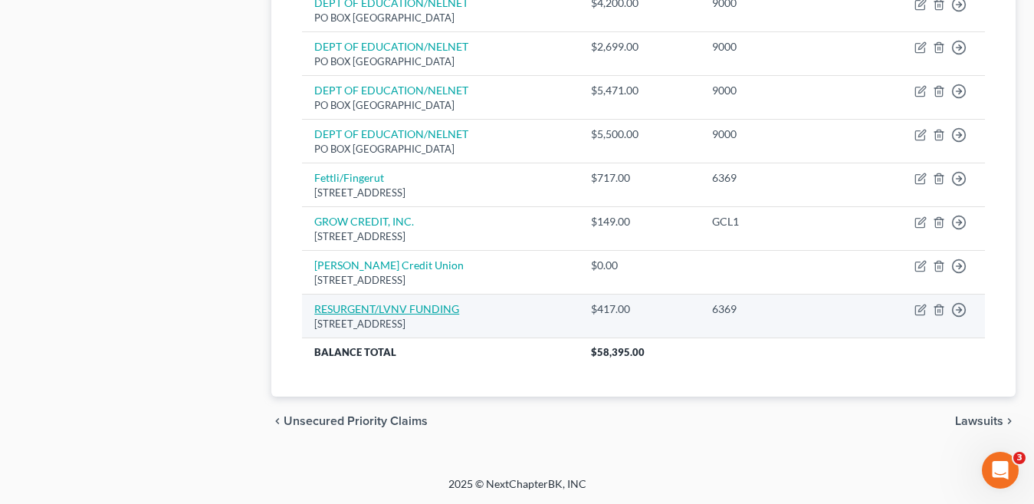
click at [442, 308] on link "RESURGENT/LVNV FUNDING" at bounding box center [386, 308] width 145 height 13
select select "42"
select select "0"
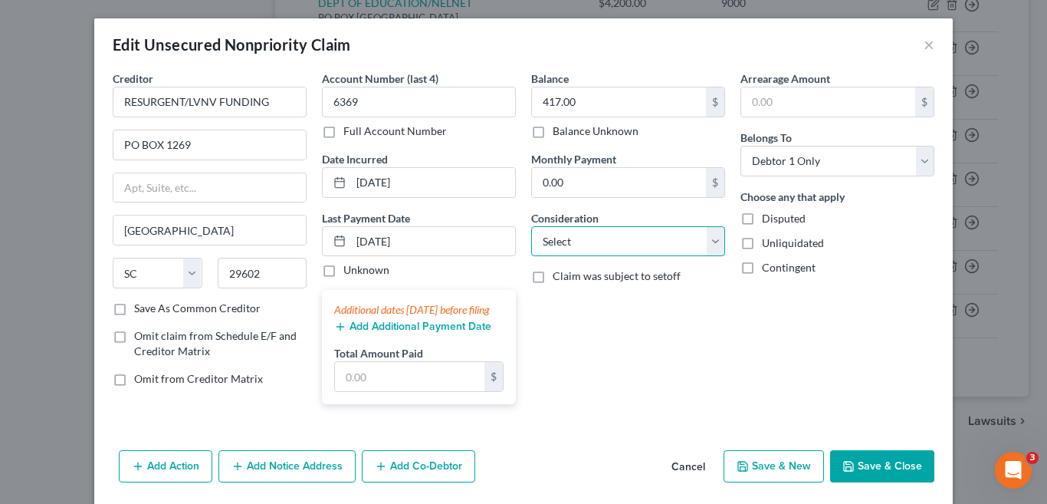
click at [706, 244] on select "Select Cable / Satellite Services Collection Agency Credit Card Debt Debt Couns…" at bounding box center [628, 241] width 194 height 31
select select "1"
click at [531, 226] on select "Select Cable / Satellite Services Collection Agency Credit Card Debt Debt Couns…" at bounding box center [628, 241] width 194 height 31
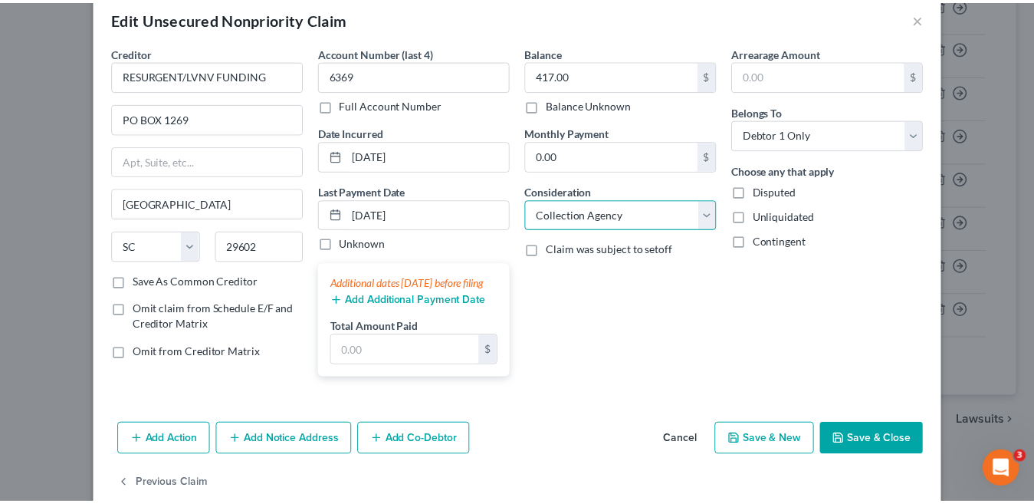
scroll to position [68, 0]
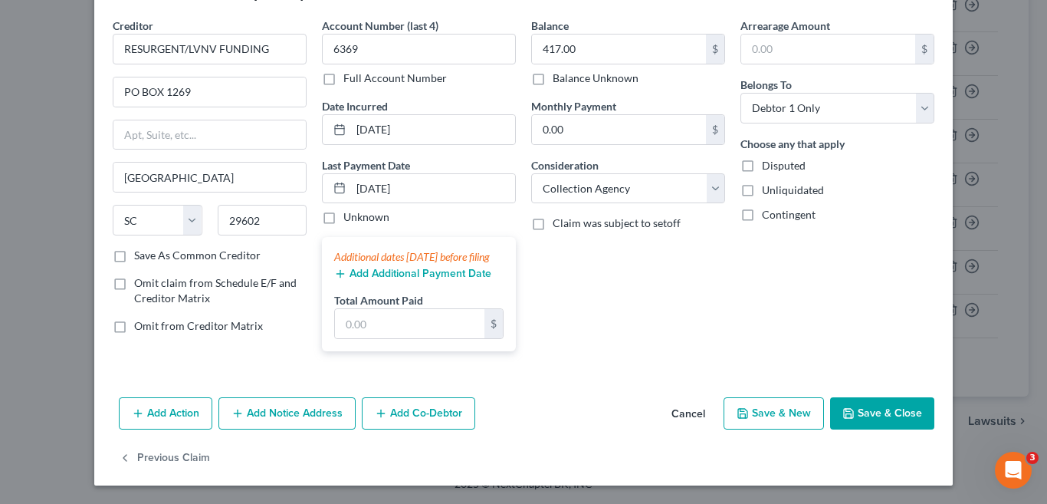
click at [893, 410] on button "Save & Close" at bounding box center [882, 413] width 104 height 32
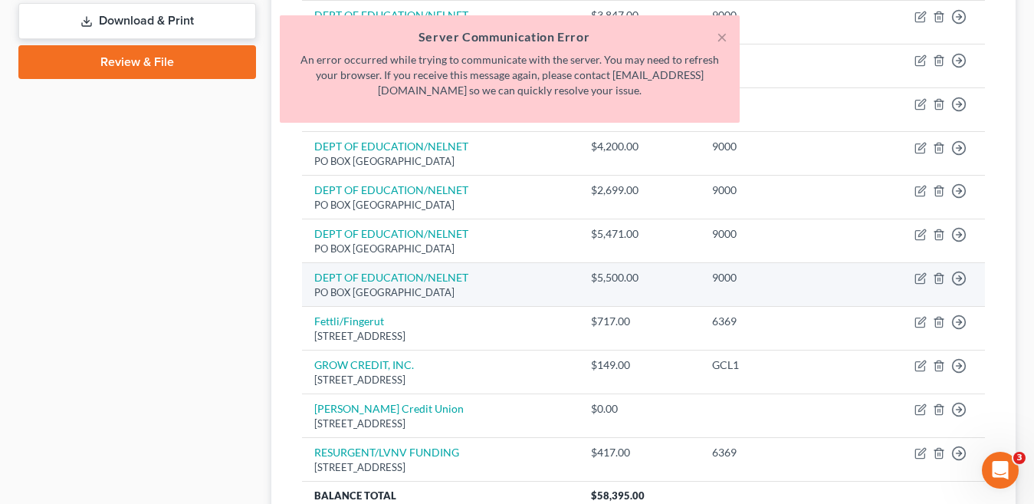
scroll to position [591, 0]
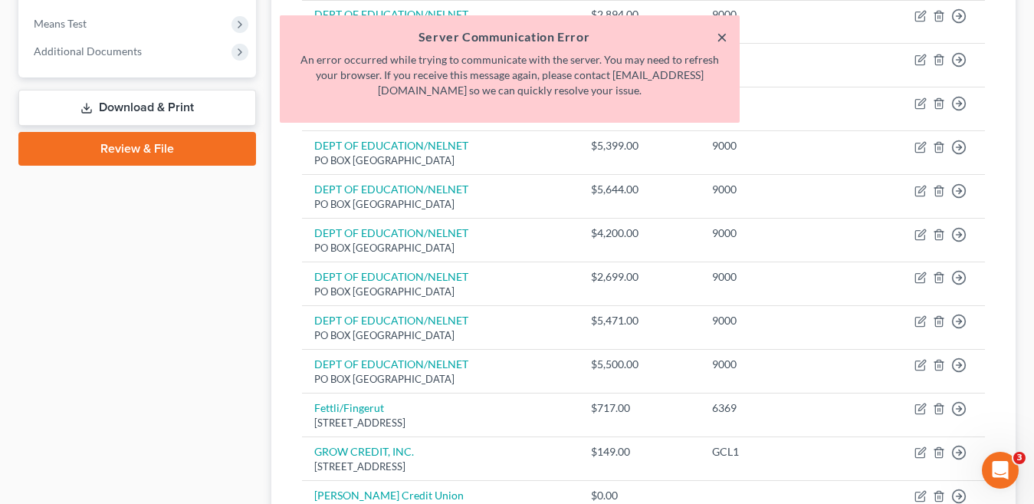
click at [723, 36] on button "×" at bounding box center [722, 37] width 11 height 18
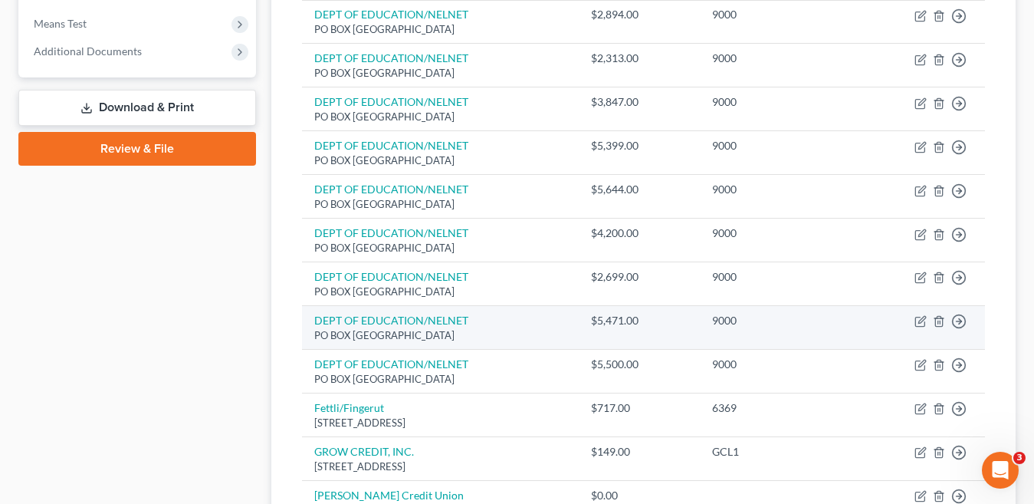
scroll to position [821, 0]
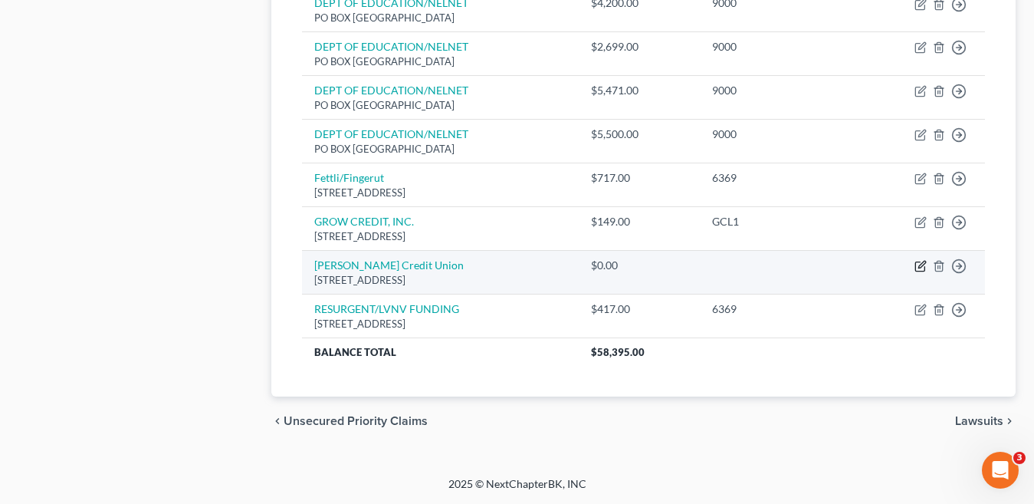
click at [924, 267] on icon "button" at bounding box center [921, 266] width 12 height 12
select select "0"
select select "14"
select select "0"
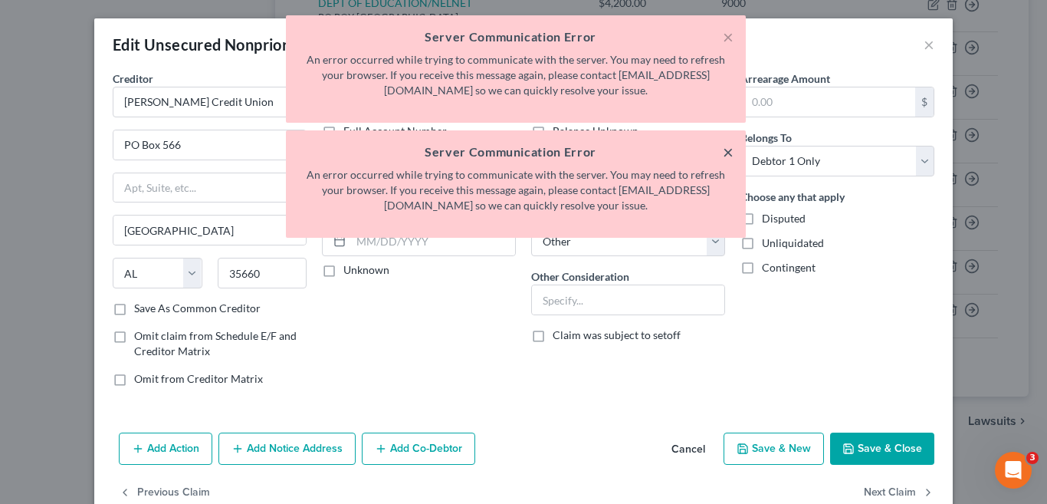
drag, startPoint x: 731, startPoint y: 153, endPoint x: 736, endPoint y: 35, distance: 118.2
click at [731, 152] on button "×" at bounding box center [728, 152] width 11 height 18
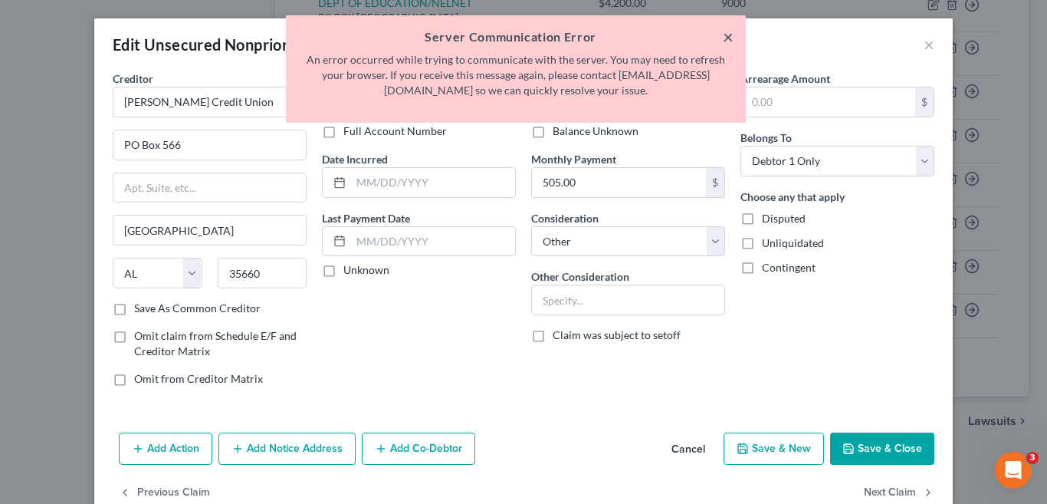
click at [730, 36] on button "×" at bounding box center [728, 37] width 11 height 18
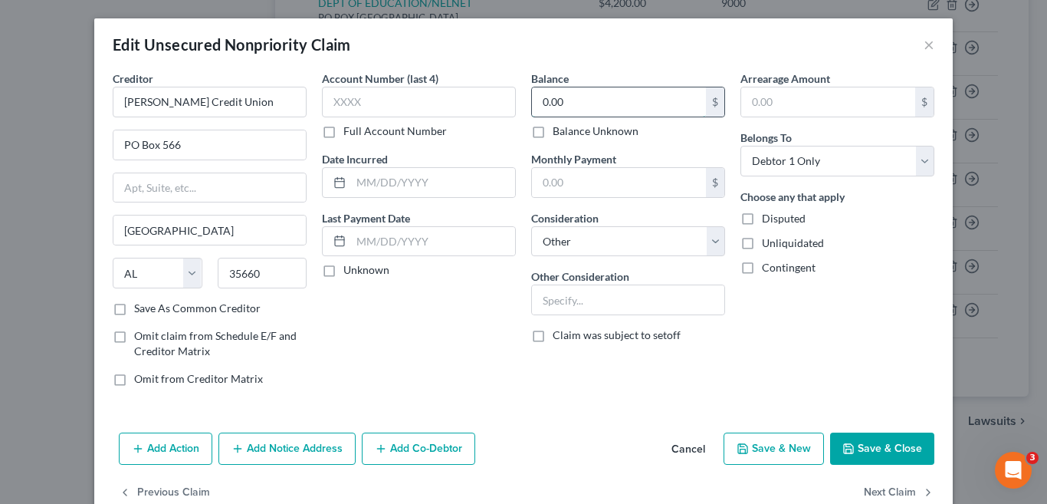
click at [587, 106] on input "0.00" at bounding box center [619, 101] width 174 height 29
type input "505.00"
click at [422, 98] on input "text" at bounding box center [419, 102] width 194 height 31
type input "1000"
click at [872, 446] on button "Save & Close" at bounding box center [882, 448] width 104 height 32
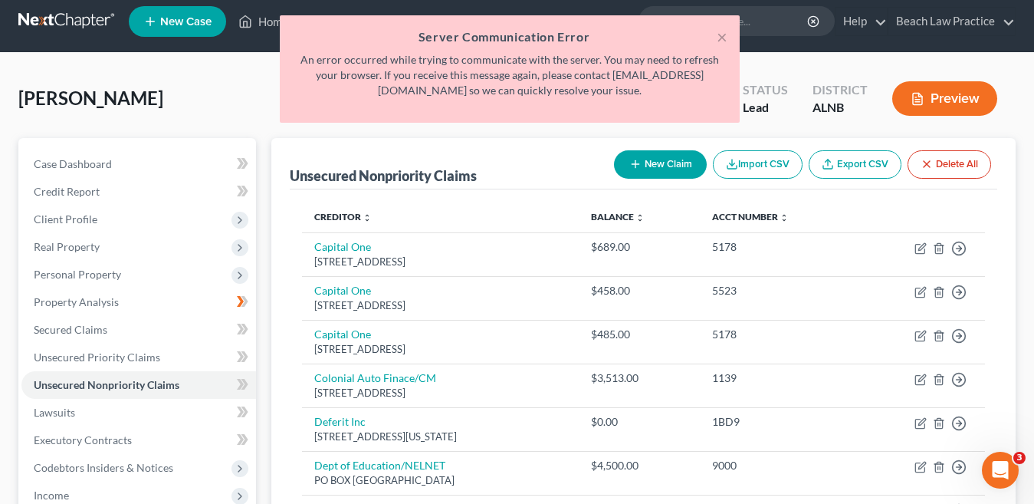
scroll to position [0, 0]
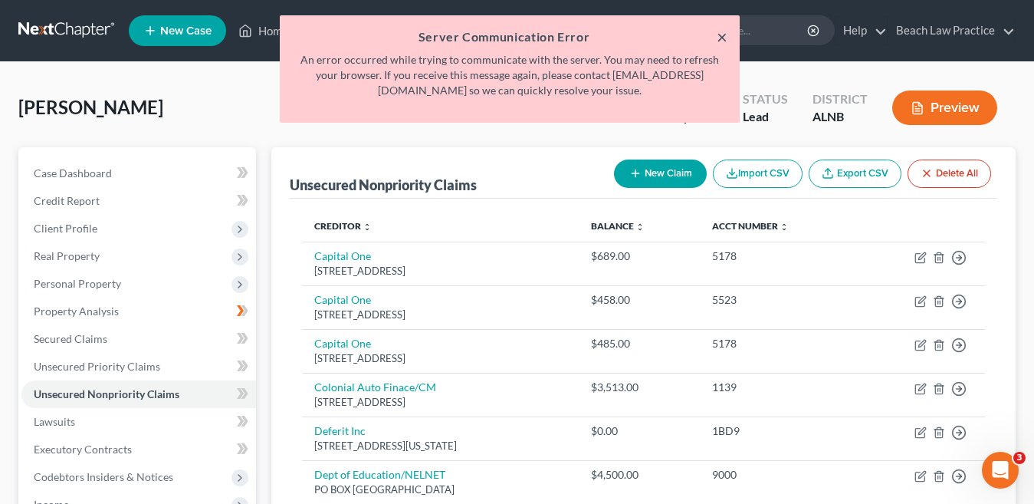
click at [725, 35] on button "×" at bounding box center [722, 37] width 11 height 18
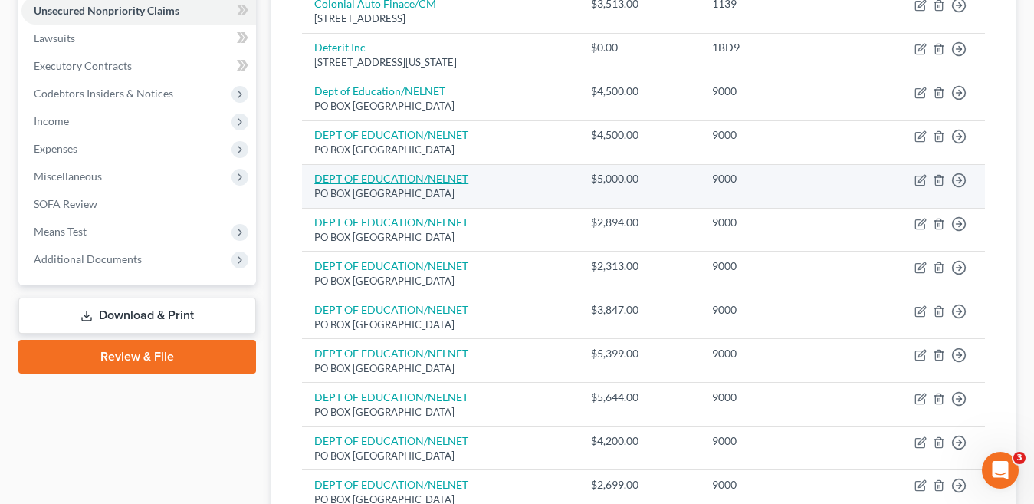
scroll to position [636, 0]
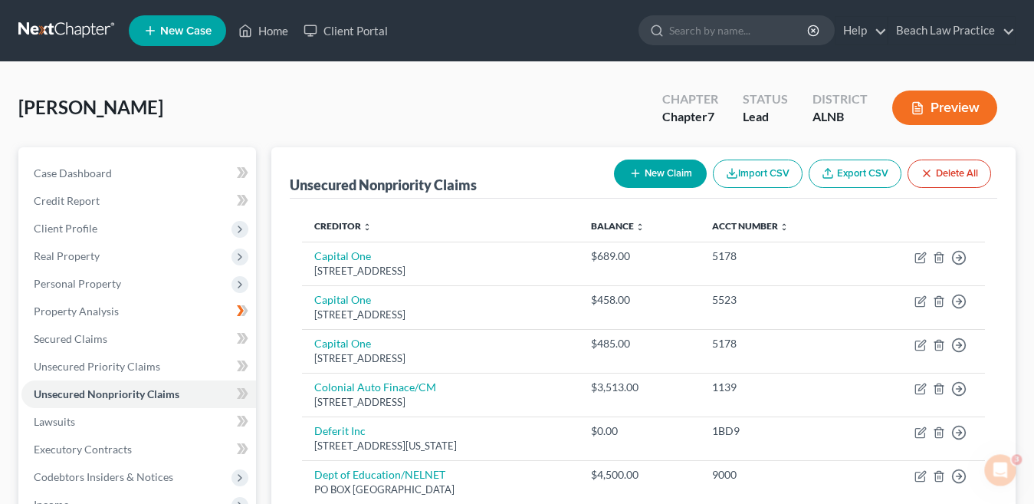
click at [560, 118] on div "[PERSON_NAME] Upgraded Chapter Chapter 7 Status Lead District [GEOGRAPHIC_DATA]…" at bounding box center [516, 114] width 997 height 67
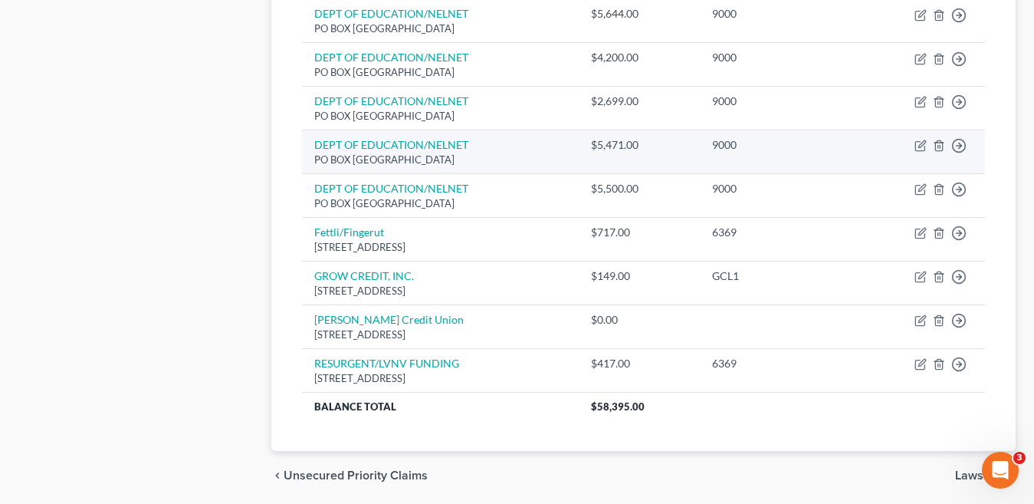
scroll to position [821, 0]
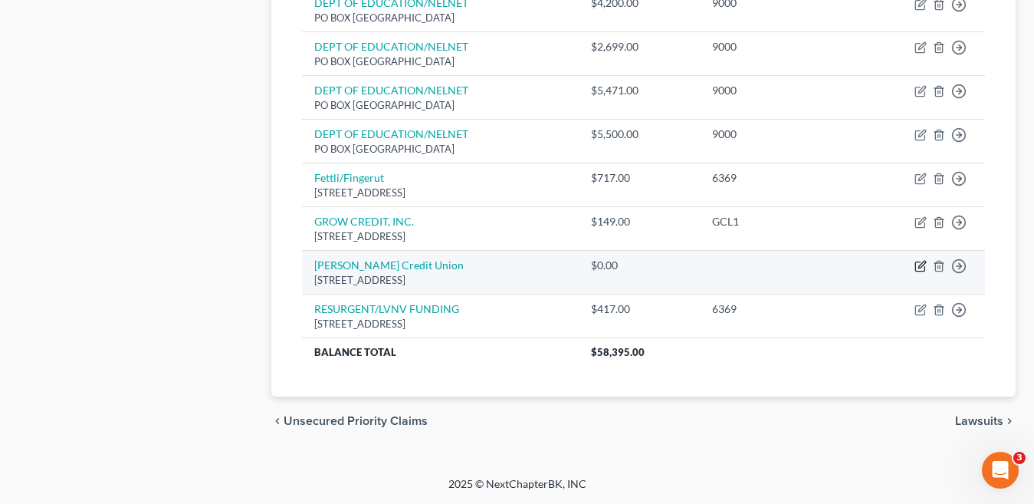
click at [919, 268] on icon "button" at bounding box center [921, 264] width 7 height 7
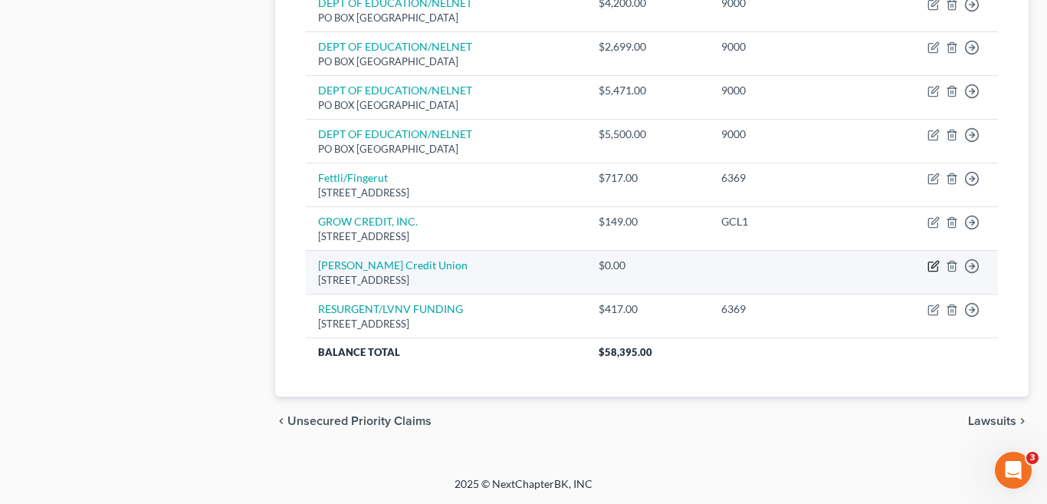
select select "0"
select select "14"
select select "0"
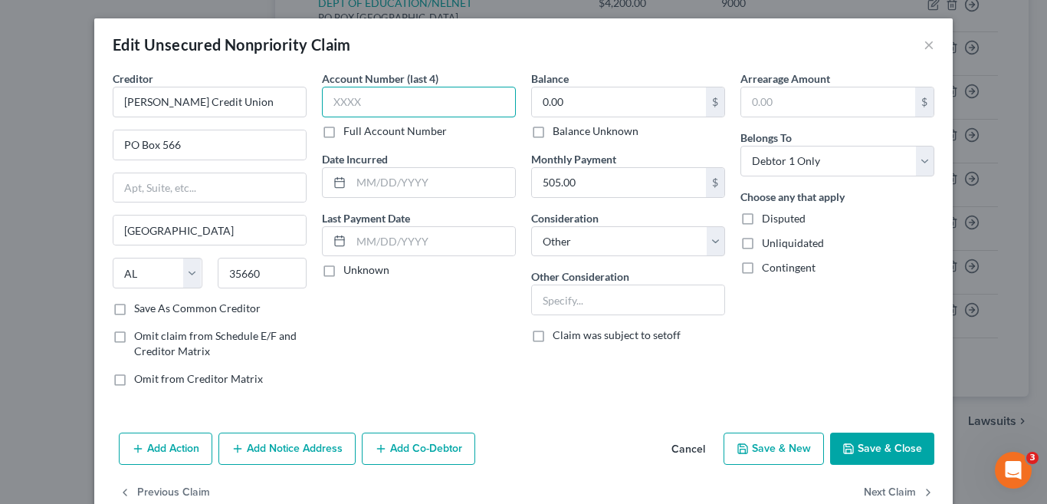
click at [393, 106] on input "text" at bounding box center [419, 102] width 194 height 31
type input "1000"
click at [562, 101] on input "0.00" at bounding box center [619, 101] width 174 height 29
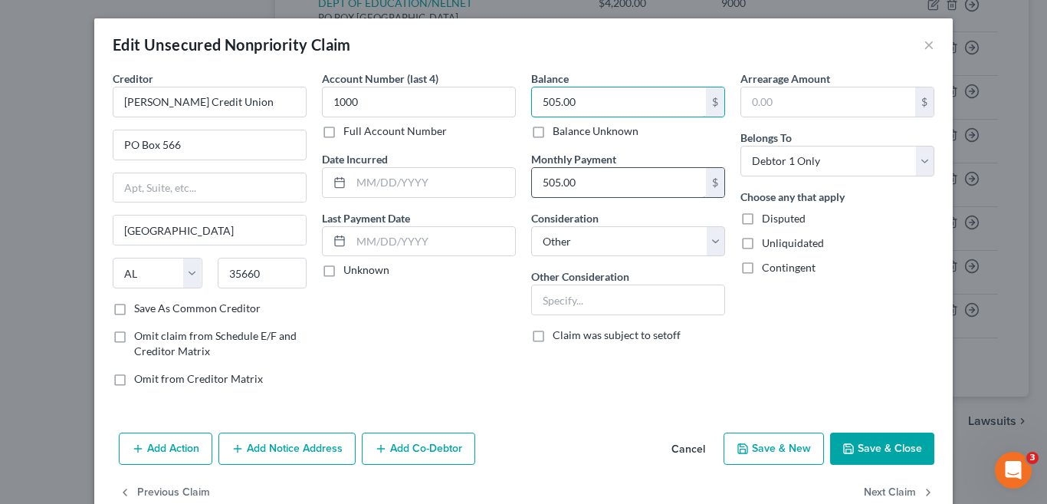
type input "505.00"
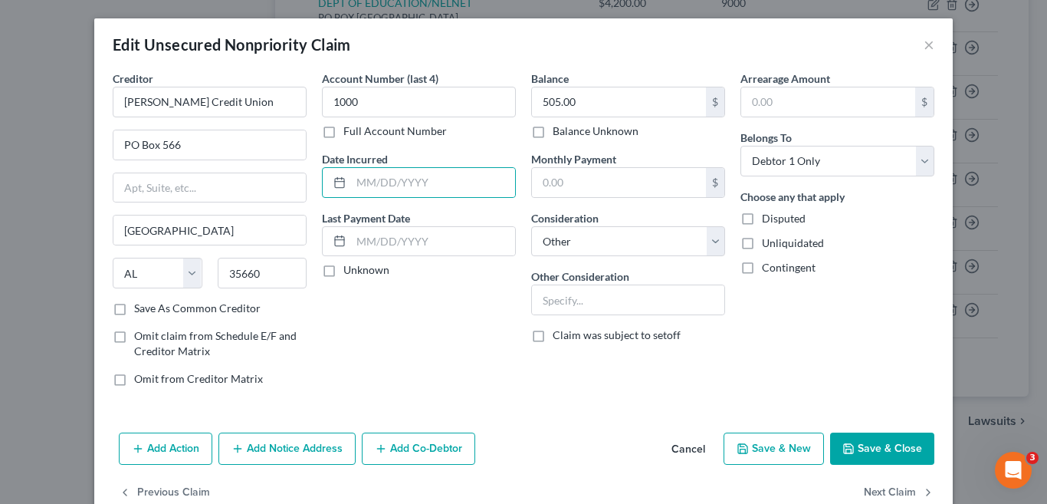
click at [868, 451] on button "Save & Close" at bounding box center [882, 448] width 104 height 32
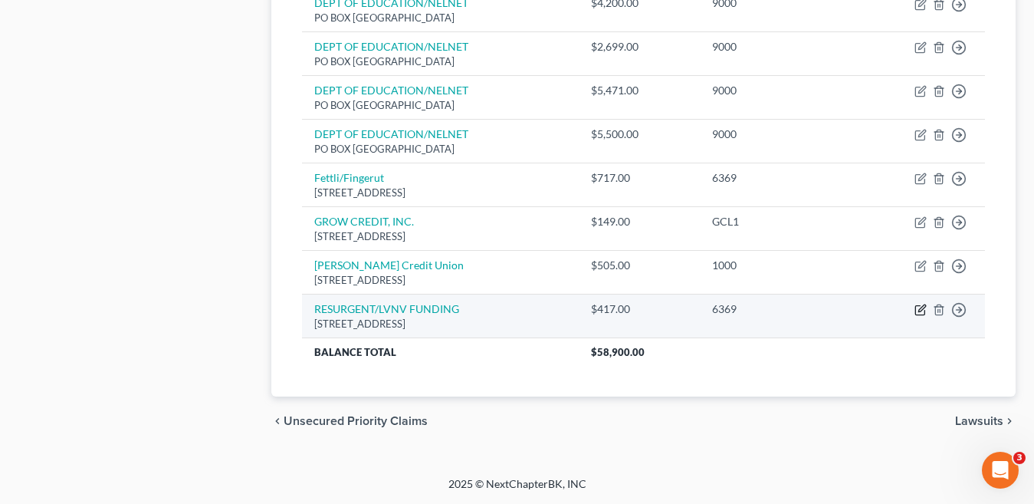
click at [920, 311] on icon "button" at bounding box center [921, 310] width 12 height 12
select select "42"
select select "0"
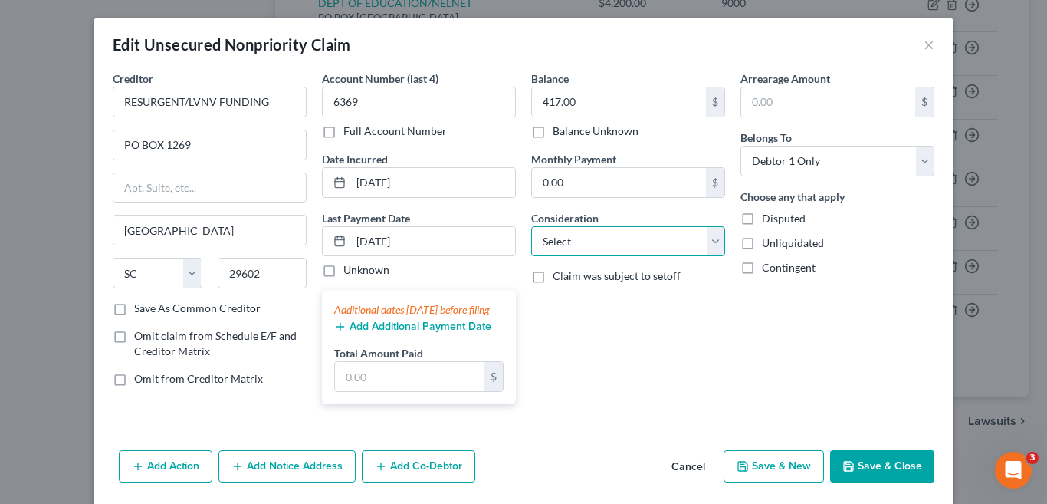
click at [706, 244] on select "Select Cable / Satellite Services Collection Agency Credit Card Debt Debt Couns…" at bounding box center [628, 241] width 194 height 31
select select "1"
click at [531, 226] on select "Select Cable / Satellite Services Collection Agency Credit Card Debt Debt Couns…" at bounding box center [628, 241] width 194 height 31
click at [873, 481] on button "Save & Close" at bounding box center [882, 466] width 104 height 32
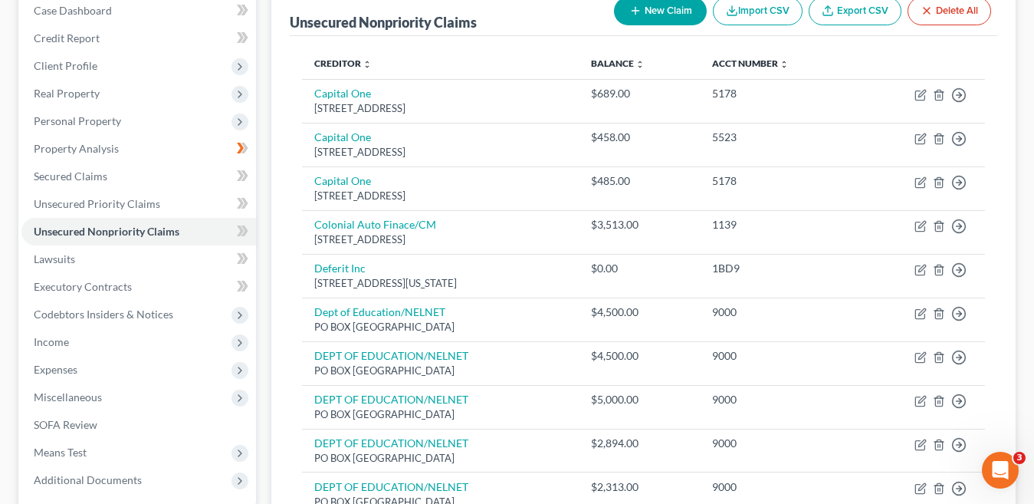
scroll to position [131, 0]
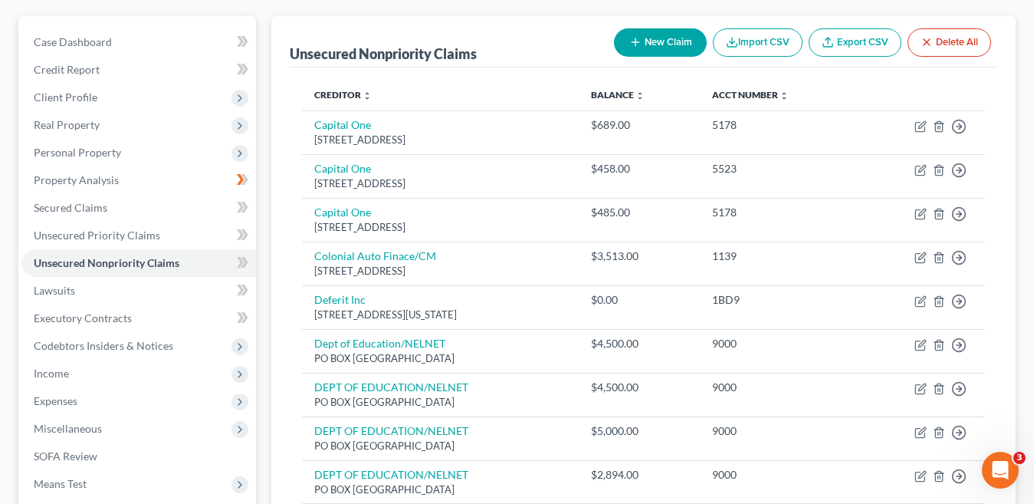
click at [665, 48] on button "New Claim" at bounding box center [660, 42] width 93 height 28
select select "0"
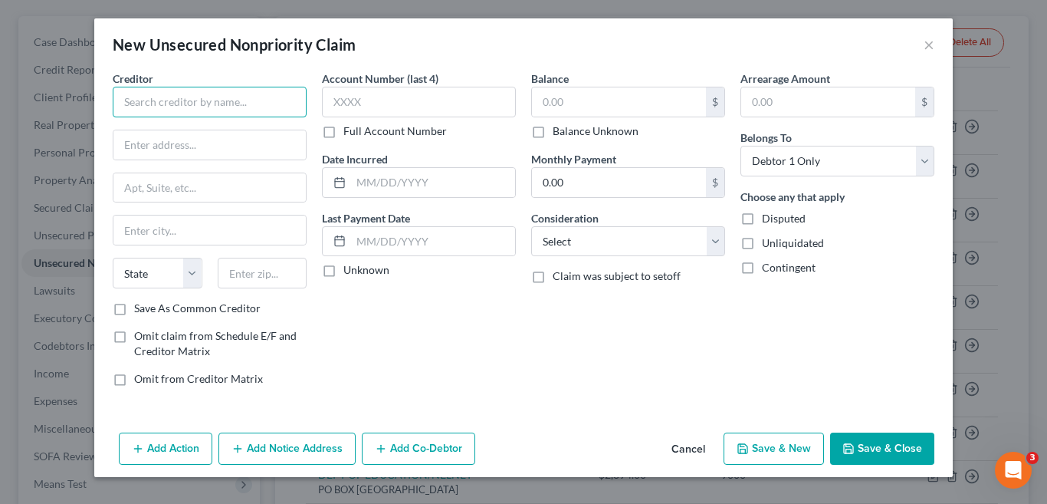
click at [188, 107] on input "text" at bounding box center [210, 102] width 194 height 31
type input "v"
type input "Verizon Wireless"
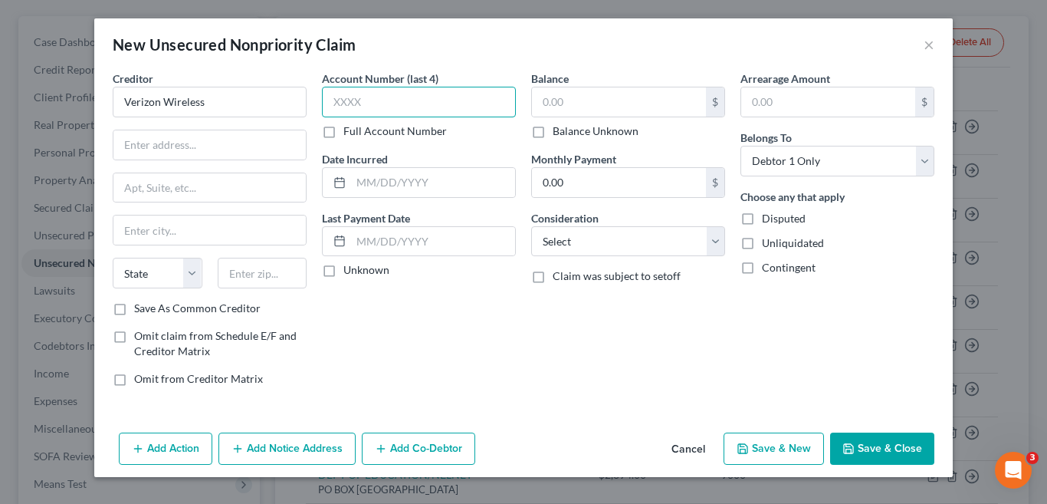
click at [359, 107] on input "text" at bounding box center [419, 102] width 194 height 31
type input "4269"
click at [268, 149] on input "text" at bounding box center [209, 144] width 192 height 29
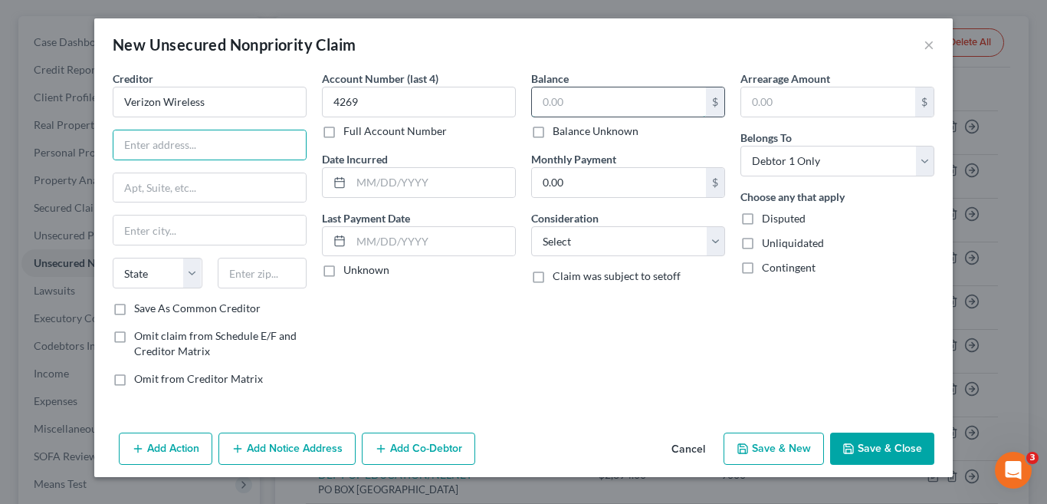
click at [596, 105] on input "text" at bounding box center [619, 101] width 174 height 29
type input "1,535.00"
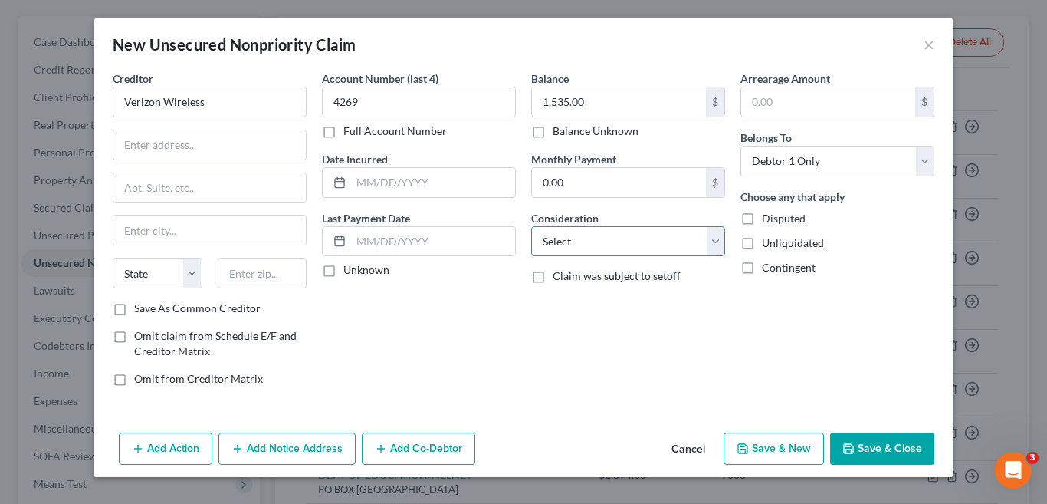
click at [718, 241] on select "Select Cable / Satellite Services Collection Agency Credit Card Debt Debt Couns…" at bounding box center [628, 241] width 194 height 31
select select "14"
click at [531, 226] on select "Select Cable / Satellite Services Collection Agency Credit Card Debt Debt Couns…" at bounding box center [628, 241] width 194 height 31
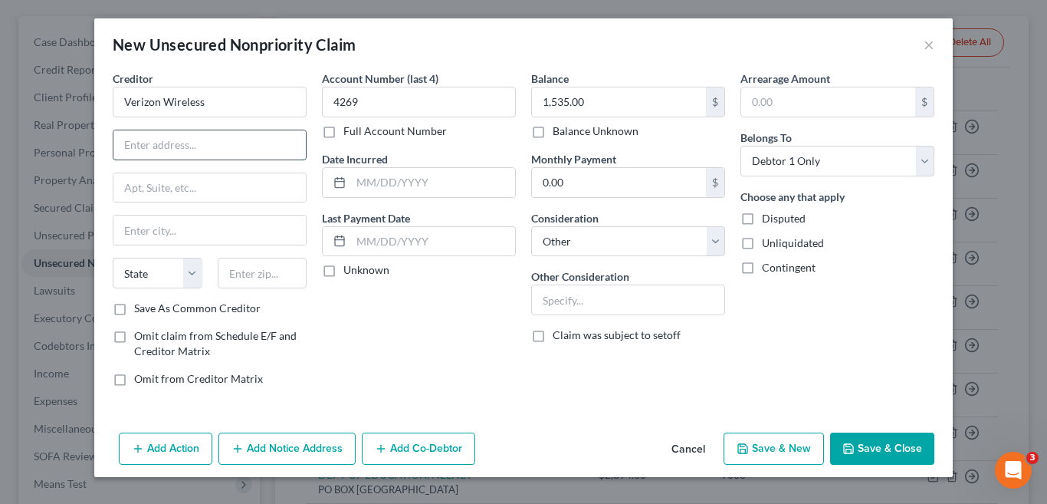
click at [232, 153] on input "text" at bounding box center [209, 144] width 192 height 29
click at [153, 153] on input "text" at bounding box center [209, 144] width 192 height 29
type input "PO Box 650051"
click at [171, 228] on input "text" at bounding box center [209, 229] width 192 height 29
type input "[GEOGRAPHIC_DATA]"
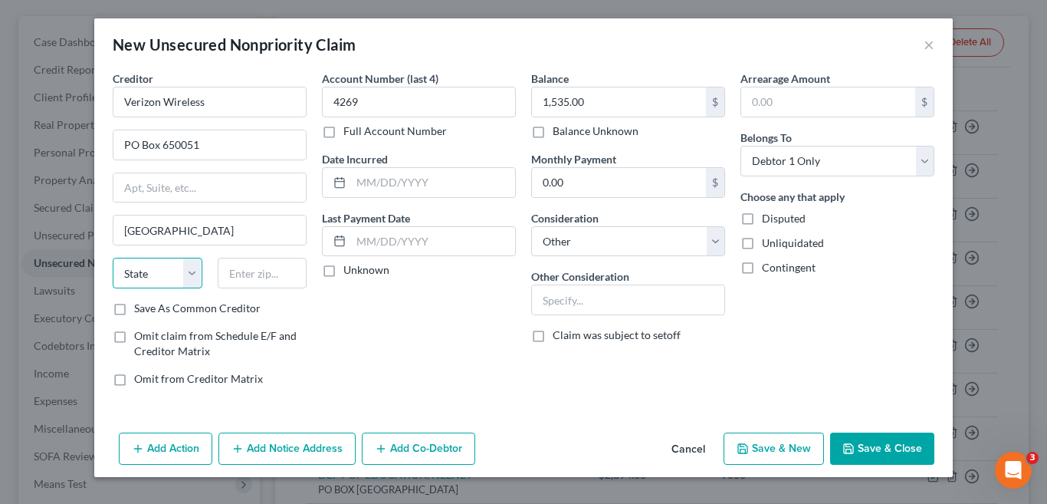
click at [183, 271] on select "State [US_STATE] AK AR AZ CA CO CT DE DC [GEOGRAPHIC_DATA] [GEOGRAPHIC_DATA] GU…" at bounding box center [158, 273] width 90 height 31
select select "45"
click at [113, 258] on select "State [US_STATE] AK AR AZ CA CO CT DE DC [GEOGRAPHIC_DATA] [GEOGRAPHIC_DATA] GU…" at bounding box center [158, 273] width 90 height 31
click at [238, 268] on input "text" at bounding box center [263, 273] width 90 height 31
type input "75265"
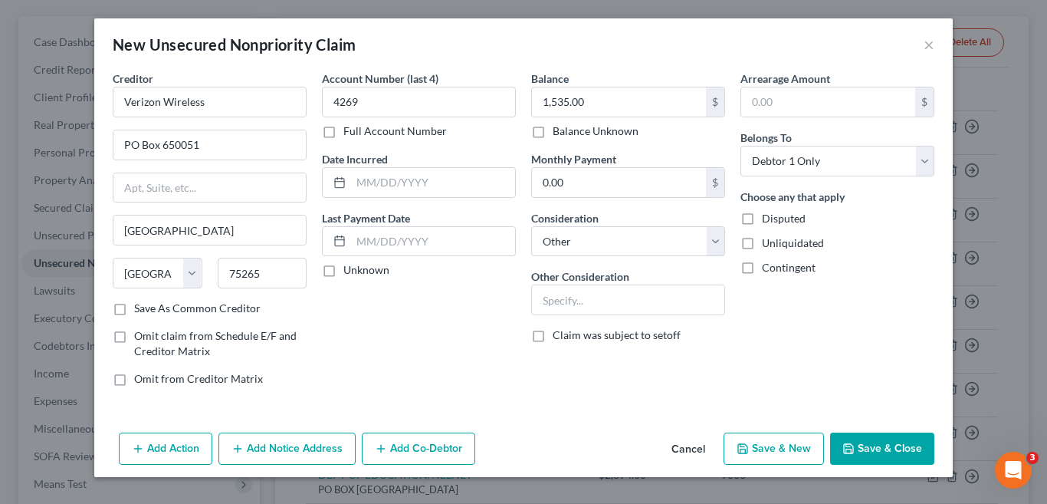
click at [439, 316] on div "Account Number (last 4) 4269 Full Account Number Date Incurred Last Payment Dat…" at bounding box center [418, 235] width 209 height 328
click at [893, 452] on button "Save & Close" at bounding box center [882, 448] width 104 height 32
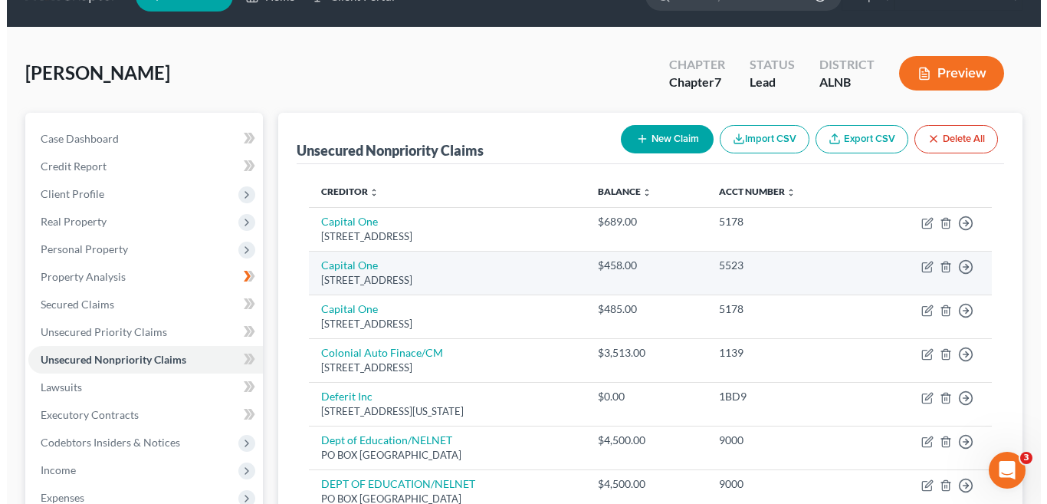
scroll to position [0, 0]
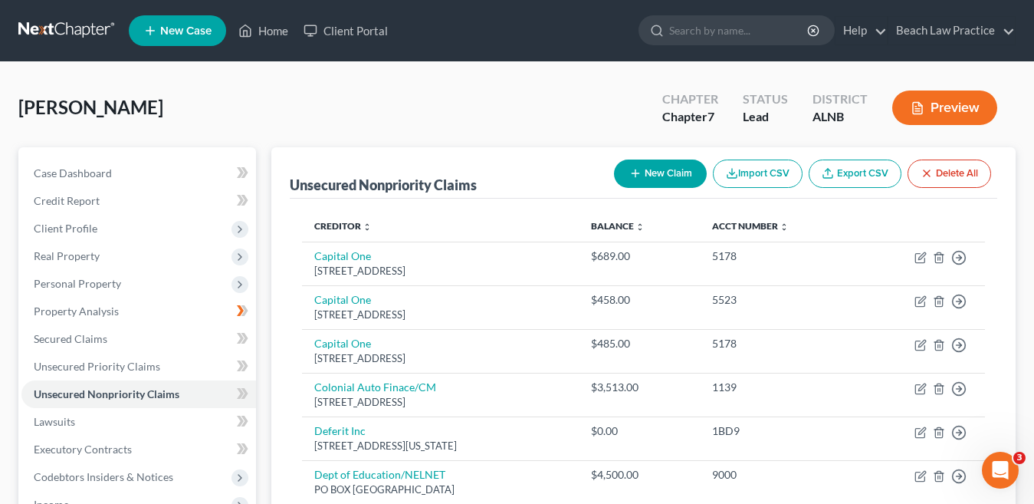
click at [675, 181] on button "New Claim" at bounding box center [660, 173] width 93 height 28
select select "0"
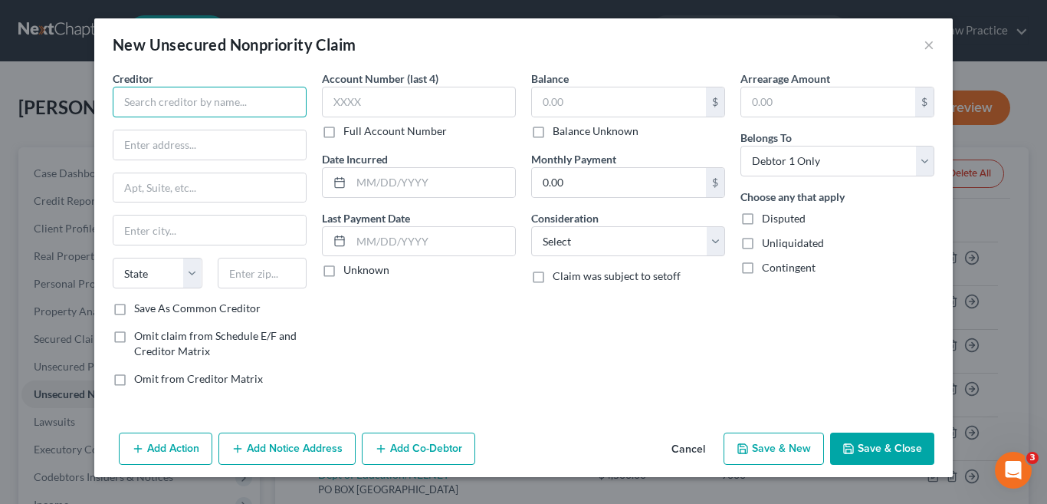
click at [245, 112] on input "text" at bounding box center [210, 102] width 194 height 31
type input "N.A.E Federal Credit Union"
click at [253, 150] on input "text" at bounding box center [209, 144] width 192 height 29
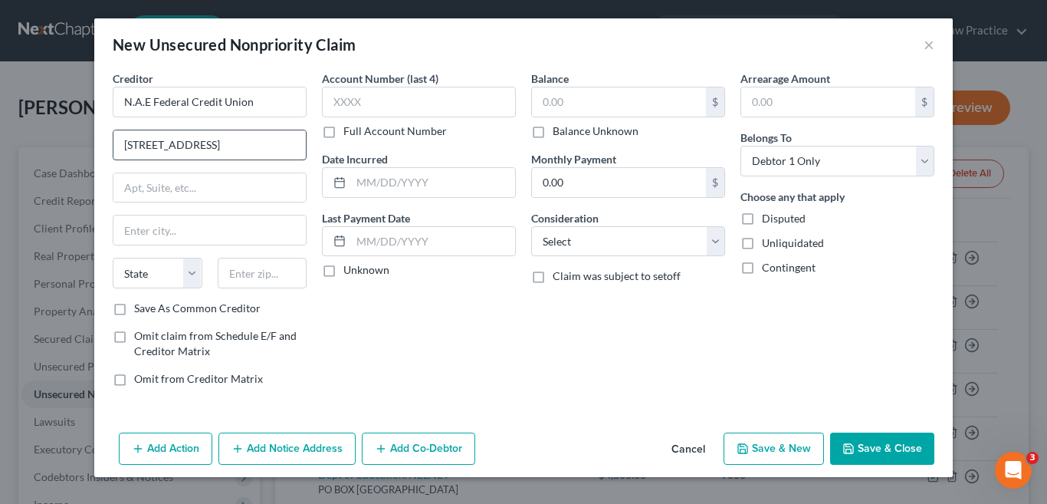
click at [125, 141] on input "[STREET_ADDRESS]" at bounding box center [209, 144] width 192 height 29
type input "c/o [STREET_ADDRESS]"
click at [161, 191] on input "text" at bounding box center [209, 187] width 192 height 29
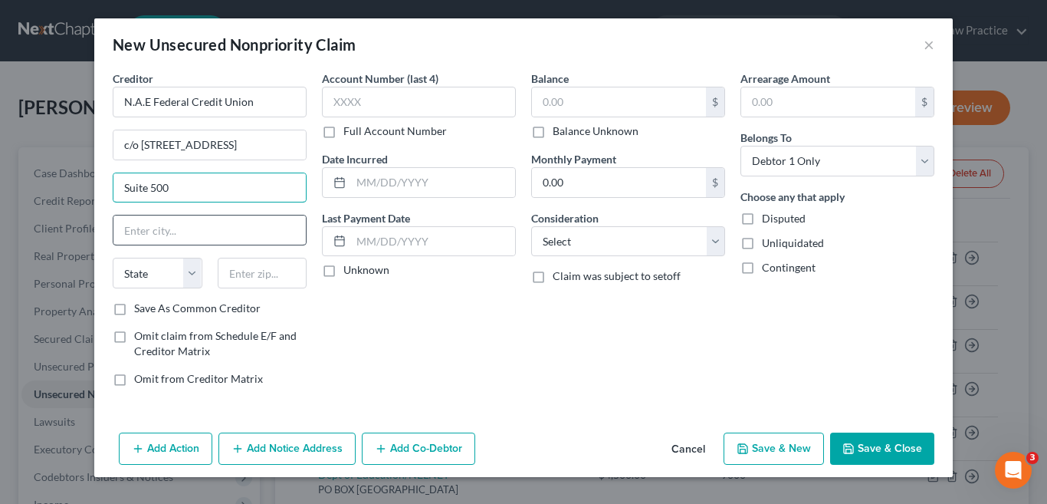
type input "Suite 500"
click at [191, 235] on input "text" at bounding box center [209, 229] width 192 height 29
type input "[US_STATE][GEOGRAPHIC_DATA]"
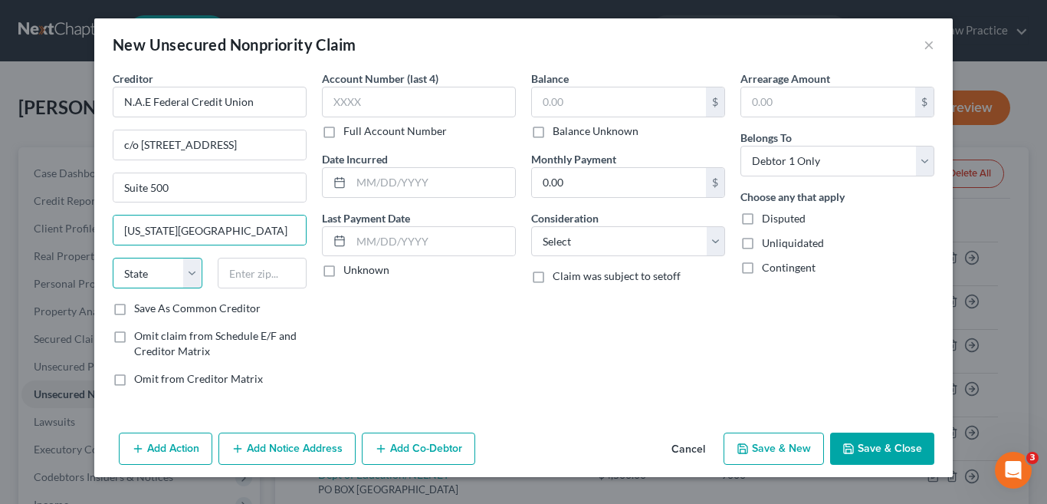
click at [191, 274] on select "State [US_STATE] AK AR AZ CA CO CT DE DC [GEOGRAPHIC_DATA] [GEOGRAPHIC_DATA] GU…" at bounding box center [158, 273] width 90 height 31
click at [146, 271] on select "State [US_STATE] AK AR AZ CA CO CT DE DC [GEOGRAPHIC_DATA] [GEOGRAPHIC_DATA] GU…" at bounding box center [158, 273] width 90 height 31
click at [190, 274] on select "State [US_STATE] AK AR AZ CA CO CT DE DC [GEOGRAPHIC_DATA] [GEOGRAPHIC_DATA] GU…" at bounding box center [158, 273] width 90 height 31
select select "48"
click at [113, 258] on select "State [US_STATE] AK AR AZ CA CO CT DE DC [GEOGRAPHIC_DATA] [GEOGRAPHIC_DATA] GU…" at bounding box center [158, 273] width 90 height 31
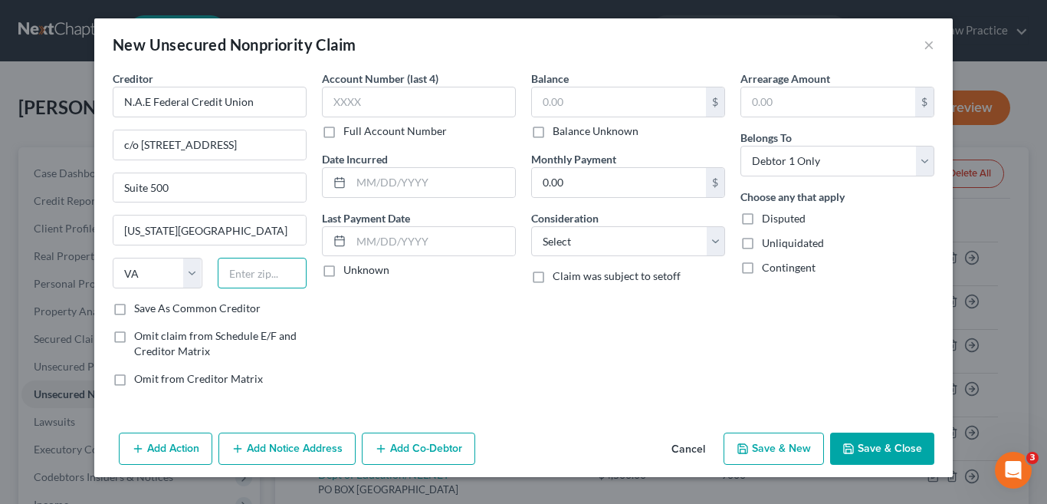
click at [254, 270] on input "text" at bounding box center [263, 273] width 90 height 31
type input "23462"
click at [406, 356] on div "Account Number (last 4) Full Account Number Date Incurred Last Payment Date Unk…" at bounding box center [418, 235] width 209 height 328
click at [354, 106] on input "text" at bounding box center [419, 102] width 194 height 31
click at [561, 103] on input "text" at bounding box center [619, 101] width 174 height 29
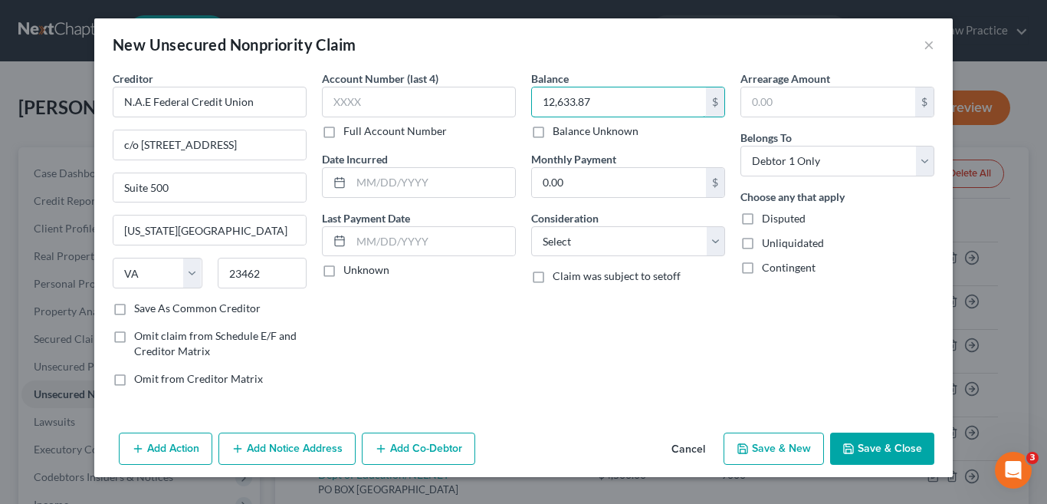
type input "12,633.87"
click at [300, 455] on button "Add Notice Address" at bounding box center [287, 448] width 137 height 32
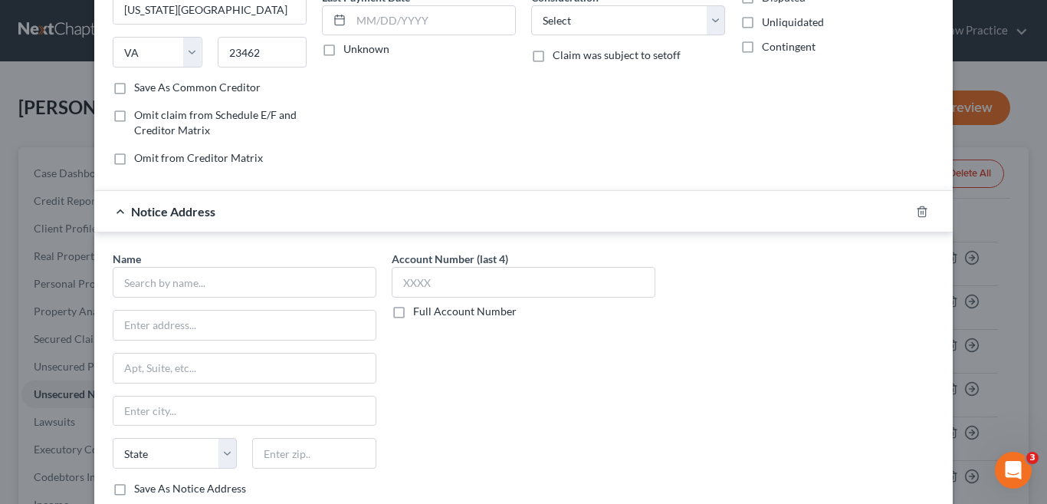
scroll to position [307, 0]
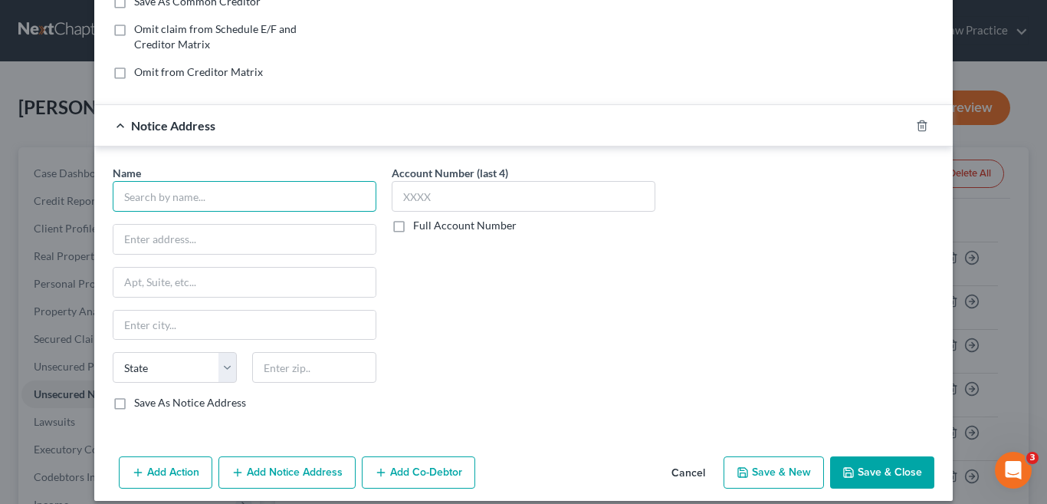
click at [232, 196] on input "text" at bounding box center [245, 196] width 264 height 31
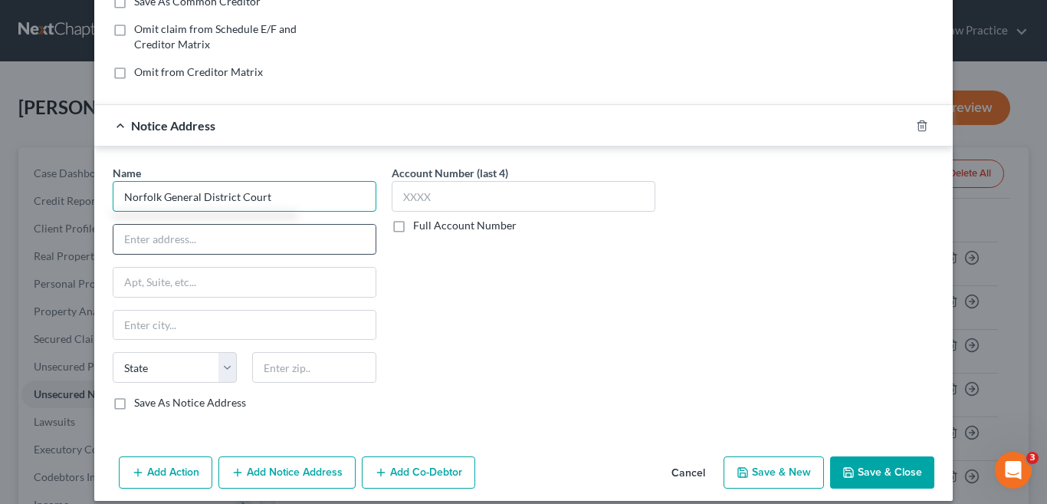
type input "Norfolk General District Court"
click at [200, 241] on input "text" at bounding box center [244, 239] width 262 height 29
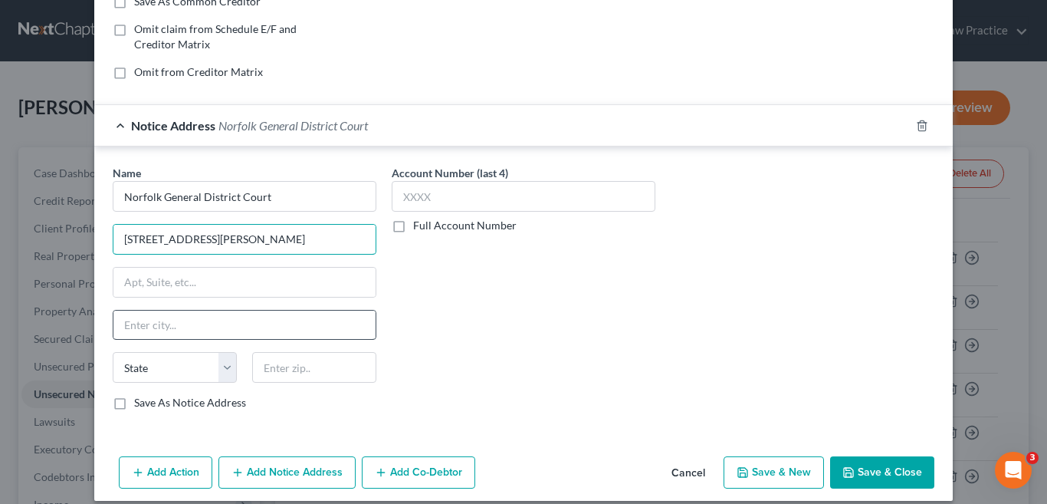
type input "[STREET_ADDRESS][PERSON_NAME]"
click at [175, 329] on input "text" at bounding box center [244, 325] width 262 height 29
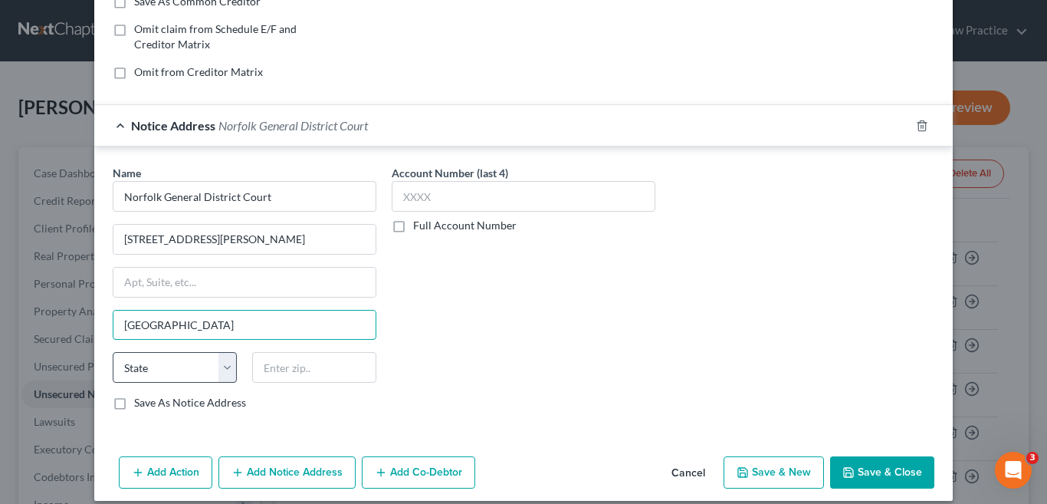
type input "[GEOGRAPHIC_DATA]"
click at [218, 363] on select "State [US_STATE] AK AR AZ CA CO CT DE DC [GEOGRAPHIC_DATA] [GEOGRAPHIC_DATA] GU…" at bounding box center [175, 367] width 124 height 31
select select "48"
click at [113, 352] on select "State [US_STATE] AK AR AZ CA CO CT DE DC [GEOGRAPHIC_DATA] [GEOGRAPHIC_DATA] GU…" at bounding box center [175, 367] width 124 height 31
click at [313, 373] on input "text" at bounding box center [314, 367] width 124 height 31
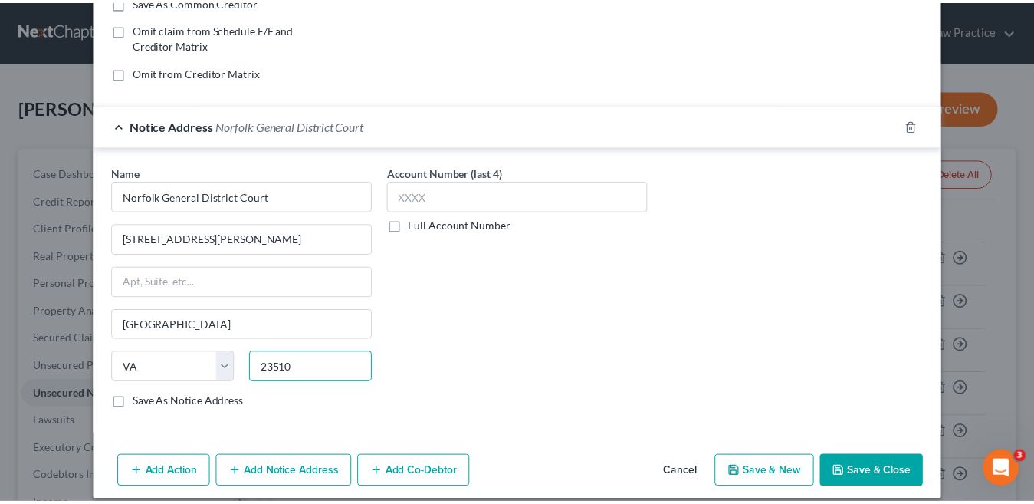
scroll to position [322, 0]
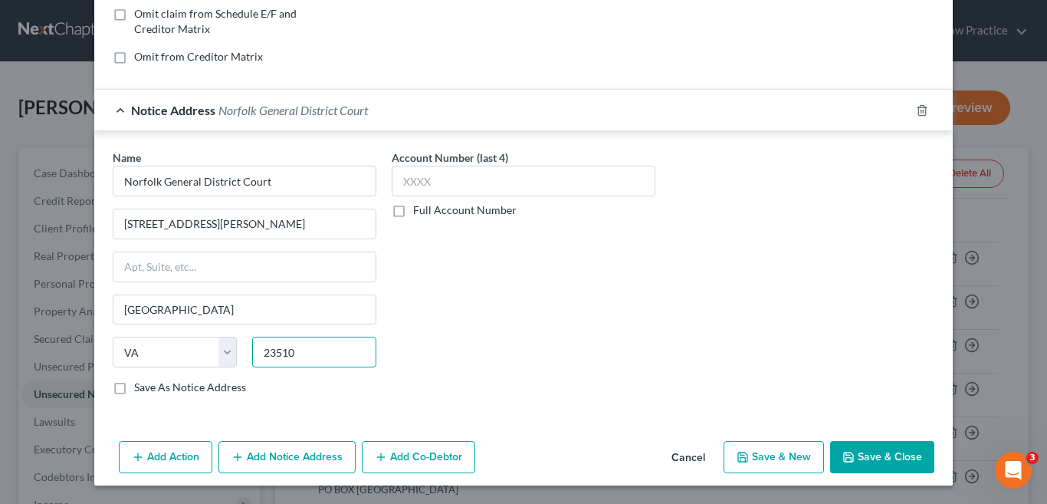
type input "23510"
click at [848, 455] on icon "button" at bounding box center [848, 456] width 9 height 9
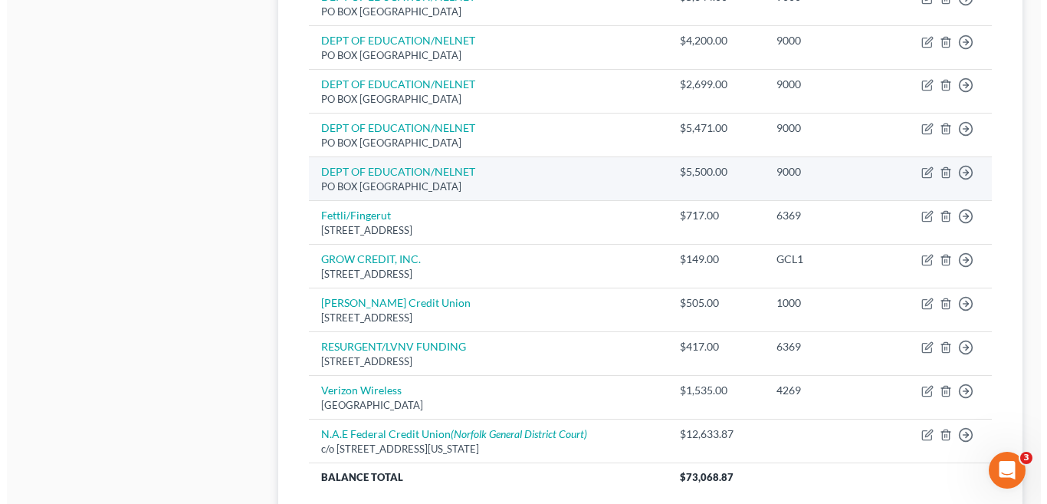
scroll to position [909, 0]
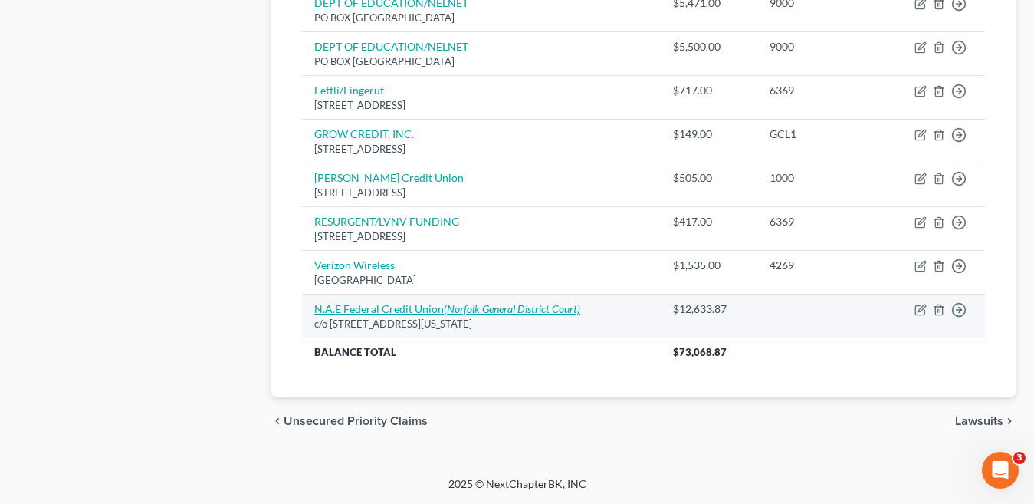
click at [550, 309] on icon "(Norfolk General District Court)" at bounding box center [512, 308] width 136 height 13
select select "48"
select select "0"
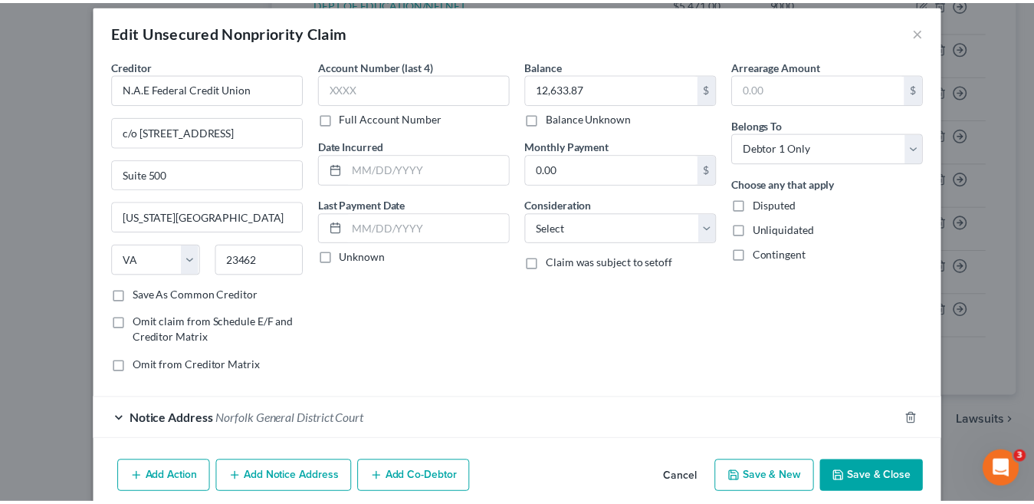
scroll to position [0, 0]
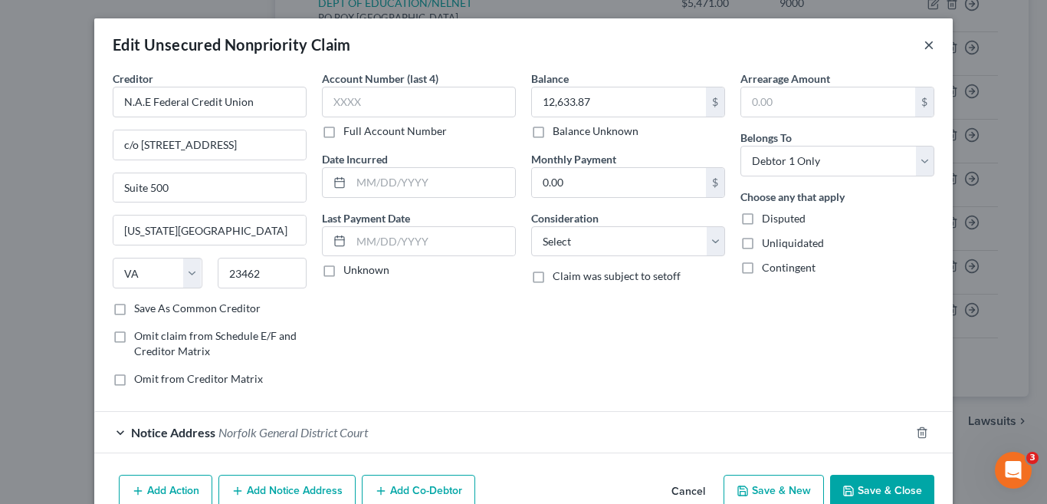
click at [924, 44] on button "×" at bounding box center [929, 44] width 11 height 18
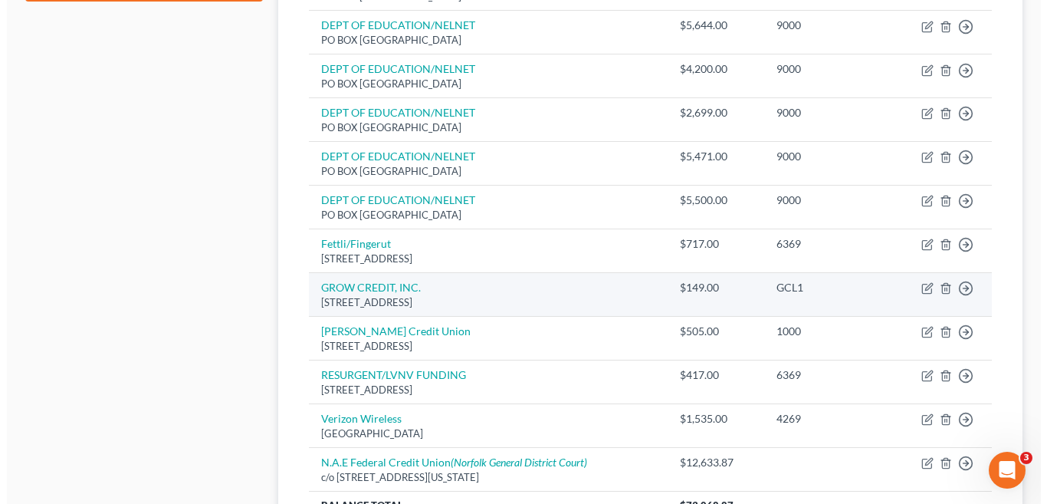
scroll to position [909, 0]
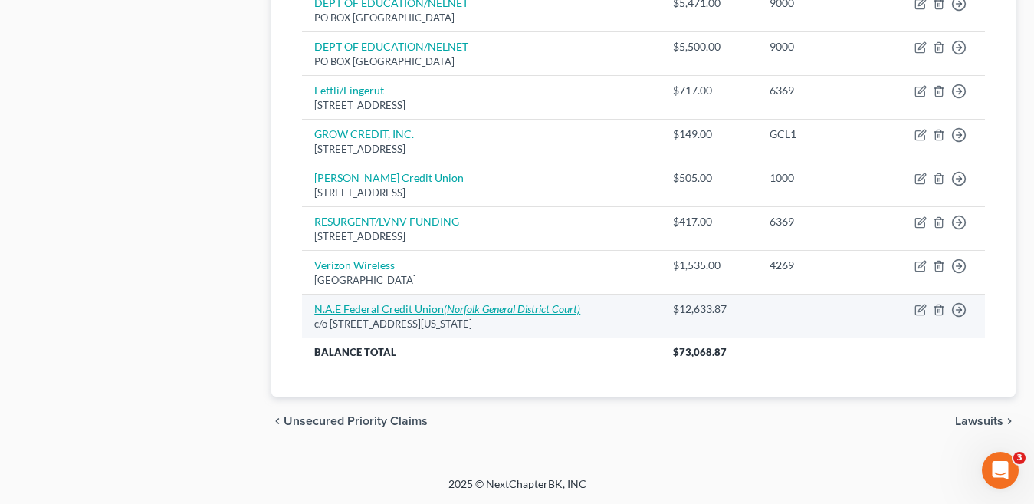
click at [435, 307] on link "N.A.E Federal Credit Union (Norfolk General District Court)" at bounding box center [447, 308] width 266 height 13
select select "48"
select select "0"
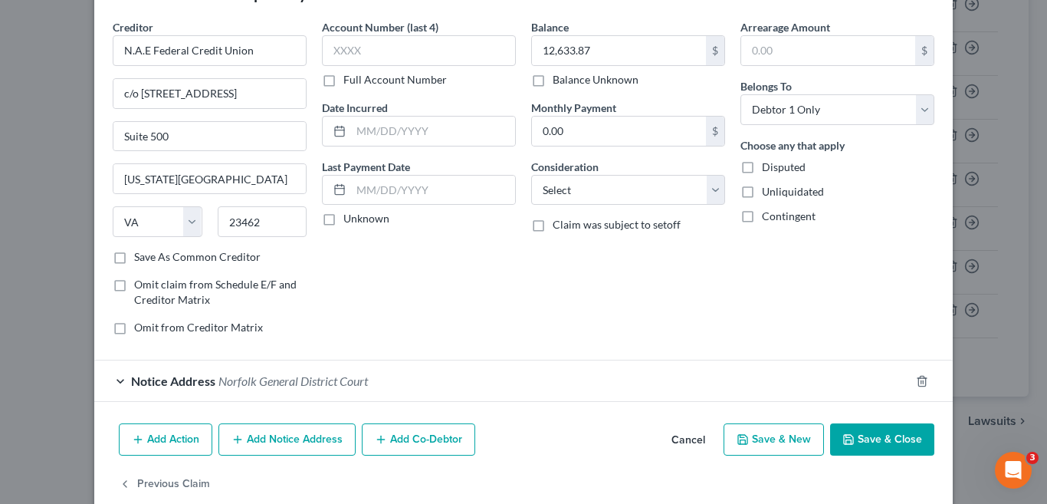
scroll to position [77, 0]
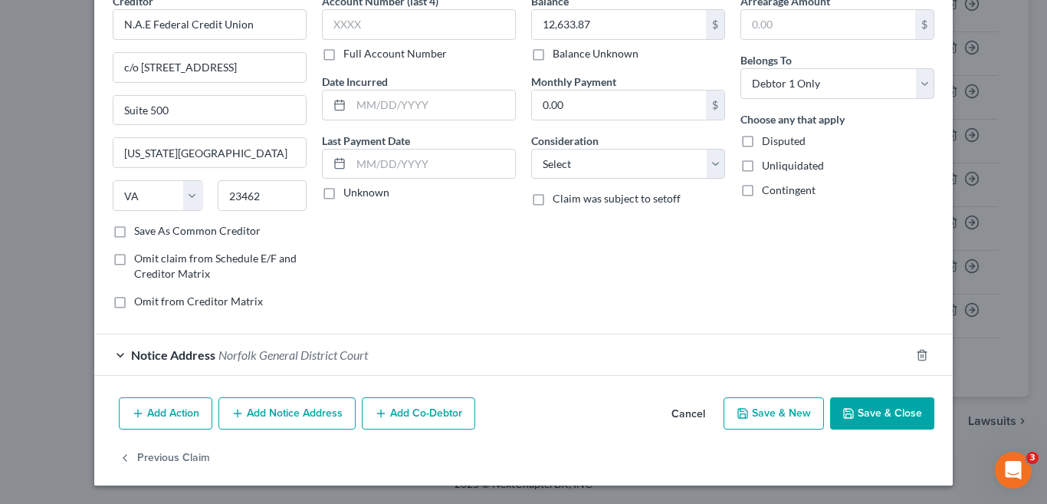
click at [273, 354] on span "Norfolk General District Court" at bounding box center [294, 354] width 150 height 15
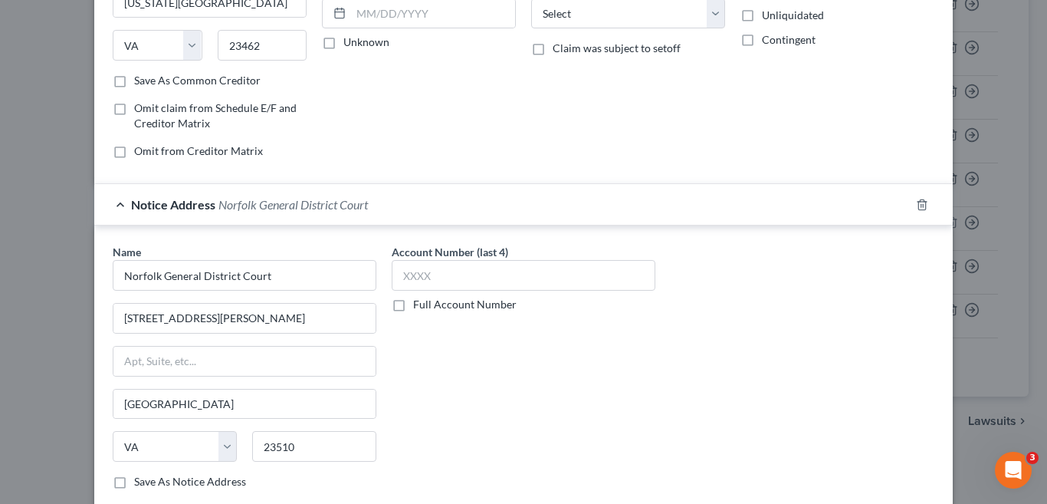
scroll to position [366, 0]
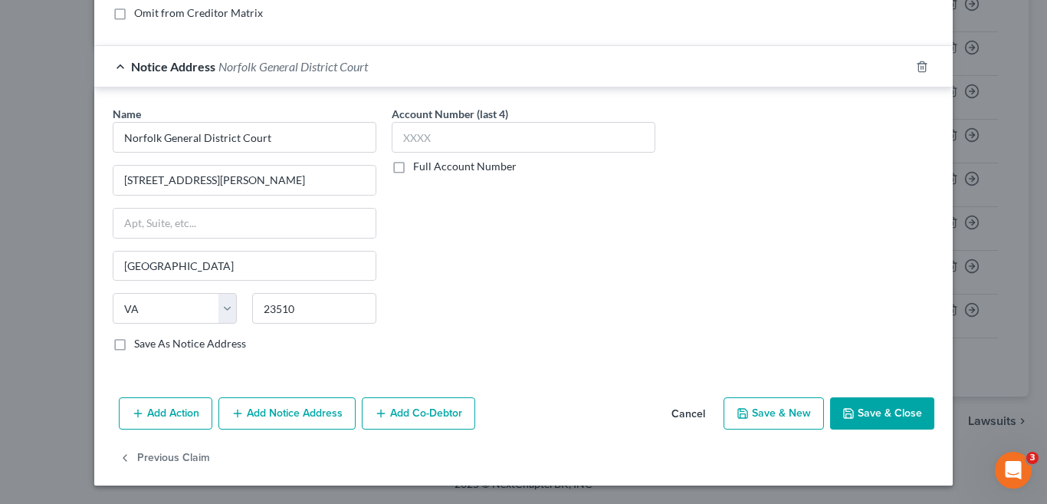
click at [160, 411] on button "Add Action" at bounding box center [166, 413] width 94 height 32
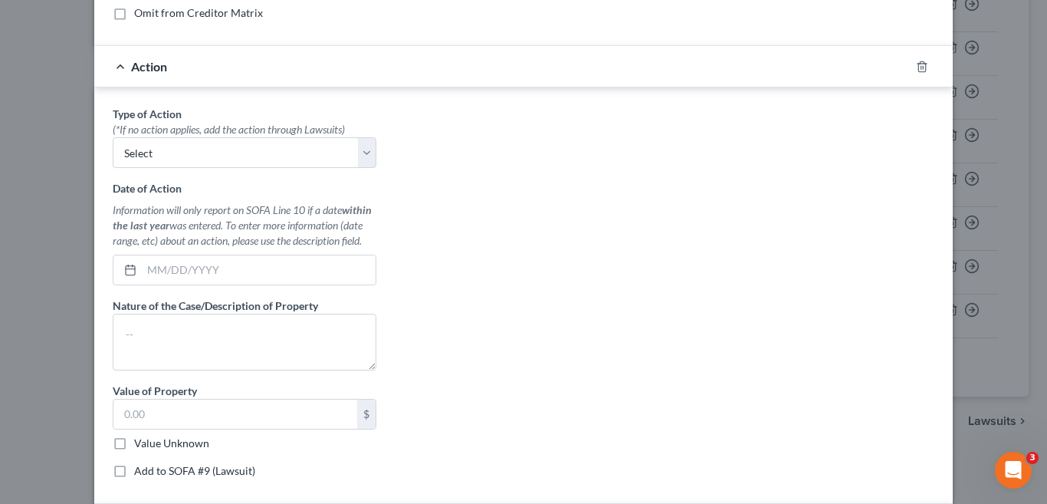
scroll to position [212, 0]
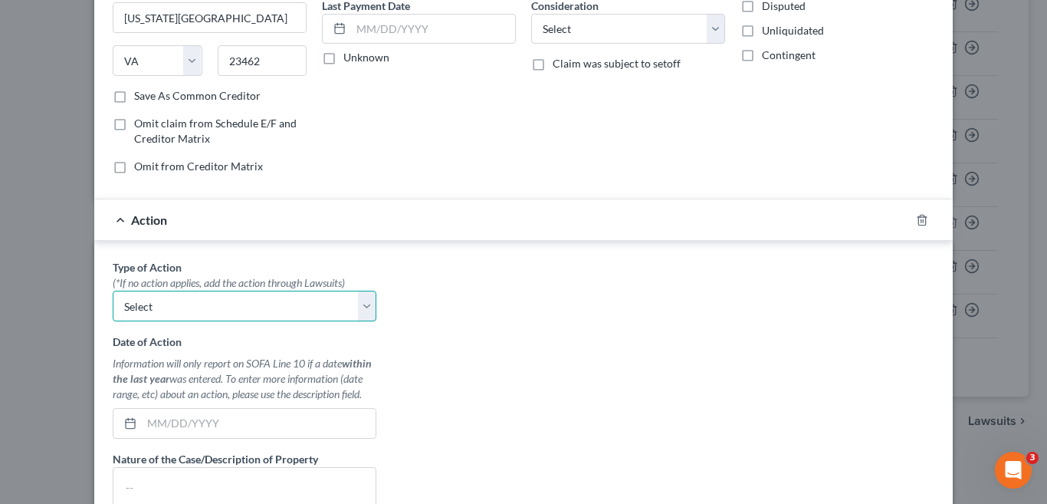
click at [363, 305] on select "Select Repossession Garnishment Foreclosure Personal Injury Attached, Seized, O…" at bounding box center [245, 306] width 264 height 31
select select "4"
click at [113, 291] on select "Select Repossession Garnishment Foreclosure Personal Injury Attached, Seized, O…" at bounding box center [245, 306] width 264 height 31
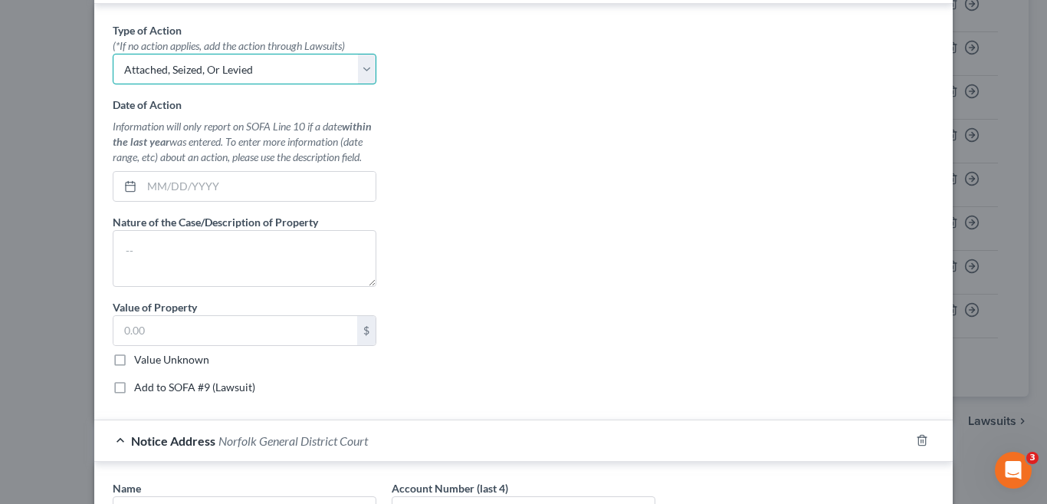
scroll to position [442, 0]
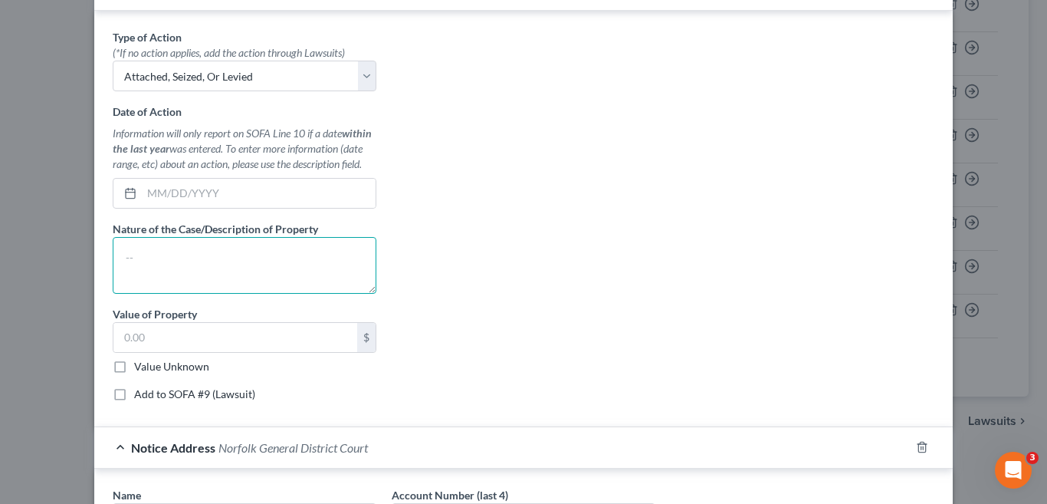
click at [225, 262] on textarea at bounding box center [245, 265] width 264 height 57
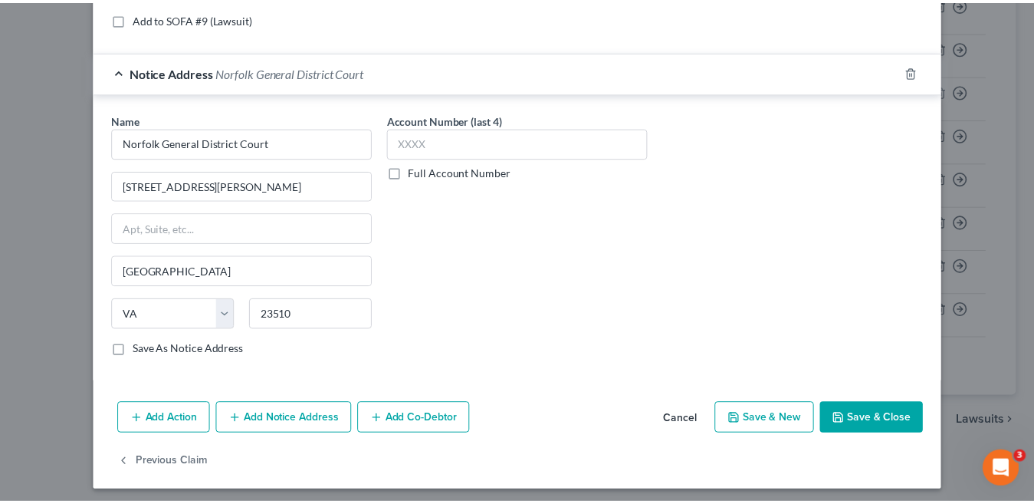
scroll to position [823, 0]
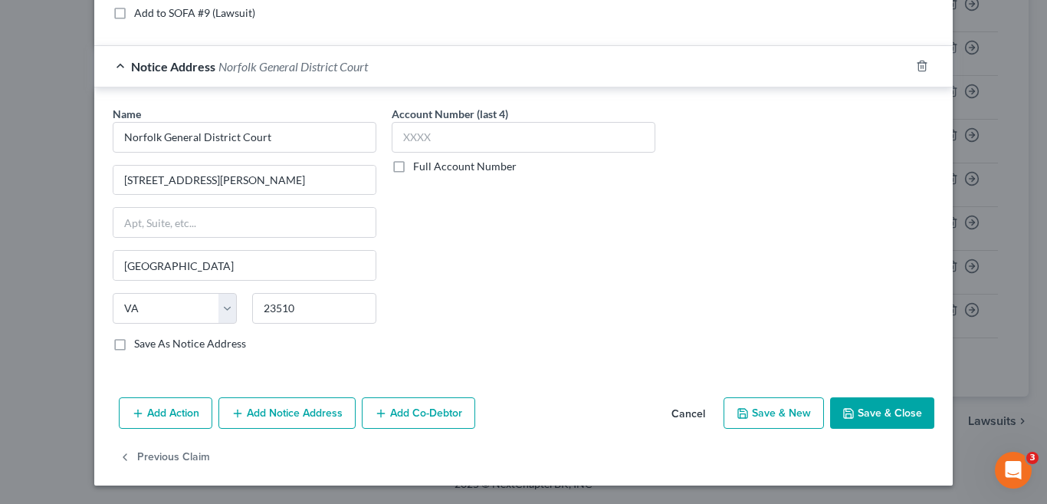
type textarea "Judgment"
click at [867, 418] on button "Save & Close" at bounding box center [882, 413] width 104 height 32
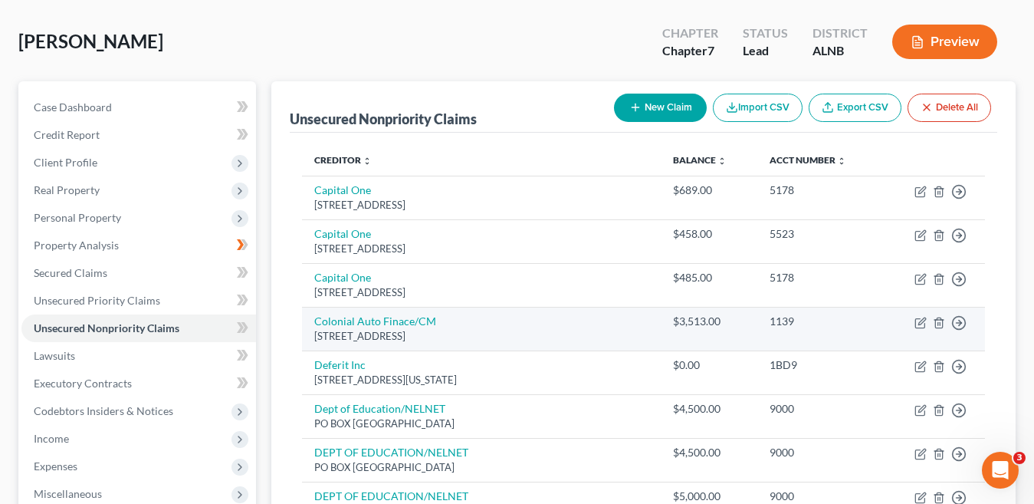
scroll to position [65, 0]
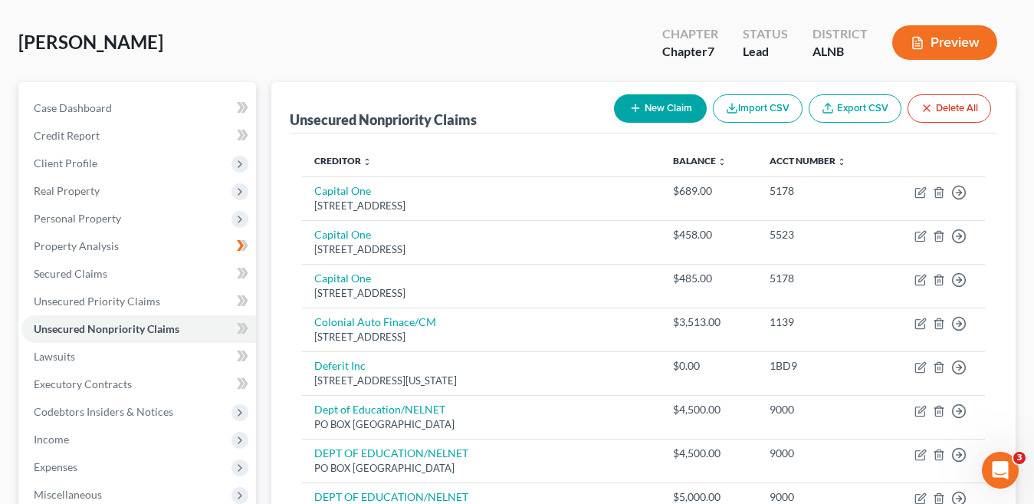
click at [672, 107] on button "New Claim" at bounding box center [660, 108] width 93 height 28
select select "0"
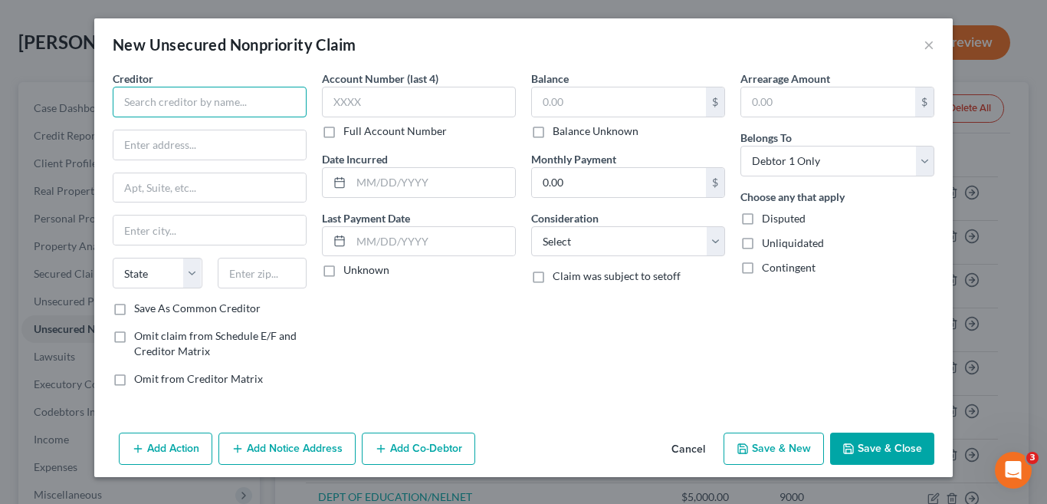
click at [212, 104] on input "text" at bounding box center [210, 102] width 194 height 31
type input "Smith, Rochen, and Associates"
click at [208, 143] on input "text" at bounding box center [209, 144] width 192 height 29
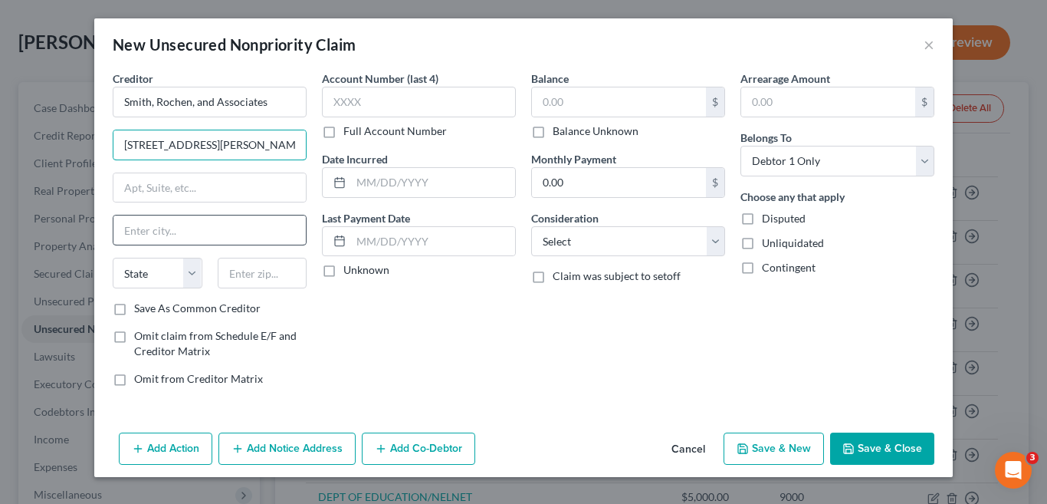
type input "[STREET_ADDRESS][PERSON_NAME]"
click at [231, 232] on input "text" at bounding box center [209, 229] width 192 height 29
type input "[GEOGRAPHIC_DATA]"
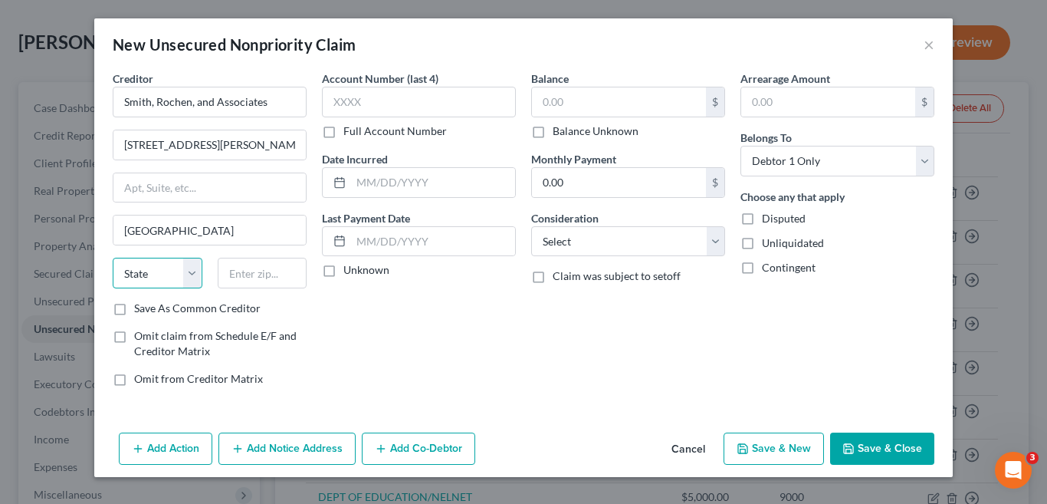
click at [197, 275] on select "State [US_STATE] AK AR AZ CA CO CT DE DC [GEOGRAPHIC_DATA] [GEOGRAPHIC_DATA] GU…" at bounding box center [158, 273] width 90 height 31
select select "0"
click at [113, 258] on select "State [US_STATE] AK AR AZ CA CO CT DE DC [GEOGRAPHIC_DATA] [GEOGRAPHIC_DATA] GU…" at bounding box center [158, 273] width 90 height 31
click at [266, 278] on input "text" at bounding box center [263, 273] width 90 height 31
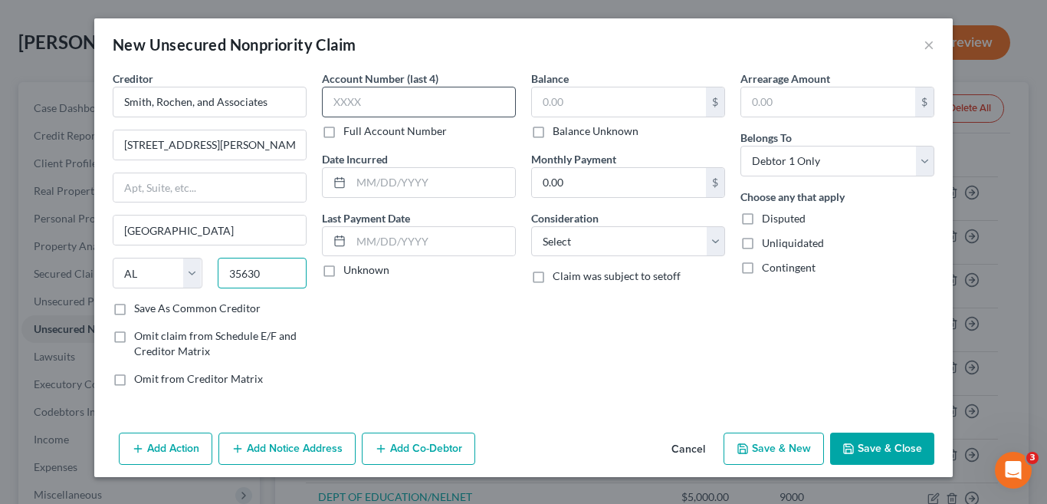
type input "35630"
click at [388, 107] on input "text" at bounding box center [419, 102] width 194 height 31
type input "3671"
click at [593, 108] on input "text" at bounding box center [619, 101] width 174 height 29
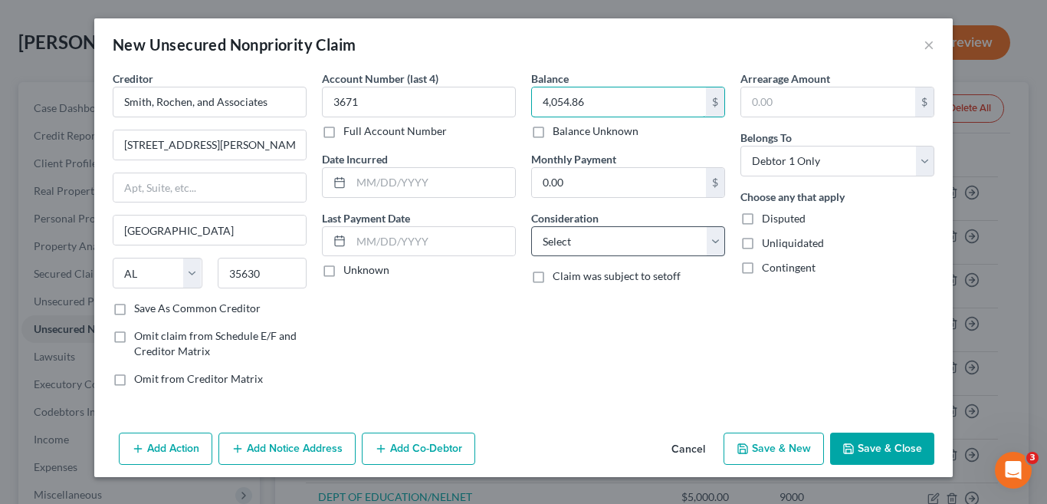
type input "4,054.86"
click at [720, 245] on select "Select Cable / Satellite Services Collection Agency Credit Card Debt Debt Couns…" at bounding box center [628, 241] width 194 height 31
select select "14"
click at [531, 226] on select "Select Cable / Satellite Services Collection Agency Credit Card Debt Debt Couns…" at bounding box center [628, 241] width 194 height 31
click at [879, 444] on button "Save & Close" at bounding box center [882, 448] width 104 height 32
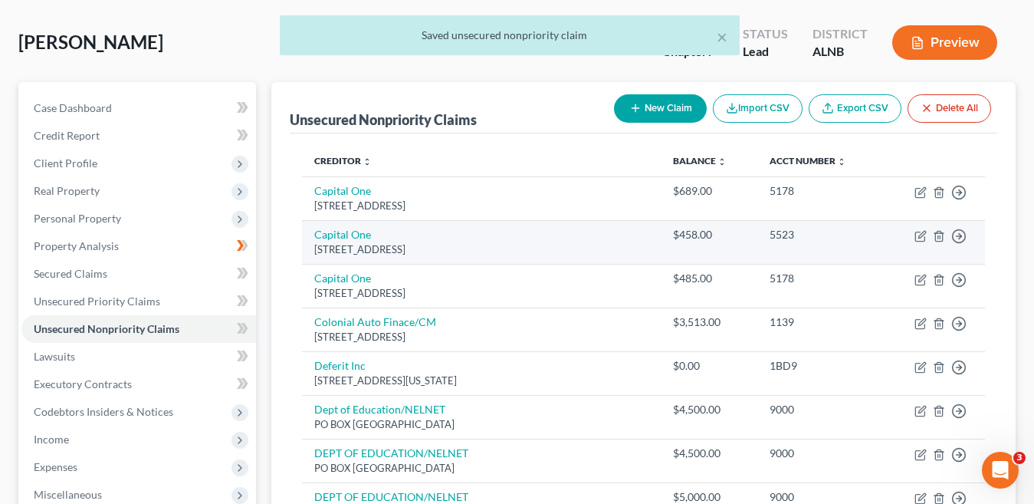
scroll to position [142, 0]
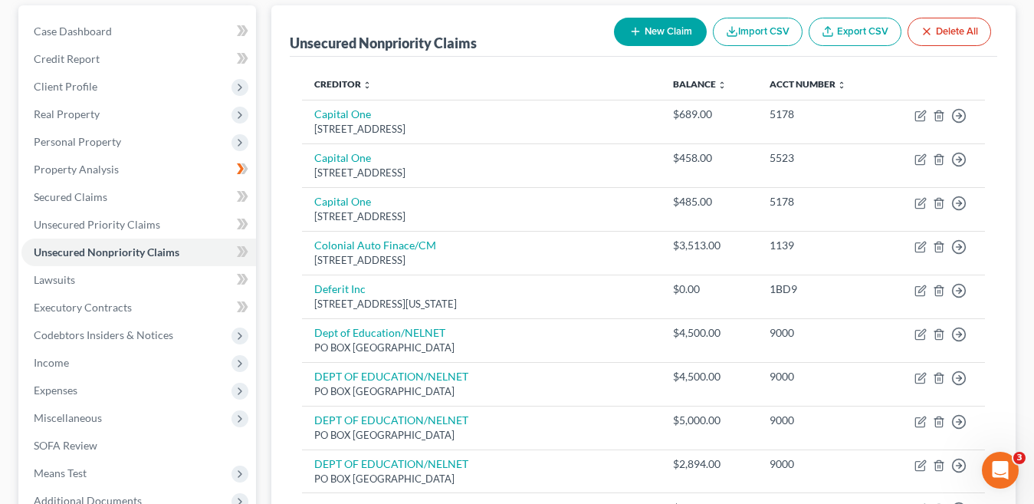
click at [662, 31] on button "New Claim" at bounding box center [660, 32] width 93 height 28
select select "0"
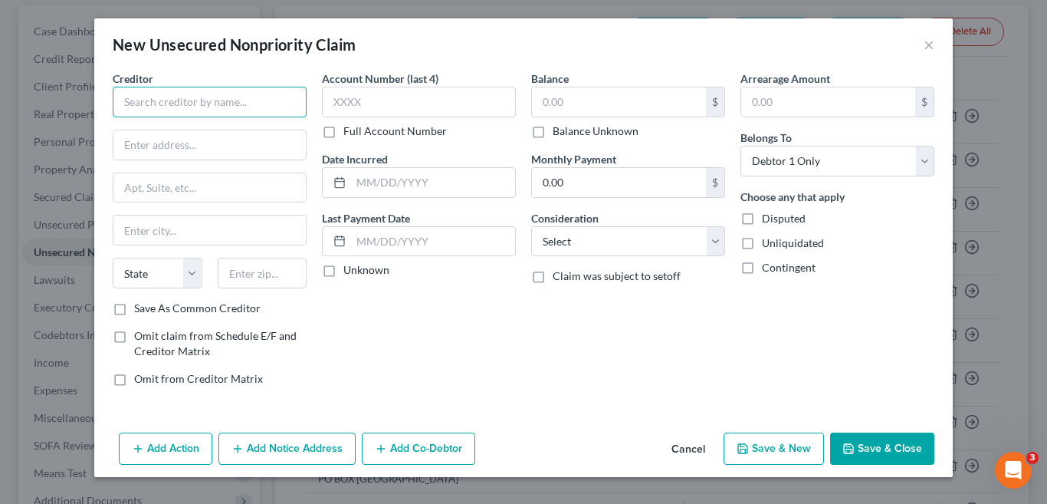
click at [189, 111] on input "text" at bounding box center [210, 102] width 194 height 31
type input "Penn Credit Corp"
click at [178, 146] on input "text" at bounding box center [209, 144] width 192 height 29
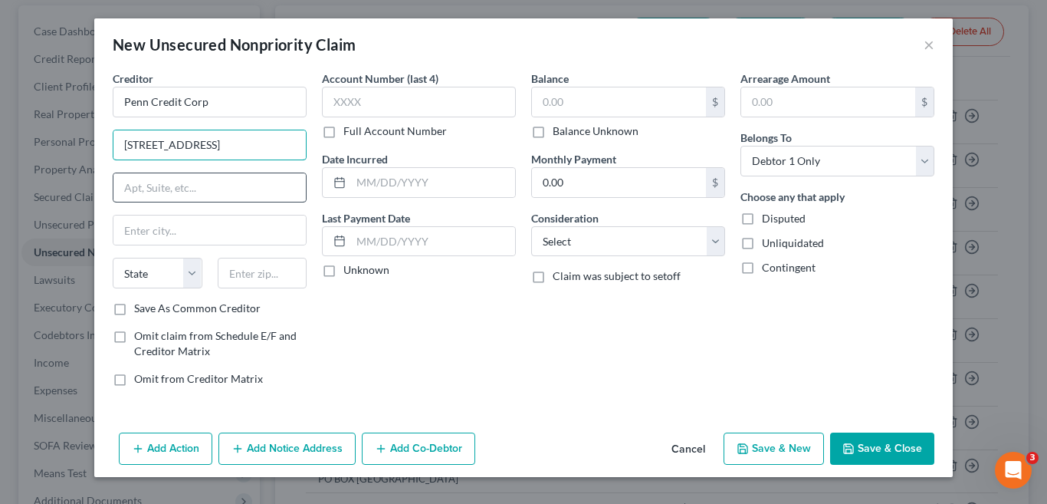
type input "[STREET_ADDRESS]"
click at [215, 196] on input "text" at bounding box center [209, 187] width 192 height 29
type input "PO Box 69703"
click at [217, 228] on input "text" at bounding box center [209, 229] width 192 height 29
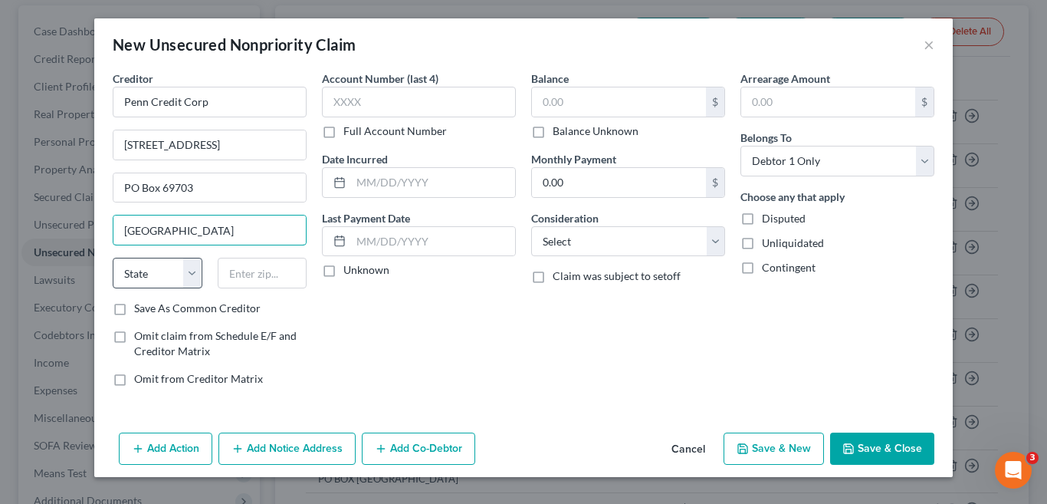
type input "[GEOGRAPHIC_DATA]"
click at [195, 266] on select "State [US_STATE] AK AR AZ CA CO CT DE DC [GEOGRAPHIC_DATA] [GEOGRAPHIC_DATA] GU…" at bounding box center [158, 273] width 90 height 31
select select "39"
click at [113, 258] on select "State [US_STATE] AK AR AZ CA CO CT DE DC [GEOGRAPHIC_DATA] [GEOGRAPHIC_DATA] GU…" at bounding box center [158, 273] width 90 height 31
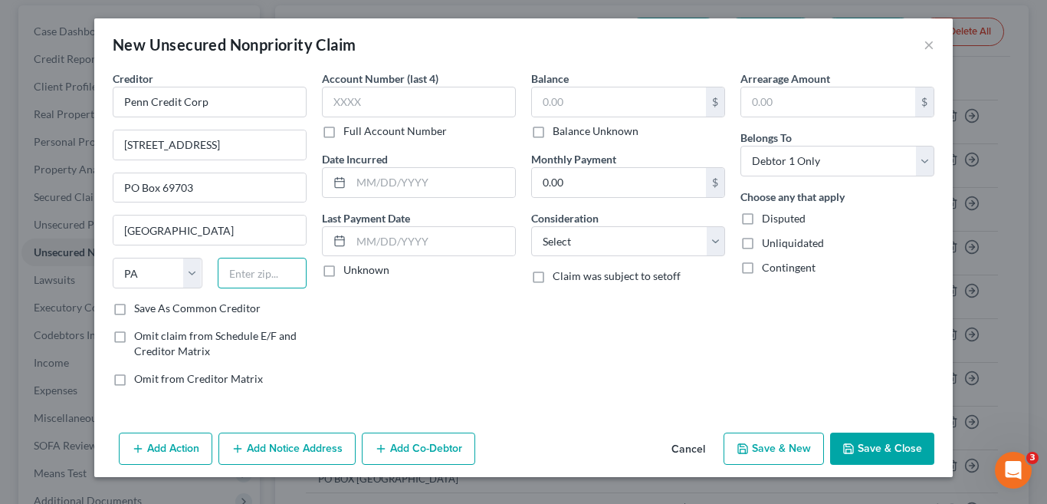
click at [278, 280] on input "text" at bounding box center [263, 273] width 90 height 31
type input "17106"
click at [386, 104] on input "text" at bounding box center [419, 102] width 194 height 31
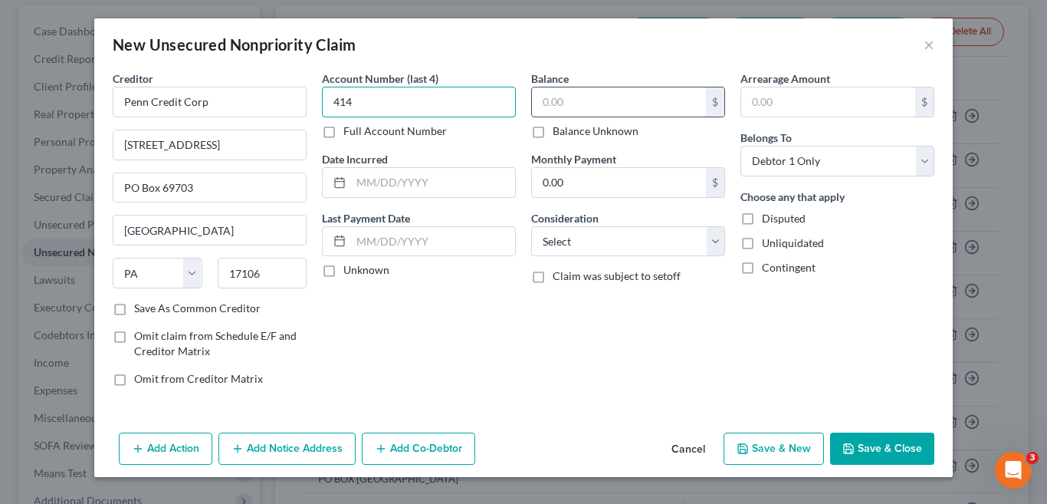
type input "414"
click at [595, 98] on input "text" at bounding box center [619, 101] width 174 height 29
type input "700.64"
click at [889, 444] on button "Save & Close" at bounding box center [882, 448] width 104 height 32
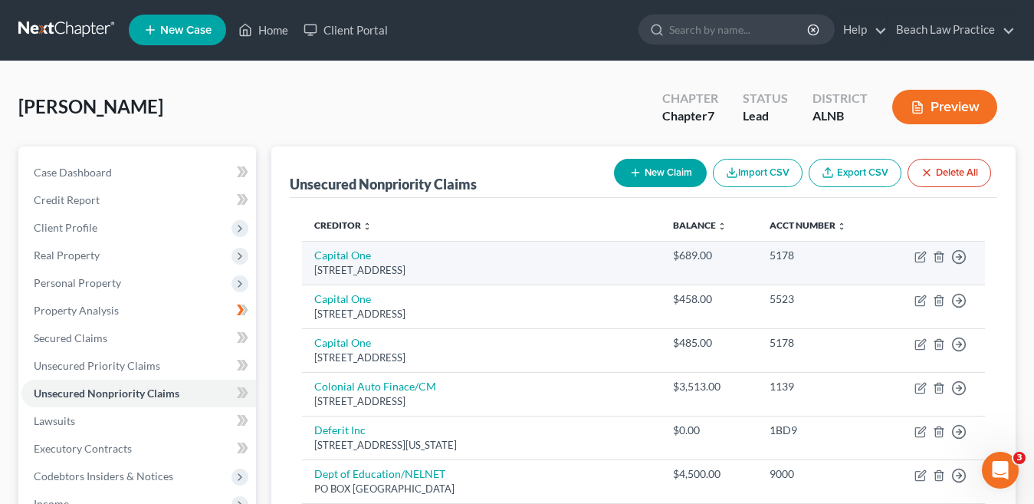
scroll to position [0, 0]
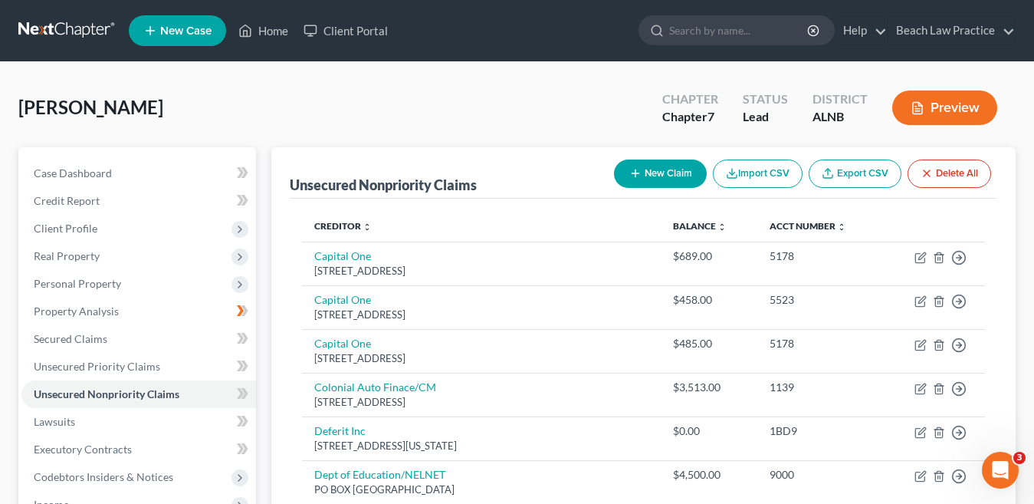
click at [666, 170] on button "New Claim" at bounding box center [660, 173] width 93 height 28
select select "0"
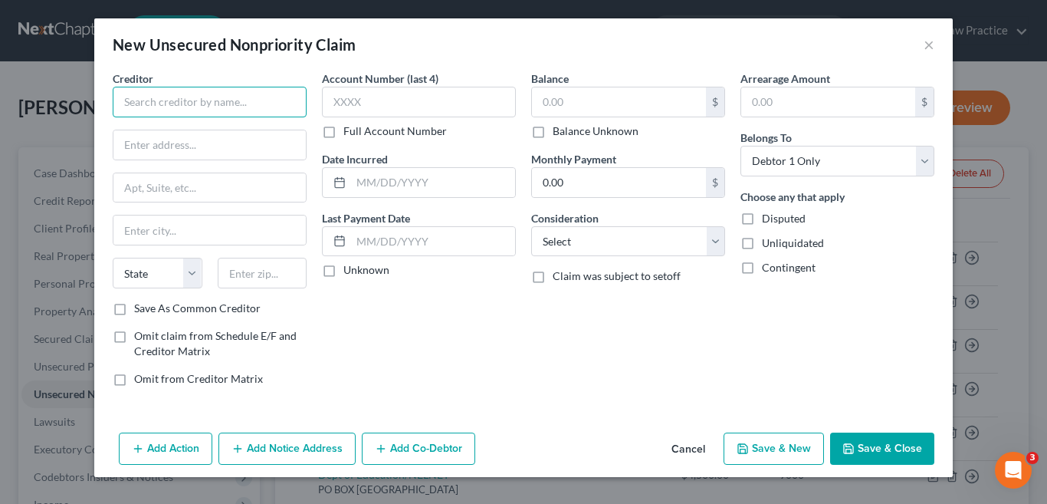
click at [171, 104] on input "text" at bounding box center [210, 102] width 194 height 31
type input "IBH"
click at [194, 153] on input "text" at bounding box center [209, 144] width 192 height 29
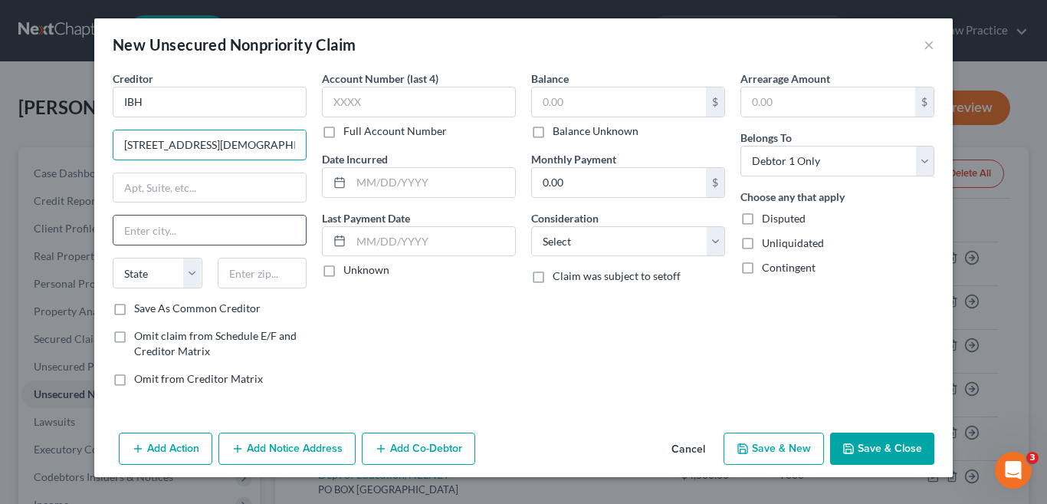
type input "[STREET_ADDRESS][DEMOGRAPHIC_DATA]"
click at [167, 226] on input "text" at bounding box center [209, 229] width 192 height 29
type input "[GEOGRAPHIC_DATA]"
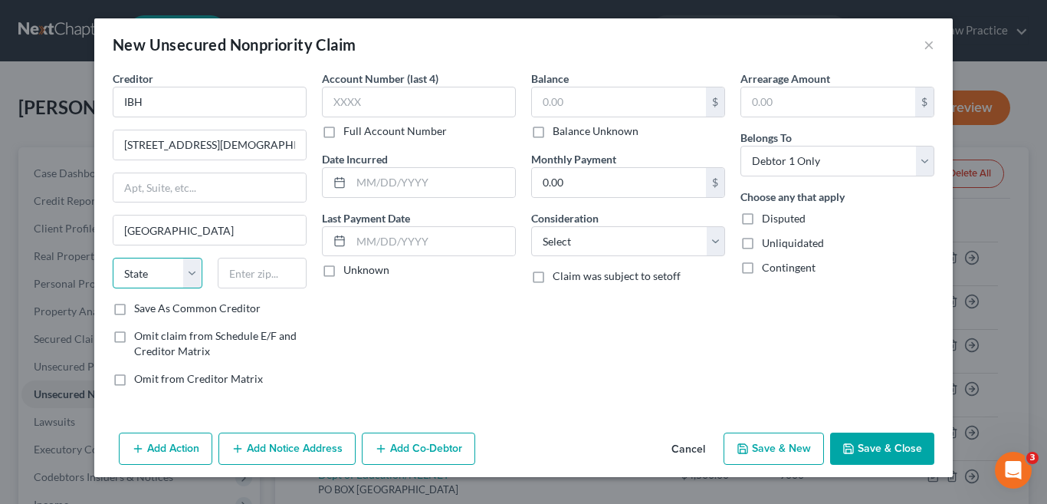
click at [163, 278] on select "State [US_STATE] AK AR AZ CA CO CT DE DC [GEOGRAPHIC_DATA] [GEOGRAPHIC_DATA] GU…" at bounding box center [158, 273] width 90 height 31
select select "0"
click at [113, 258] on select "State [US_STATE] AK AR AZ CA CO CT DE DC [GEOGRAPHIC_DATA] [GEOGRAPHIC_DATA] GU…" at bounding box center [158, 273] width 90 height 31
click at [268, 271] on input "text" at bounding box center [263, 273] width 90 height 31
type input "35758"
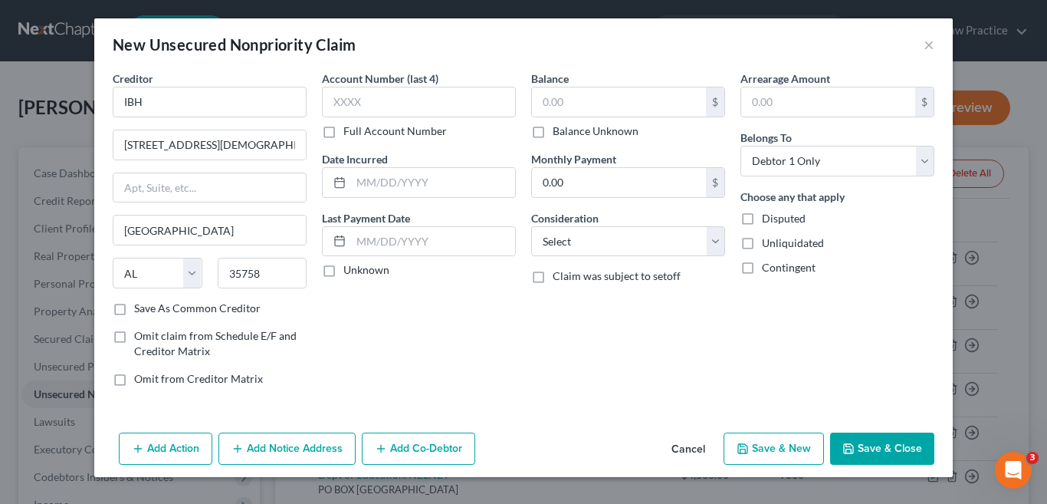
click at [448, 355] on div "Account Number (last 4) Full Account Number Date Incurred Last Payment Date Unk…" at bounding box center [418, 235] width 209 height 328
click at [422, 104] on input "text" at bounding box center [419, 102] width 194 height 31
type input "0944"
click at [582, 98] on input "text" at bounding box center [619, 101] width 174 height 29
type input "50.00"
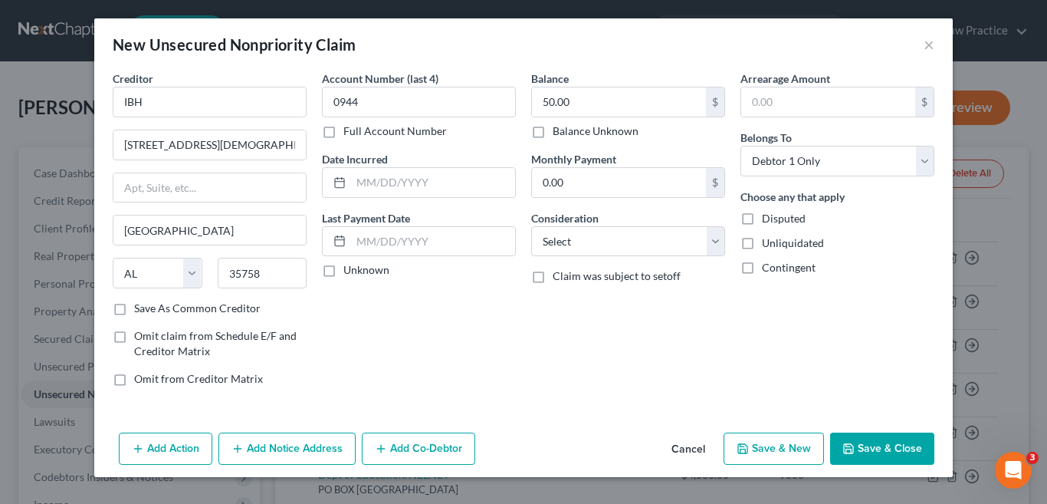
click at [548, 330] on div "Balance 50.00 $ Balance Unknown Balance Undetermined 50.00 $ Balance Unknown Mo…" at bounding box center [628, 235] width 209 height 328
click at [764, 445] on button "Save & New" at bounding box center [774, 448] width 100 height 32
select select "0"
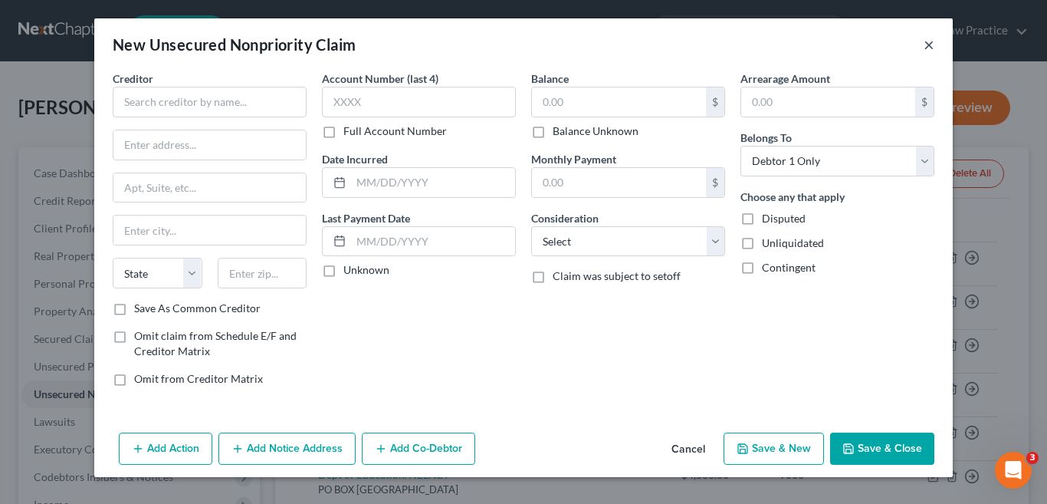
drag, startPoint x: 932, startPoint y: 44, endPoint x: 920, endPoint y: 45, distance: 11.6
click at [931, 44] on button "×" at bounding box center [929, 44] width 11 height 18
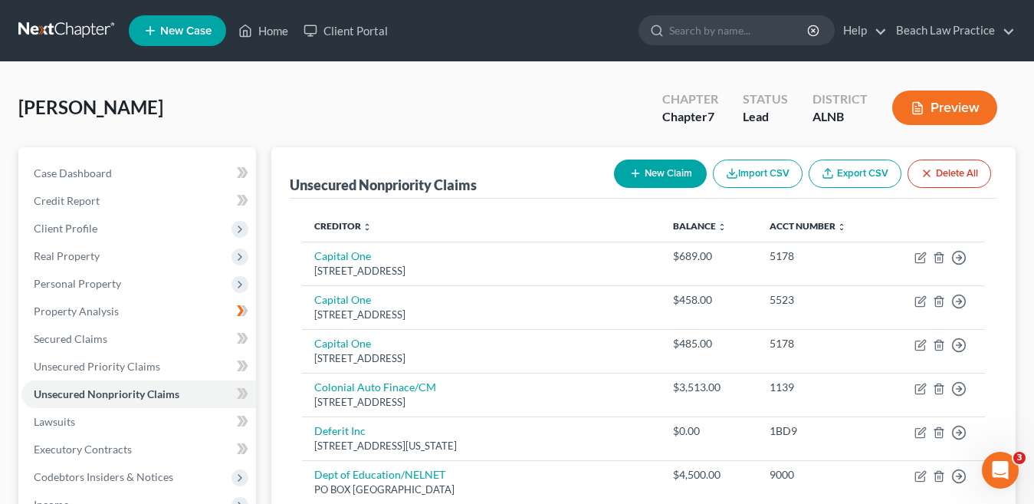
click at [675, 174] on button "New Claim" at bounding box center [660, 173] width 93 height 28
select select "0"
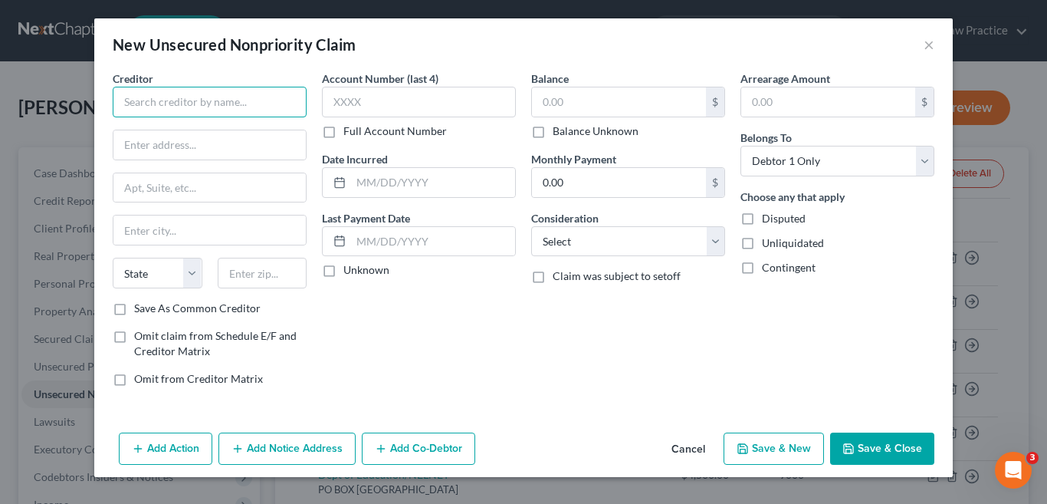
click at [222, 98] on input "text" at bounding box center [210, 102] width 194 height 31
type input "Credit Collection Services"
click at [212, 144] on input "text" at bounding box center [209, 144] width 192 height 29
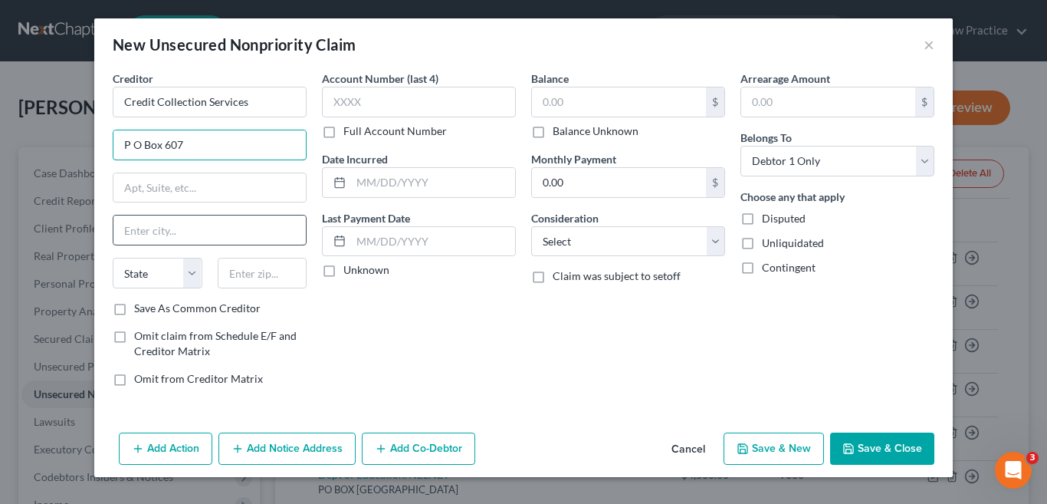
type input "P O Box 607"
click at [200, 228] on input "text" at bounding box center [209, 229] width 192 height 29
type input "[PERSON_NAME]"
click at [187, 270] on select "State [US_STATE] AK AR AZ CA CO CT DE DC [GEOGRAPHIC_DATA] [GEOGRAPHIC_DATA] GU…" at bounding box center [158, 273] width 90 height 31
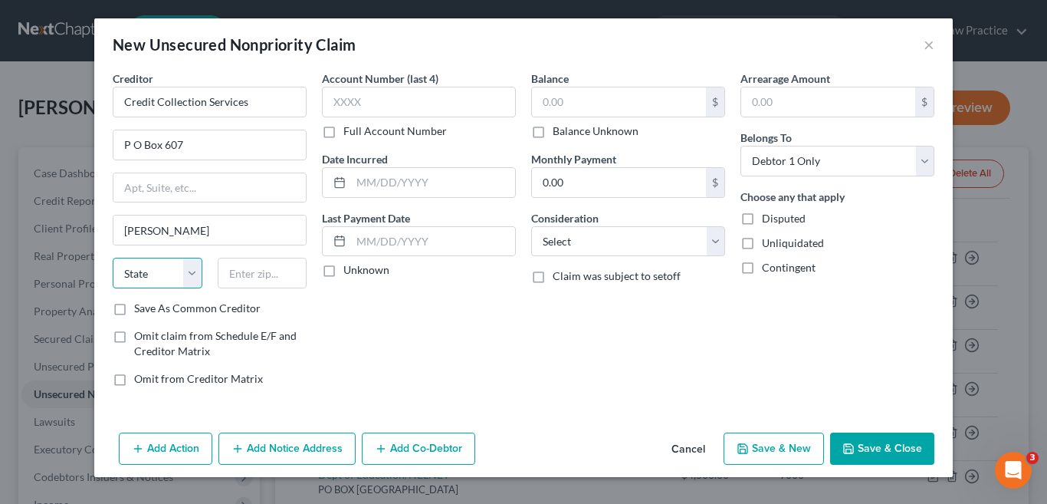
select select "22"
click at [113, 258] on select "State [US_STATE] AK AR AZ CA CO CT DE DC [GEOGRAPHIC_DATA] [GEOGRAPHIC_DATA] GU…" at bounding box center [158, 273] width 90 height 31
click at [280, 273] on input "text" at bounding box center [263, 273] width 90 height 31
type input "02062"
click at [363, 307] on div "Account Number (last 4) Full Account Number Date Incurred Last Payment Date Unk…" at bounding box center [418, 235] width 209 height 328
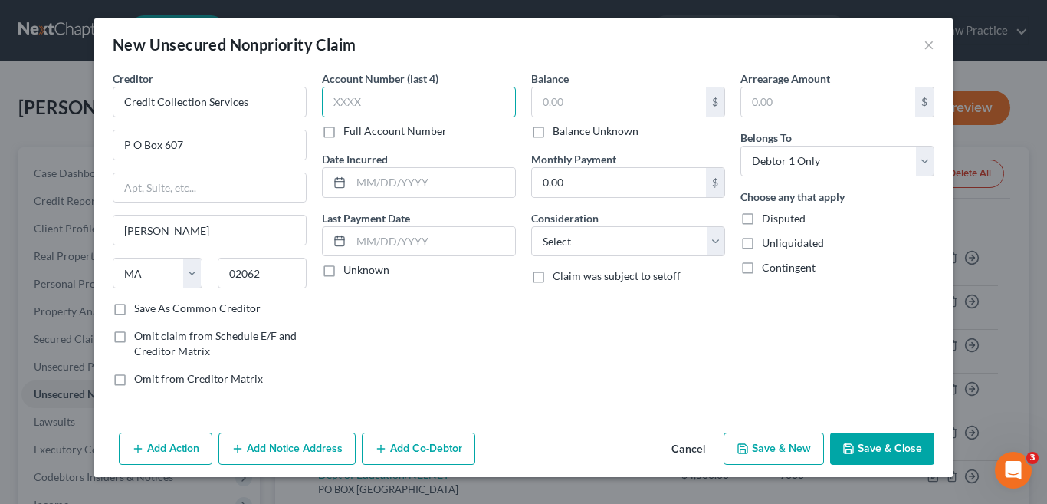
click at [388, 106] on input "text" at bounding box center [419, 102] width 194 height 31
type input "5669"
click at [573, 110] on input "text" at bounding box center [619, 101] width 174 height 29
type input "70.99"
click at [784, 449] on button "Save & New" at bounding box center [774, 448] width 100 height 32
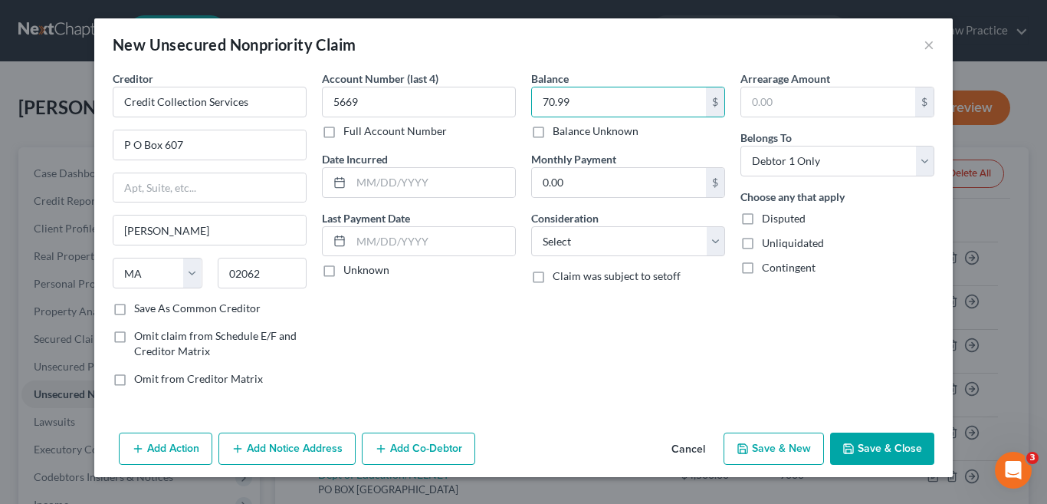
select select "0"
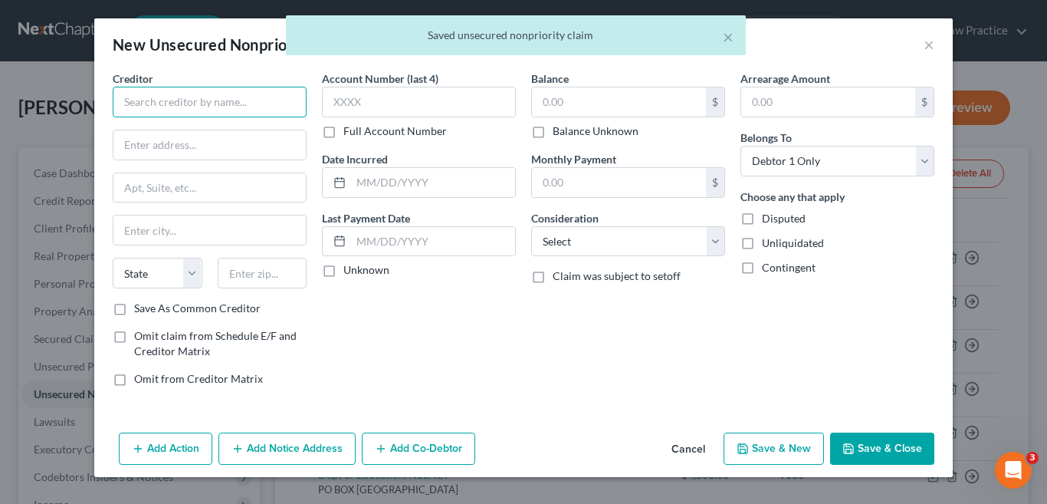
click at [187, 101] on input "text" at bounding box center [210, 102] width 194 height 31
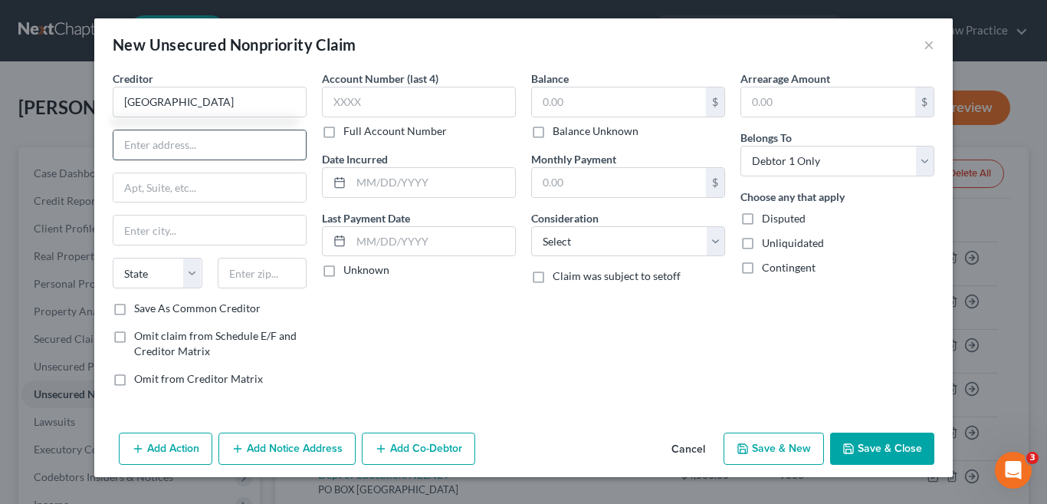
click at [197, 153] on input "text" at bounding box center [209, 144] width 192 height 29
type input "[GEOGRAPHIC_DATA]"
type input "Patient Bill Processing Center"
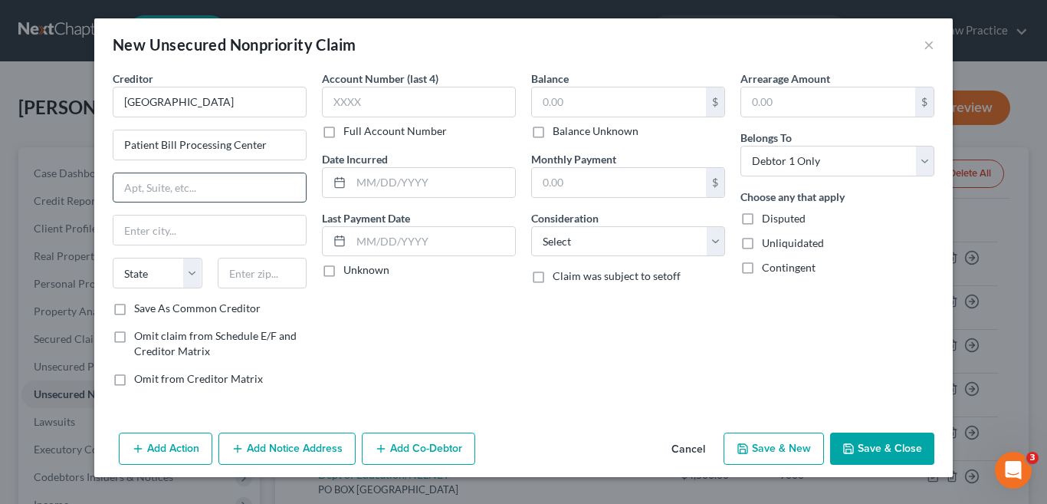
click at [169, 189] on input "text" at bounding box center [209, 187] width 192 height 29
type input "PO Box 26001"
click at [179, 232] on input "text" at bounding box center [209, 229] width 192 height 29
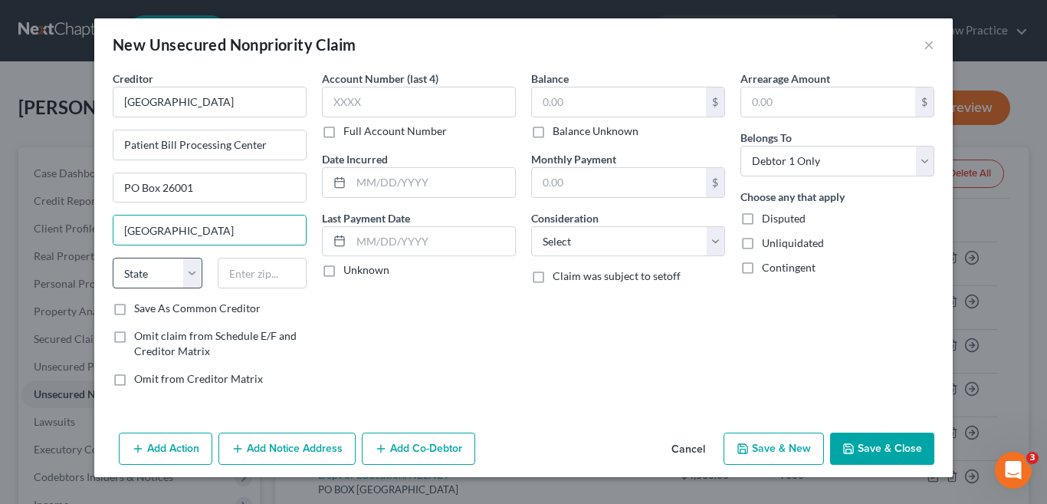
type input "[GEOGRAPHIC_DATA]"
click at [191, 271] on select "State [US_STATE] AK AR AZ CA CO CT DE DC [GEOGRAPHIC_DATA] [GEOGRAPHIC_DATA] GU…" at bounding box center [158, 273] width 90 height 31
select select "9"
click at [113, 258] on select "State [US_STATE] AK AR AZ CA CO CT DE DC [GEOGRAPHIC_DATA] [GEOGRAPHIC_DATA] GU…" at bounding box center [158, 273] width 90 height 31
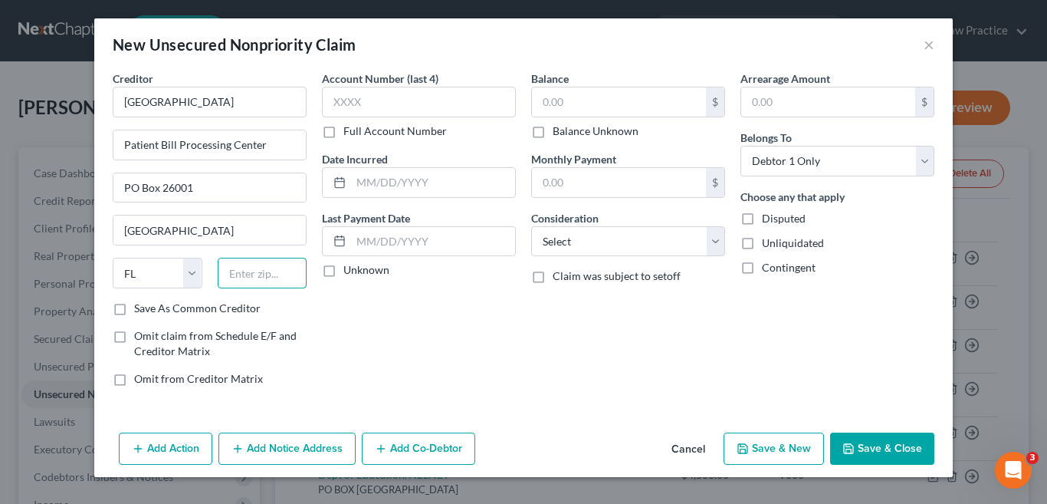
click at [246, 283] on input "text" at bounding box center [263, 273] width 90 height 31
type input "33102"
click at [350, 107] on input "text" at bounding box center [419, 102] width 194 height 31
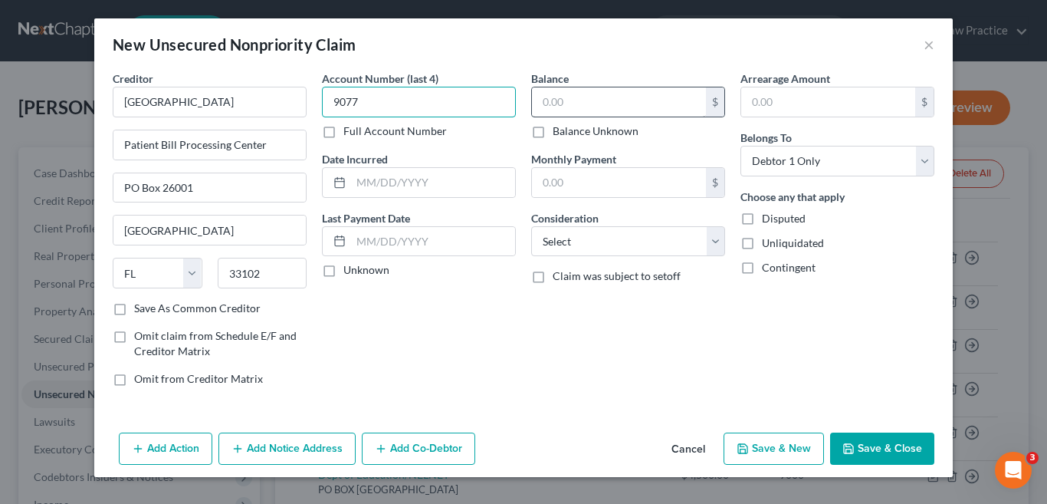
type input "9077"
click at [574, 97] on input "text" at bounding box center [619, 101] width 174 height 29
type input "498.40"
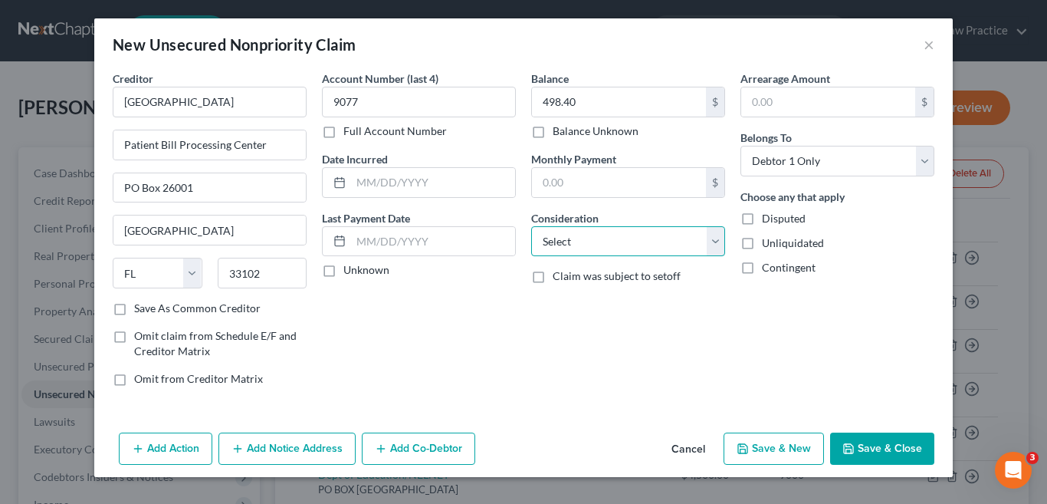
click at [711, 245] on select "Select Cable / Satellite Services Collection Agency Credit Card Debt Debt Couns…" at bounding box center [628, 241] width 194 height 31
select select "9"
click at [531, 226] on select "Select Cable / Satellite Services Collection Agency Credit Card Debt Debt Couns…" at bounding box center [628, 241] width 194 height 31
click at [790, 438] on button "Save & New" at bounding box center [774, 448] width 100 height 32
select select "0"
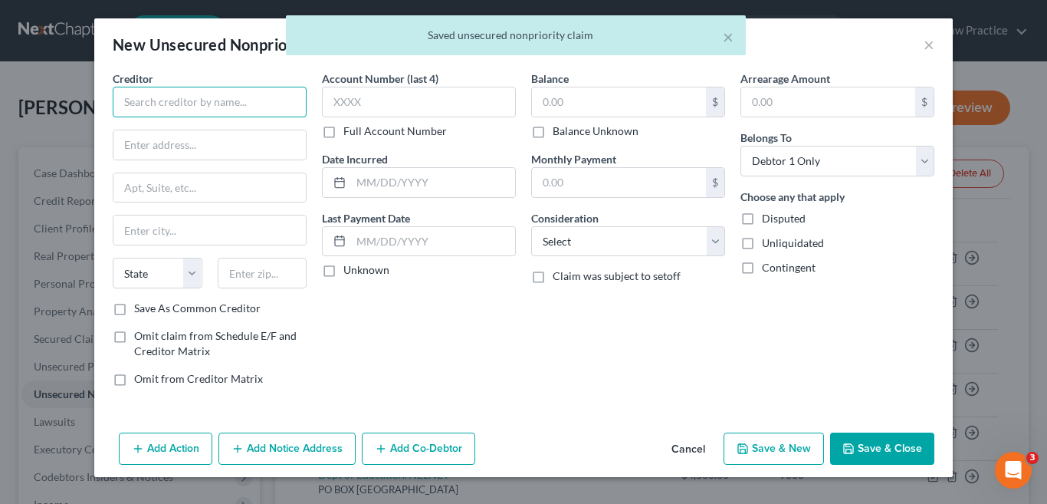
click at [266, 104] on input "text" at bounding box center [210, 102] width 194 height 31
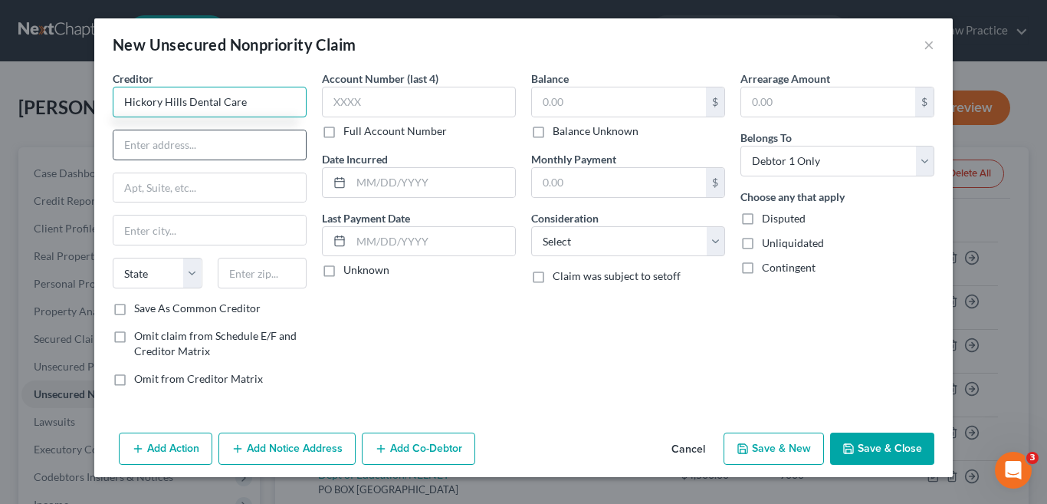
type input "Hickory Hills Dental Care"
click at [247, 153] on input "text" at bounding box center [209, 144] width 192 height 29
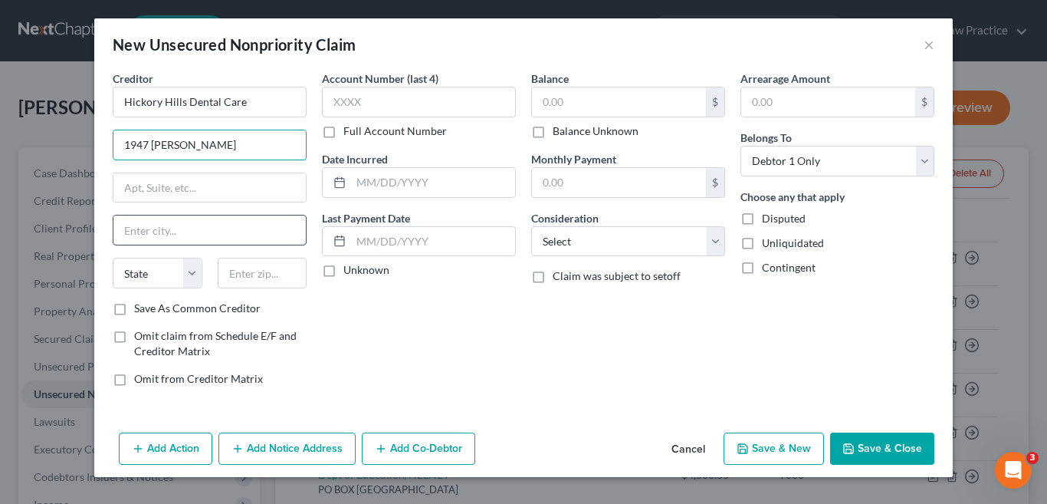
type input "1947 [PERSON_NAME]"
click at [209, 228] on input "text" at bounding box center [209, 229] width 192 height 29
type input "[GEOGRAPHIC_DATA]"
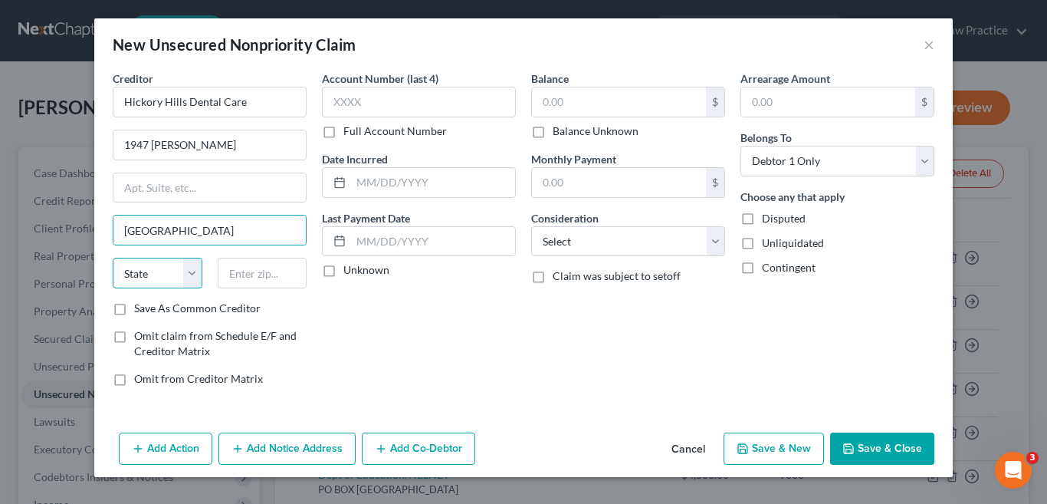
click at [192, 271] on select "State [US_STATE] AK AR AZ CA CO CT DE DC [GEOGRAPHIC_DATA] [GEOGRAPHIC_DATA] GU…" at bounding box center [158, 273] width 90 height 31
click at [113, 258] on select "State [US_STATE] AK AR AZ CA CO CT DE DC [GEOGRAPHIC_DATA] [GEOGRAPHIC_DATA] GU…" at bounding box center [158, 273] width 90 height 31
click at [191, 271] on select "State [US_STATE] AK AR AZ CA CO CT DE DC [GEOGRAPHIC_DATA] [GEOGRAPHIC_DATA] GU…" at bounding box center [158, 273] width 90 height 31
select select "0"
click at [113, 258] on select "State [US_STATE] AK AR AZ CA CO CT DE DC [GEOGRAPHIC_DATA] [GEOGRAPHIC_DATA] GU…" at bounding box center [158, 273] width 90 height 31
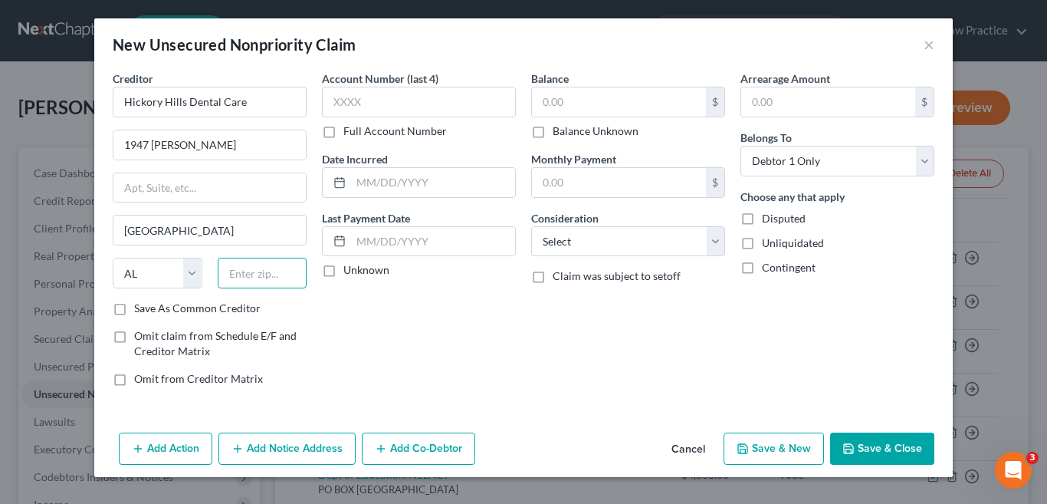
click at [246, 279] on input "text" at bounding box center [263, 273] width 90 height 31
type input "35630"
click at [465, 369] on div "Account Number (last 4) Full Account Number Date Incurred Last Payment Date Unk…" at bounding box center [418, 235] width 209 height 328
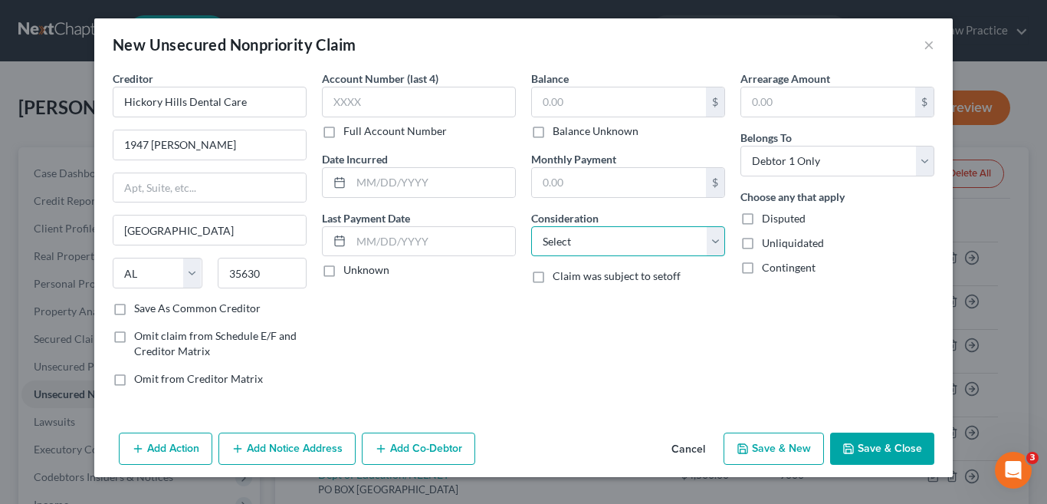
click at [720, 236] on select "Select Cable / Satellite Services Collection Agency Credit Card Debt Debt Couns…" at bounding box center [628, 241] width 194 height 31
select select "9"
click at [531, 226] on select "Select Cable / Satellite Services Collection Agency Credit Card Debt Debt Couns…" at bounding box center [628, 241] width 194 height 31
click at [888, 446] on button "Save & Close" at bounding box center [882, 448] width 104 height 32
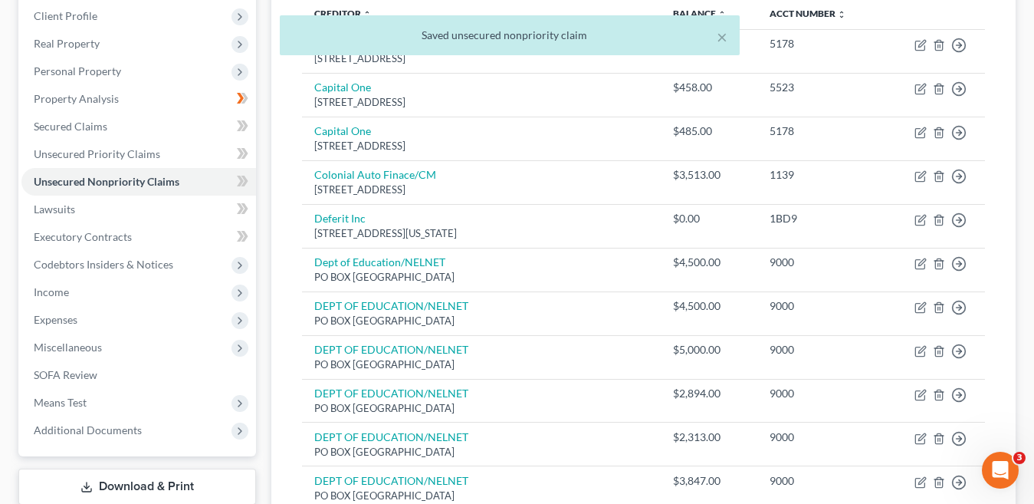
scroll to position [153, 0]
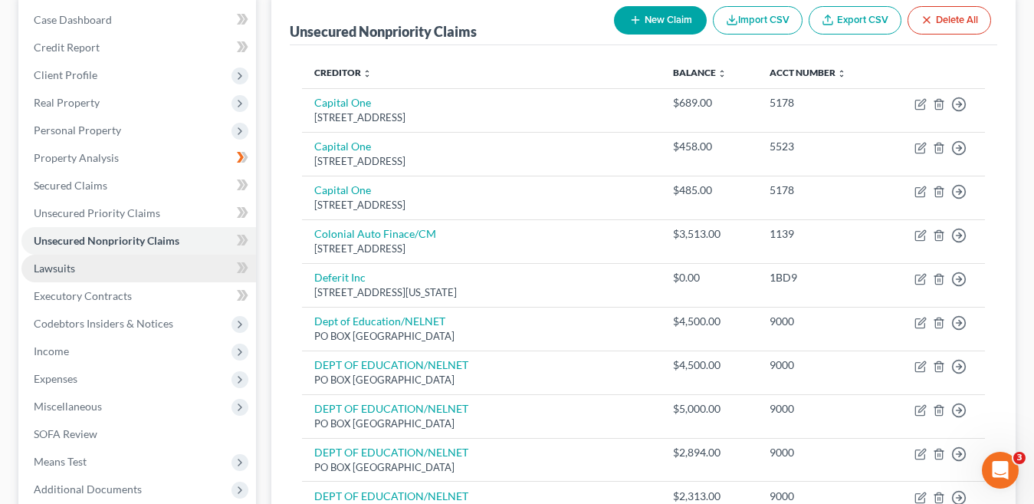
click at [112, 269] on link "Lawsuits" at bounding box center [138, 269] width 235 height 28
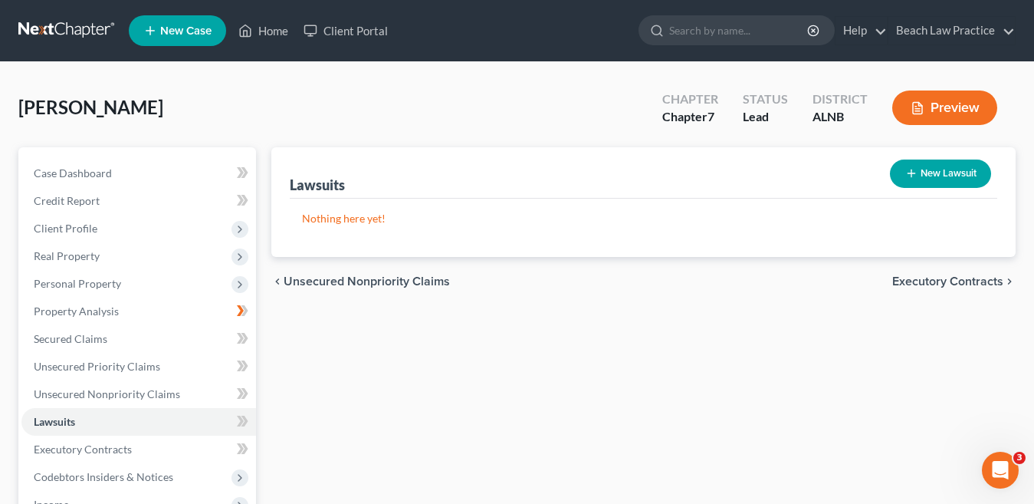
click at [947, 176] on button "New Lawsuit" at bounding box center [940, 173] width 101 height 28
select select "0"
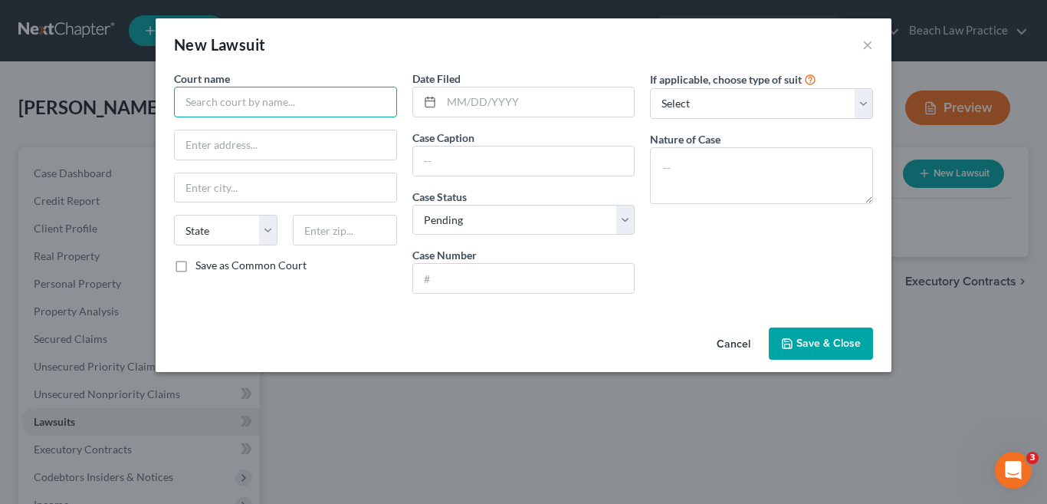
click at [248, 101] on input "text" at bounding box center [285, 102] width 223 height 31
click at [869, 45] on button "×" at bounding box center [868, 44] width 11 height 18
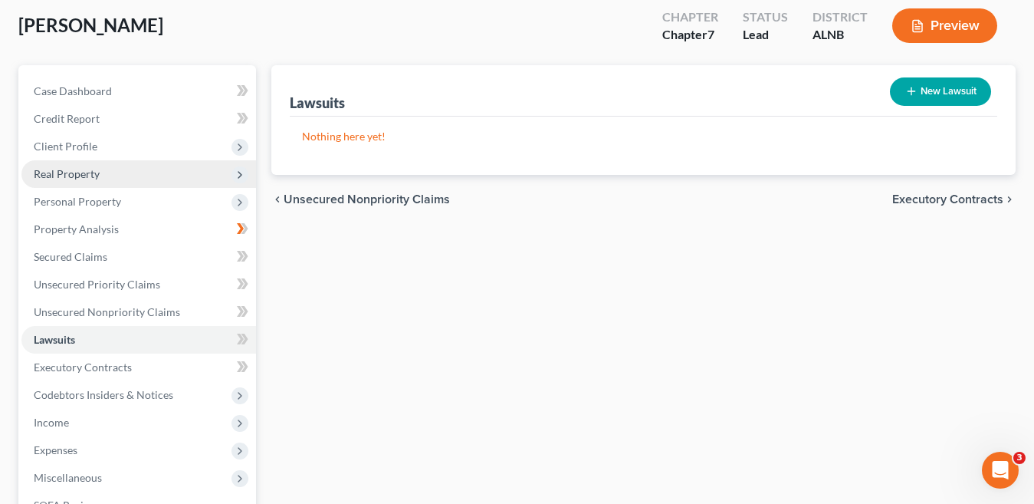
scroll to position [77, 0]
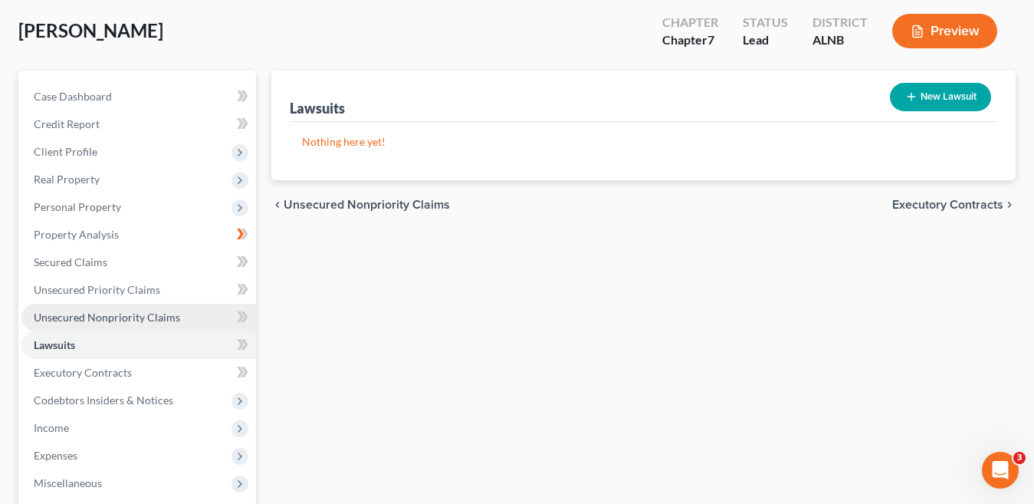
click at [180, 320] on link "Unsecured Nonpriority Claims" at bounding box center [138, 318] width 235 height 28
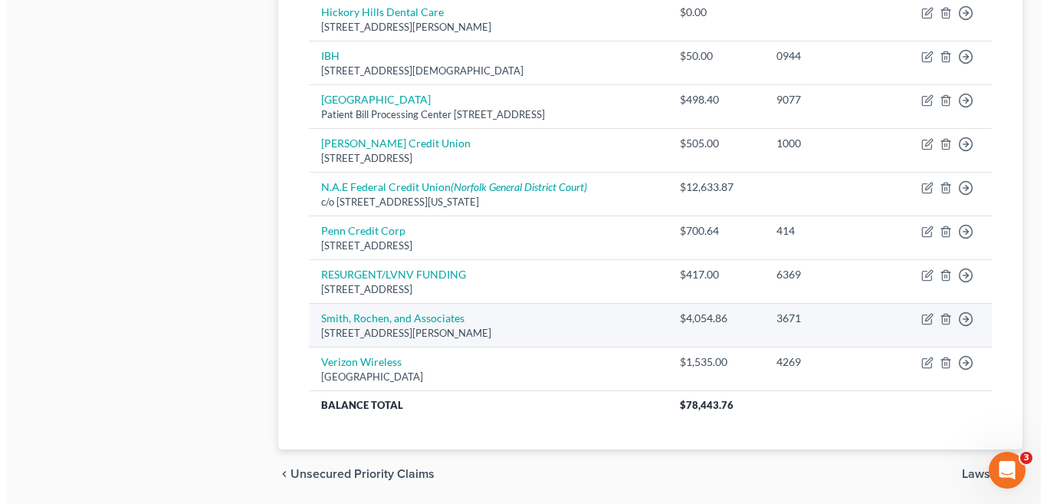
scroll to position [1150, 0]
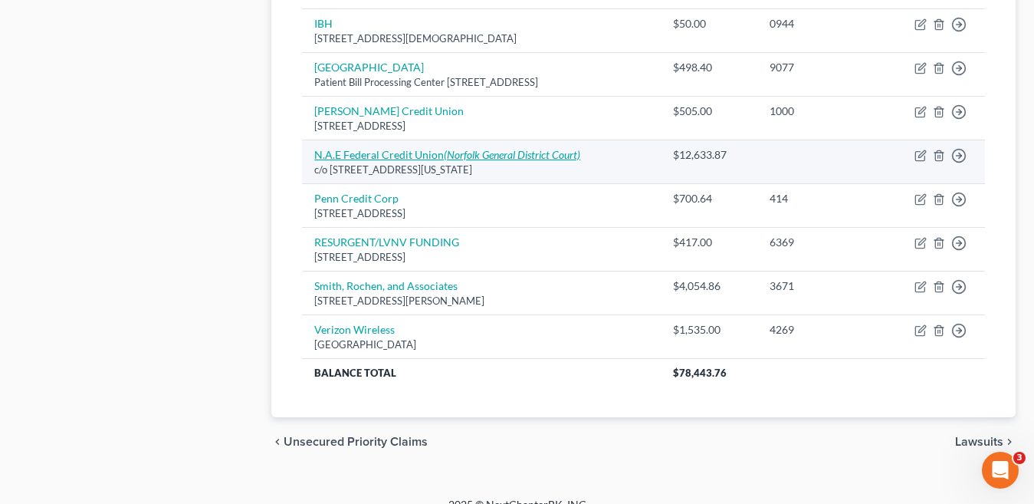
click at [455, 157] on icon "(Norfolk General District Court)" at bounding box center [512, 154] width 136 height 13
select select "48"
select select "0"
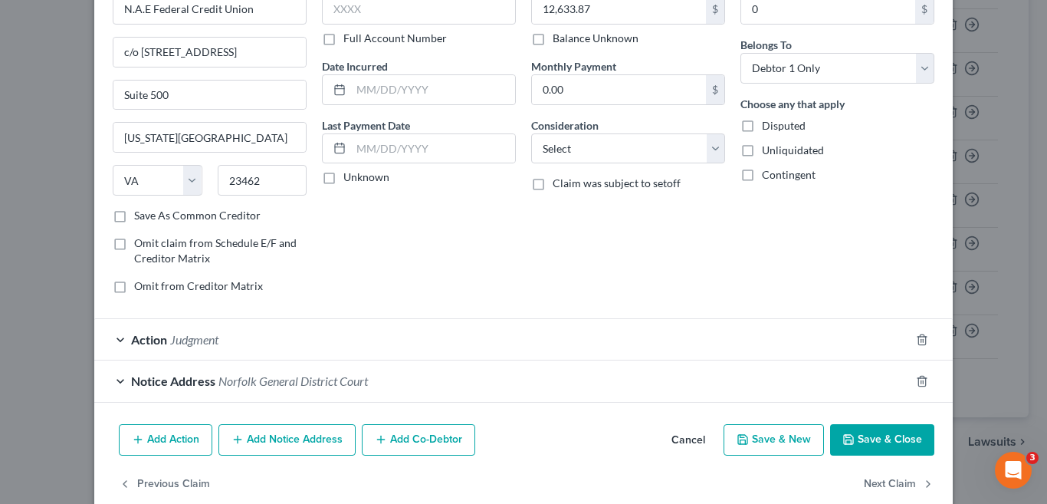
scroll to position [120, 0]
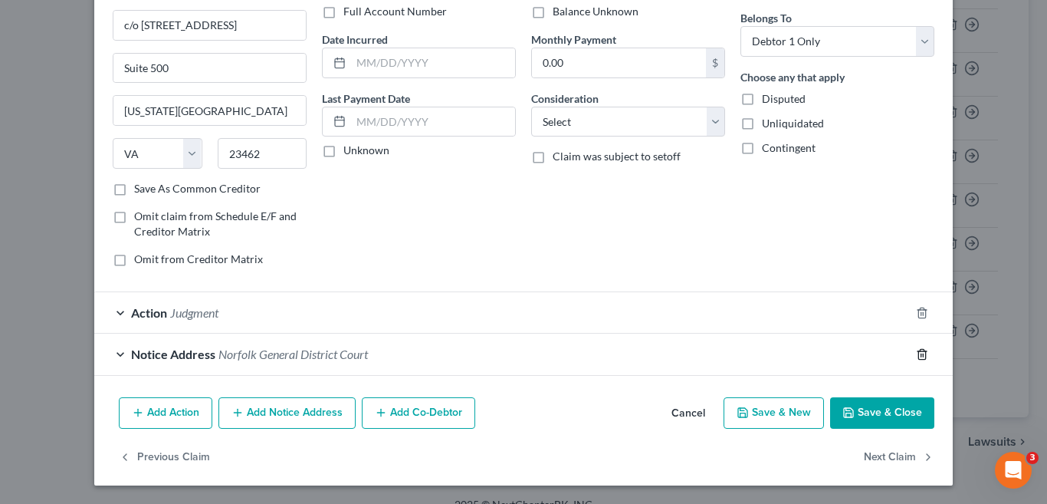
click at [923, 354] on line "button" at bounding box center [923, 354] width 0 height 3
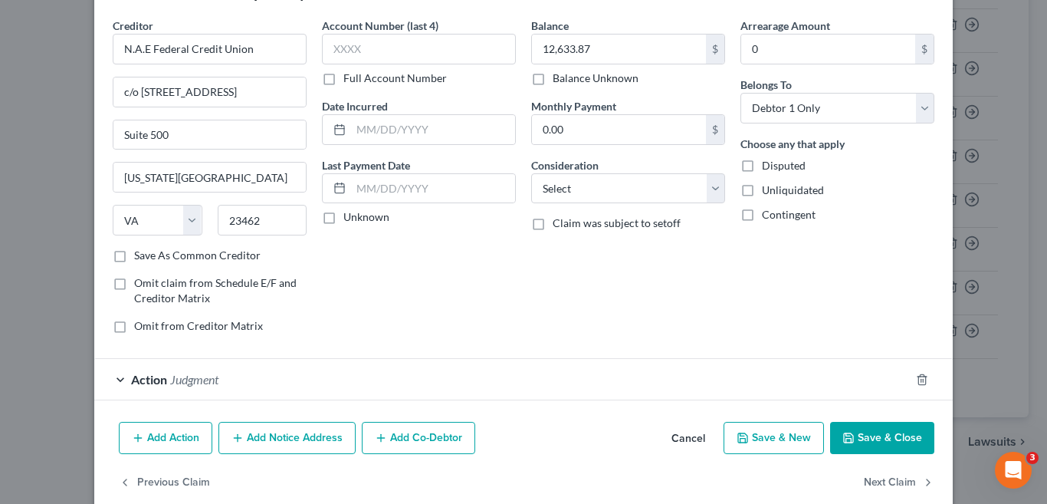
scroll to position [77, 0]
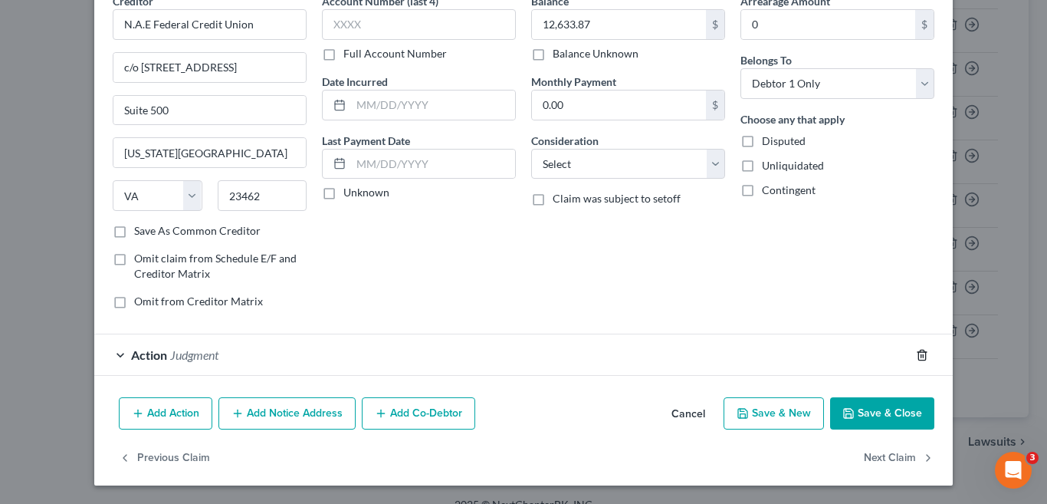
click at [918, 353] on icon "button" at bounding box center [922, 355] width 12 height 12
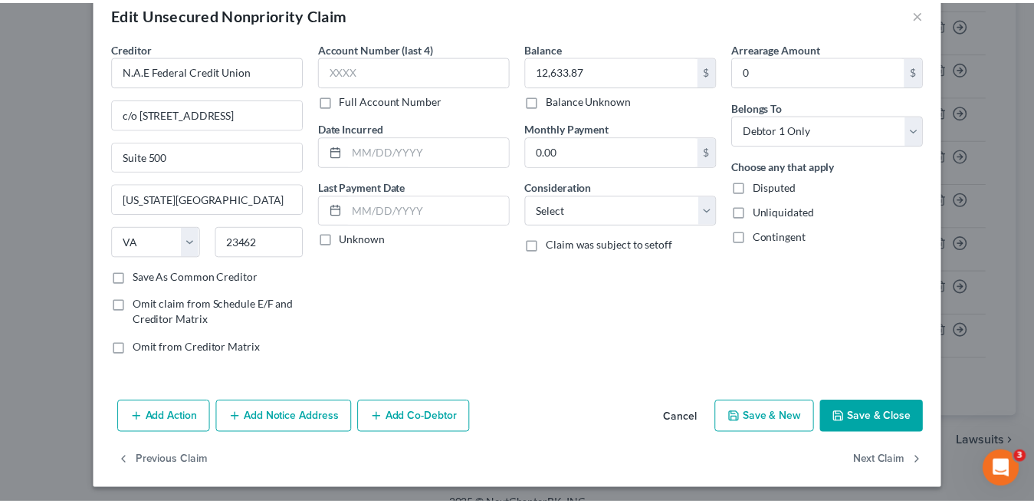
scroll to position [35, 0]
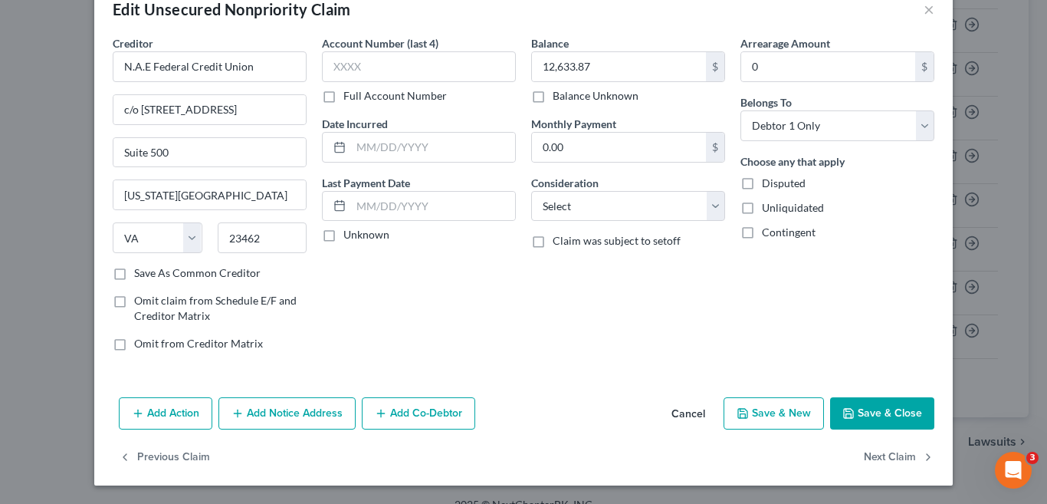
drag, startPoint x: 892, startPoint y: 416, endPoint x: 730, endPoint y: 342, distance: 178.4
click at [892, 416] on button "Save & Close" at bounding box center [882, 413] width 104 height 32
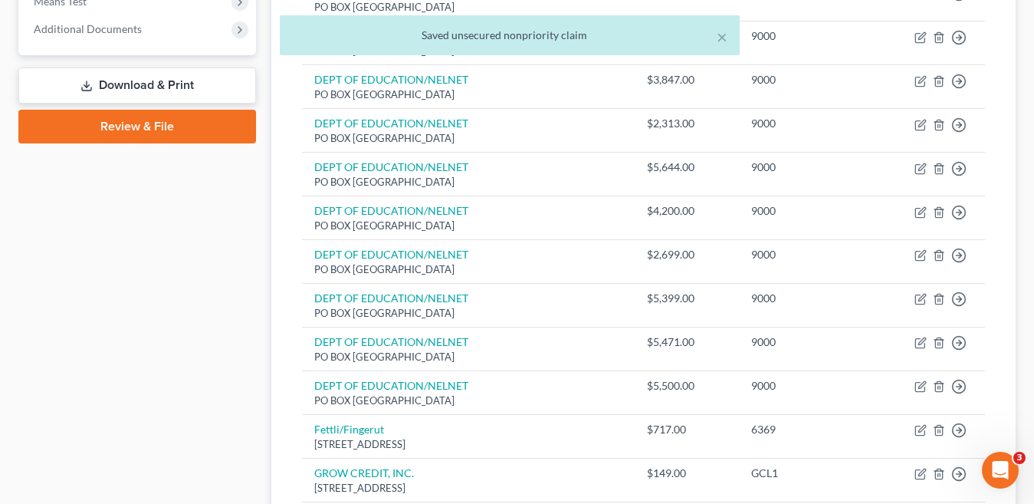
scroll to position [307, 0]
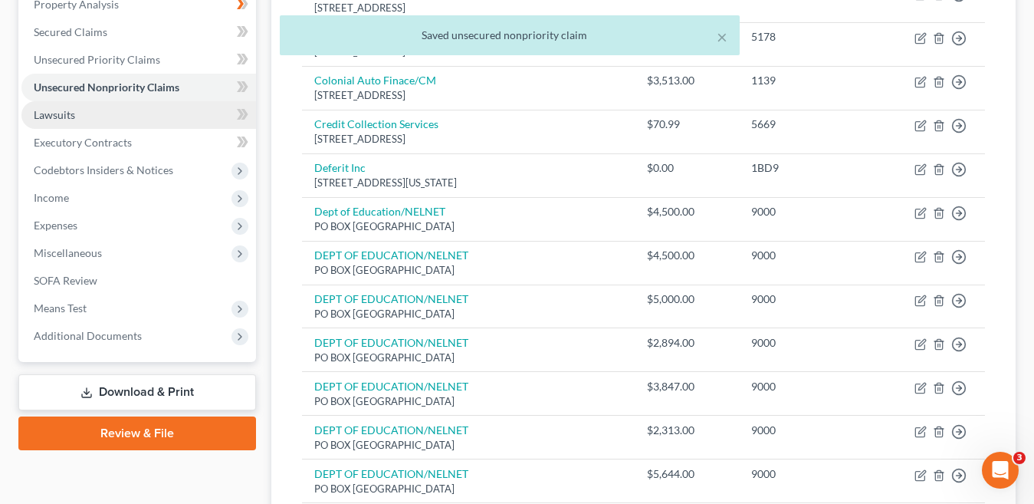
click at [99, 114] on link "Lawsuits" at bounding box center [138, 115] width 235 height 28
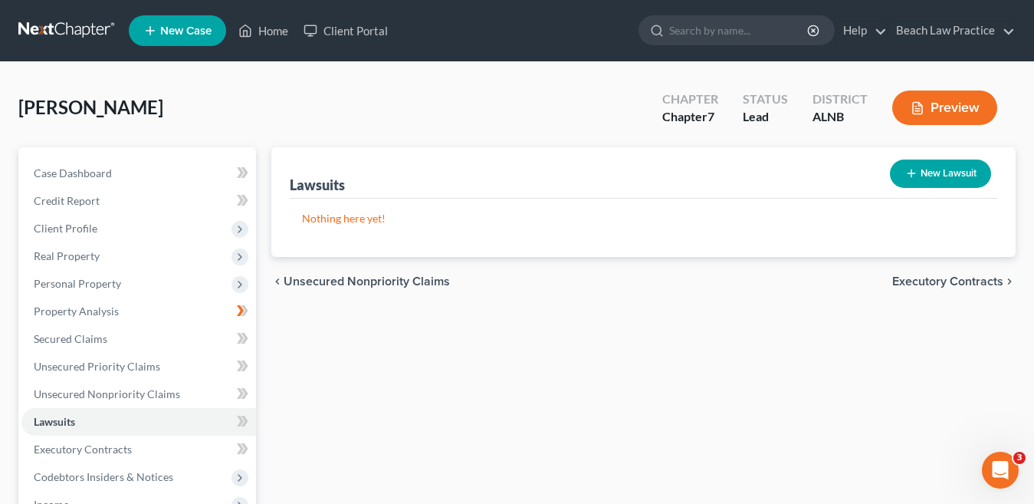
click at [926, 174] on button "New Lawsuit" at bounding box center [940, 173] width 101 height 28
select select "0"
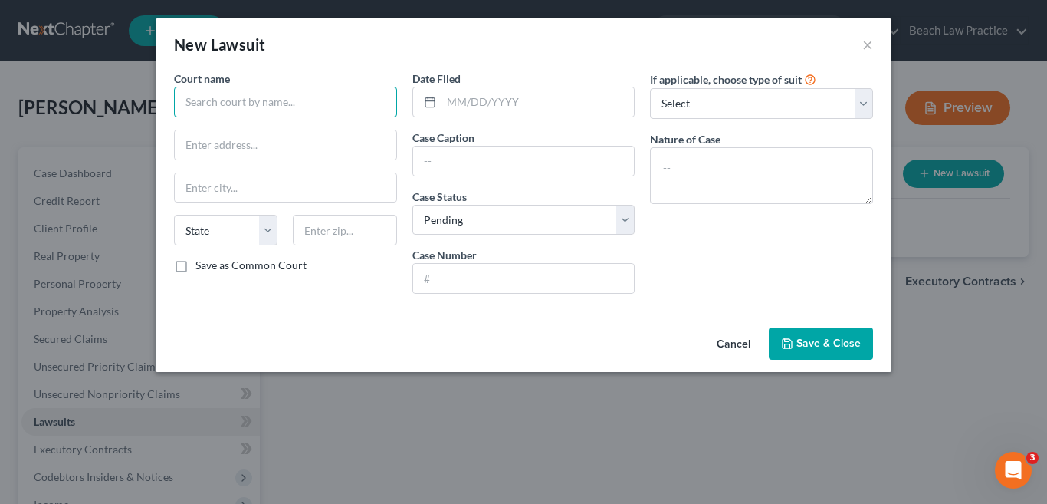
click at [224, 100] on input "text" at bounding box center [285, 102] width 223 height 31
type input "Nofolk General District Court"
click at [208, 146] on input "text" at bounding box center [286, 144] width 222 height 29
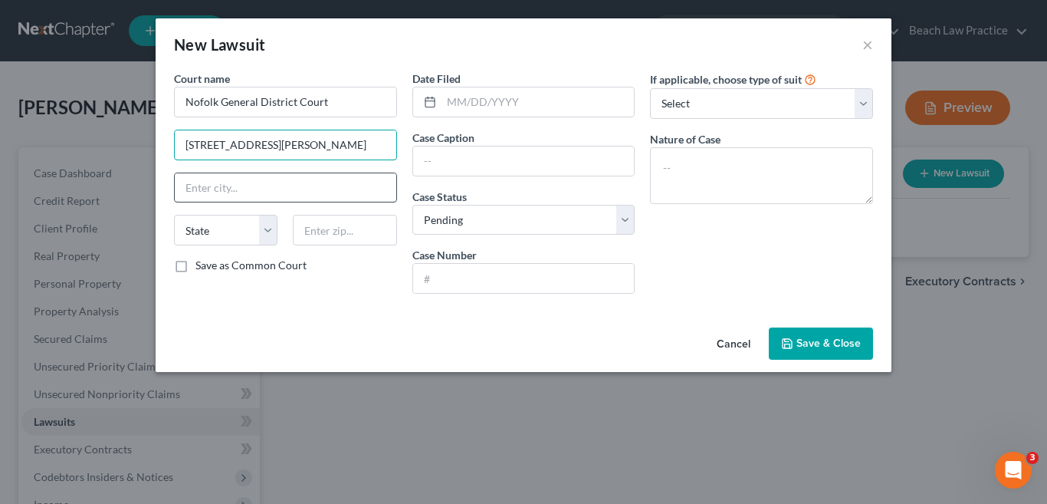
type input "[STREET_ADDRESS][PERSON_NAME]"
click at [242, 195] on input "text" at bounding box center [286, 187] width 222 height 29
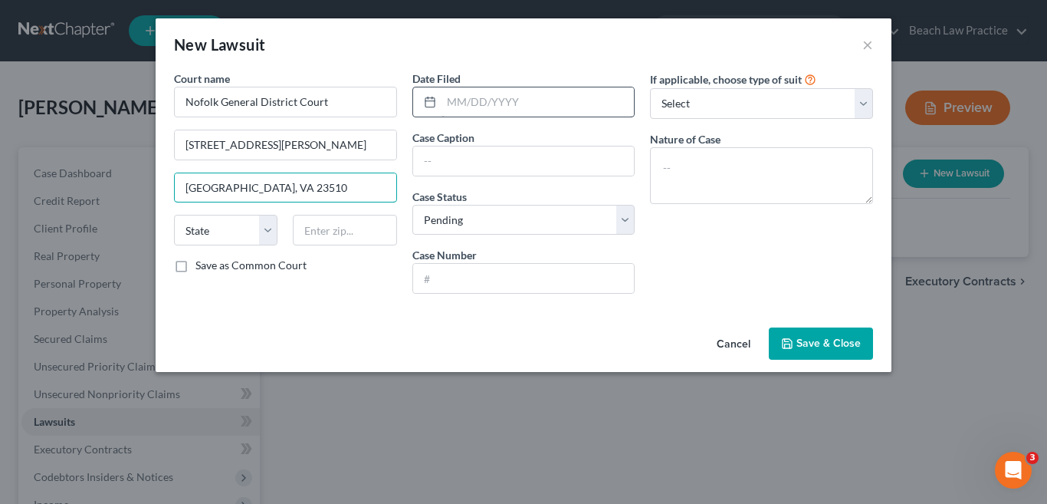
type input "[GEOGRAPHIC_DATA], VA 23510"
click at [489, 102] on input "text" at bounding box center [538, 101] width 193 height 29
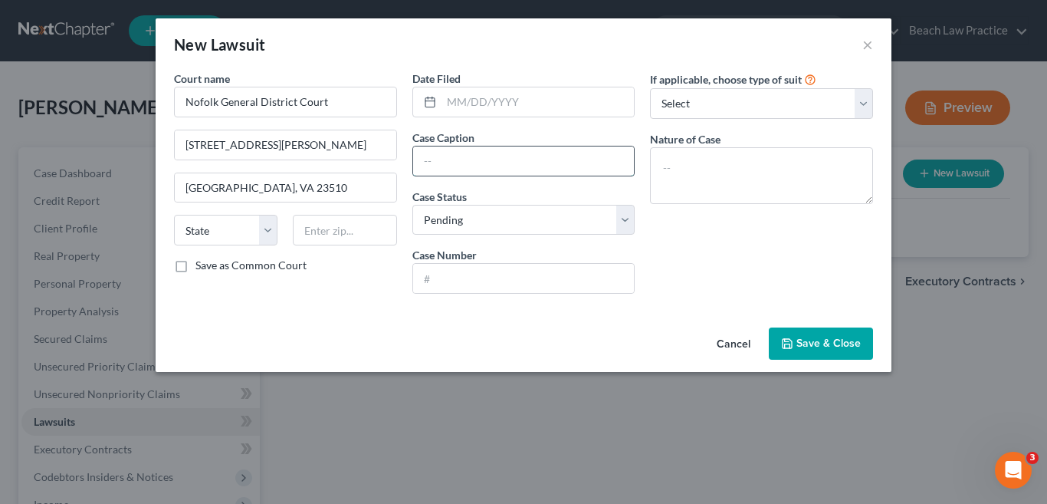
click at [491, 163] on input "text" at bounding box center [524, 160] width 222 height 29
type input "NAE Federal Credit Union"
click at [626, 224] on select "Select Pending On Appeal Concluded" at bounding box center [523, 220] width 223 height 31
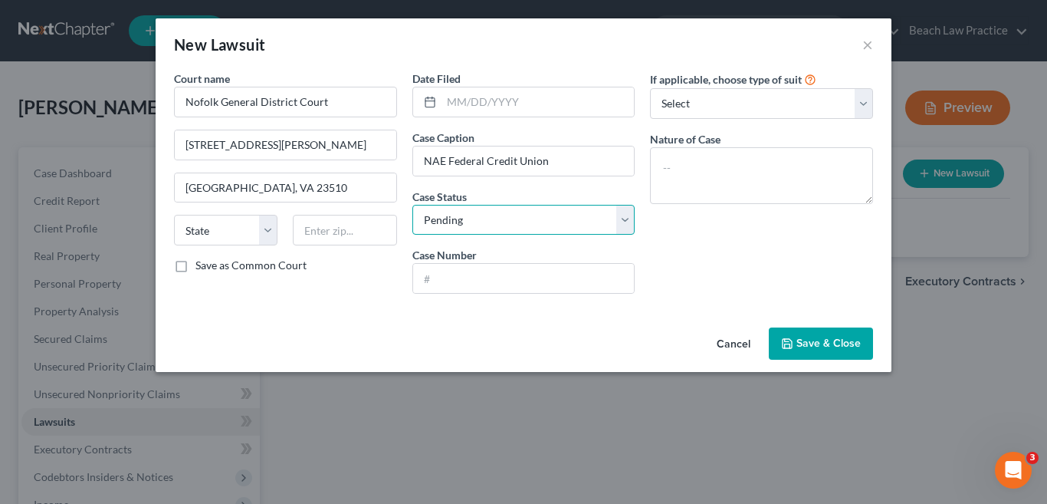
select select "2"
click at [412, 205] on select "Select Pending On Appeal Concluded" at bounding box center [523, 220] width 223 height 31
click at [565, 271] on input "text" at bounding box center [524, 278] width 222 height 29
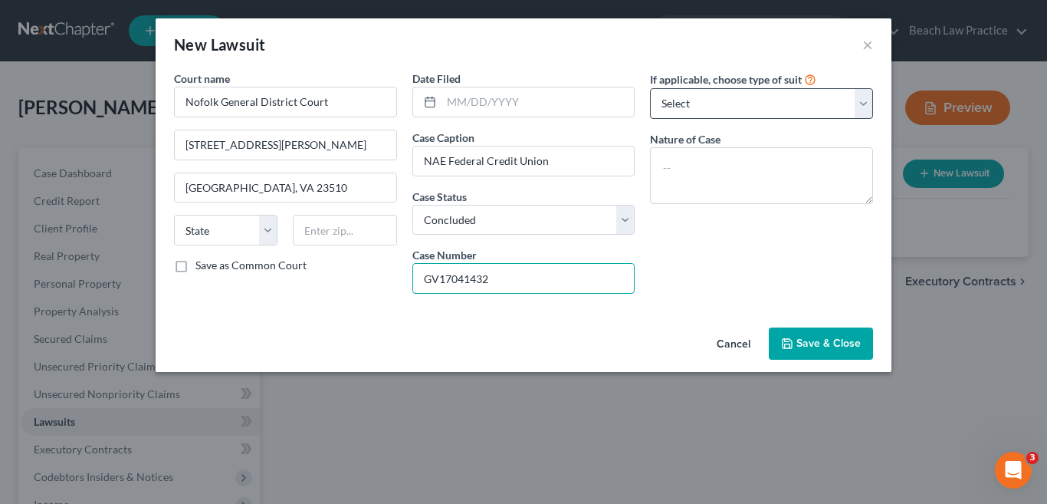
type input "GV17041432"
click at [866, 111] on select "Select Repossession Garnishment Foreclosure Attached, Seized, Or Levied Other" at bounding box center [761, 103] width 223 height 31
select select "4"
click at [650, 88] on select "Select Repossession Garnishment Foreclosure Attached, Seized, Or Levied Other" at bounding box center [761, 103] width 223 height 31
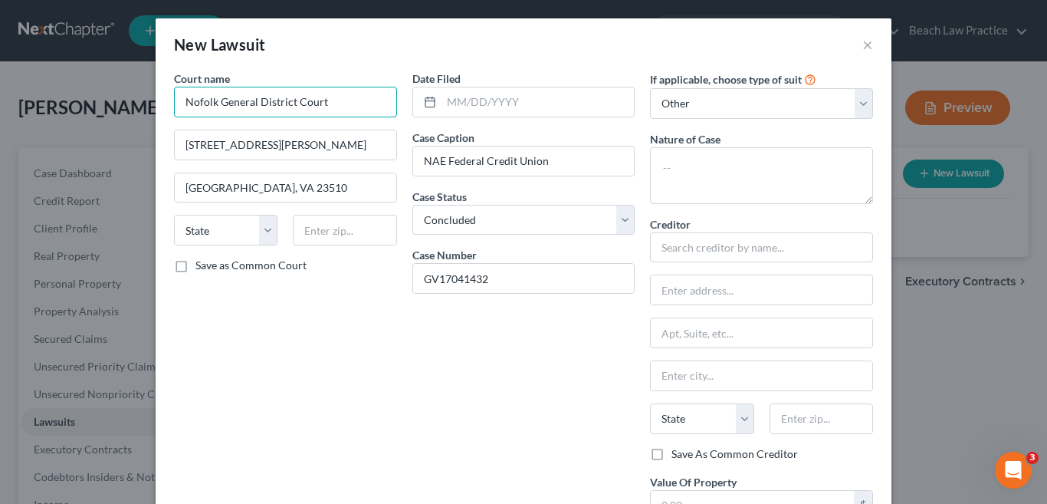
click at [190, 96] on input "Nofolk General District Court" at bounding box center [285, 102] width 223 height 31
type input "Norfolk General District Court"
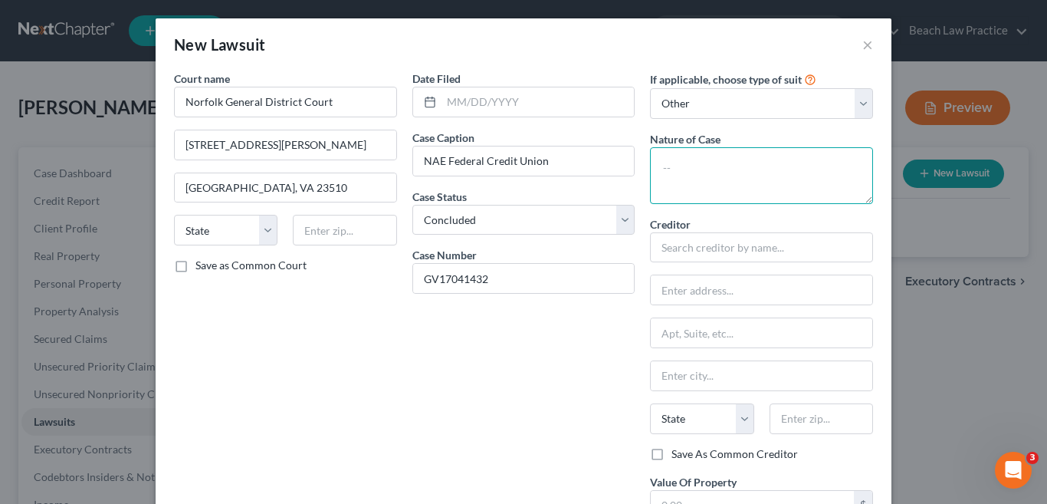
click at [694, 172] on textarea at bounding box center [761, 175] width 223 height 57
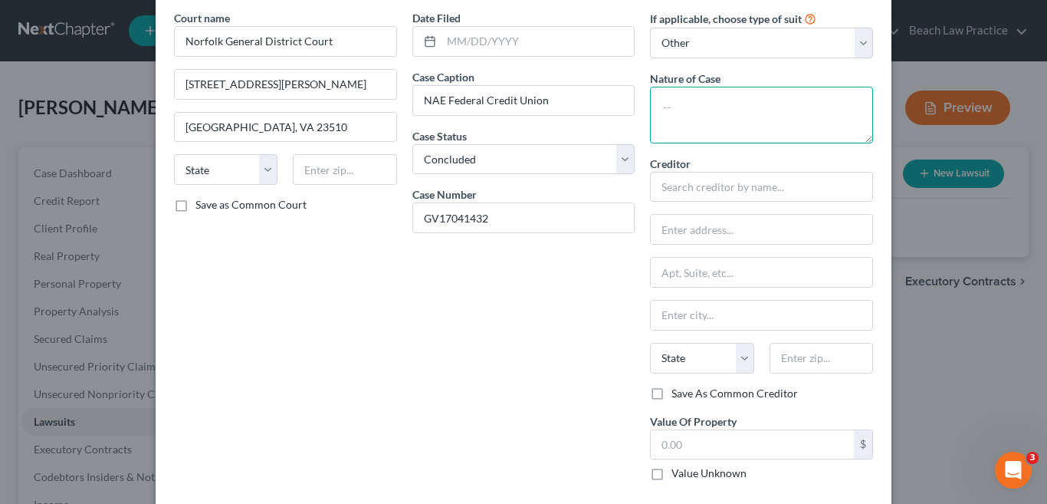
scroll to position [77, 0]
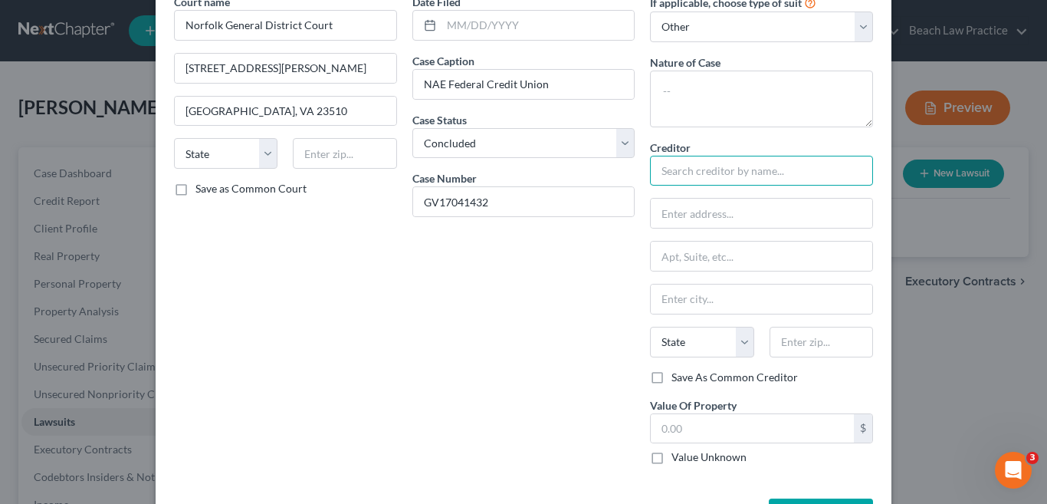
click at [702, 173] on input "text" at bounding box center [761, 171] width 223 height 31
type input "N.A.E Federal Credit Union"
click at [675, 205] on input "text" at bounding box center [762, 213] width 222 height 29
type input "c/o [STREET_ADDRESS]"
click at [724, 304] on input "text" at bounding box center [762, 298] width 222 height 29
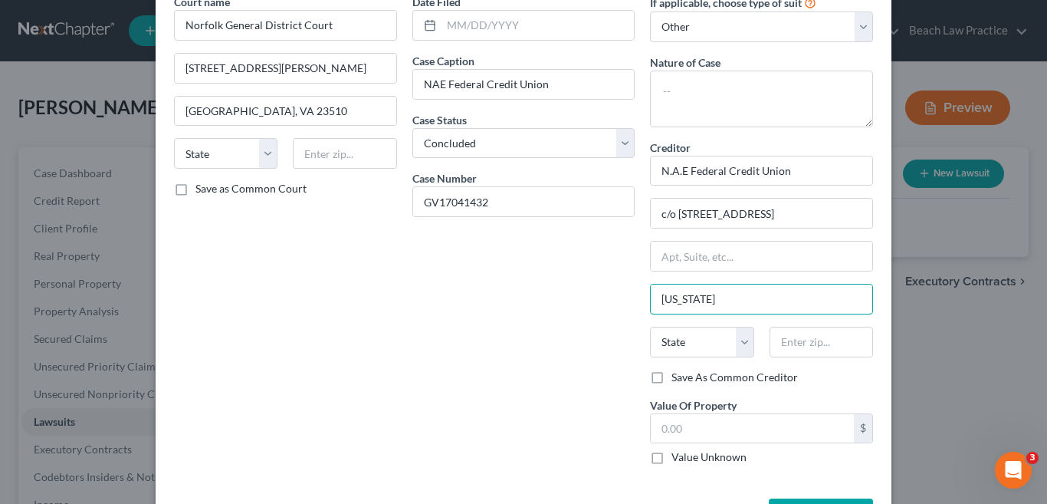
type input "[US_STATE][GEOGRAPHIC_DATA]"
click at [739, 338] on select "State [US_STATE] AK AR AZ CA CO CT DE DC [GEOGRAPHIC_DATA] [GEOGRAPHIC_DATA] GU…" at bounding box center [702, 342] width 104 height 31
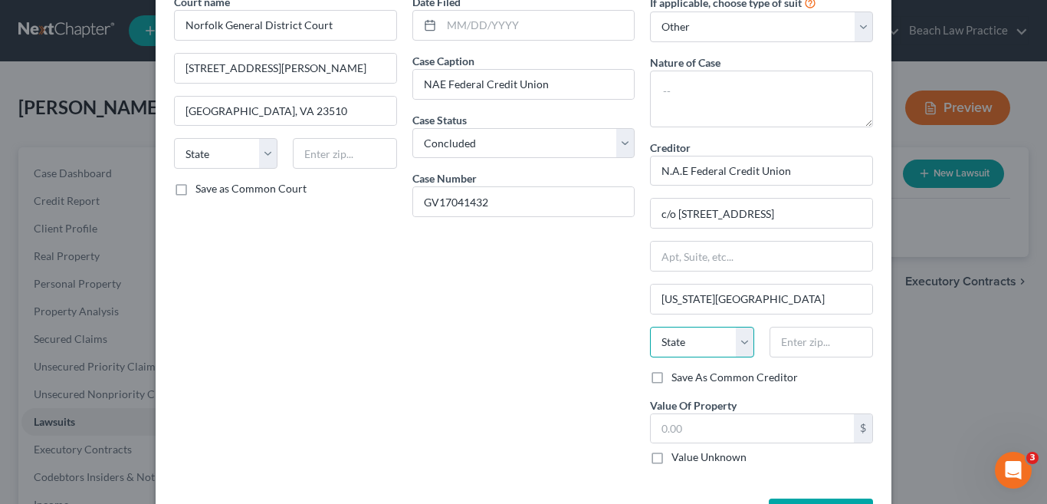
select select "48"
click at [650, 327] on select "State [US_STATE] AK AR AZ CA CO CT DE DC [GEOGRAPHIC_DATA] [GEOGRAPHIC_DATA] GU…" at bounding box center [702, 342] width 104 height 31
click at [809, 344] on input "text" at bounding box center [822, 342] width 104 height 31
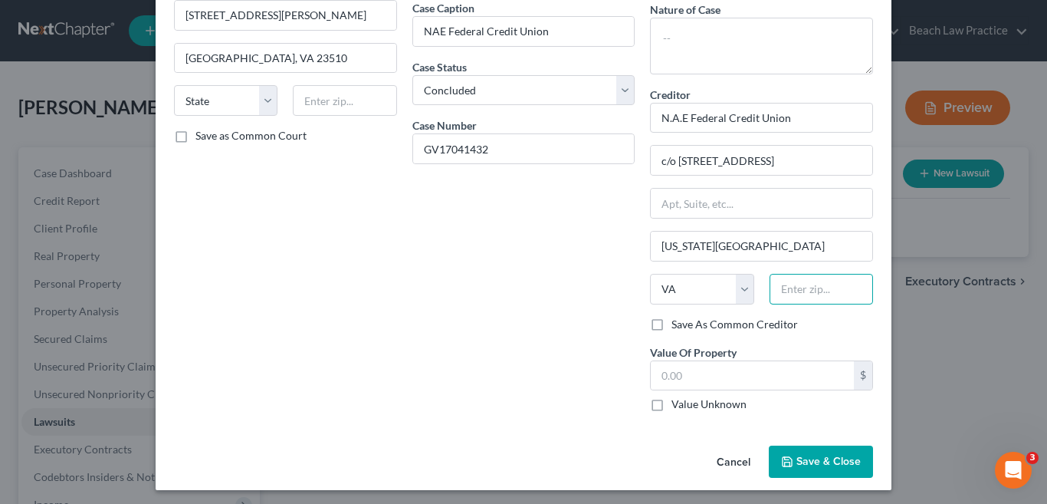
scroll to position [134, 0]
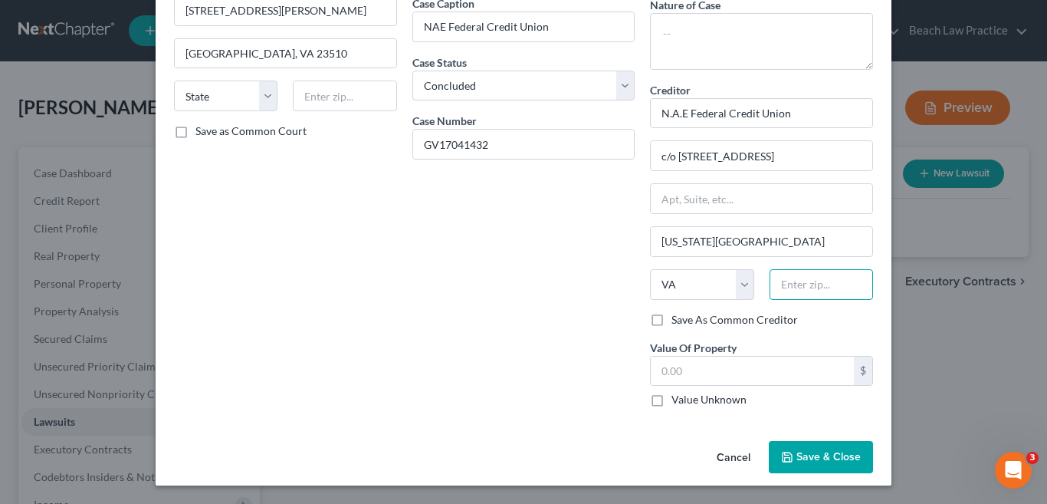
click at [781, 282] on input "text" at bounding box center [822, 284] width 104 height 31
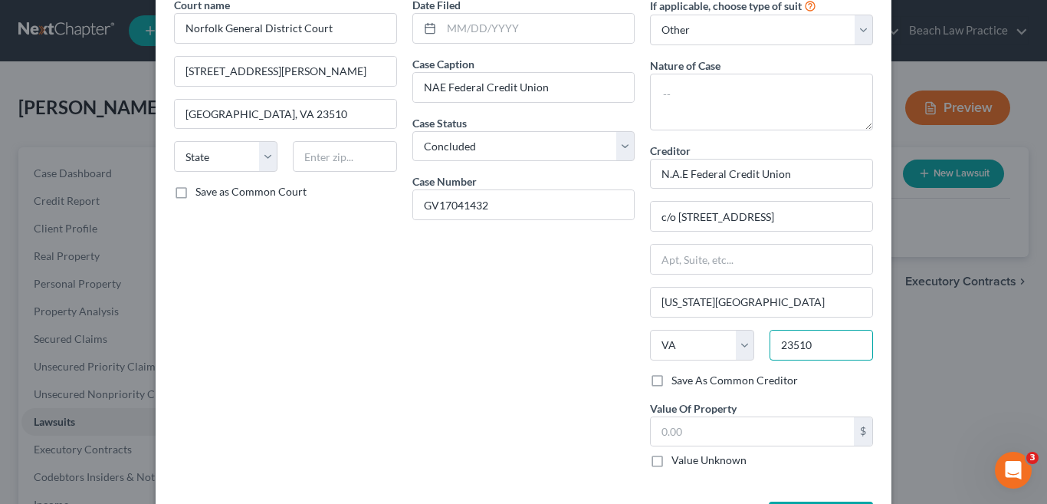
scroll to position [0, 0]
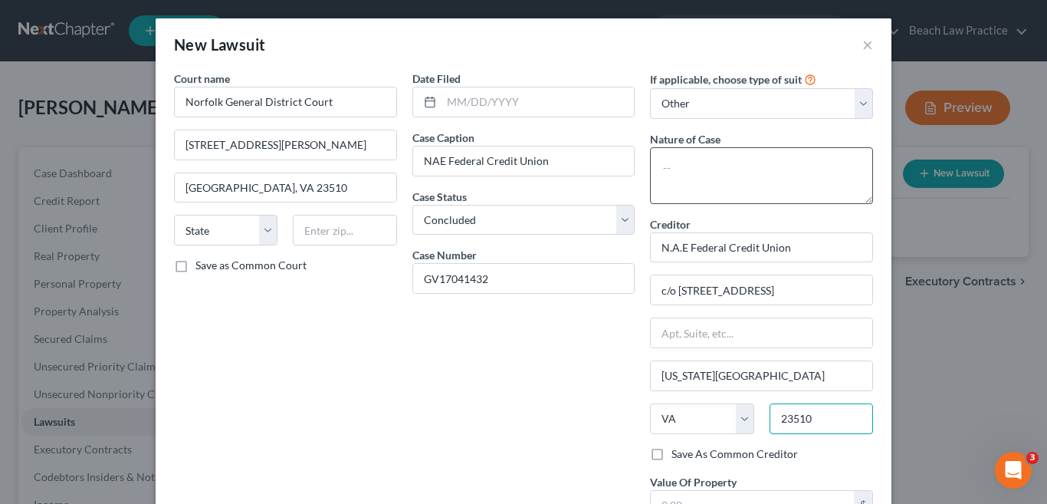
type input "23510"
click at [695, 171] on textarea at bounding box center [761, 175] width 223 height 57
type input "[GEOGRAPHIC_DATA]"
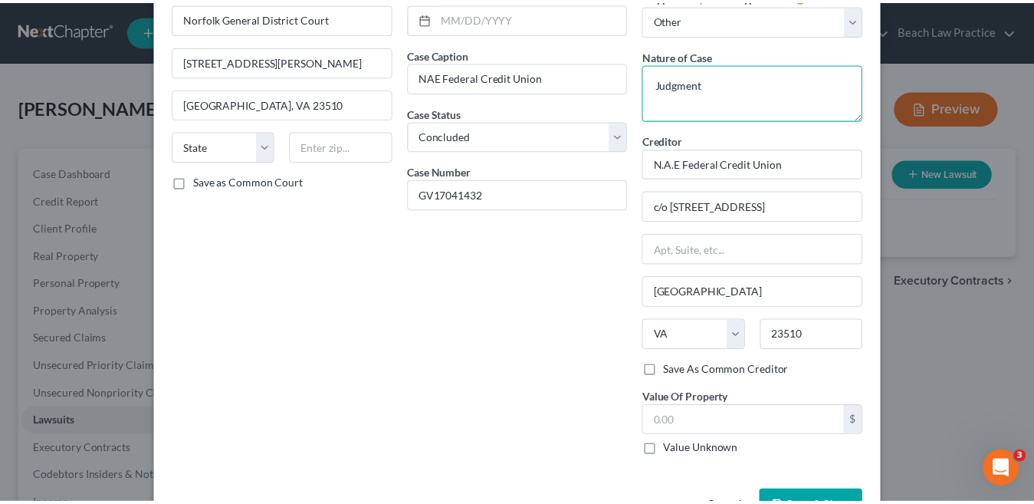
scroll to position [134, 0]
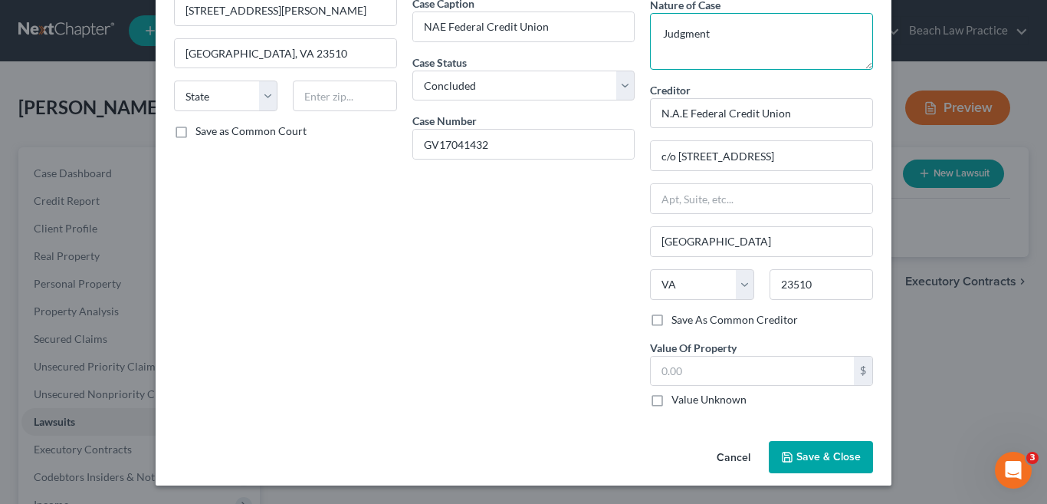
type textarea "Judgment"
click at [831, 452] on span "Save & Close" at bounding box center [829, 456] width 64 height 13
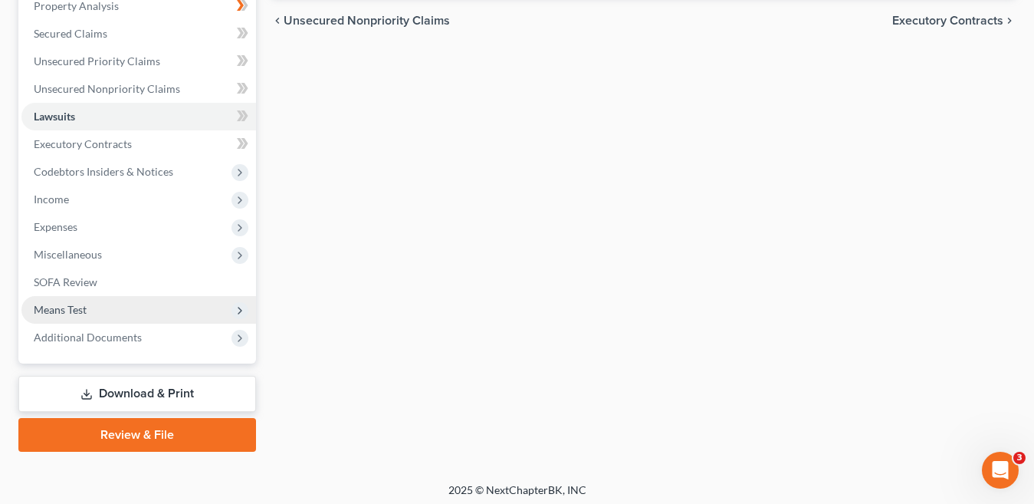
scroll to position [307, 0]
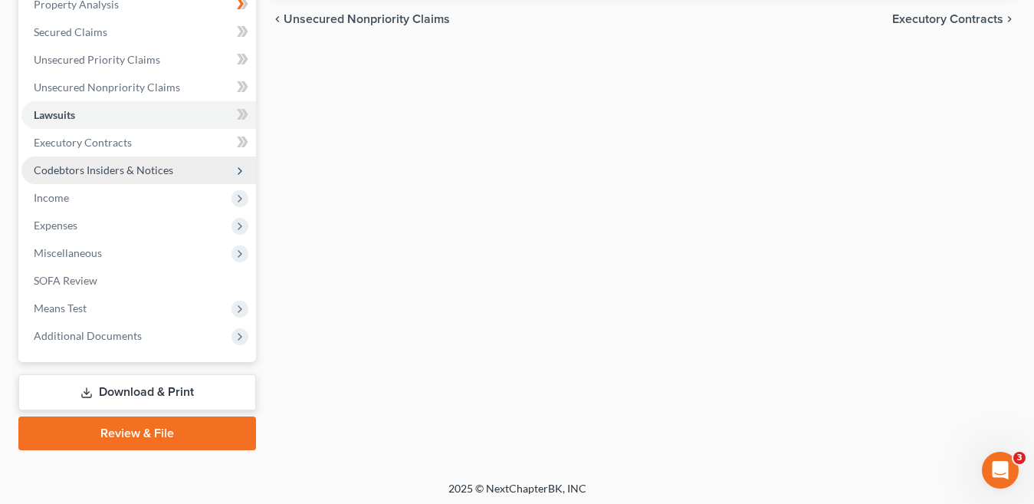
click at [167, 173] on span "Codebtors Insiders & Notices" at bounding box center [104, 169] width 140 height 13
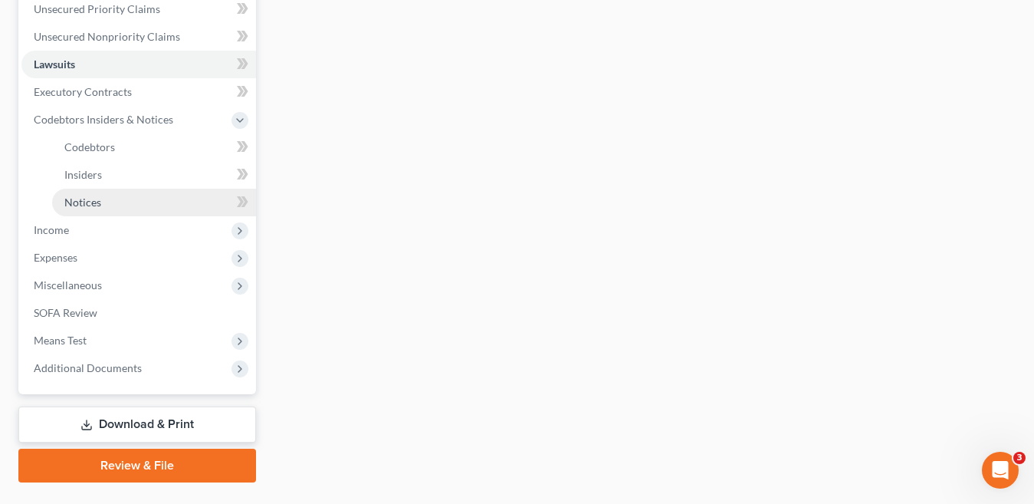
scroll to position [383, 0]
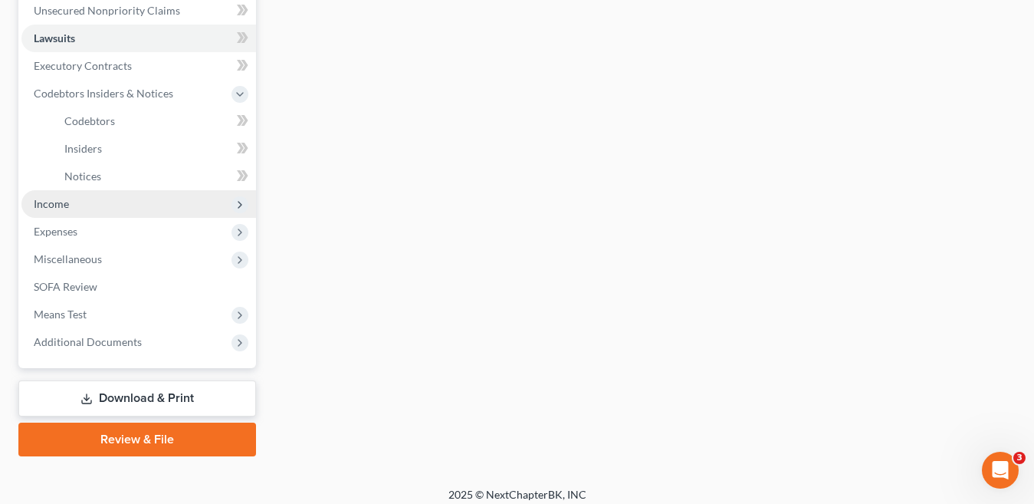
click at [133, 207] on span "Income" at bounding box center [138, 204] width 235 height 28
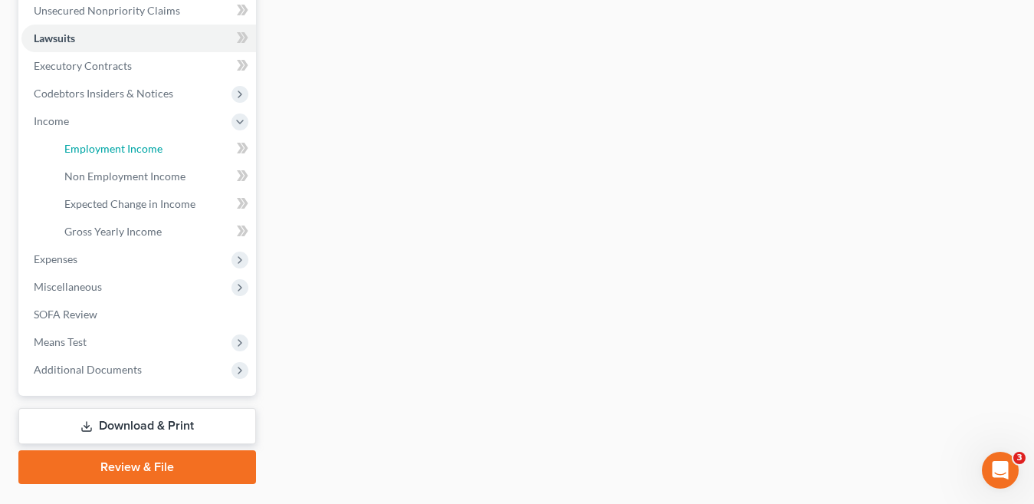
click at [156, 147] on span "Employment Income" at bounding box center [113, 148] width 98 height 13
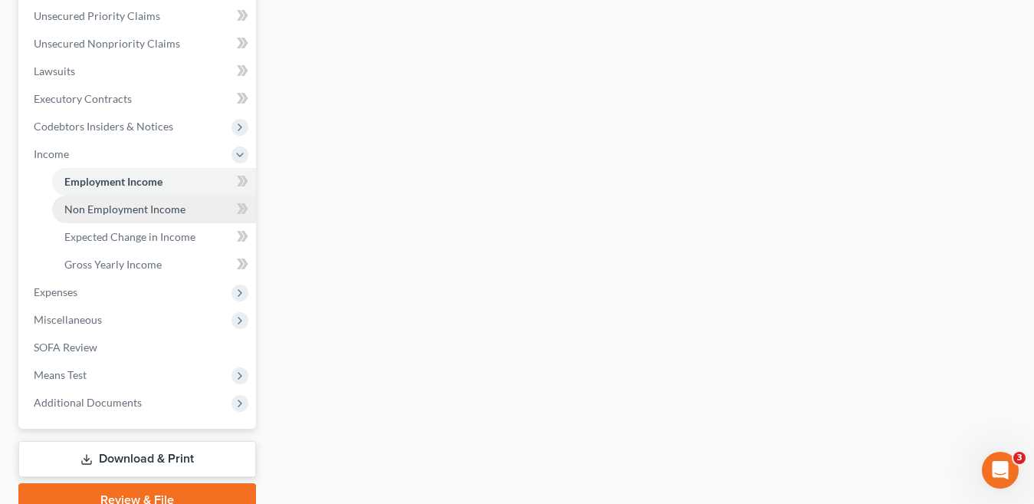
scroll to position [383, 0]
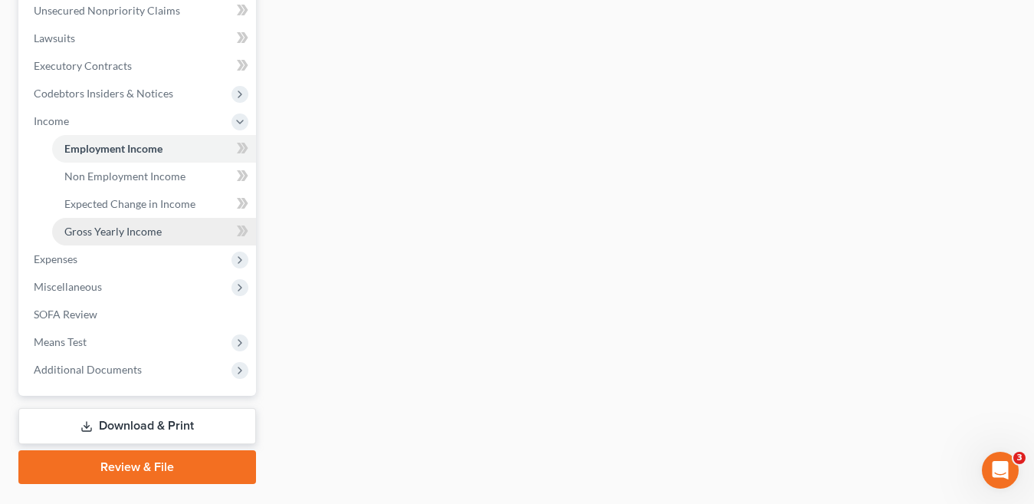
click at [152, 236] on span "Gross Yearly Income" at bounding box center [112, 231] width 97 height 13
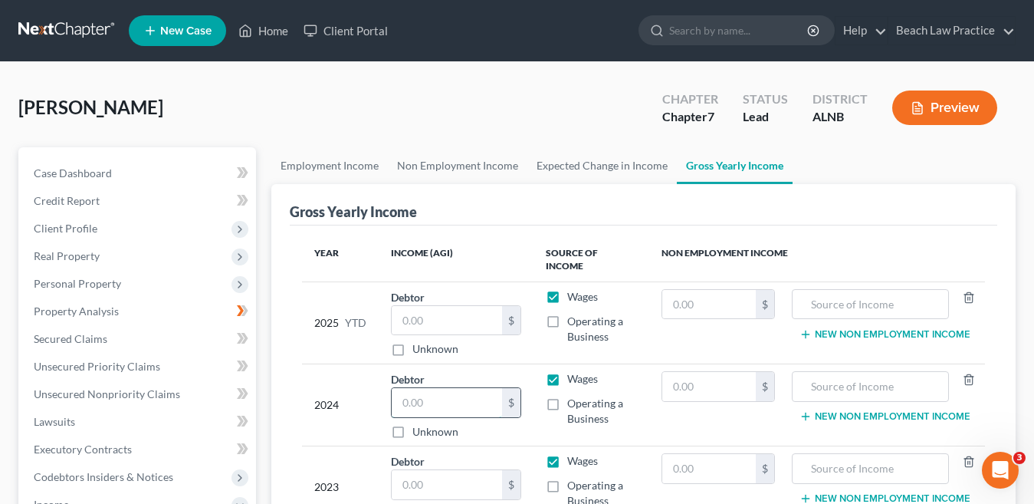
click at [472, 388] on input "text" at bounding box center [447, 402] width 110 height 29
type input "21,291"
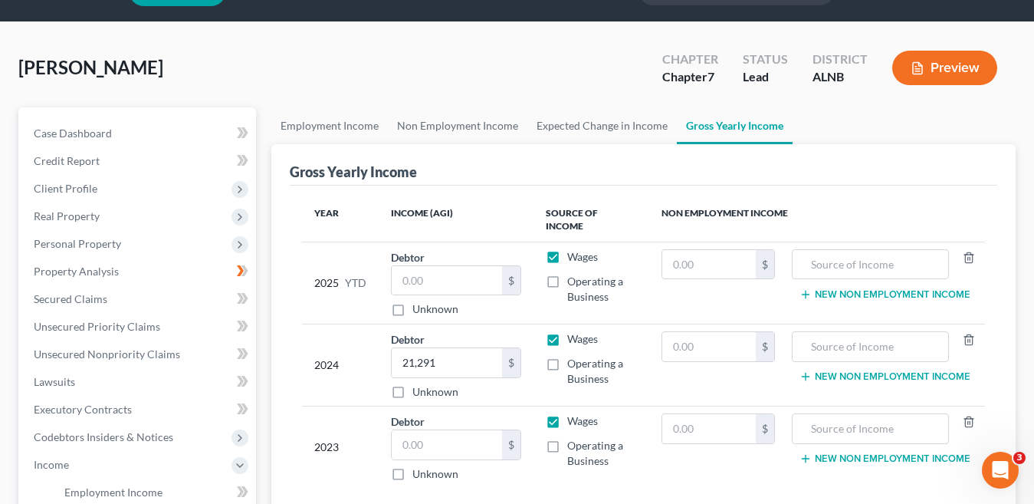
scroll to position [77, 0]
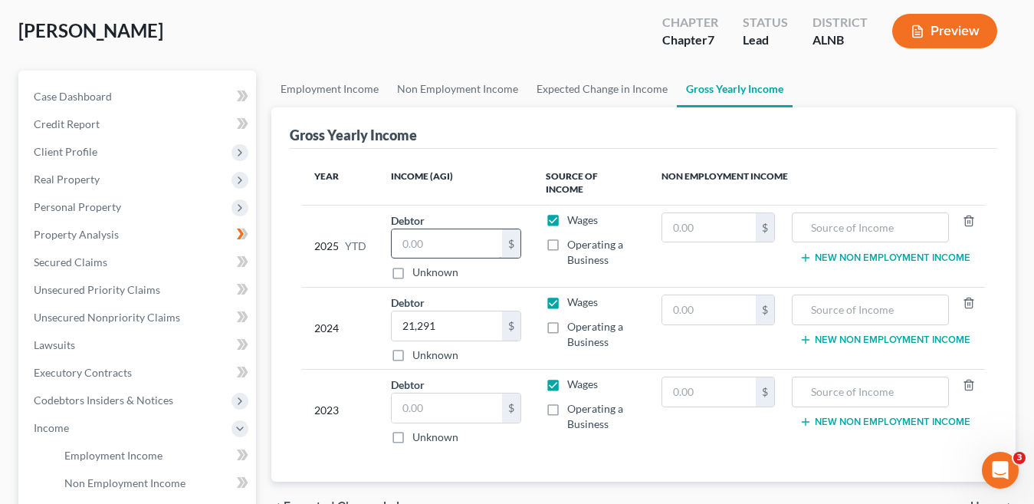
click at [450, 229] on input "text" at bounding box center [447, 243] width 110 height 29
click at [458, 403] on input "text" at bounding box center [447, 407] width 110 height 29
type input "29,269"
click at [537, 143] on div "Gross Yearly Income" at bounding box center [644, 127] width 708 height 41
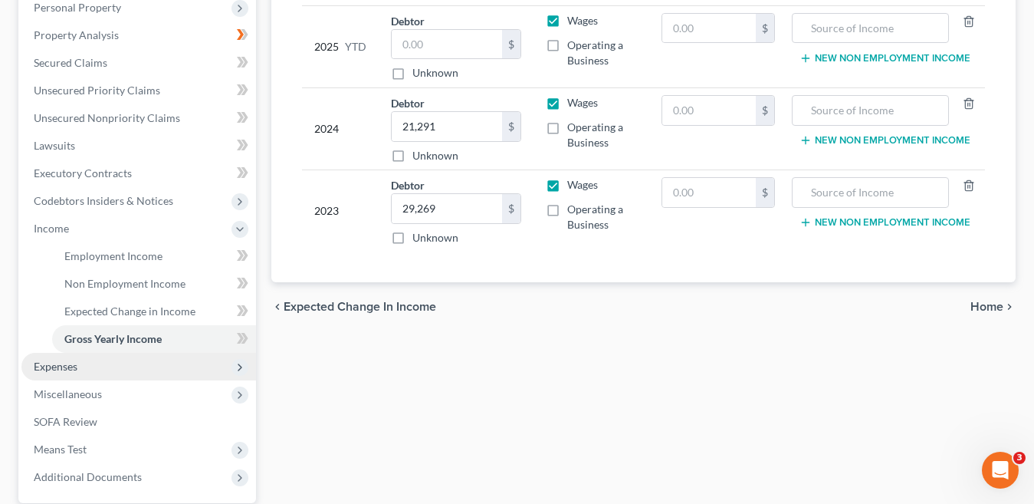
scroll to position [307, 0]
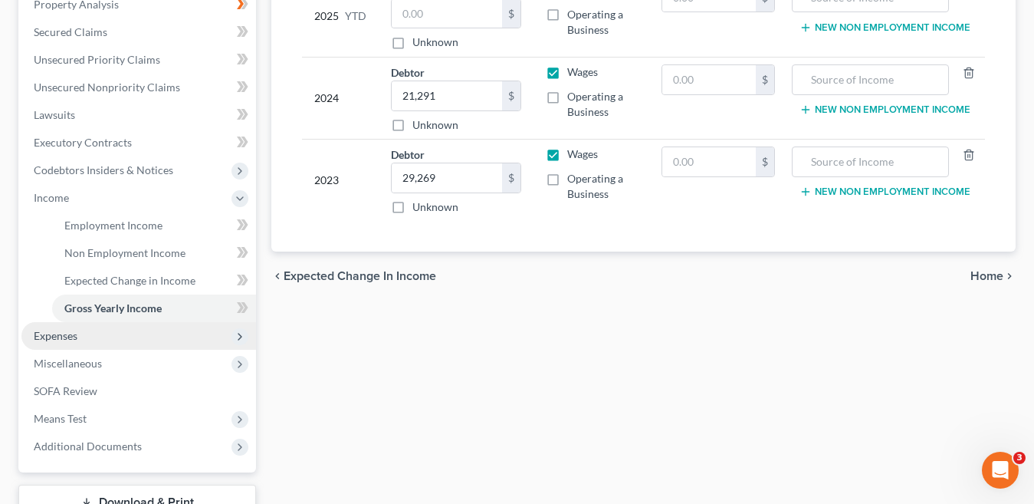
click at [136, 337] on span "Expenses" at bounding box center [138, 336] width 235 height 28
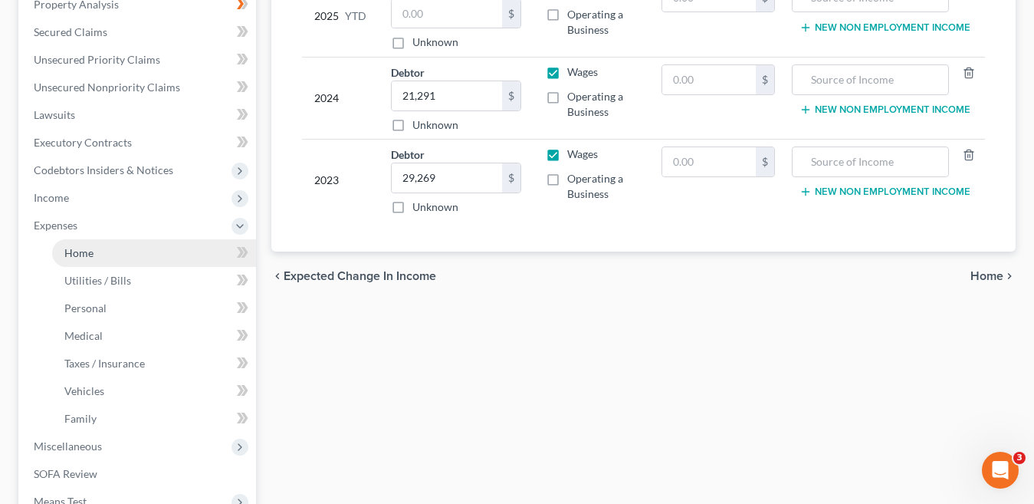
click at [108, 249] on link "Home" at bounding box center [154, 253] width 204 height 28
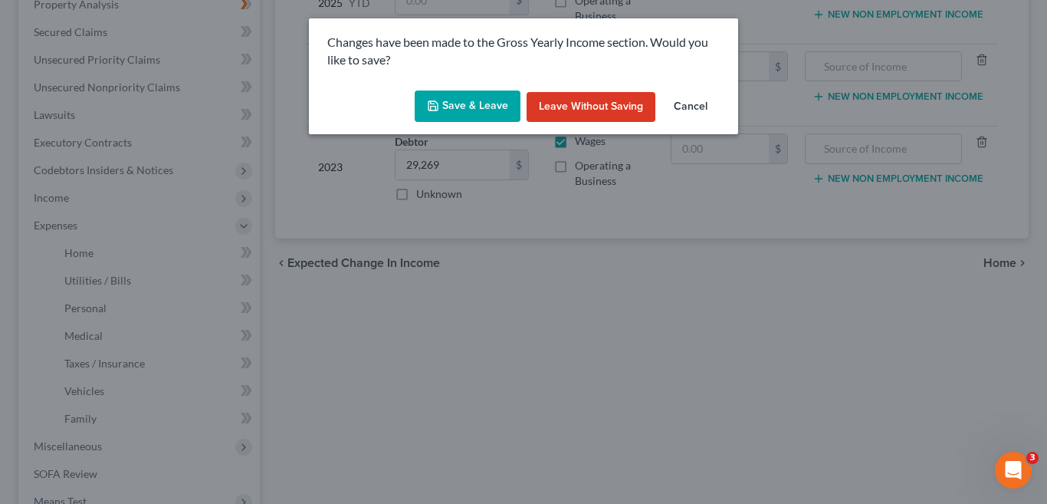
click at [488, 104] on button "Save & Leave" at bounding box center [468, 106] width 106 height 32
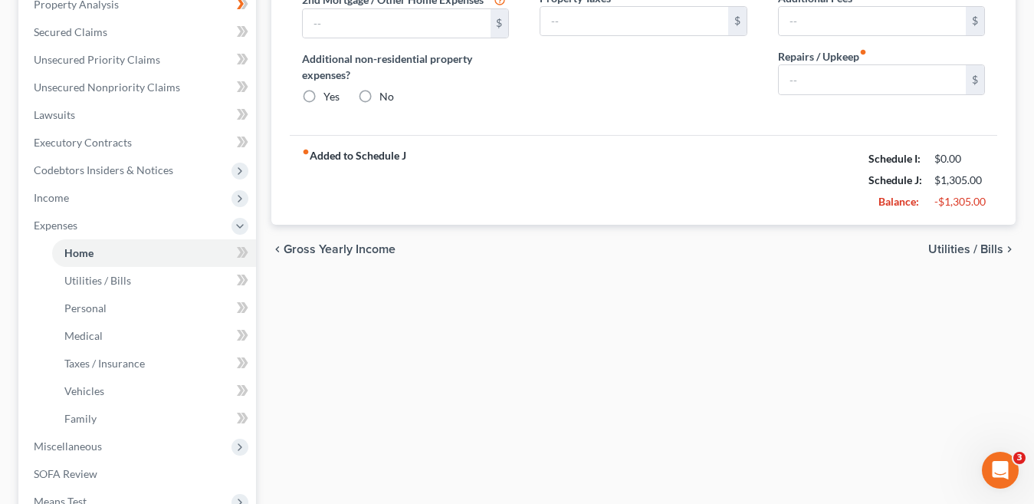
type input "250.00"
type input "0.00"
radio input "true"
type input "0.00"
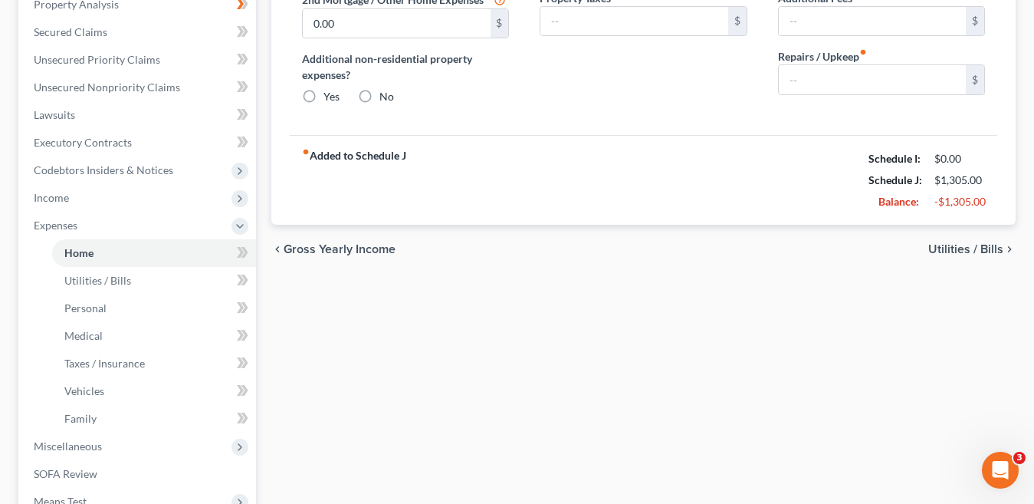
type input "0.00"
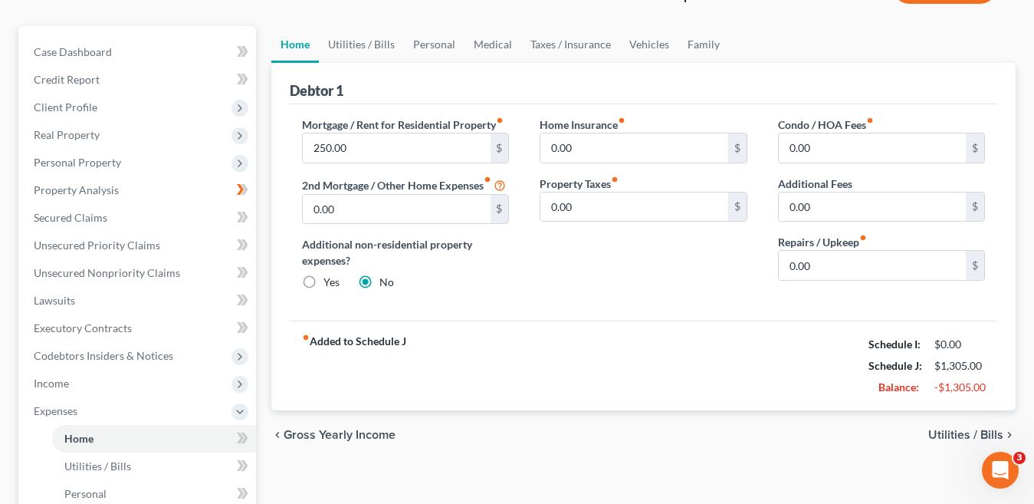
scroll to position [198, 0]
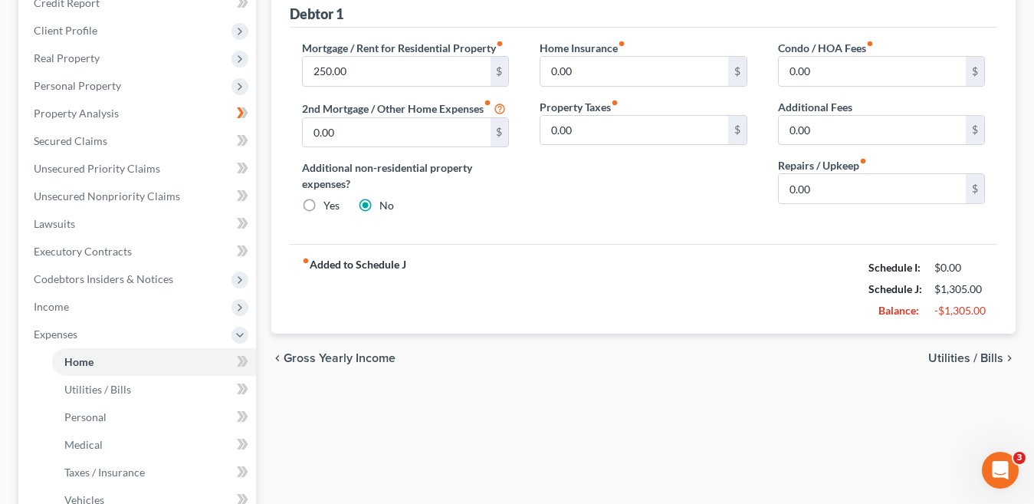
click at [991, 358] on span "Utilities / Bills" at bounding box center [965, 358] width 75 height 12
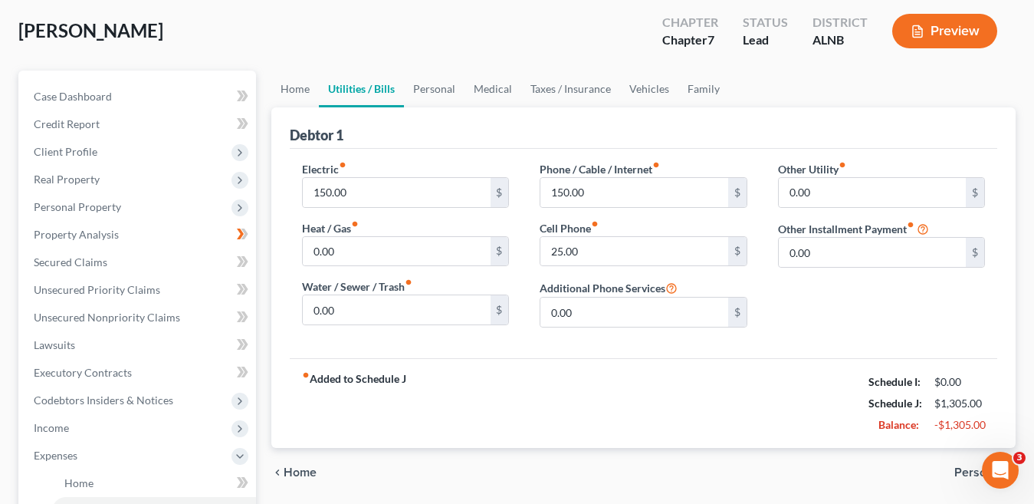
scroll to position [153, 0]
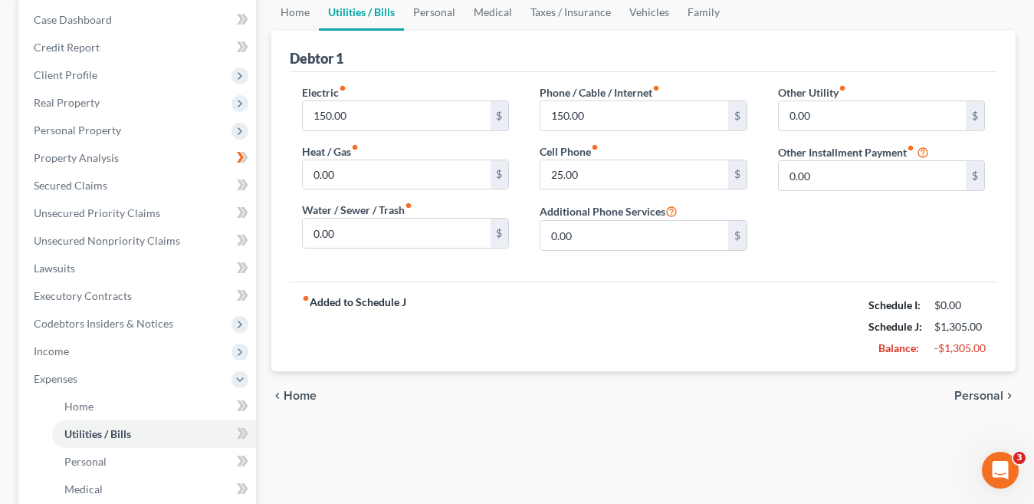
click at [989, 395] on span "Personal" at bounding box center [979, 395] width 49 height 12
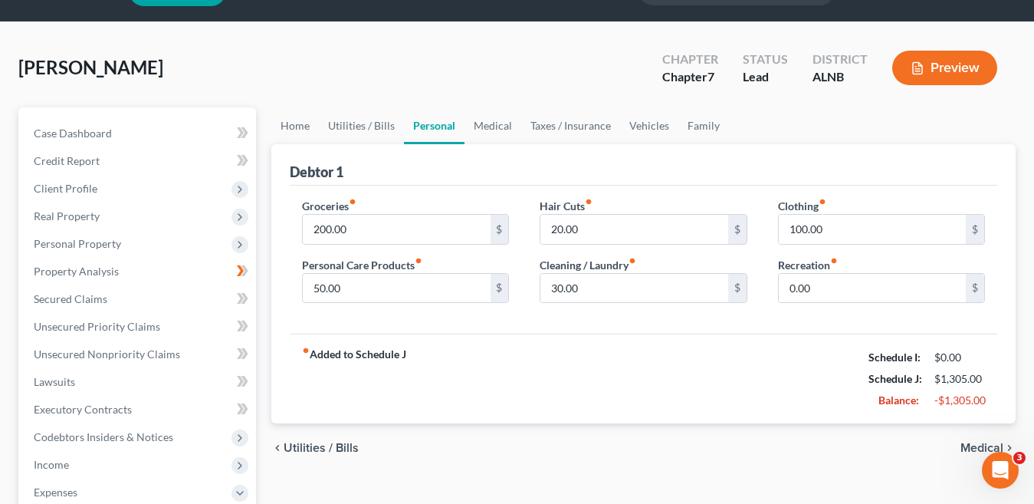
scroll to position [77, 0]
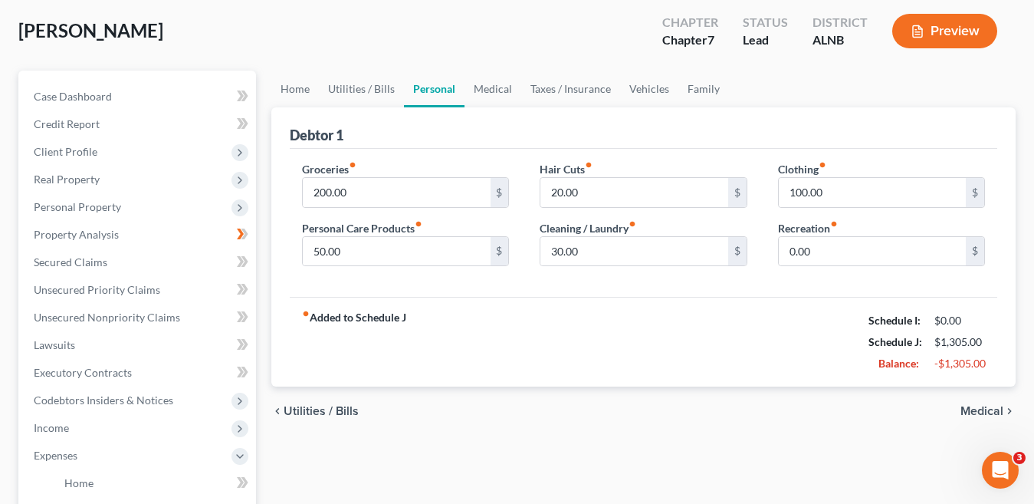
click at [991, 410] on span "Medical" at bounding box center [982, 411] width 43 height 12
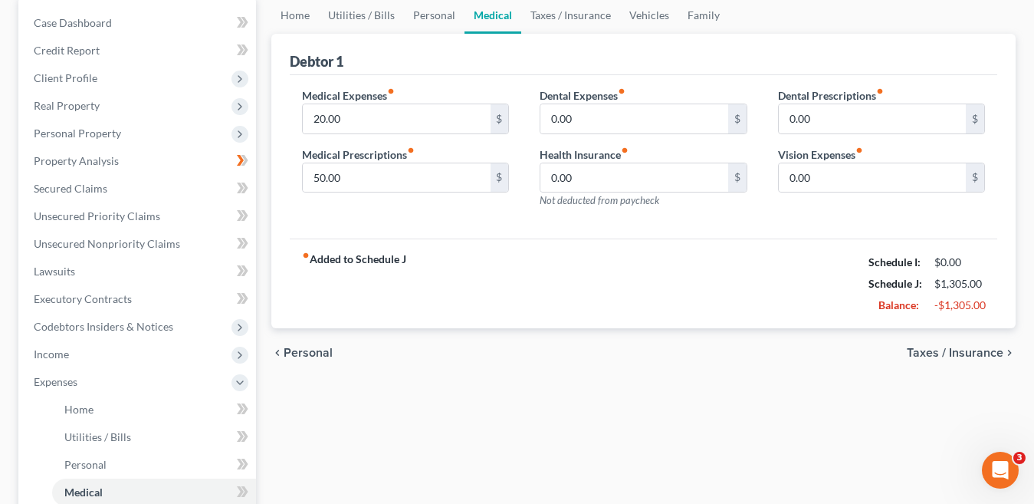
scroll to position [153, 0]
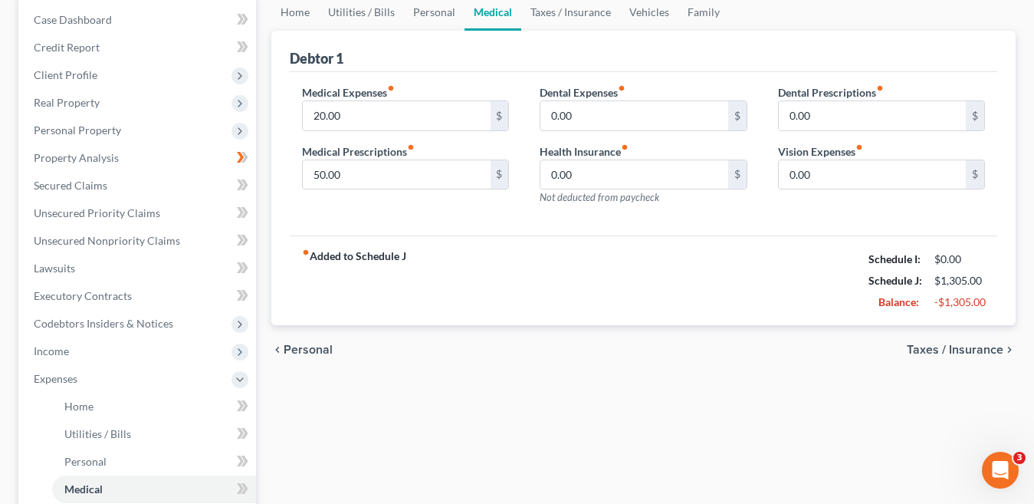
click at [960, 348] on span "Taxes / Insurance" at bounding box center [955, 349] width 97 height 12
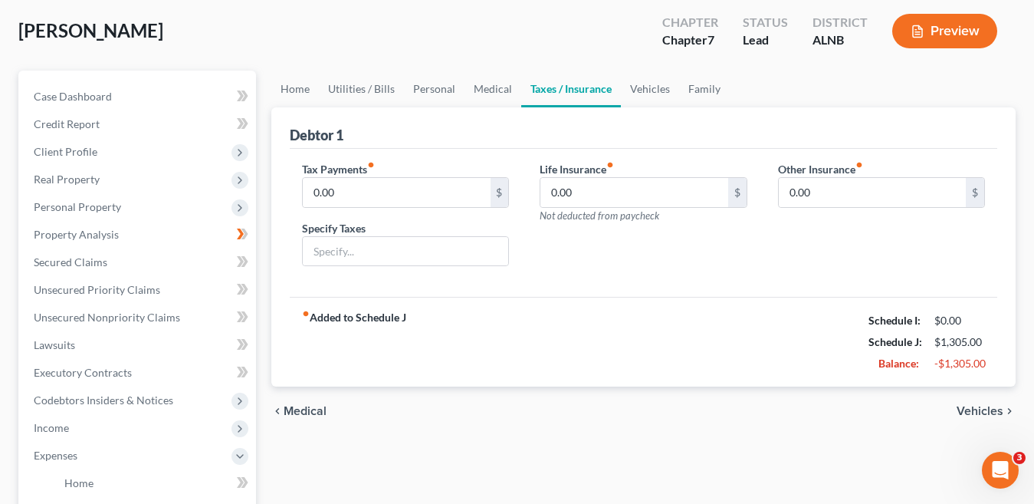
scroll to position [153, 0]
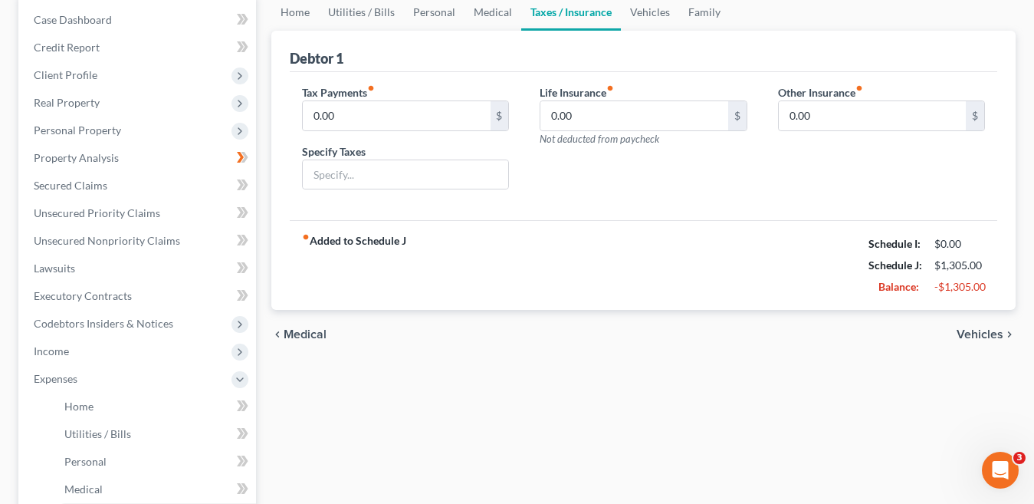
drag, startPoint x: 982, startPoint y: 331, endPoint x: 754, endPoint y: 331, distance: 227.7
click at [982, 332] on span "Vehicles" at bounding box center [980, 334] width 47 height 12
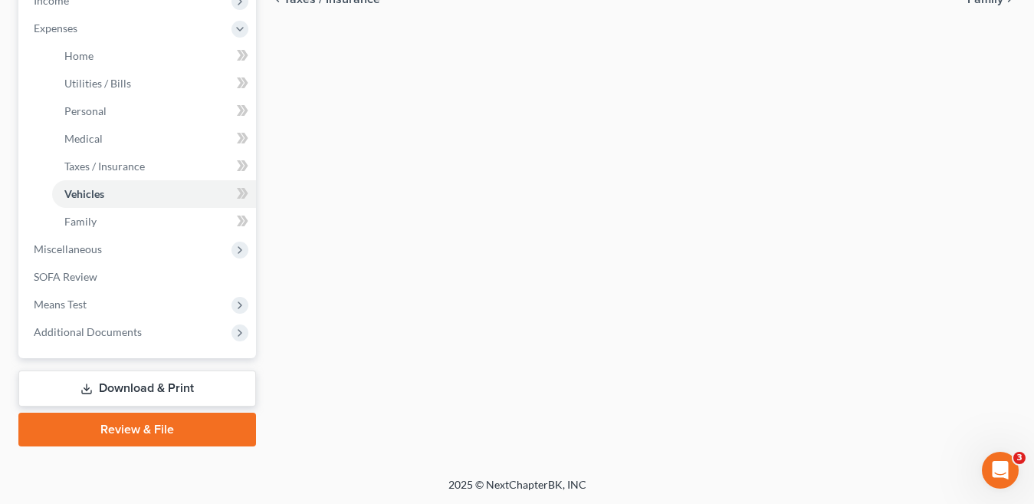
scroll to position [504, 0]
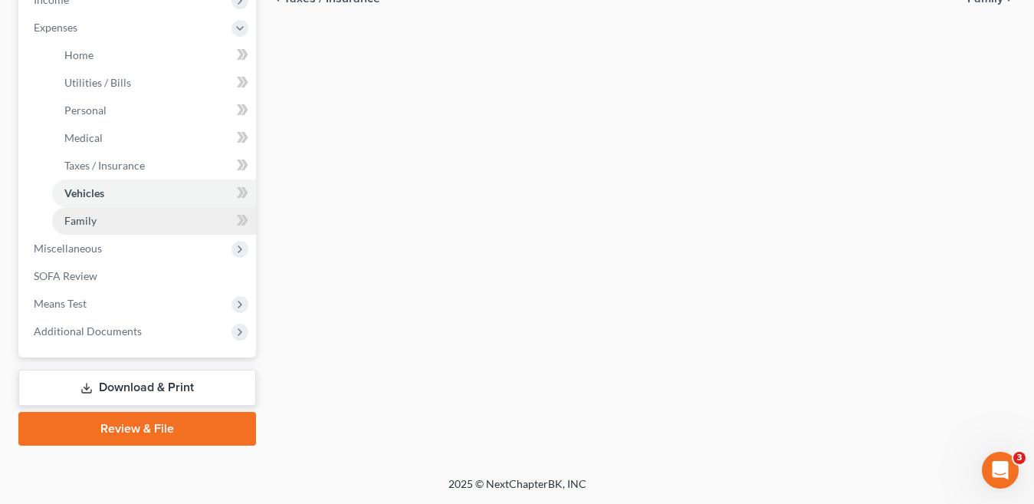
click at [87, 223] on span "Family" at bounding box center [80, 220] width 32 height 13
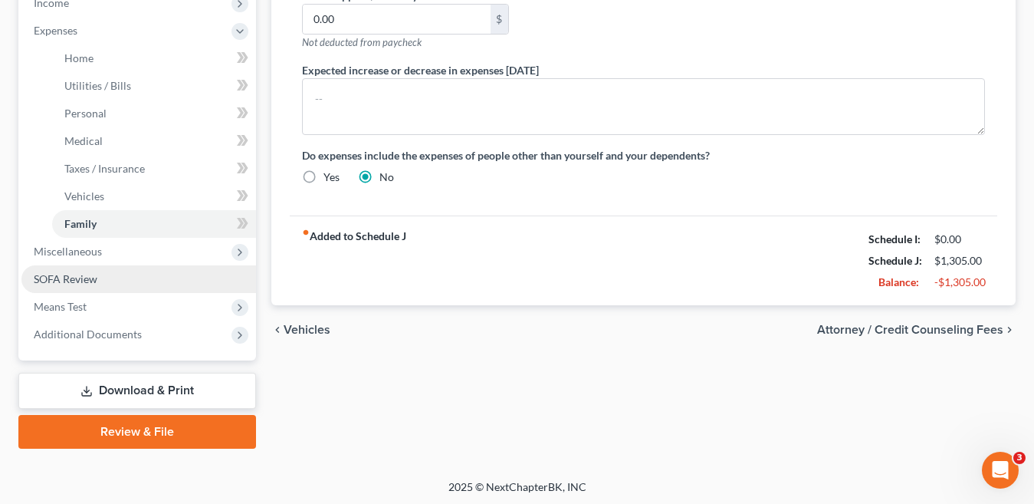
scroll to position [504, 0]
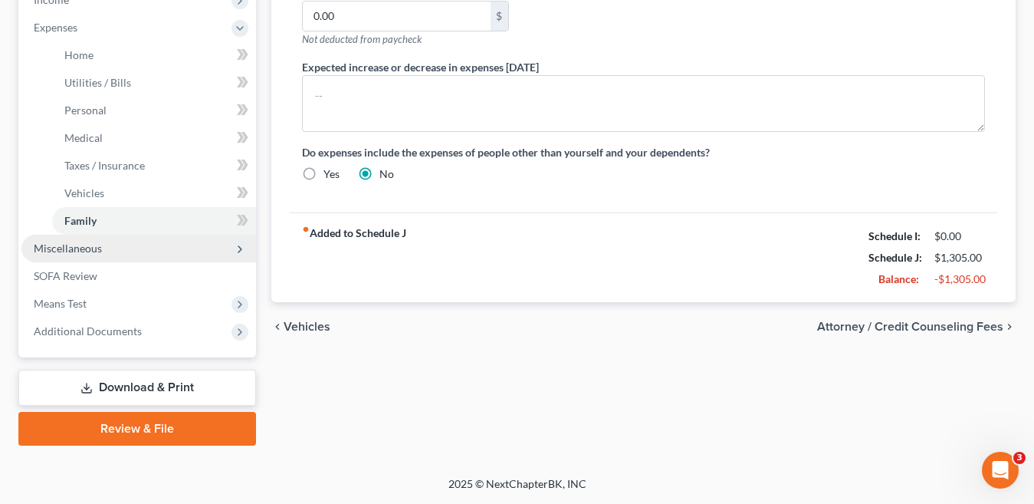
click at [141, 256] on span "Miscellaneous" at bounding box center [138, 249] width 235 height 28
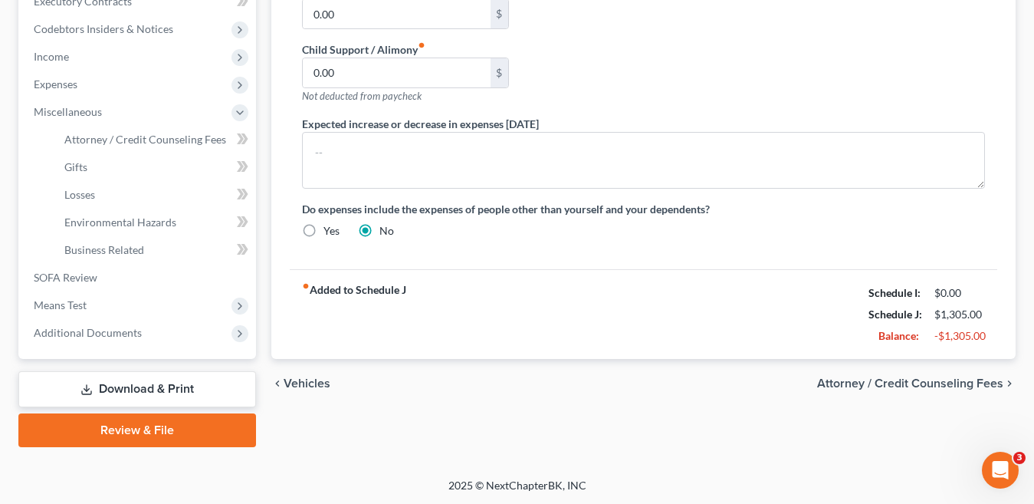
scroll to position [449, 0]
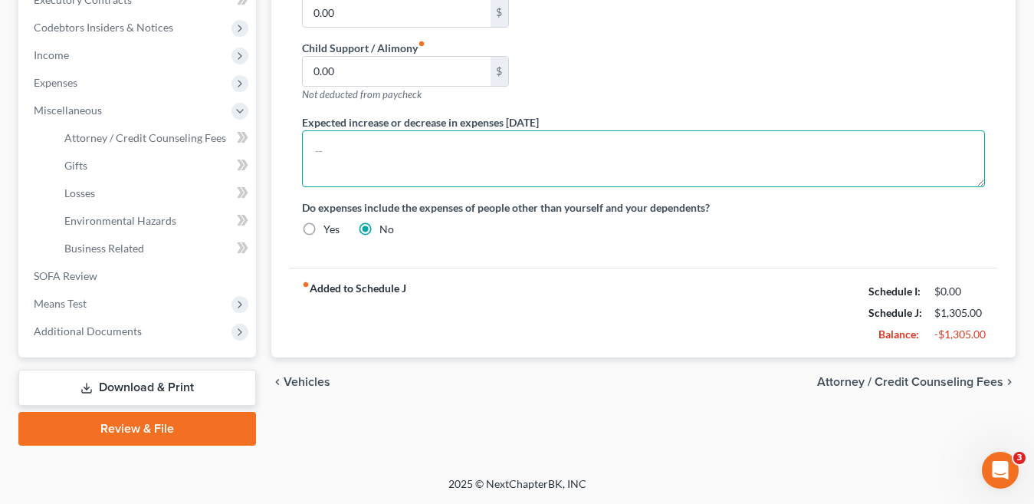
click at [641, 162] on textarea at bounding box center [643, 158] width 683 height 57
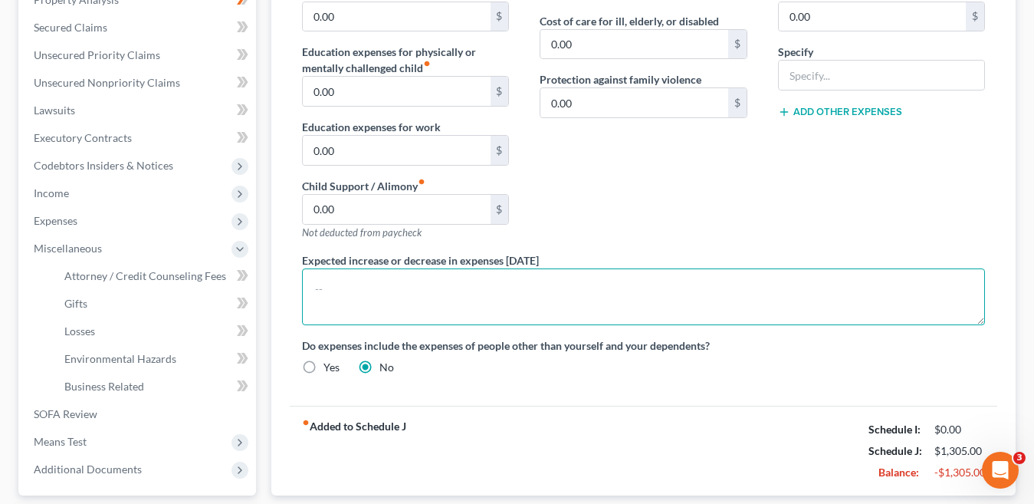
scroll to position [0, 0]
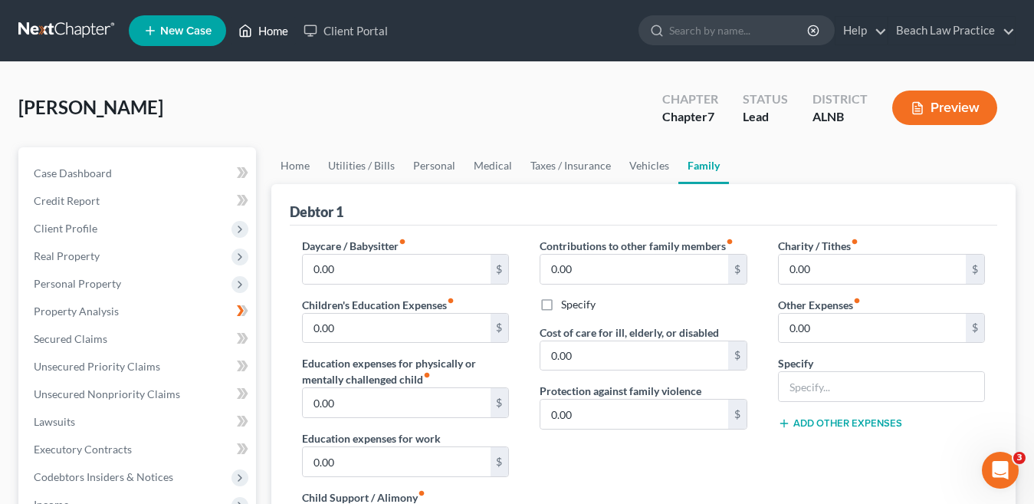
click at [266, 28] on link "Home" at bounding box center [263, 31] width 65 height 28
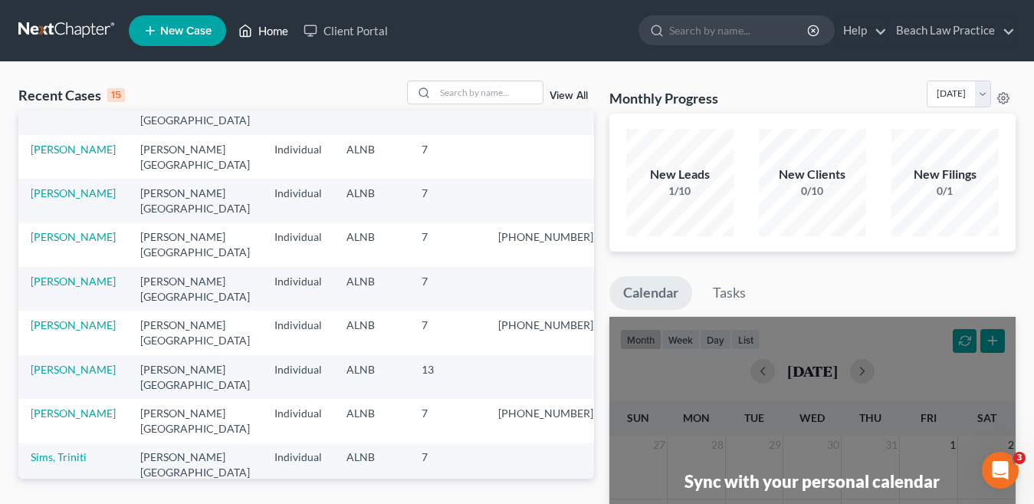
scroll to position [77, 0]
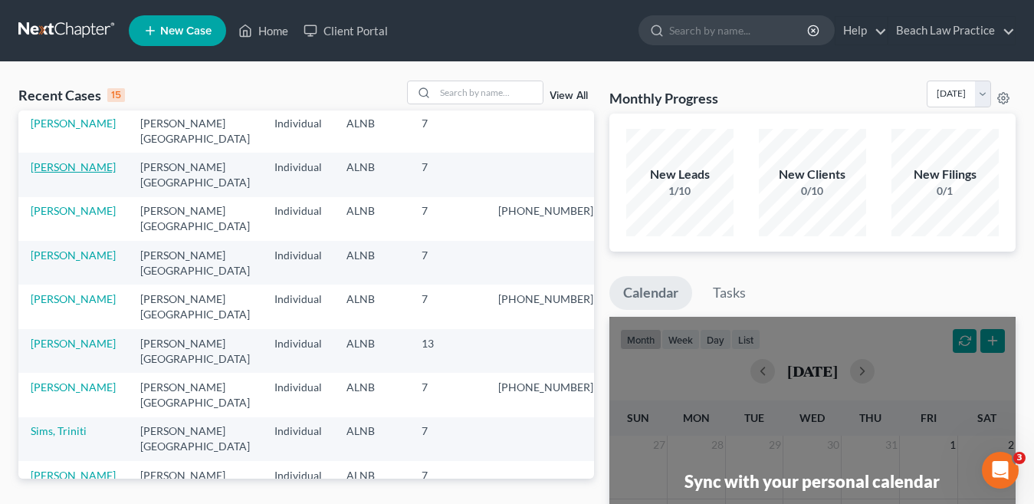
click at [93, 167] on link "[PERSON_NAME]" at bounding box center [73, 166] width 85 height 13
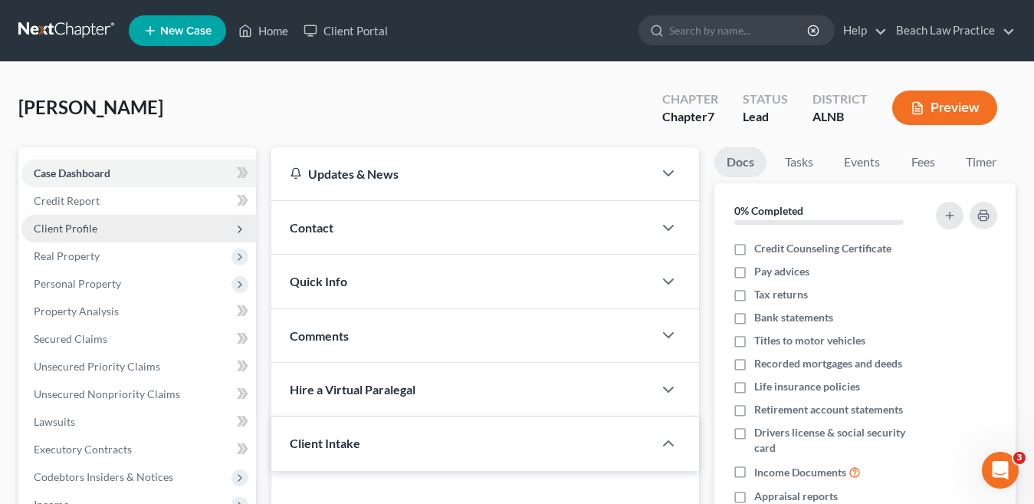
click at [116, 227] on span "Client Profile" at bounding box center [138, 229] width 235 height 28
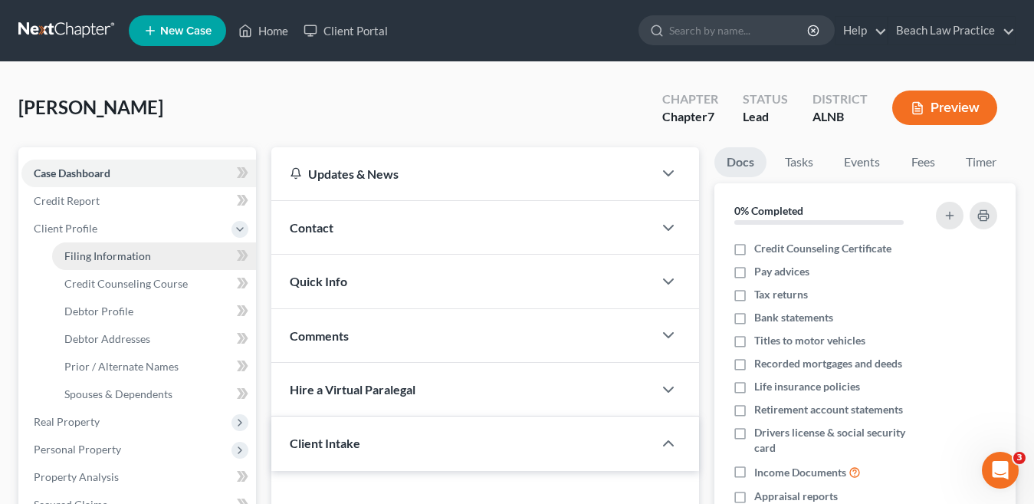
click at [174, 255] on link "Filing Information" at bounding box center [154, 256] width 204 height 28
select select "1"
select select "0"
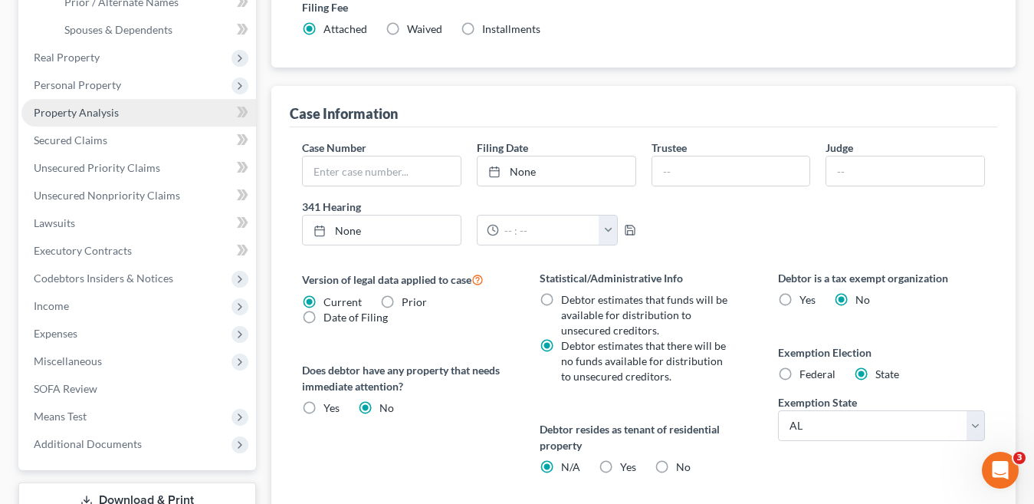
scroll to position [460, 0]
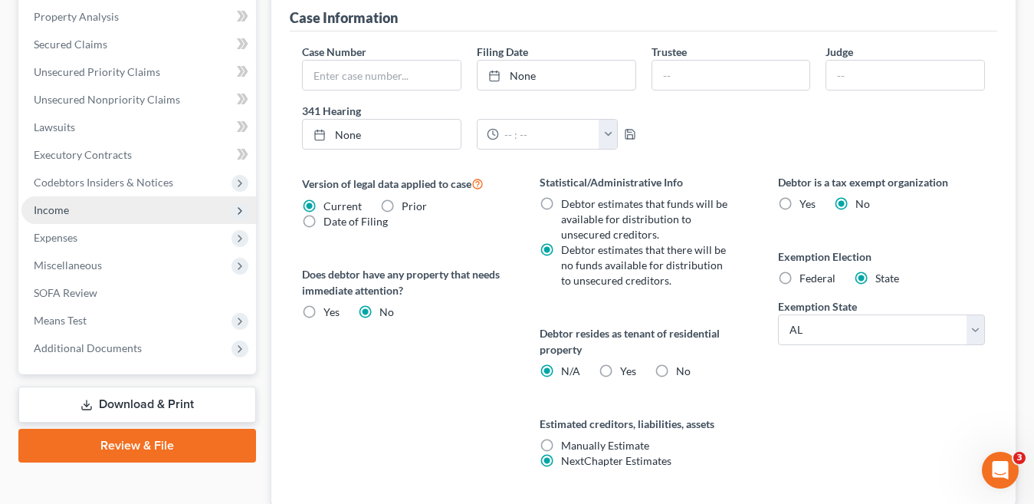
click at [56, 212] on span "Income" at bounding box center [51, 209] width 35 height 13
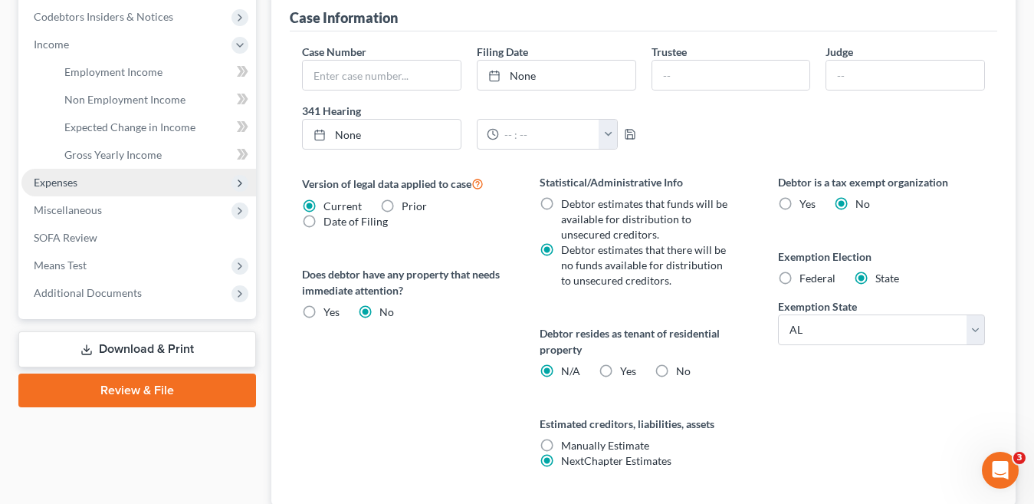
scroll to position [294, 0]
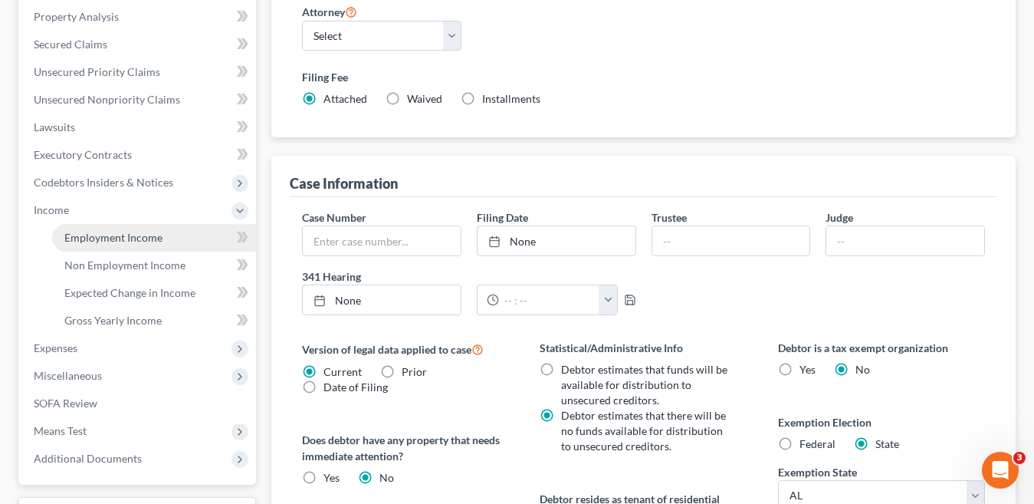
click at [162, 238] on link "Employment Income" at bounding box center [154, 238] width 204 height 28
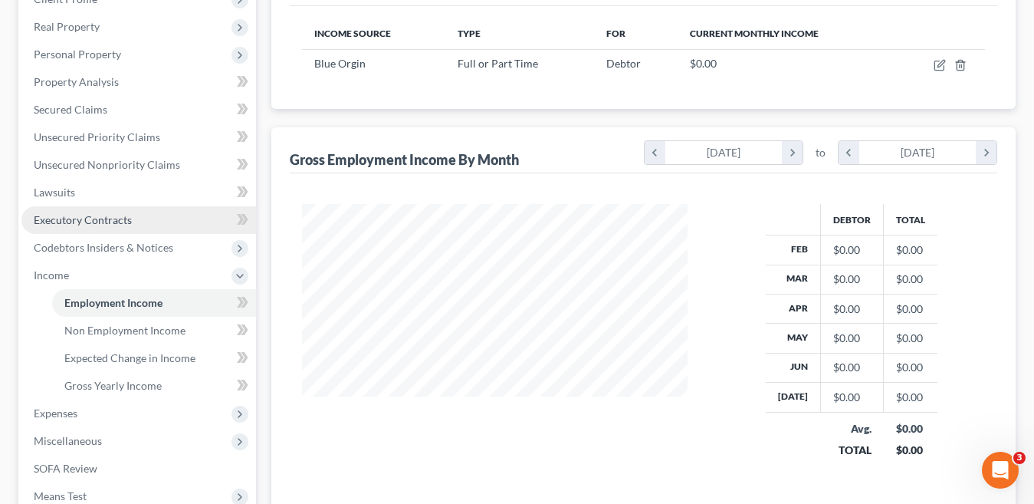
scroll to position [307, 0]
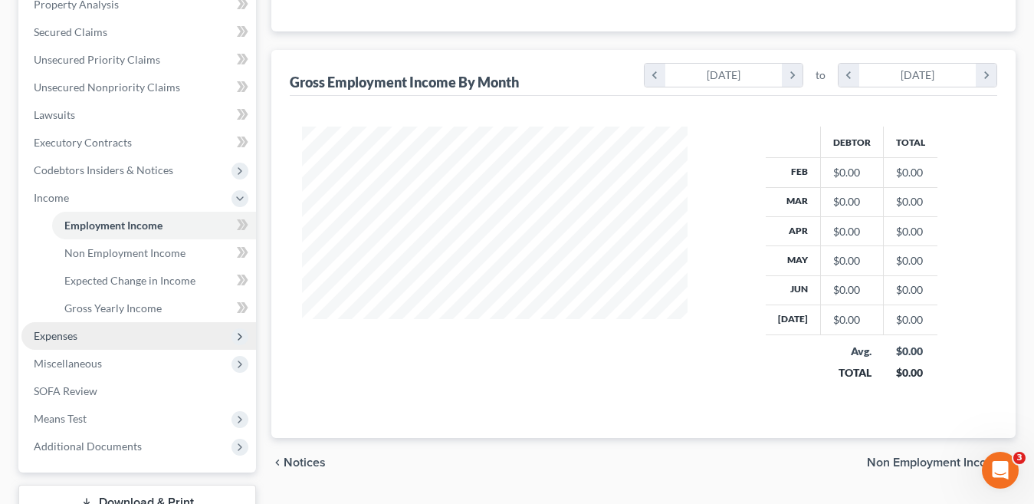
click at [139, 340] on span "Expenses" at bounding box center [138, 336] width 235 height 28
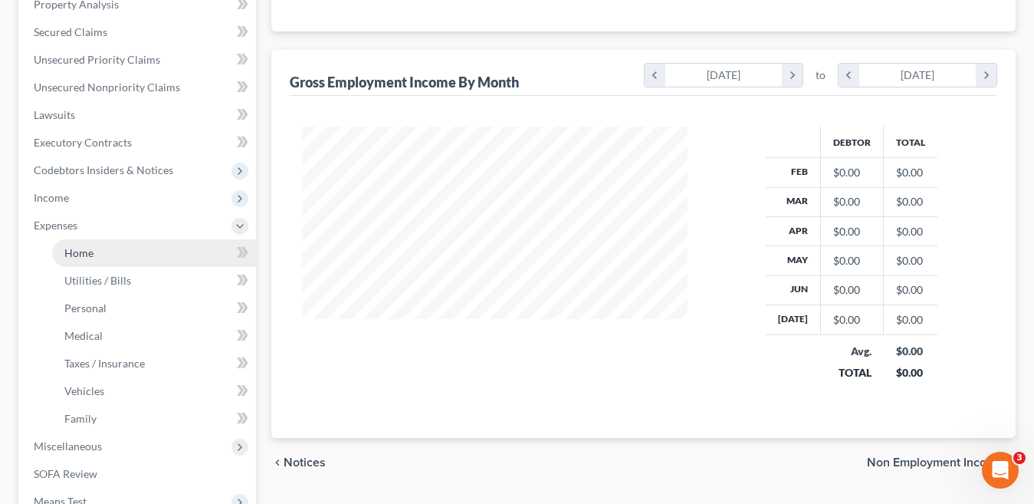
click at [96, 251] on link "Home" at bounding box center [154, 253] width 204 height 28
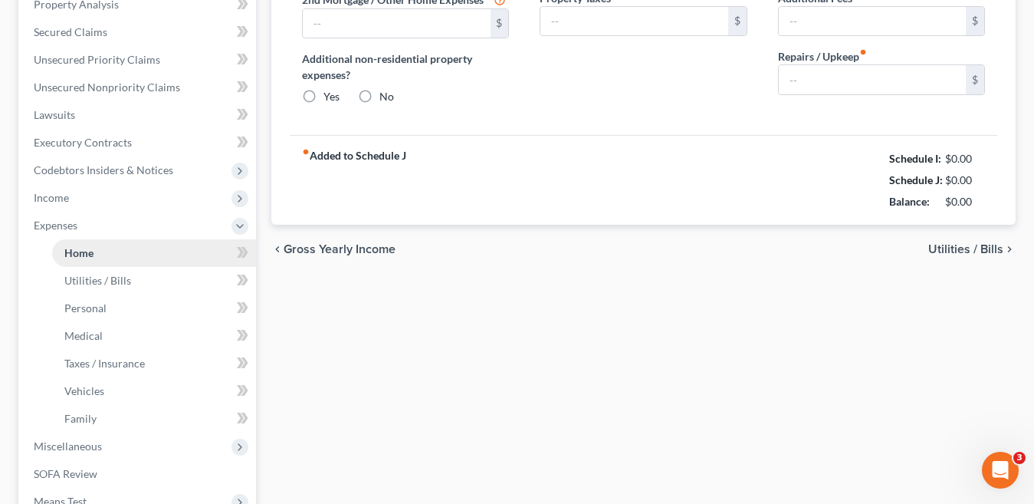
type input "0.00"
radio input "true"
type input "14.95"
type input "0.00"
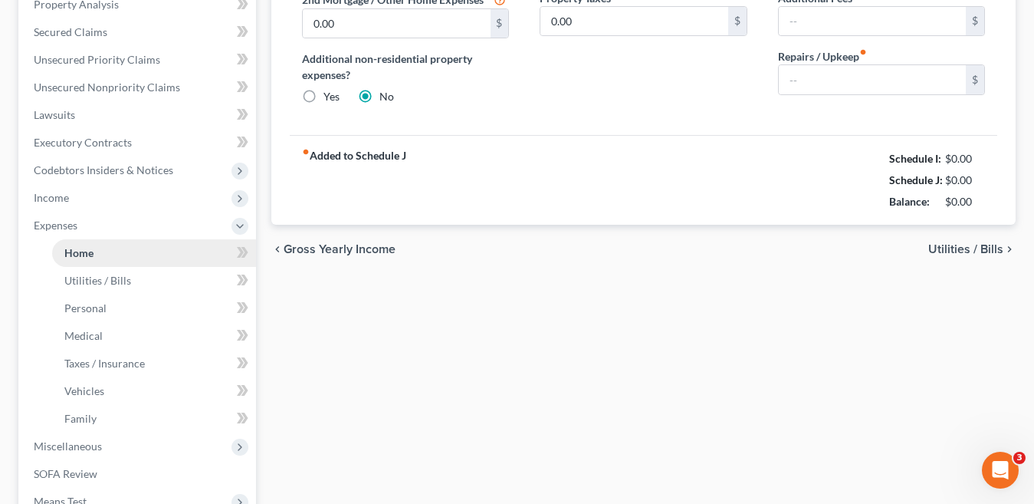
type input "0.00"
